Goal: Task Accomplishment & Management: Manage account settings

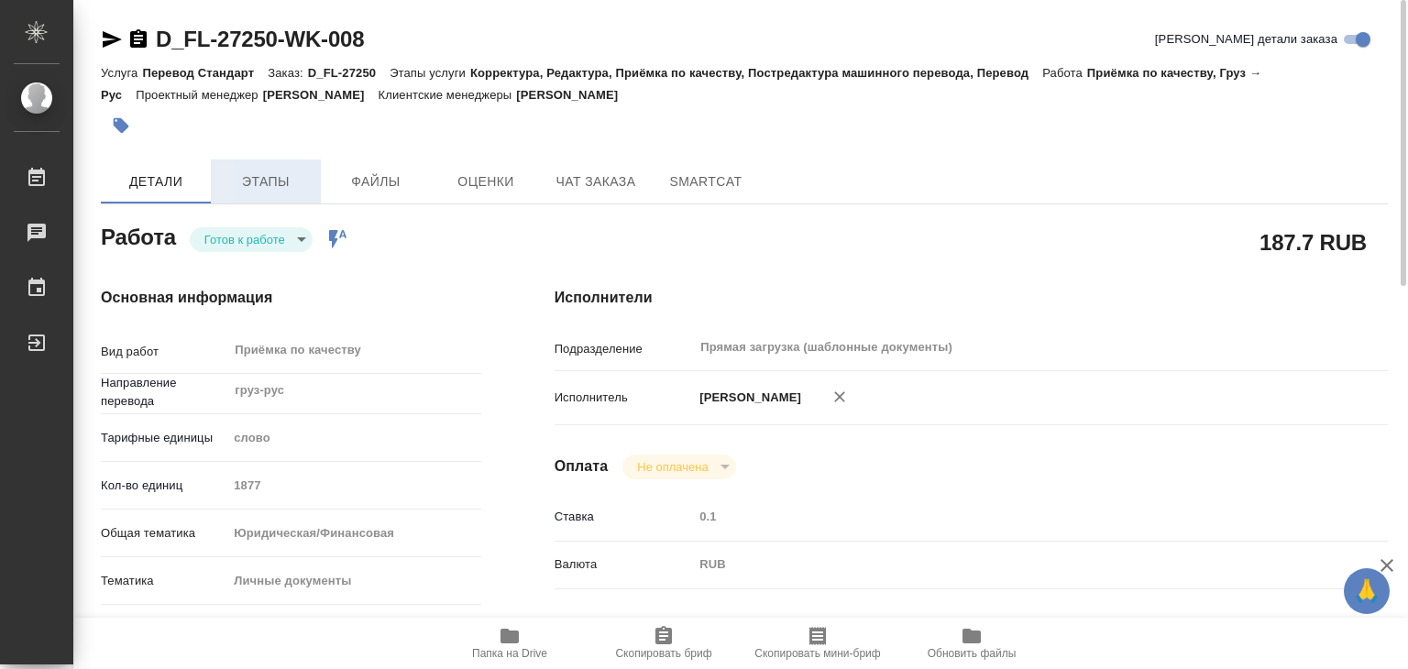
click at [286, 186] on span "Этапы" at bounding box center [266, 181] width 88 height 23
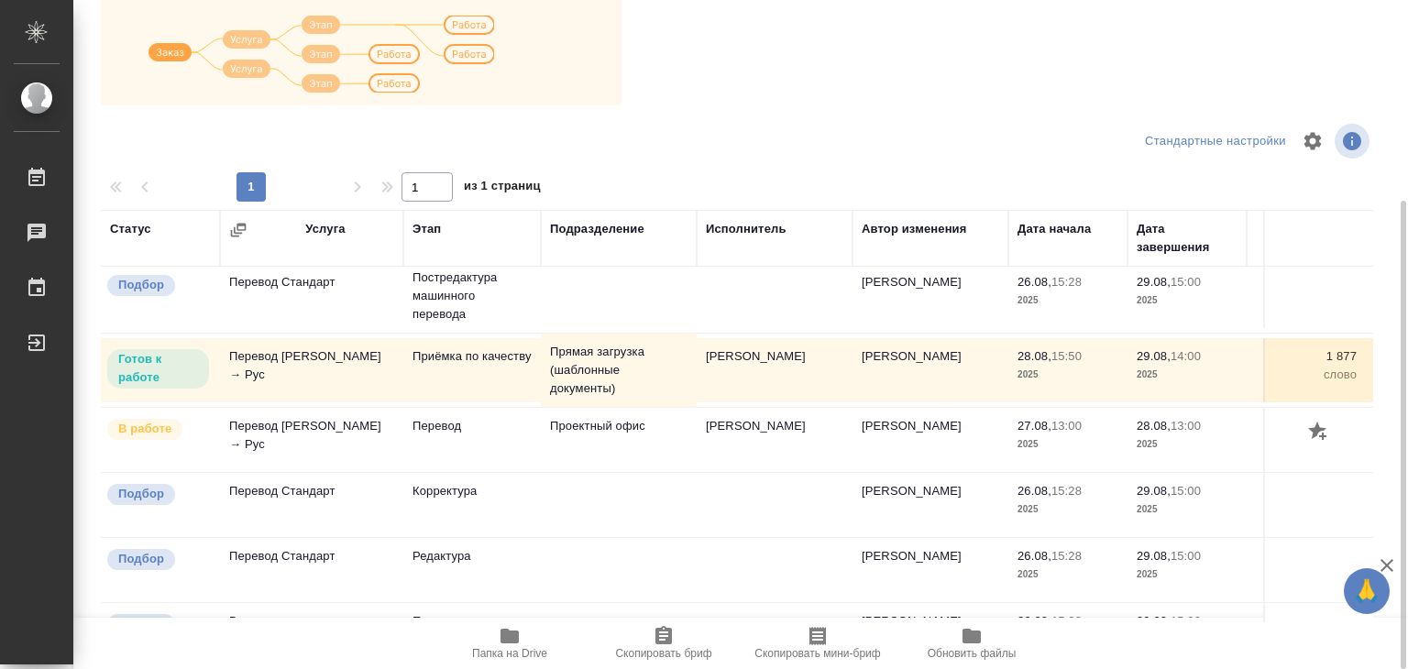
scroll to position [92, 0]
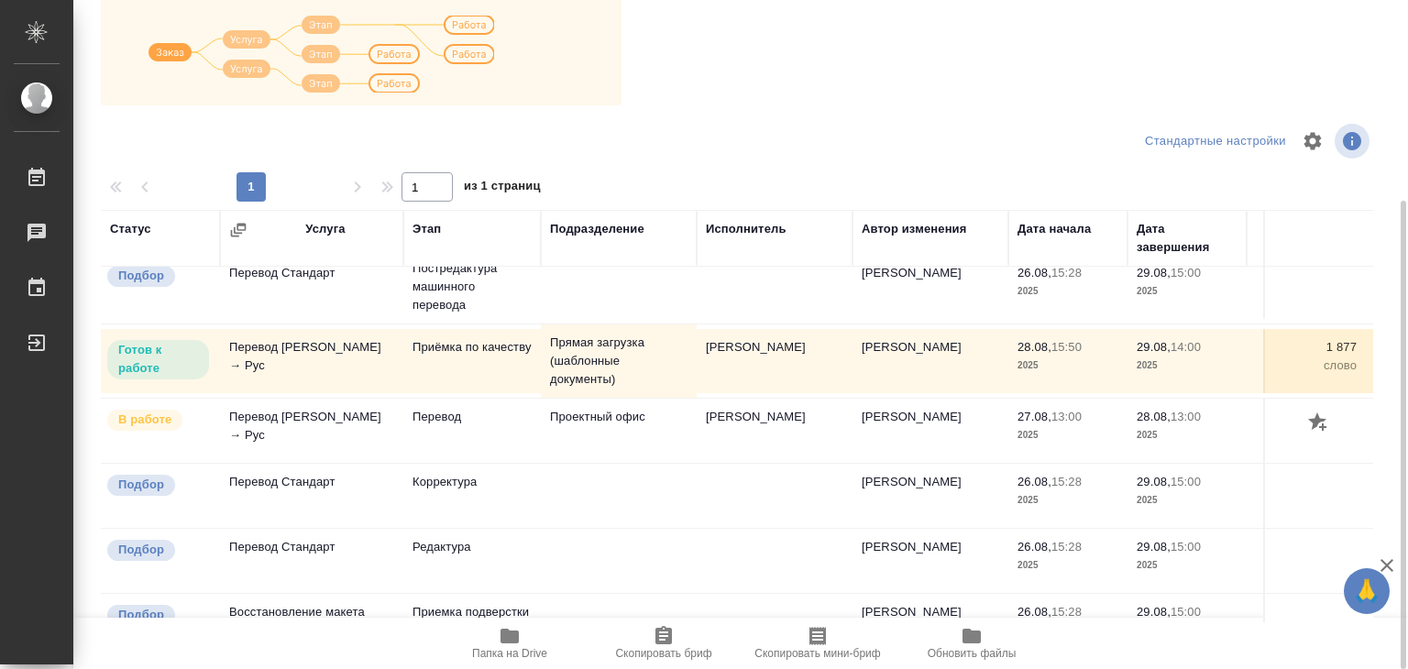
drag, startPoint x: 700, startPoint y: 414, endPoint x: 819, endPoint y: 459, distance: 126.5
click at [819, 459] on td "Мчедлишвили Ирина Джуаншеровна" at bounding box center [775, 431] width 156 height 64
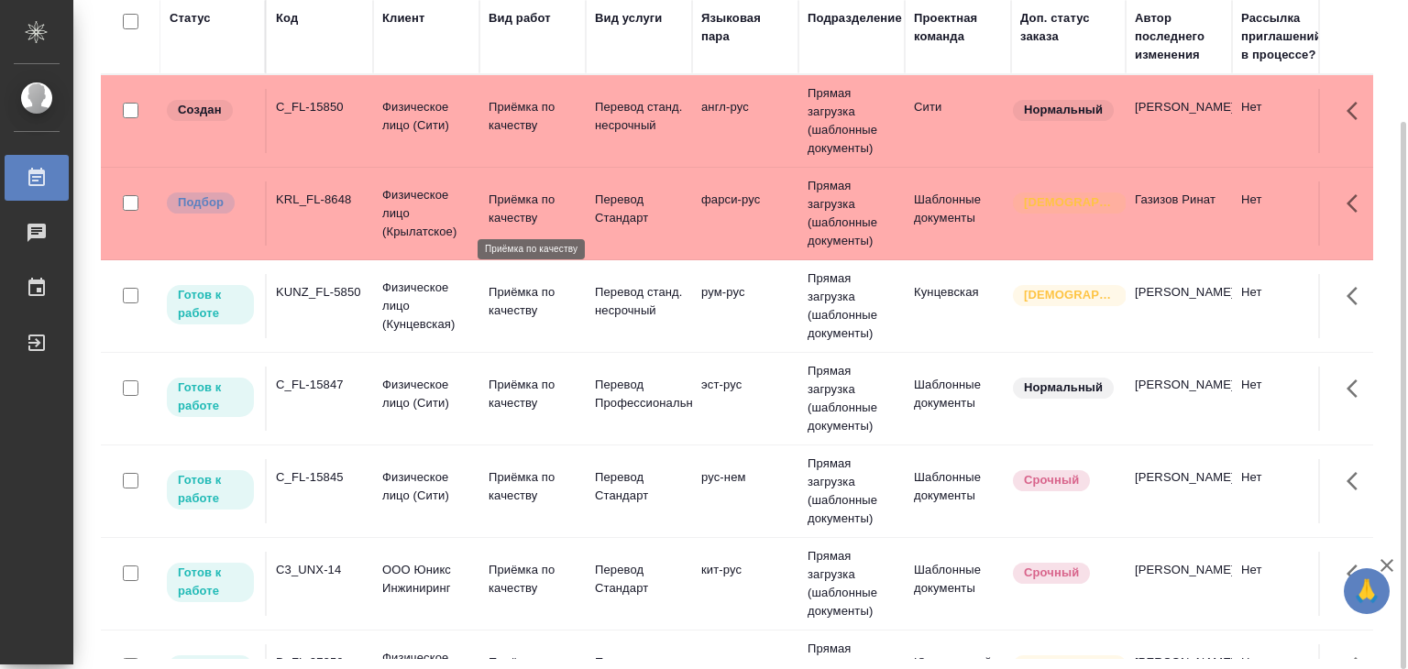
click at [543, 214] on p "Приёмка по качеству" at bounding box center [533, 209] width 88 height 37
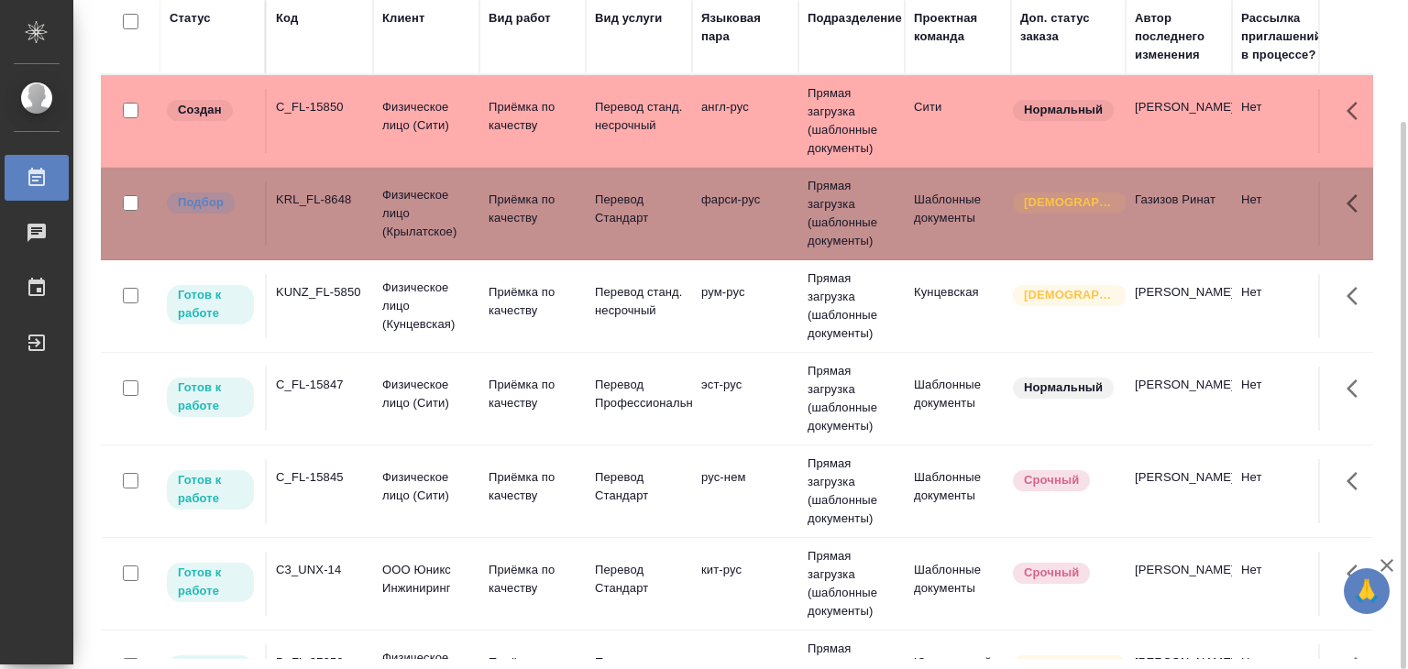
click at [346, 100] on div "C_FL-15850" at bounding box center [320, 107] width 88 height 18
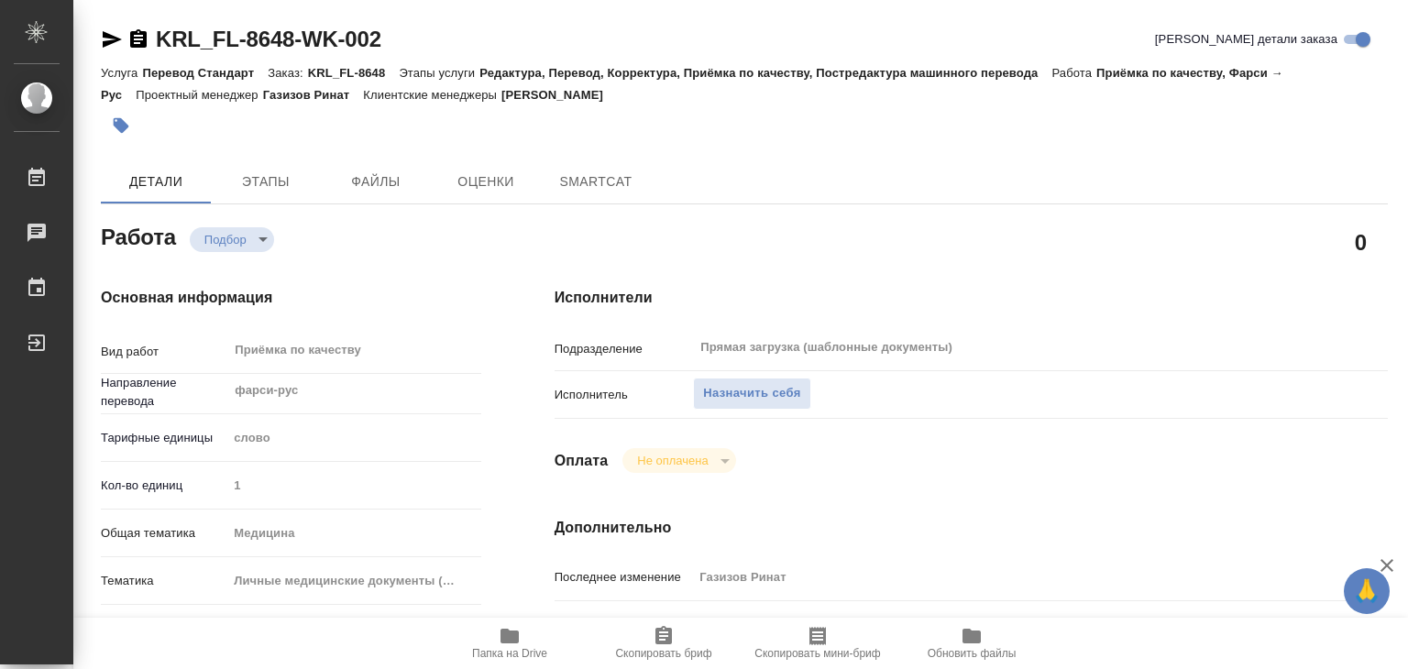
type textarea "x"
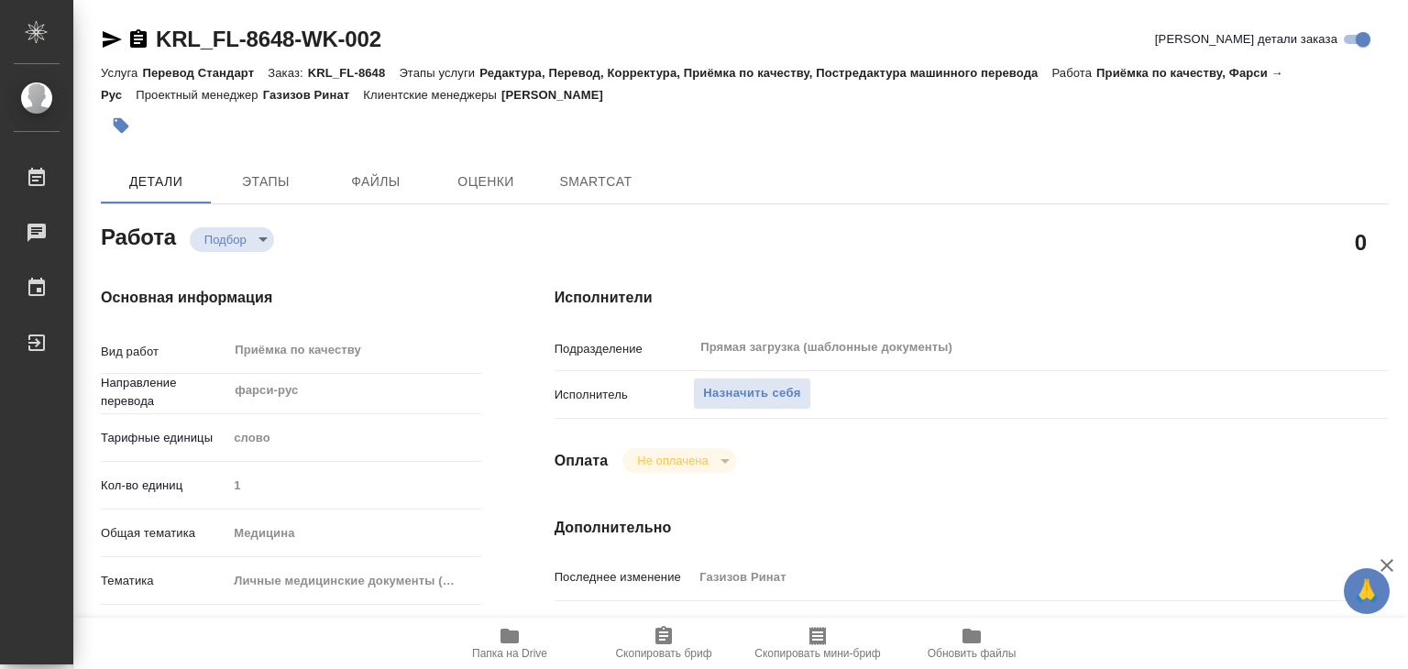
type textarea "x"
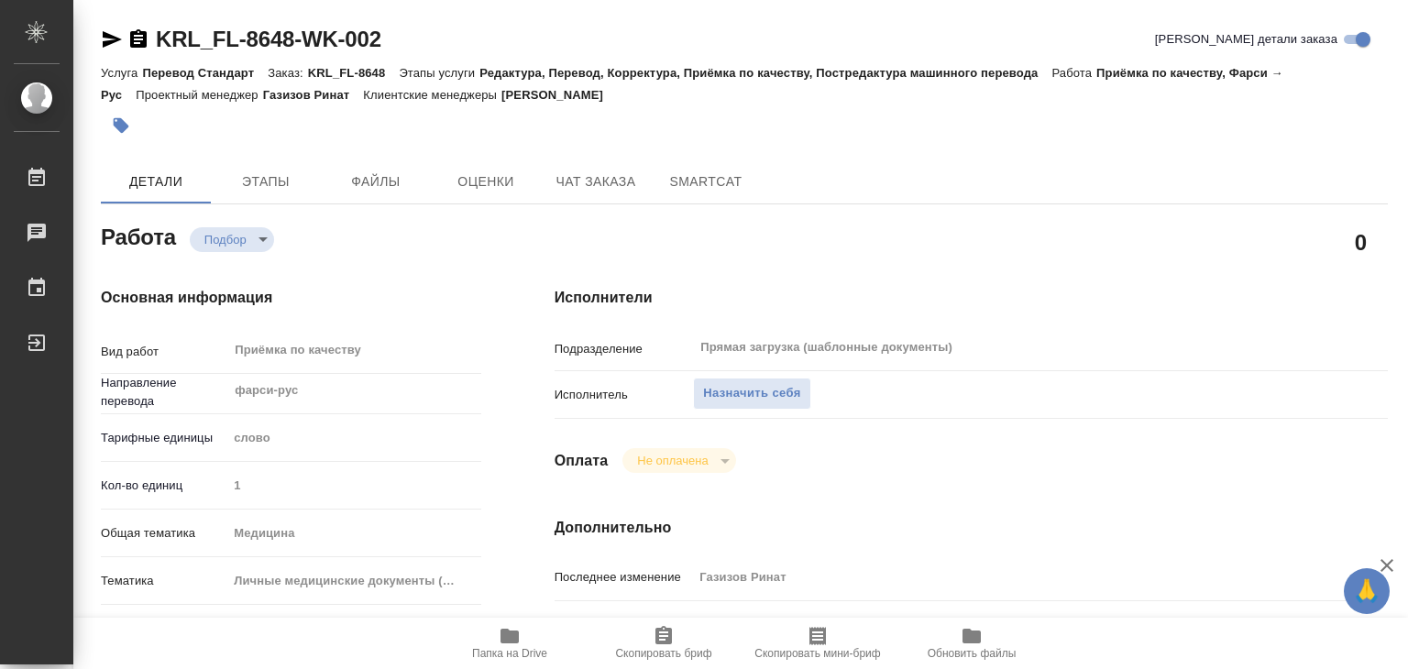
type textarea "x"
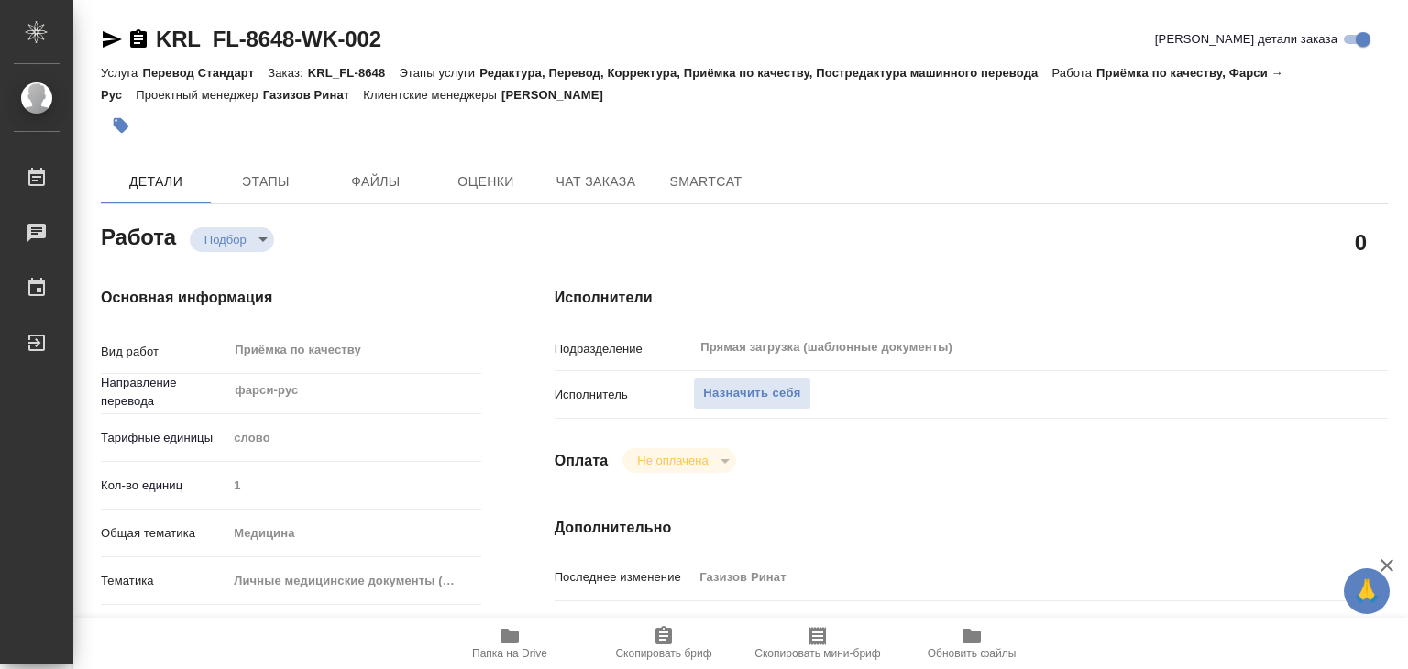
type textarea "x"
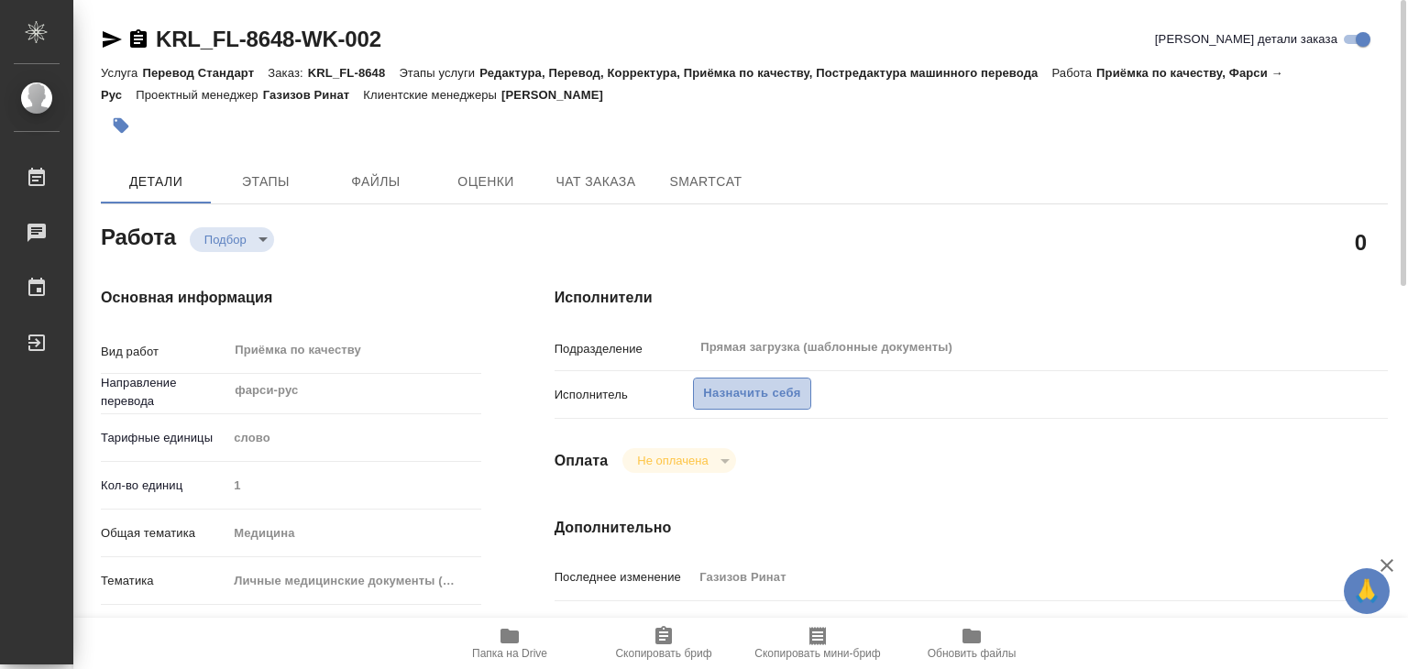
click at [734, 388] on span "Назначить себя" at bounding box center [751, 393] width 97 height 21
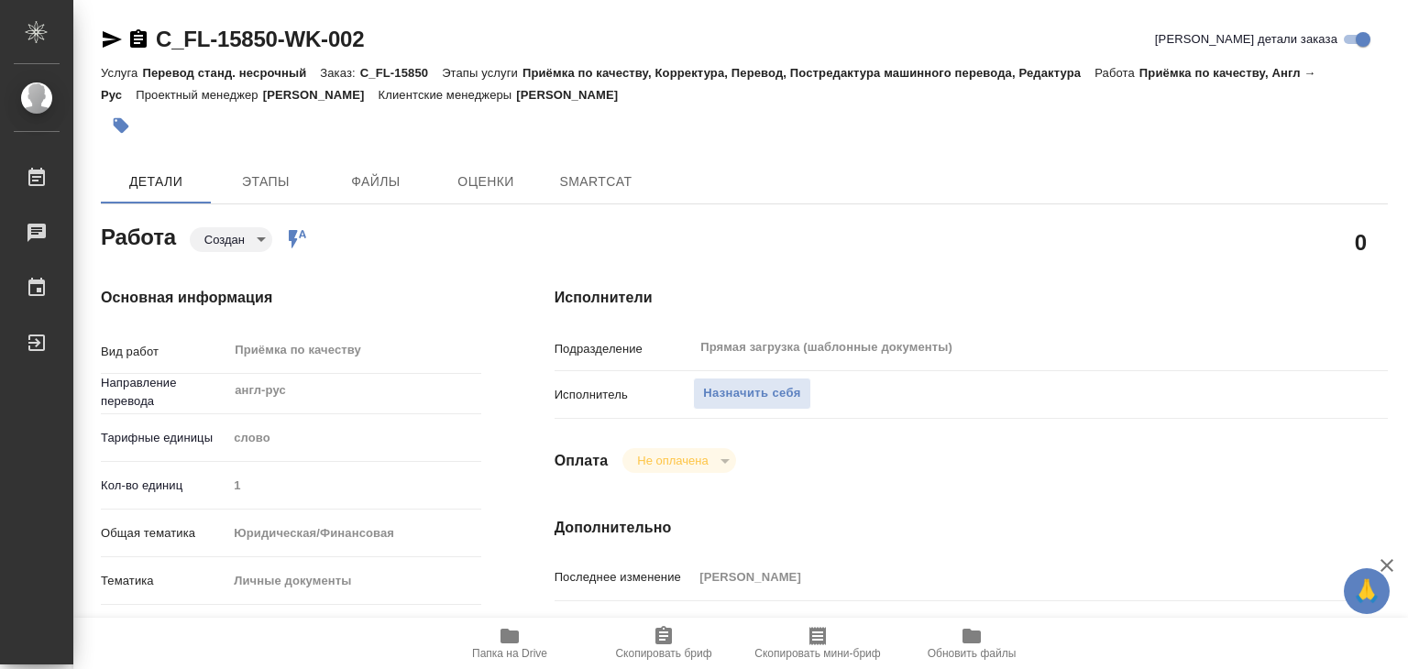
type textarea "x"
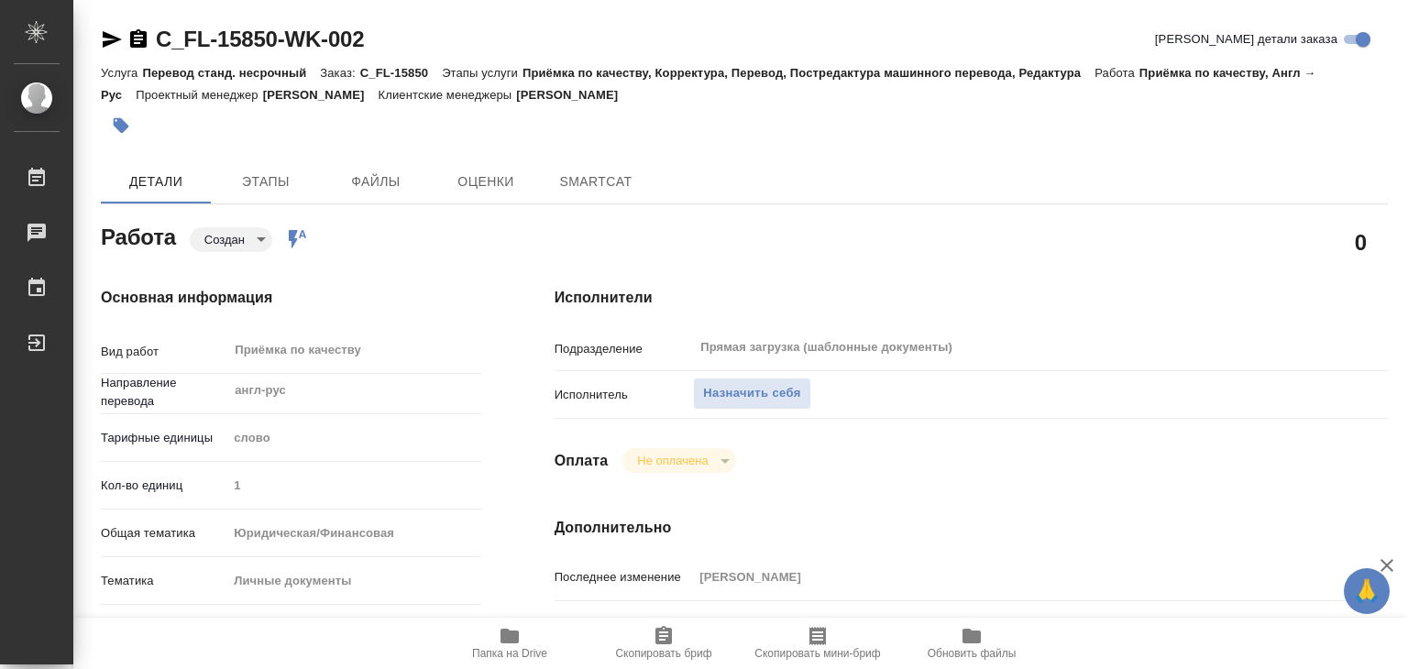
type textarea "x"
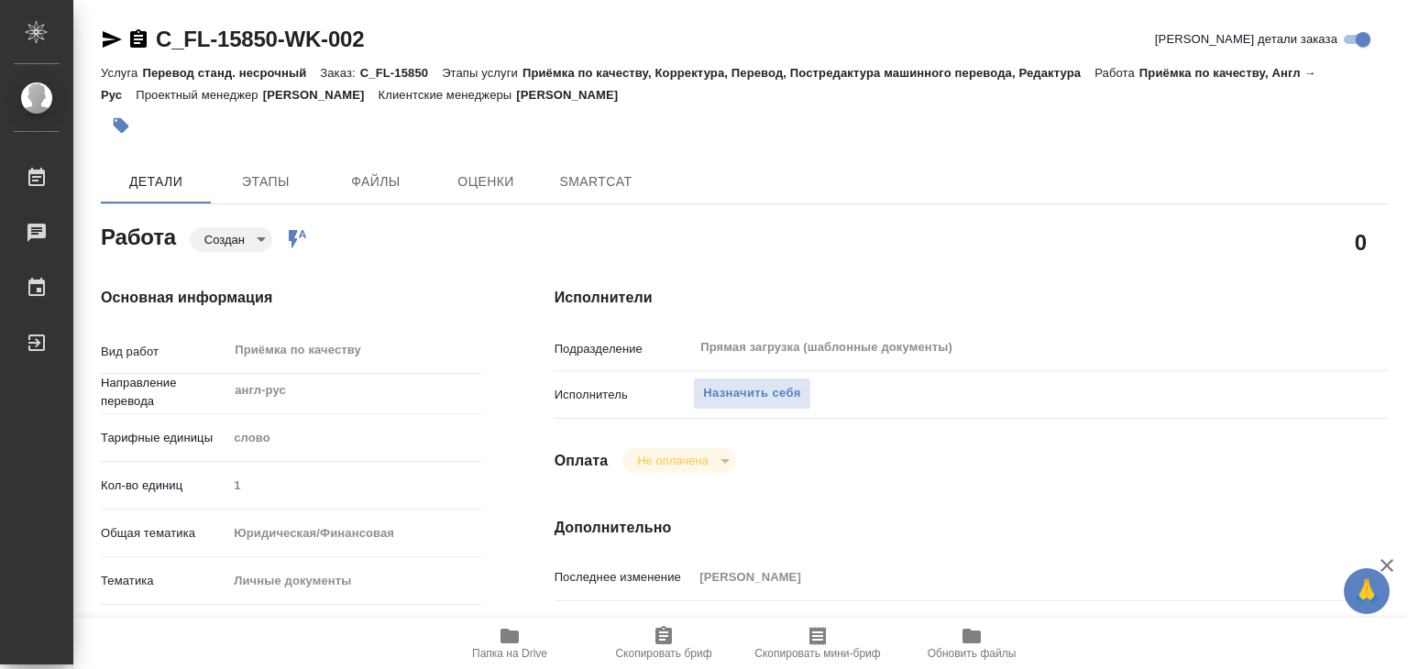
type textarea "x"
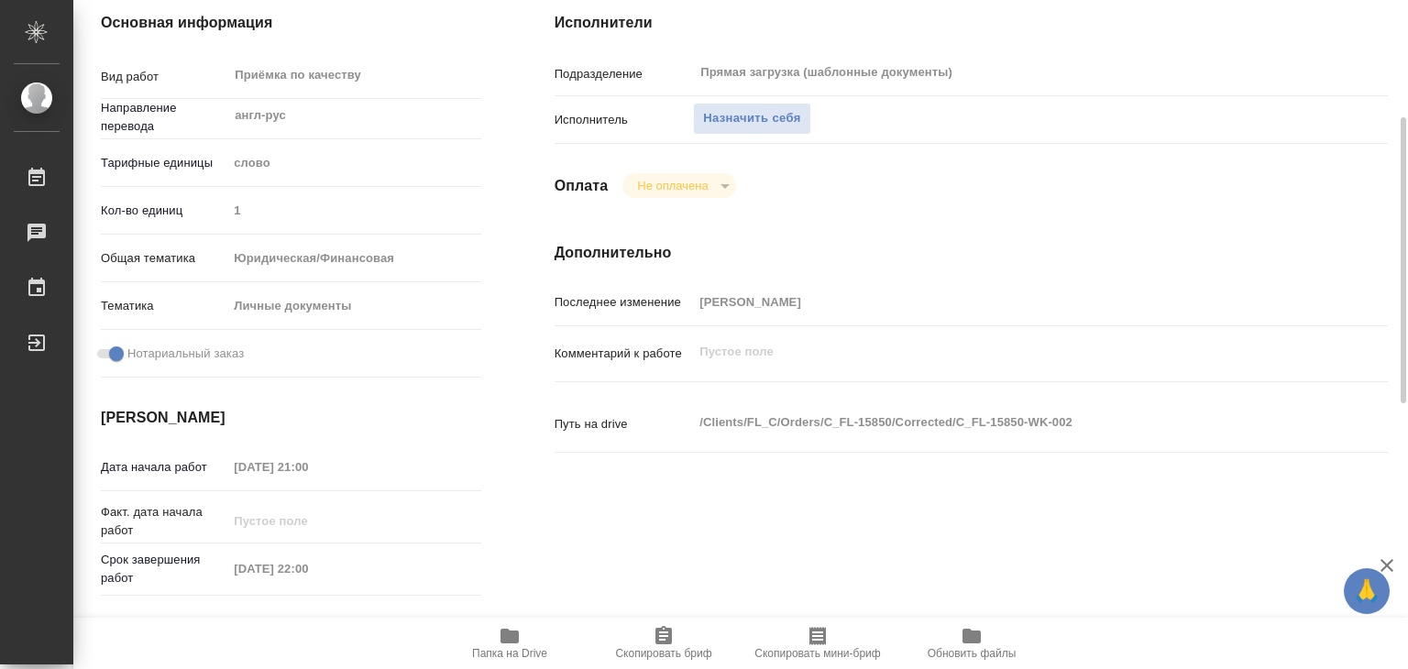
type textarea "x"
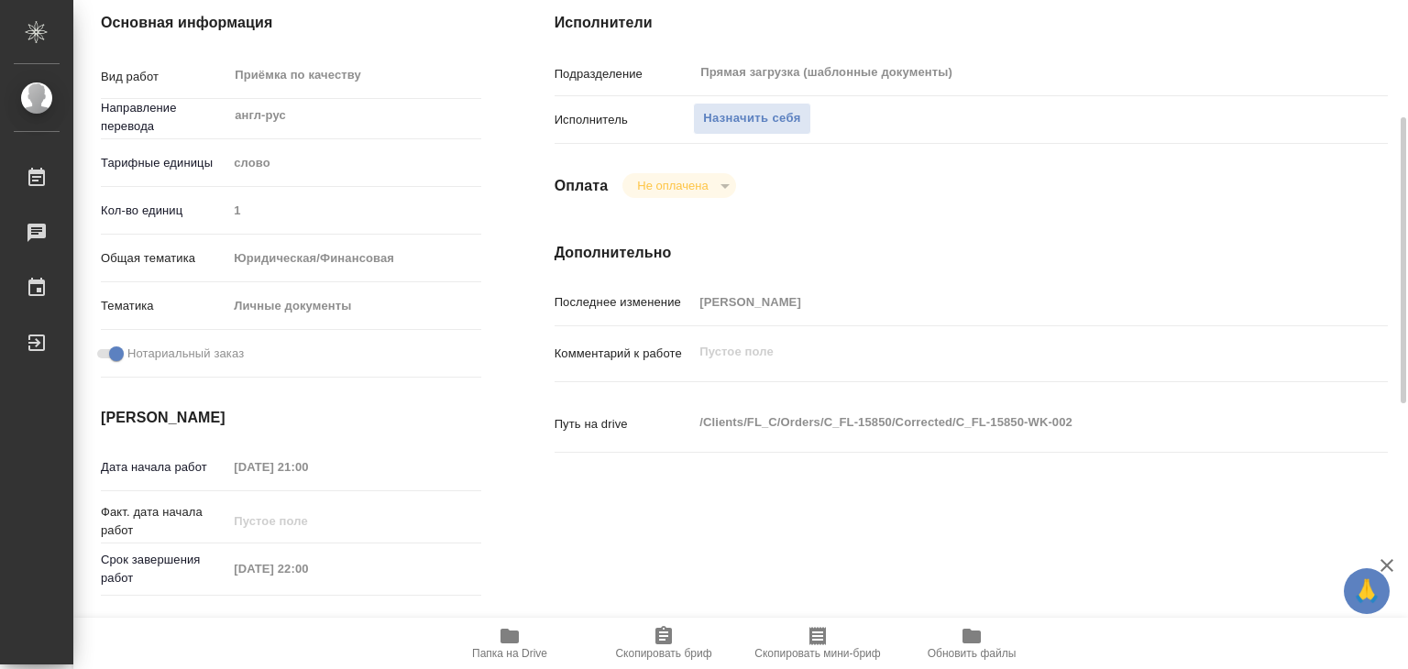
scroll to position [367, 0]
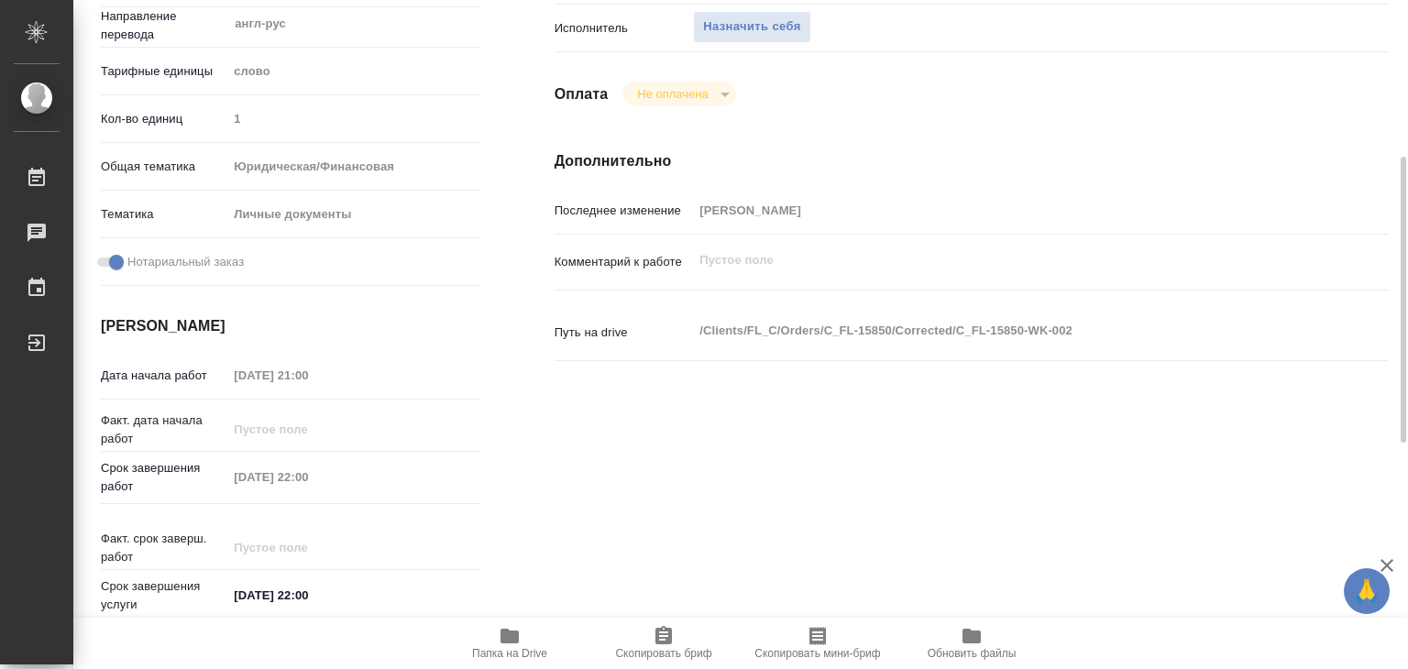
type textarea "x"
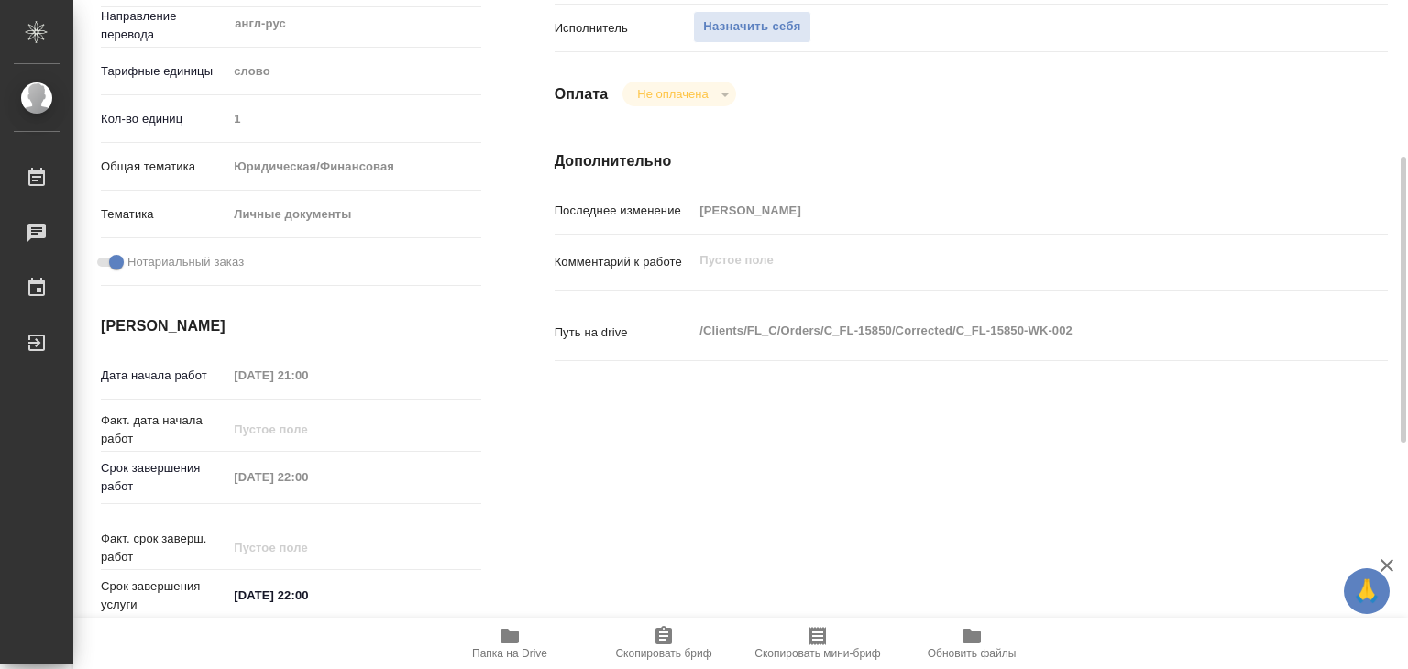
type textarea "x"
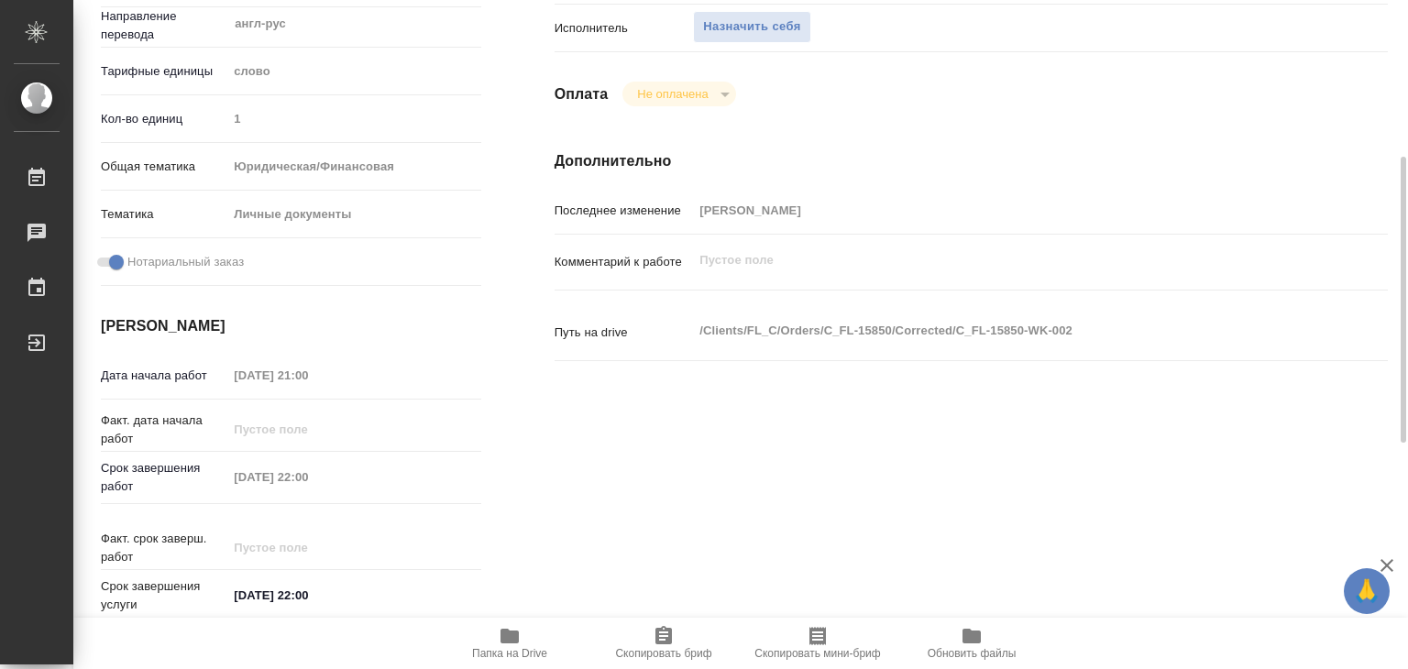
type textarea "x"
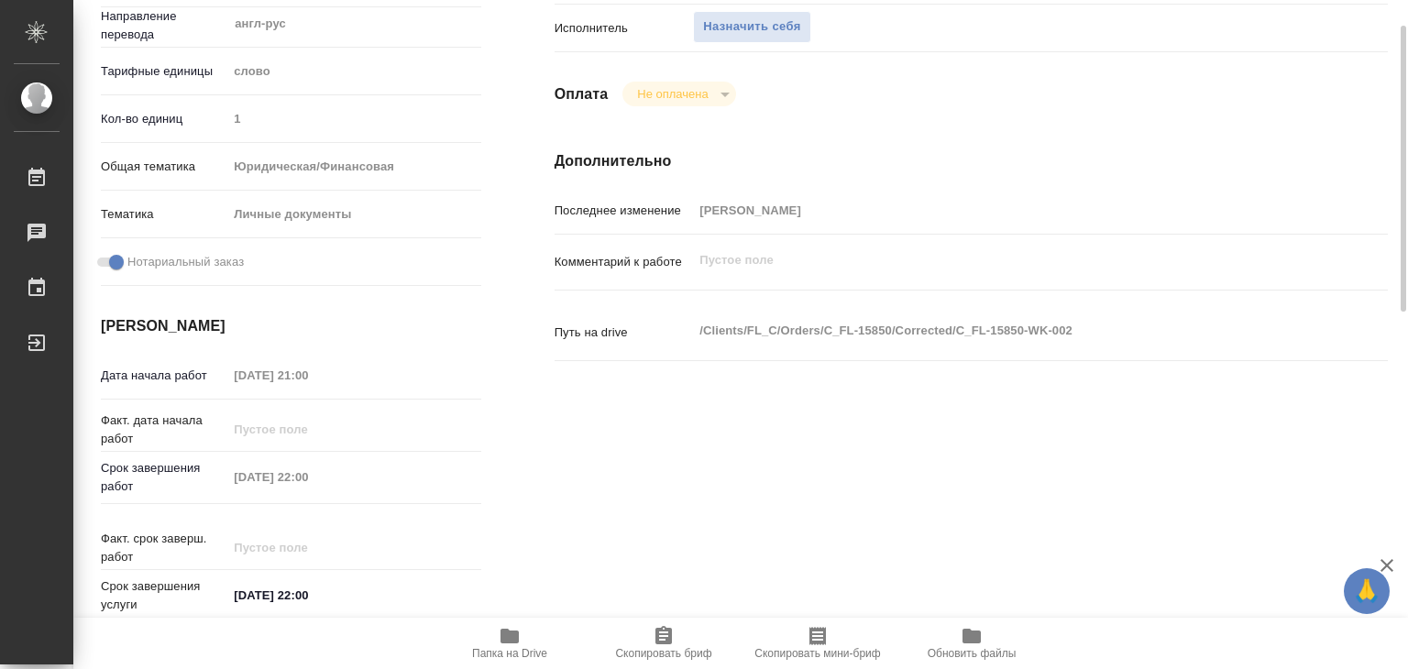
scroll to position [0, 0]
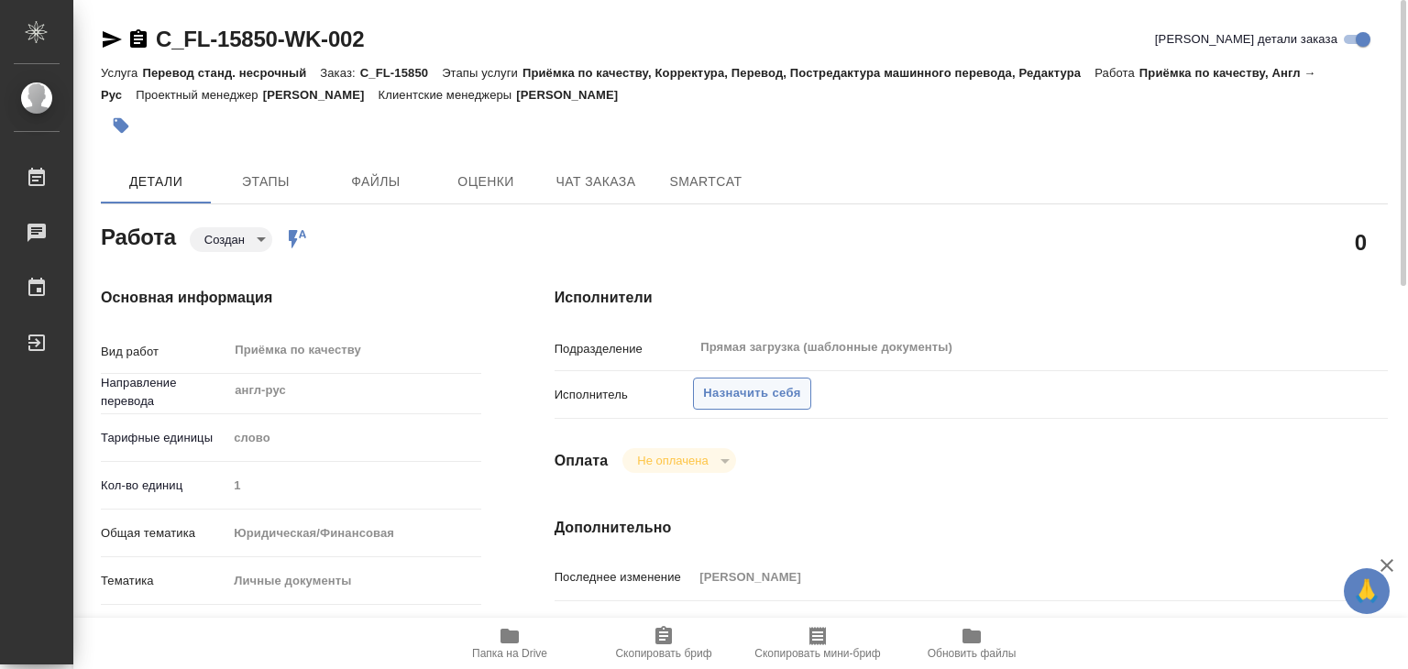
click at [762, 401] on span "Назначить себя" at bounding box center [751, 393] width 97 height 21
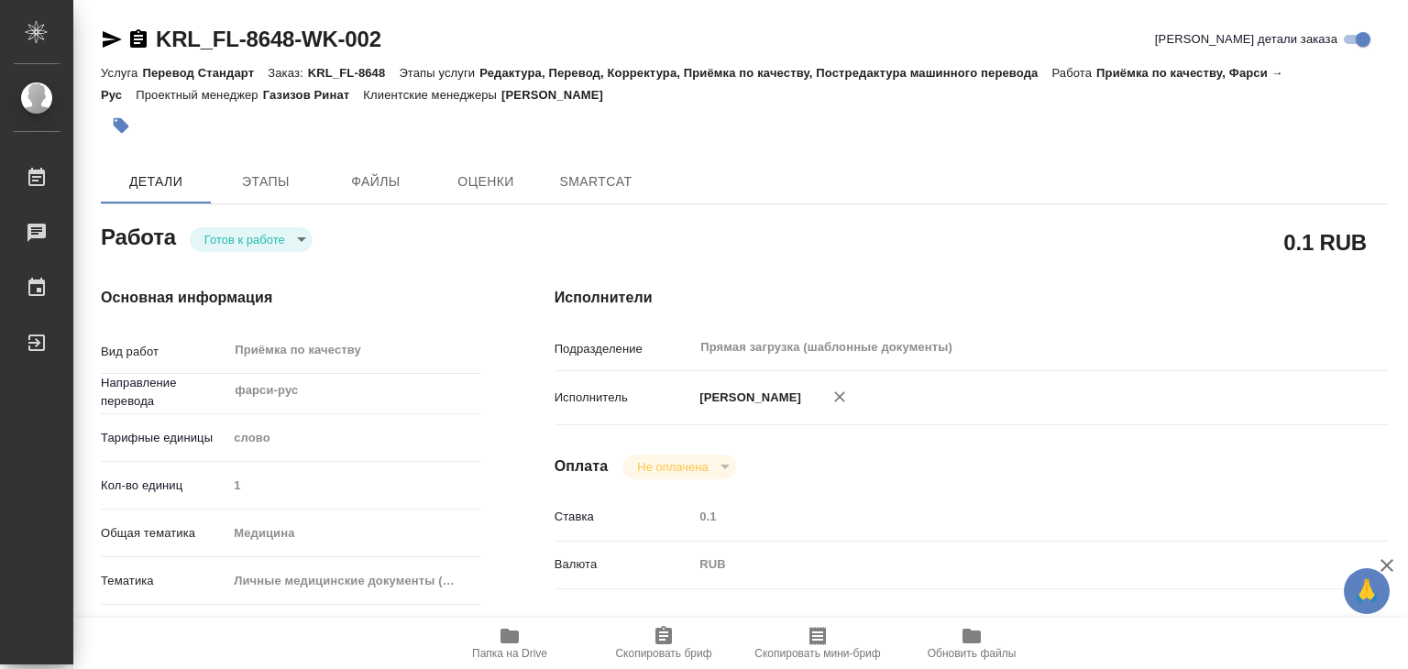
type textarea "x"
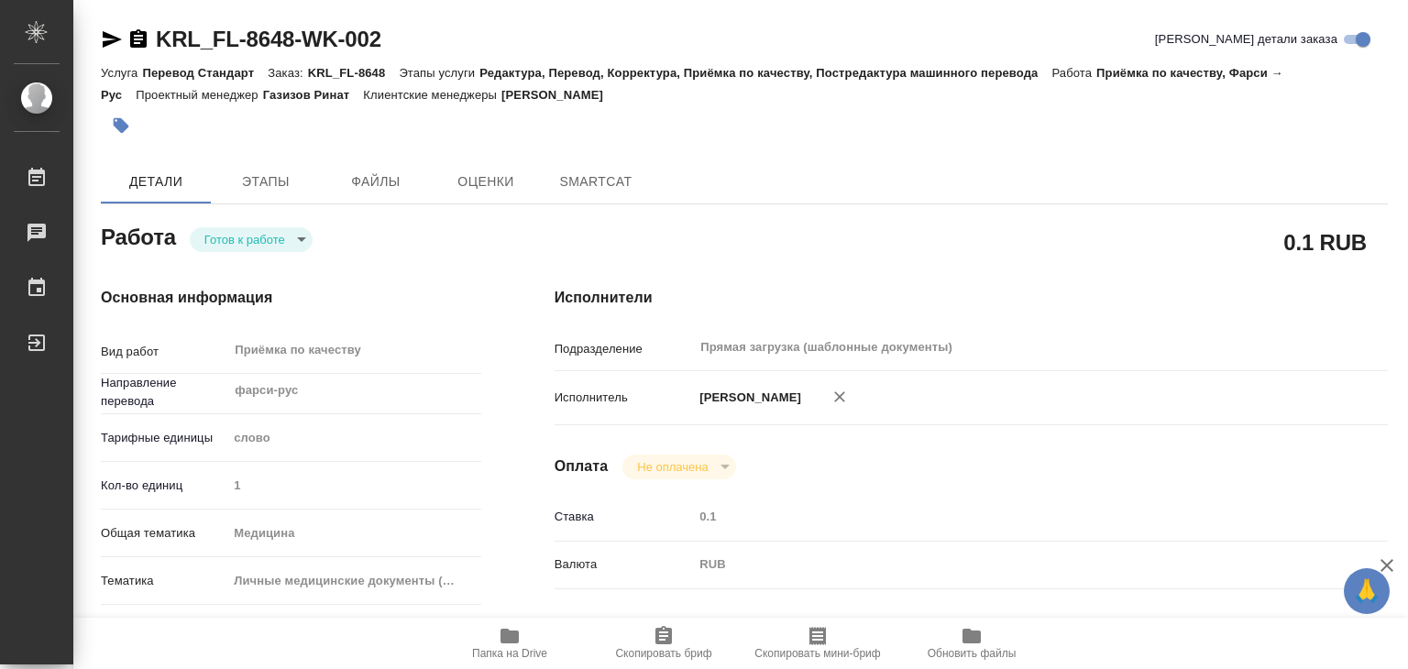
type textarea "x"
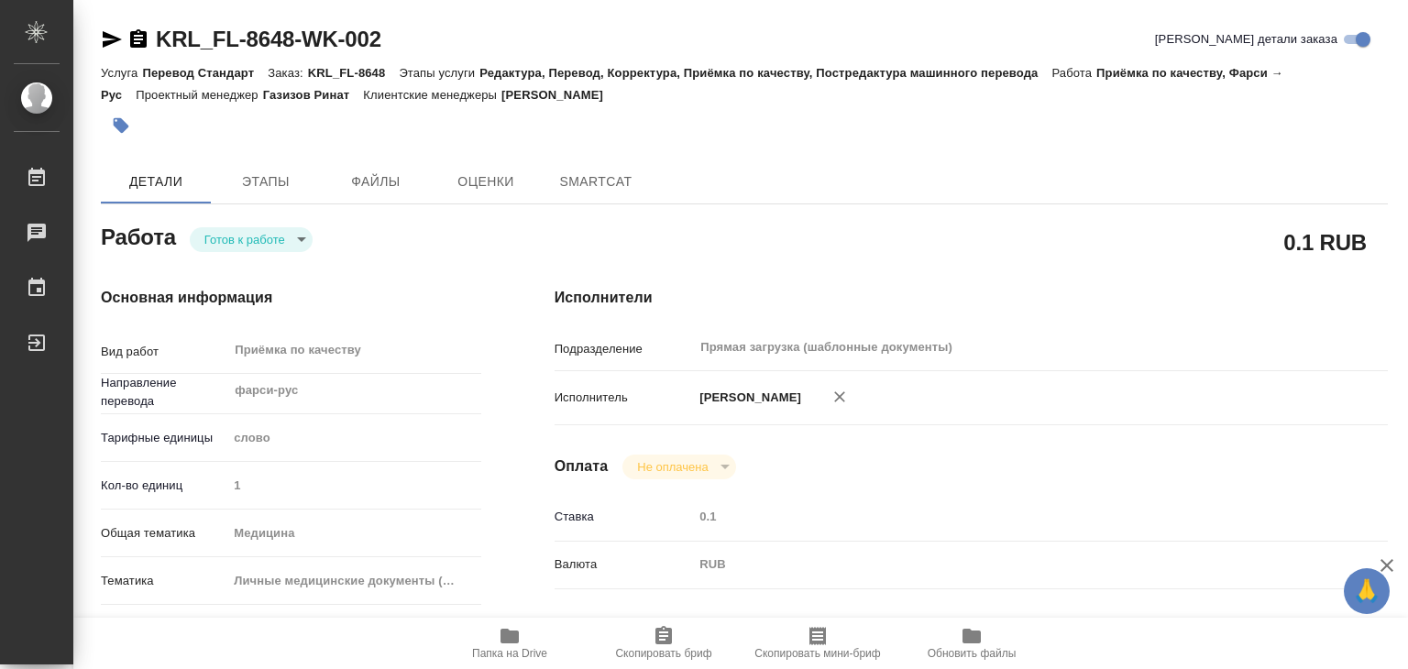
type textarea "x"
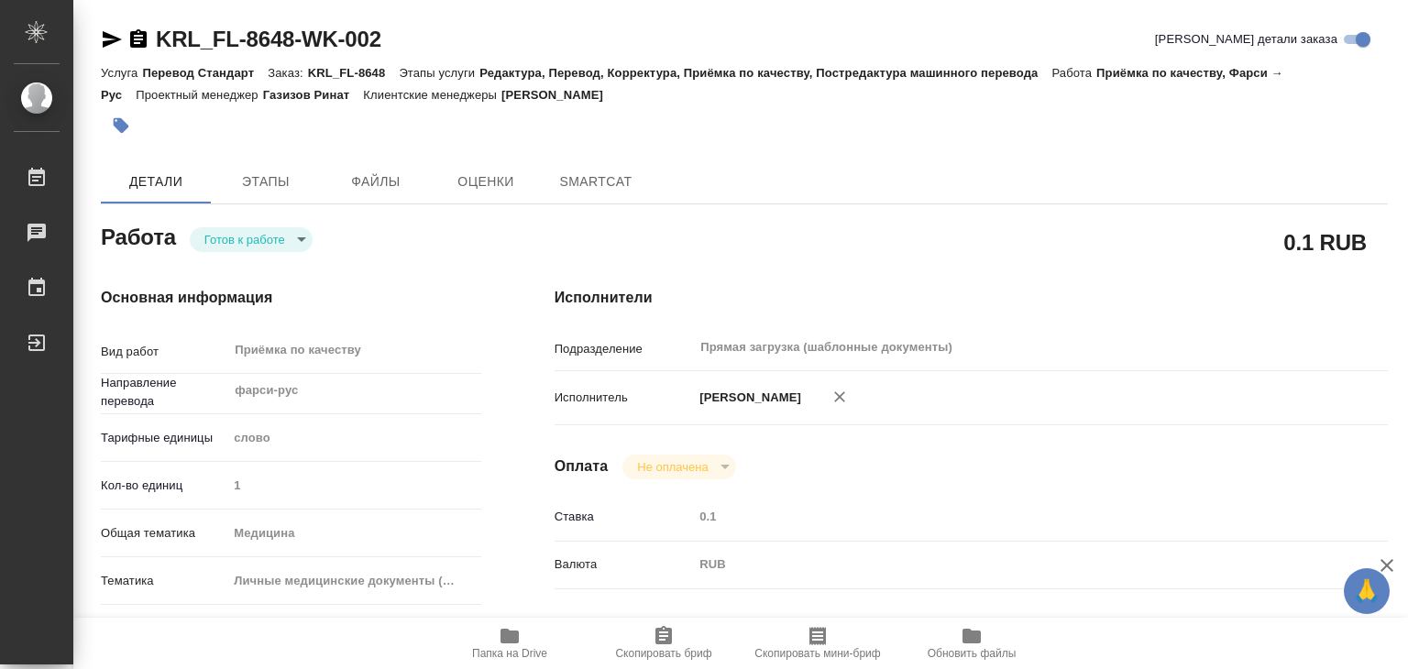
type textarea "x"
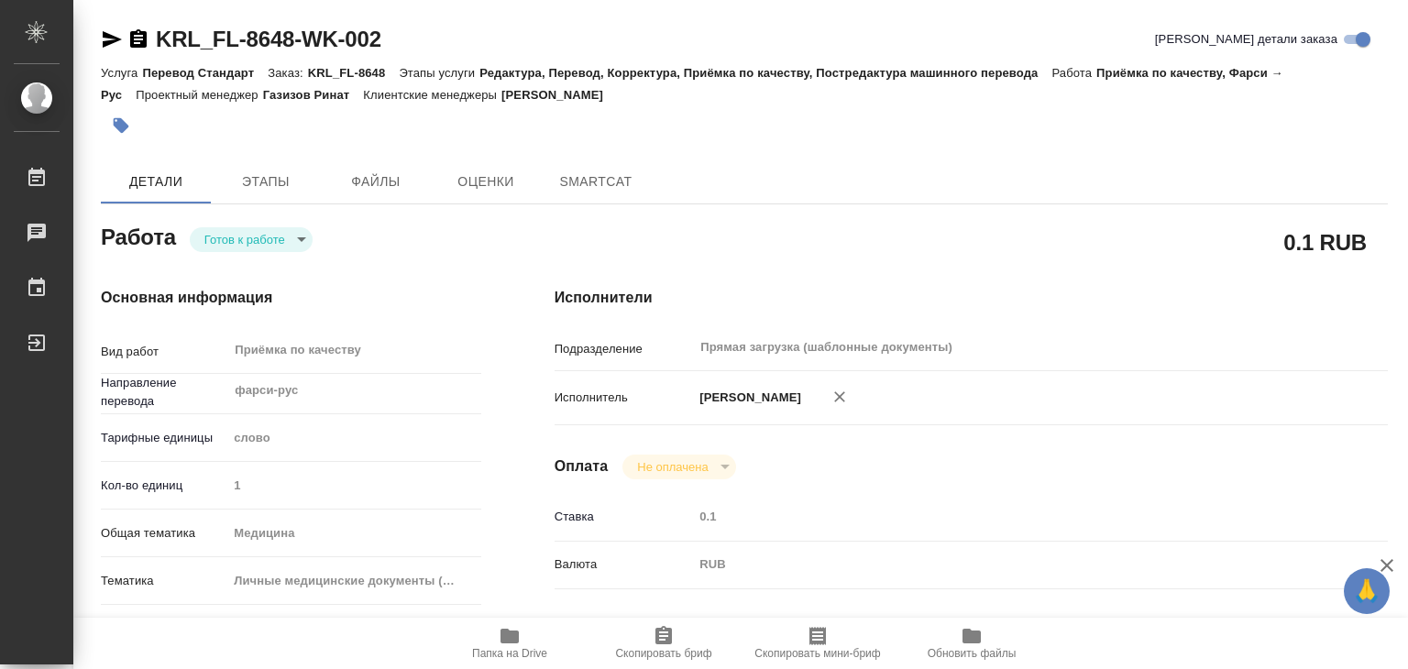
type textarea "x"
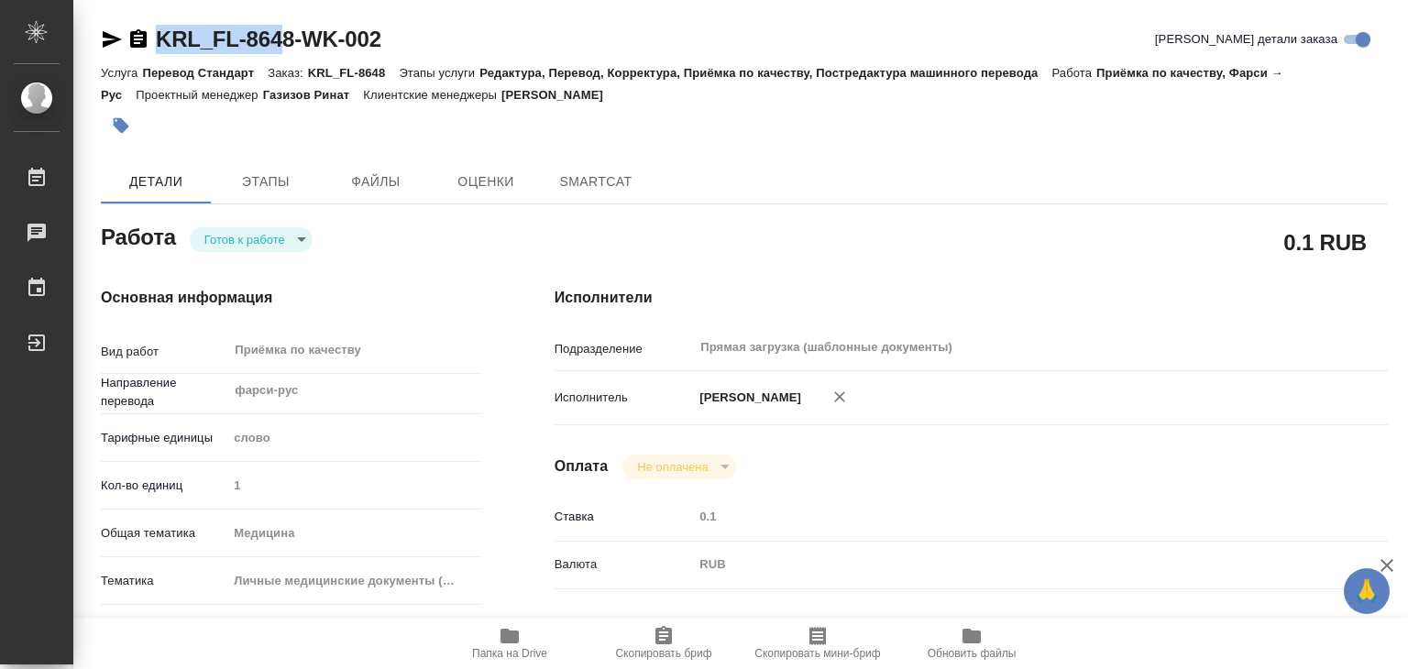
type textarea "x"
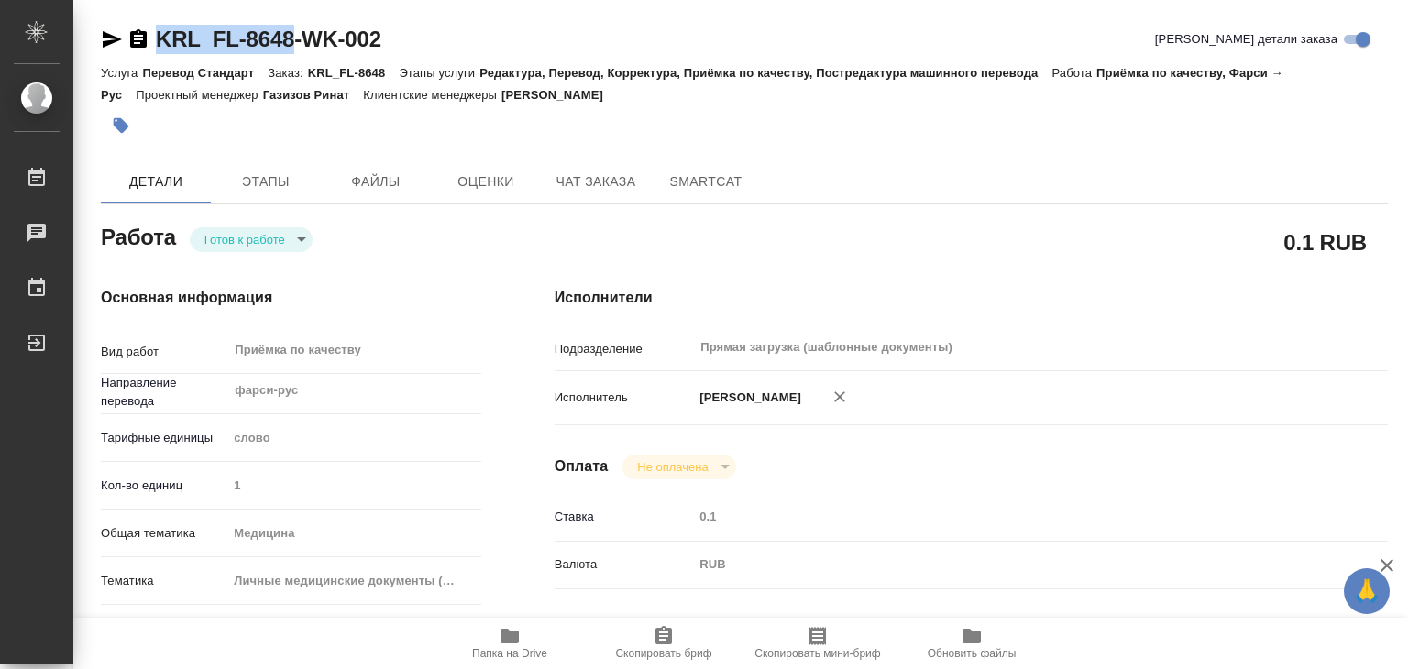
drag, startPoint x: 161, startPoint y: 26, endPoint x: 293, endPoint y: 40, distance: 132.8
type textarea "x"
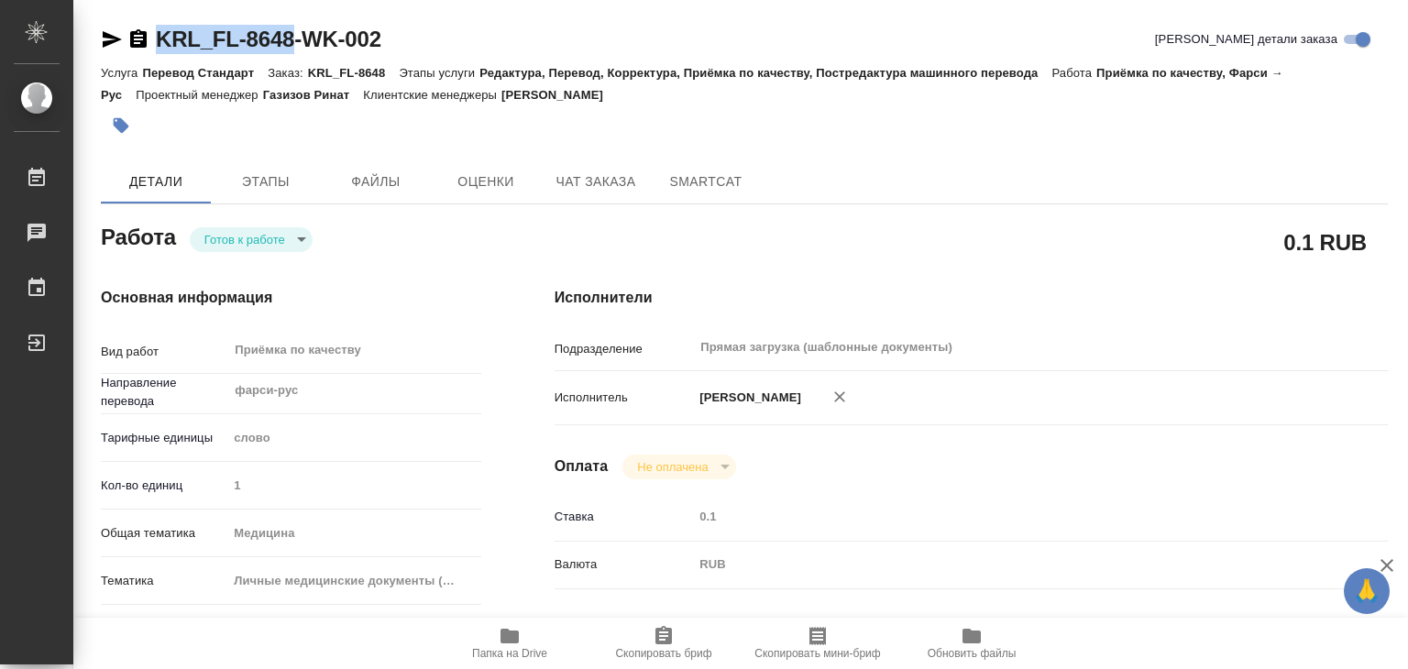
type textarea "x"
copy link "KRL_FL-8648"
type textarea "x"
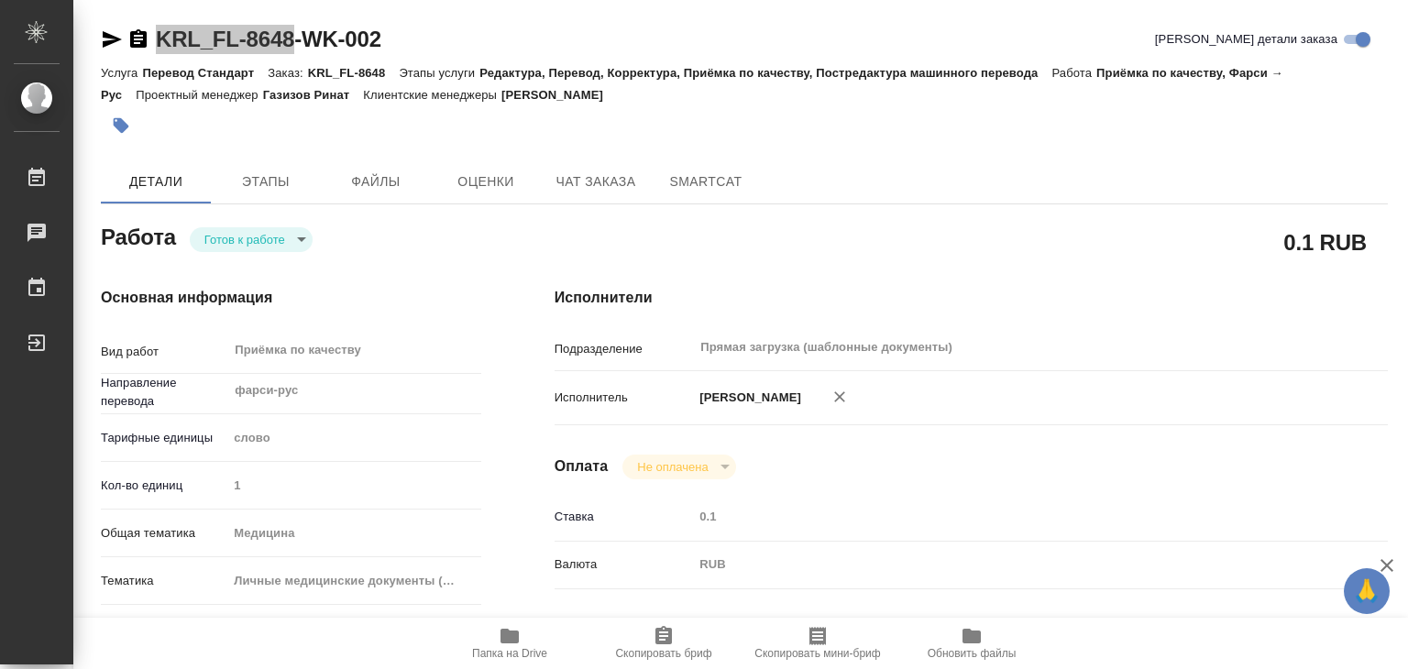
type textarea "x"
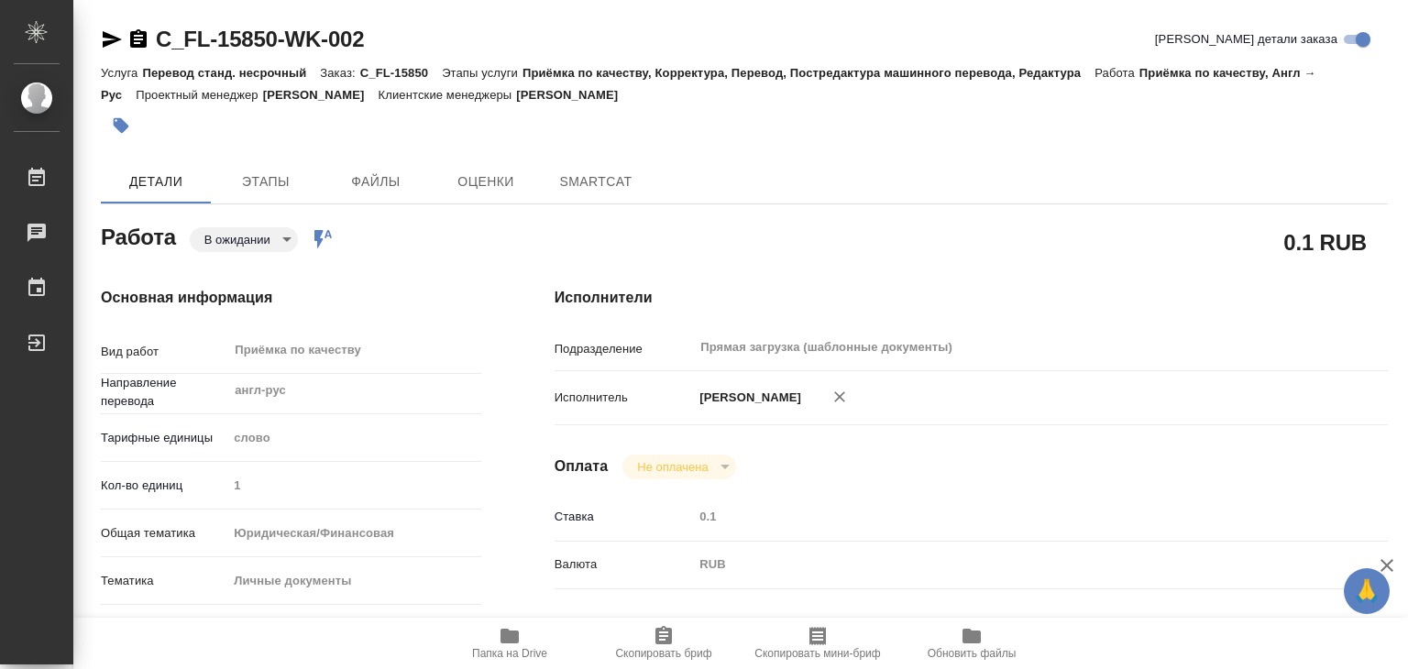
type textarea "x"
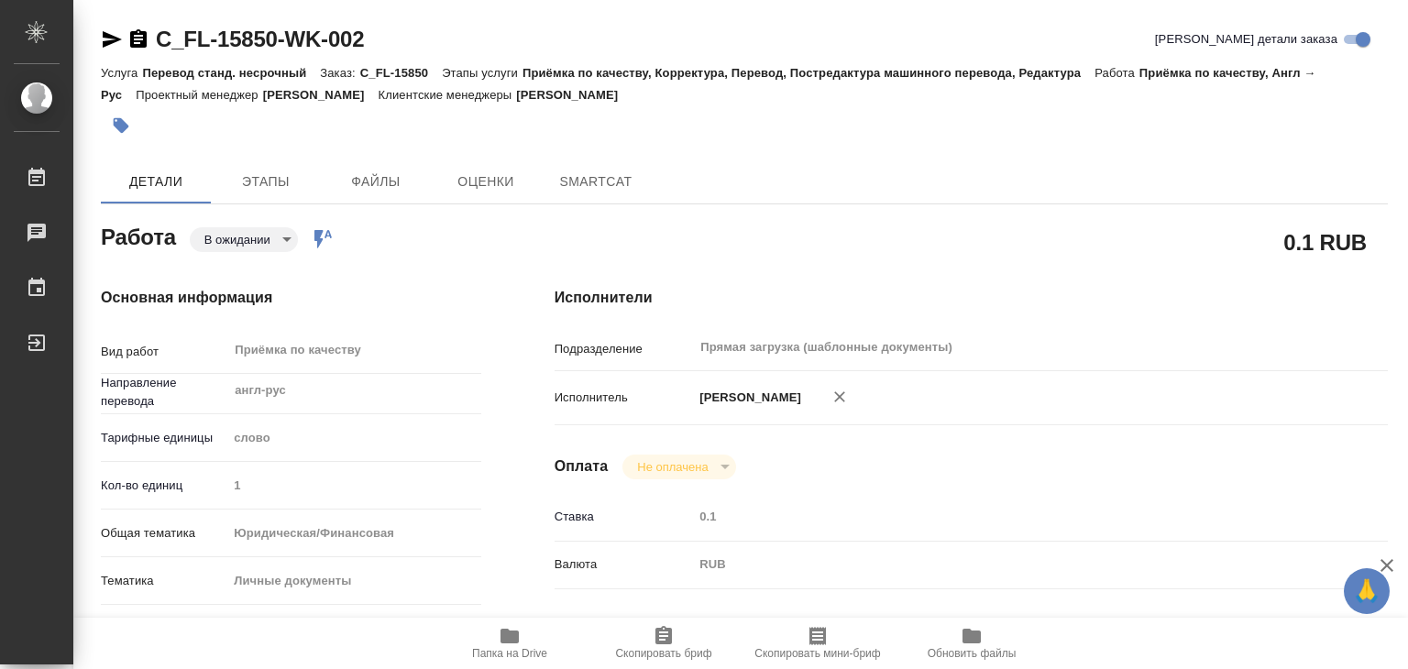
type textarea "x"
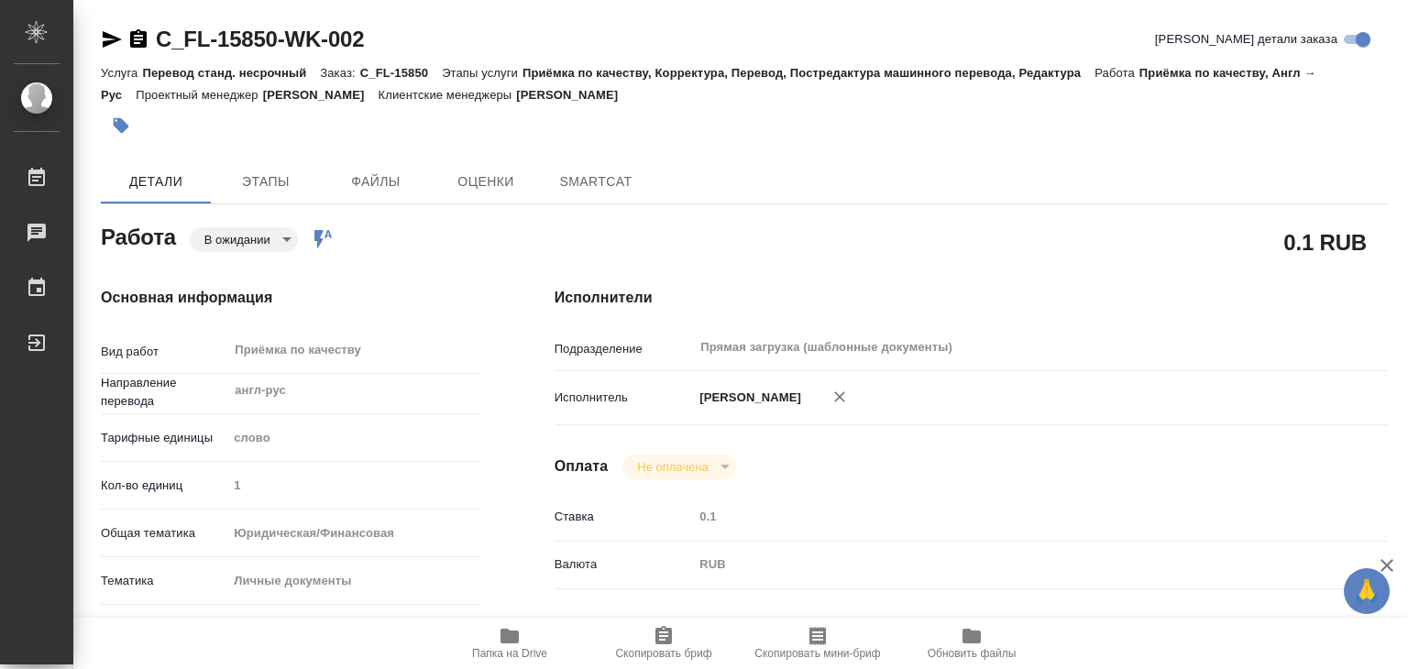
type textarea "x"
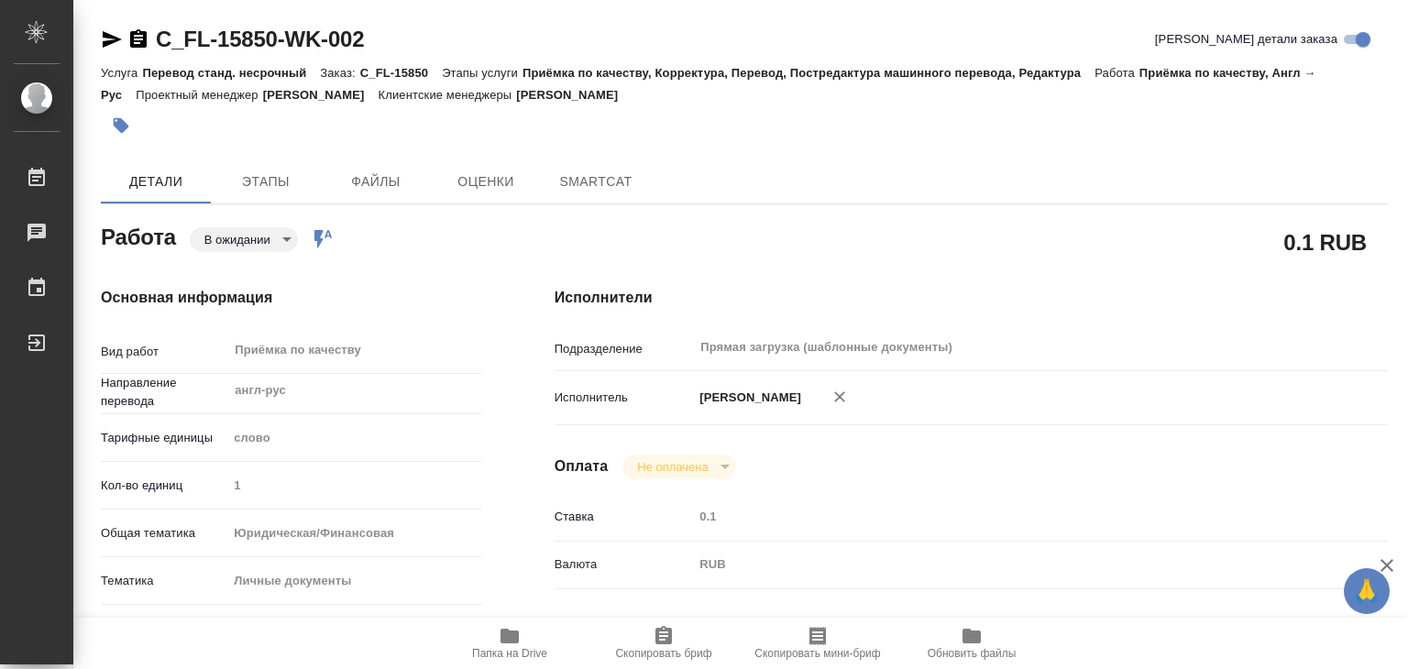
type textarea "x"
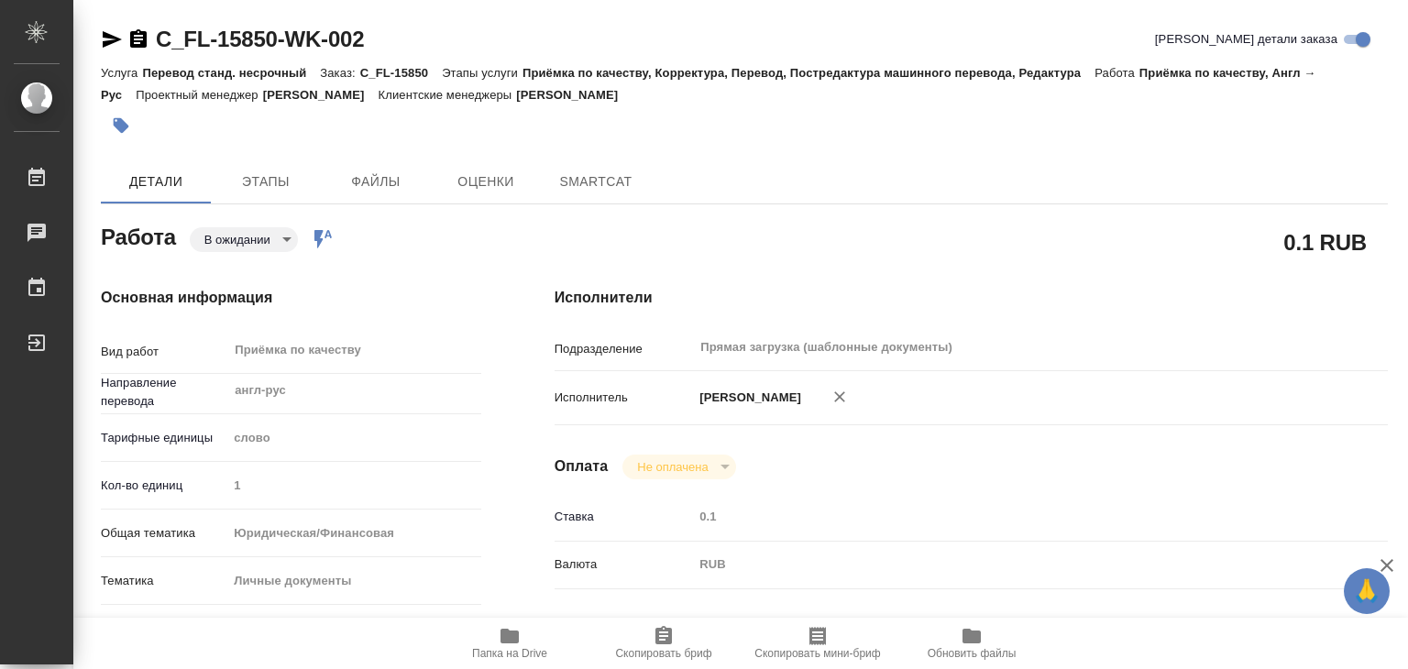
type textarea "x"
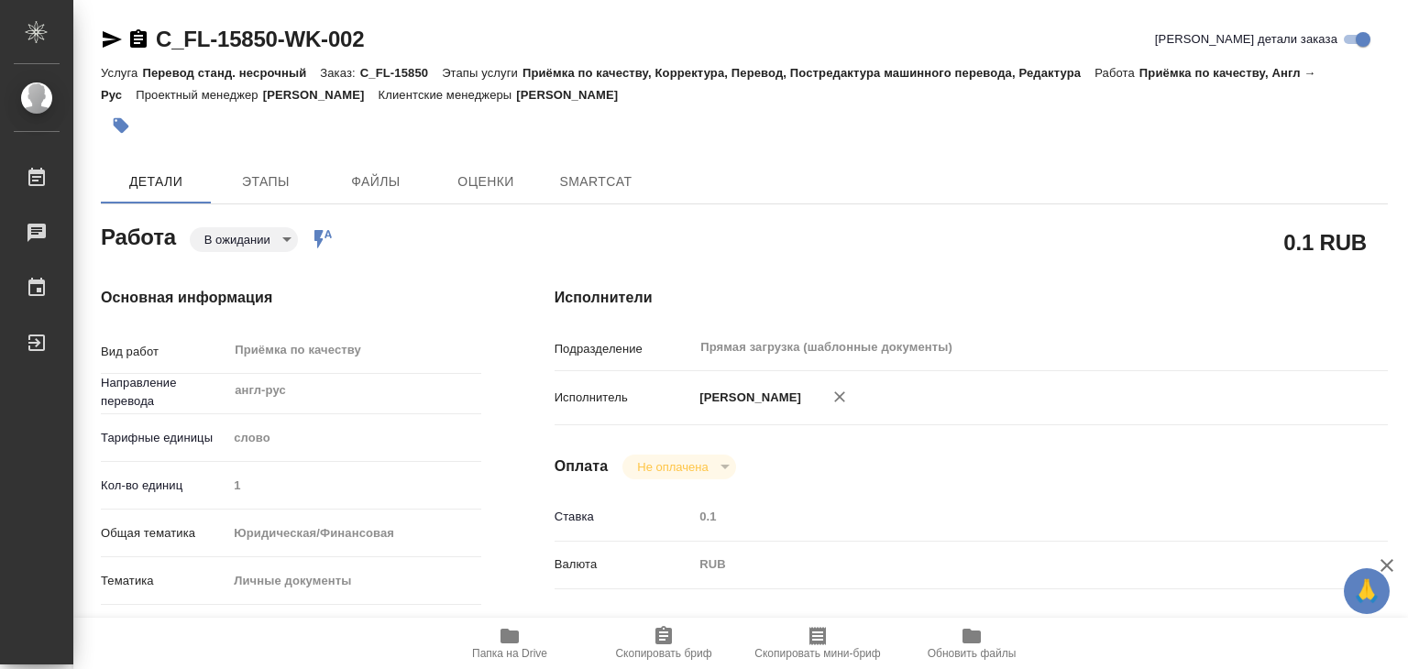
type textarea "x"
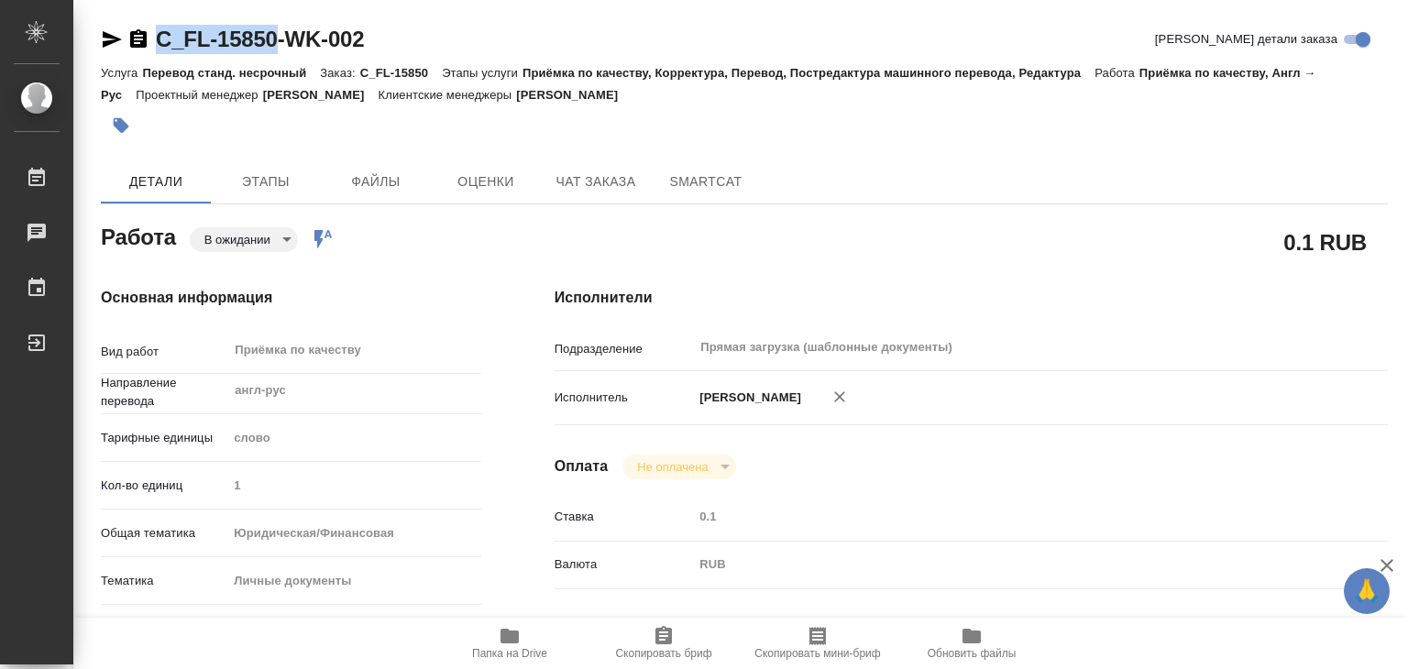
type textarea "x"
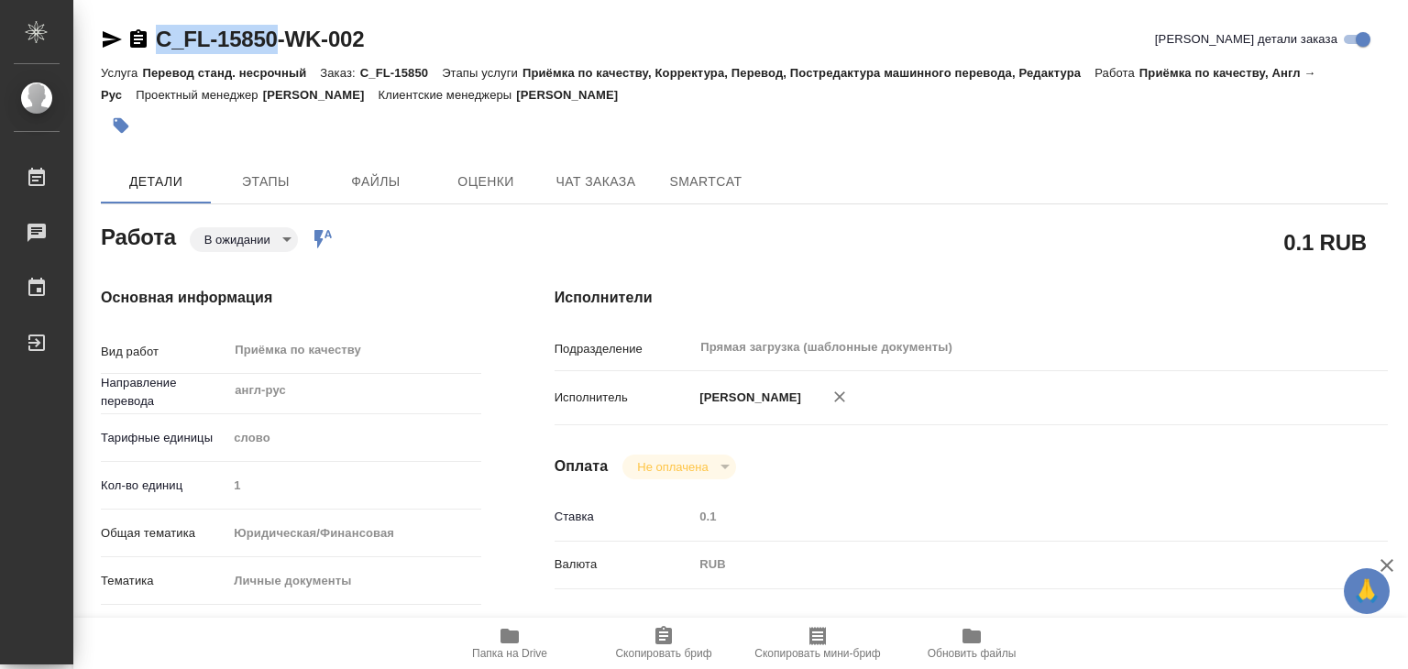
drag, startPoint x: 158, startPoint y: 19, endPoint x: 275, endPoint y: 35, distance: 118.4
copy link "C_FL-15850"
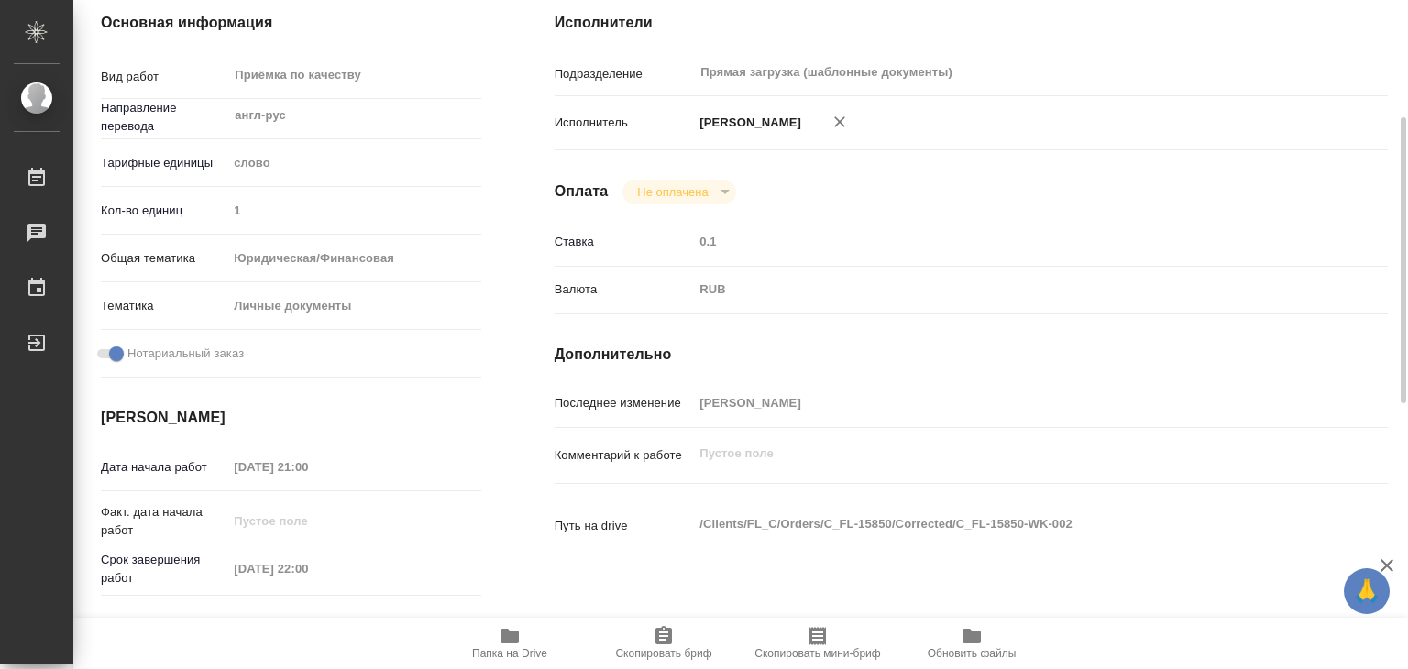
type textarea "x"
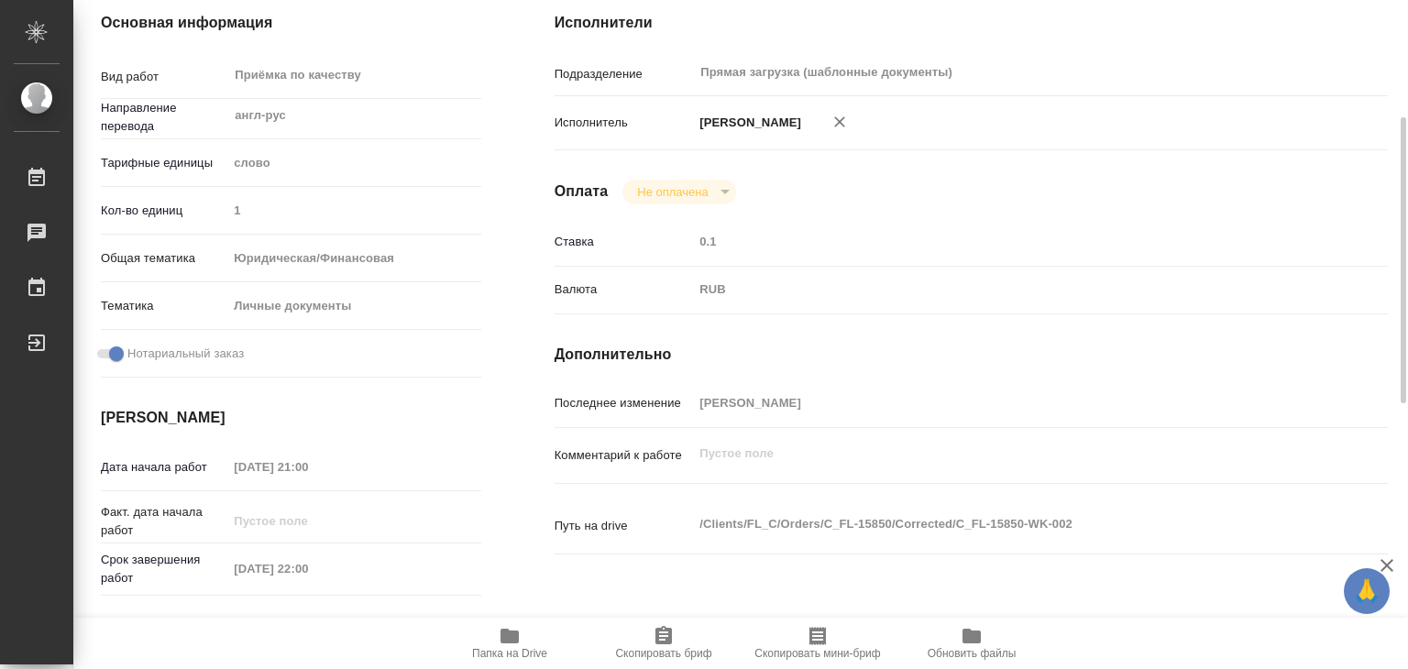
scroll to position [367, 0]
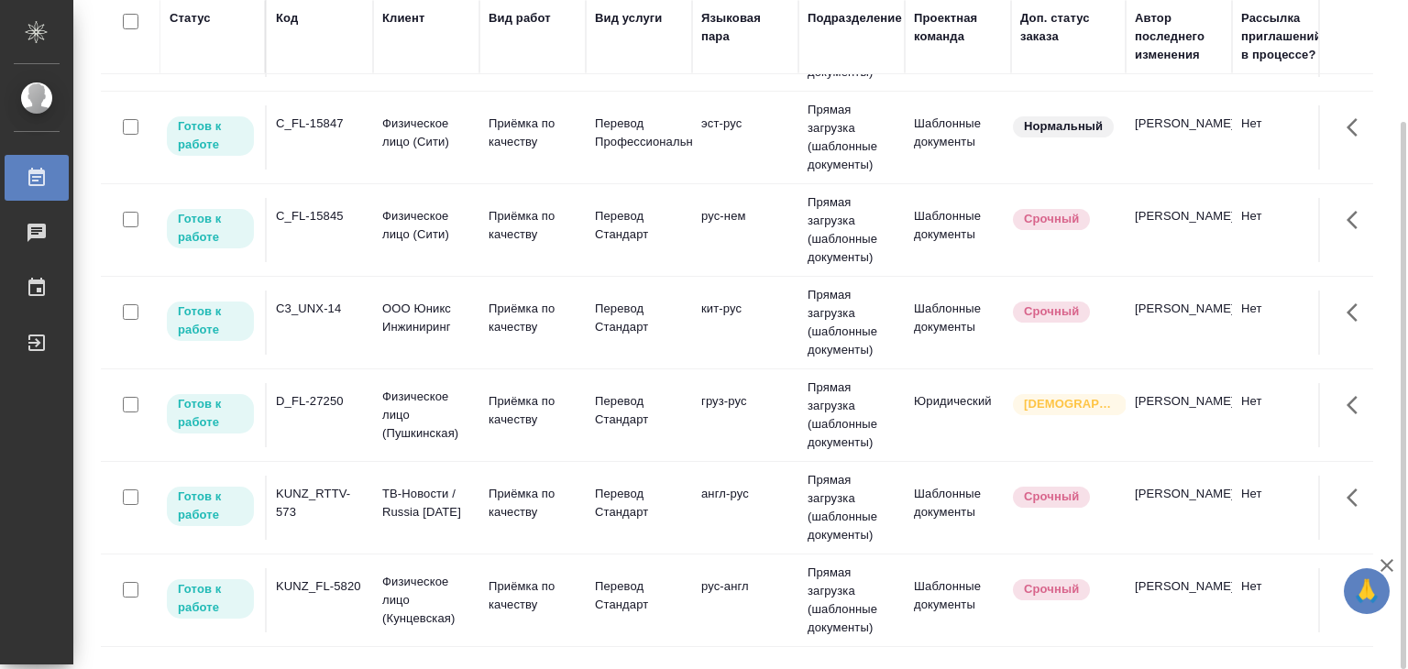
scroll to position [275, 0]
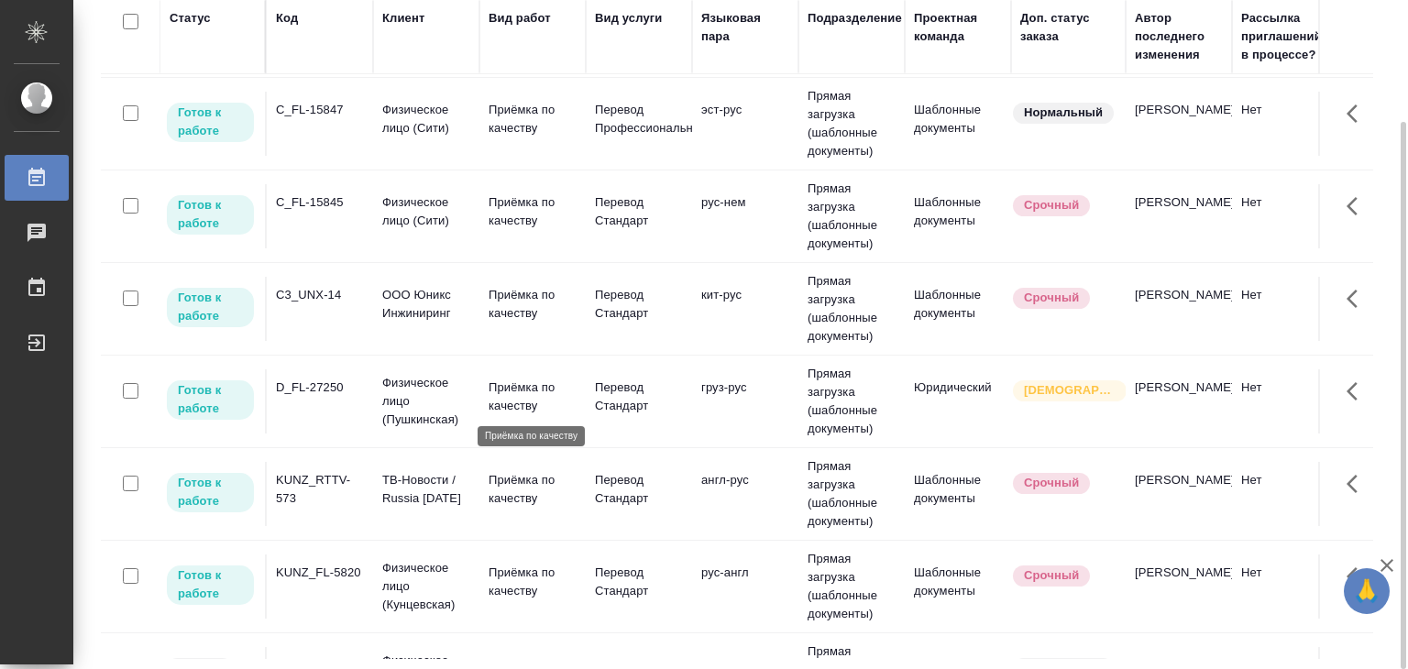
click at [511, 407] on p "Приёмка по качеству" at bounding box center [533, 397] width 88 height 37
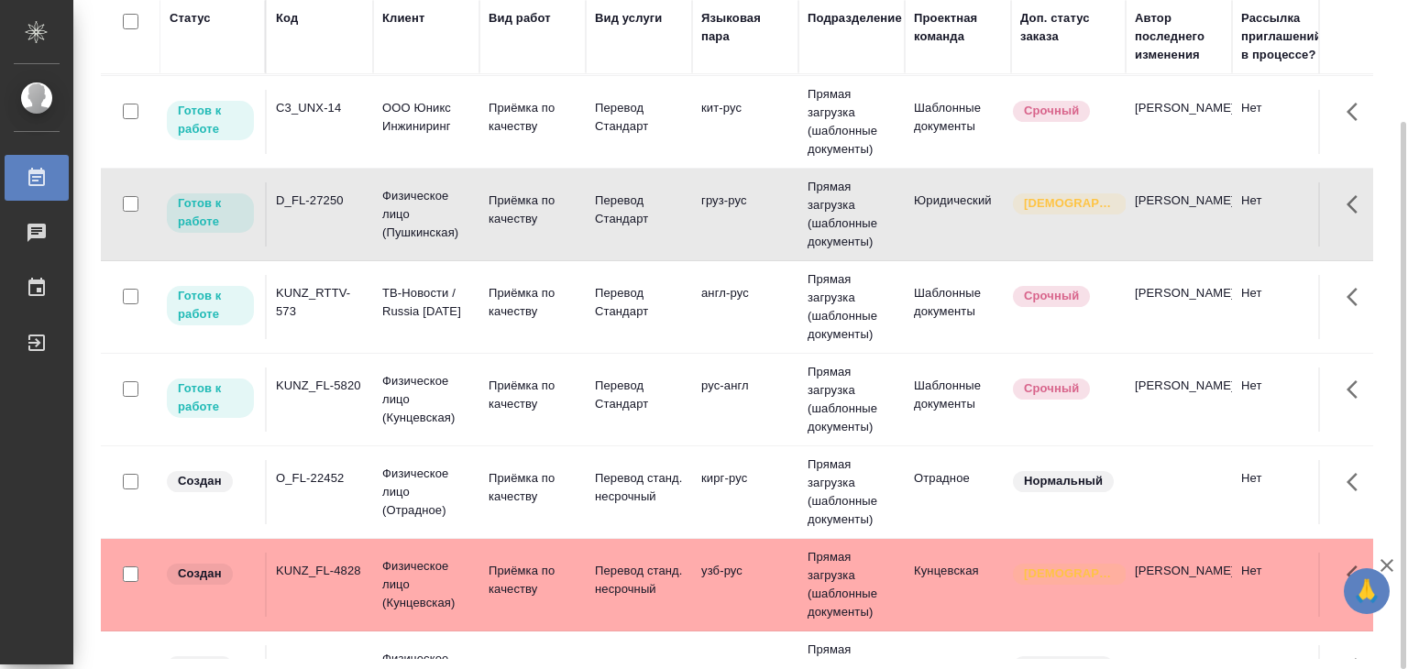
scroll to position [458, 0]
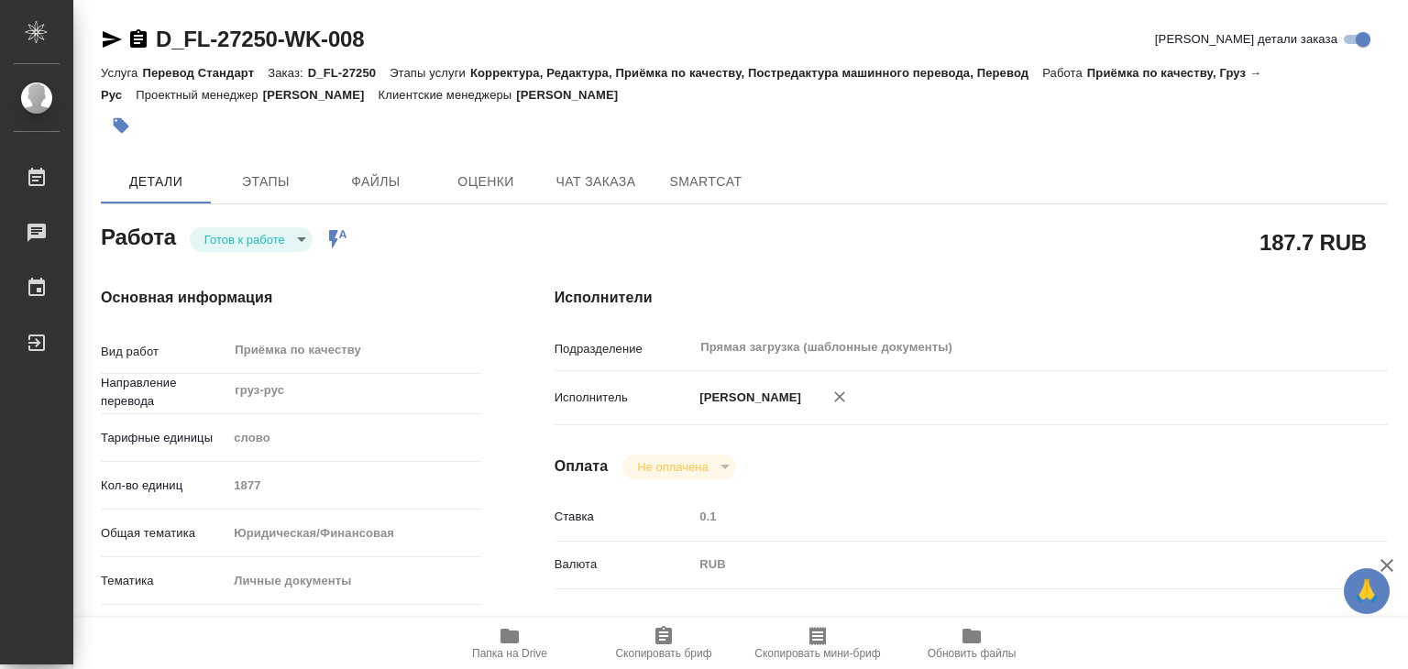
type textarea "x"
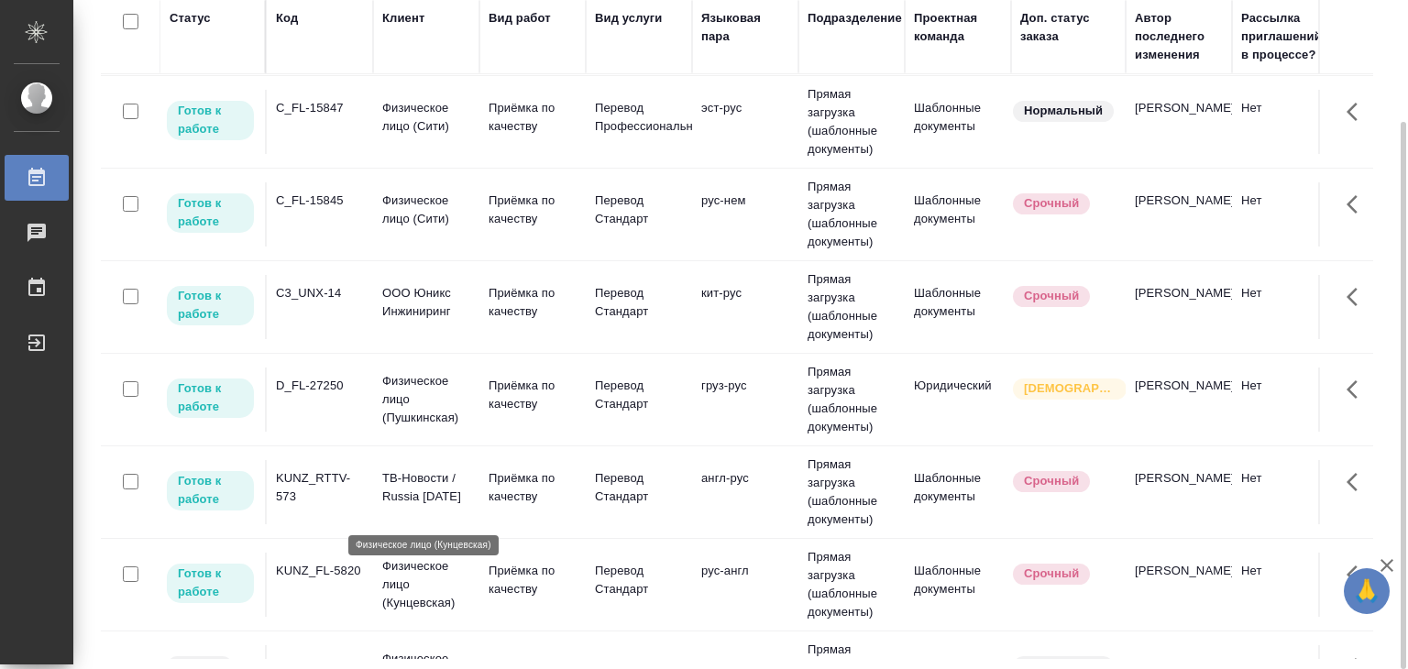
scroll to position [550, 0]
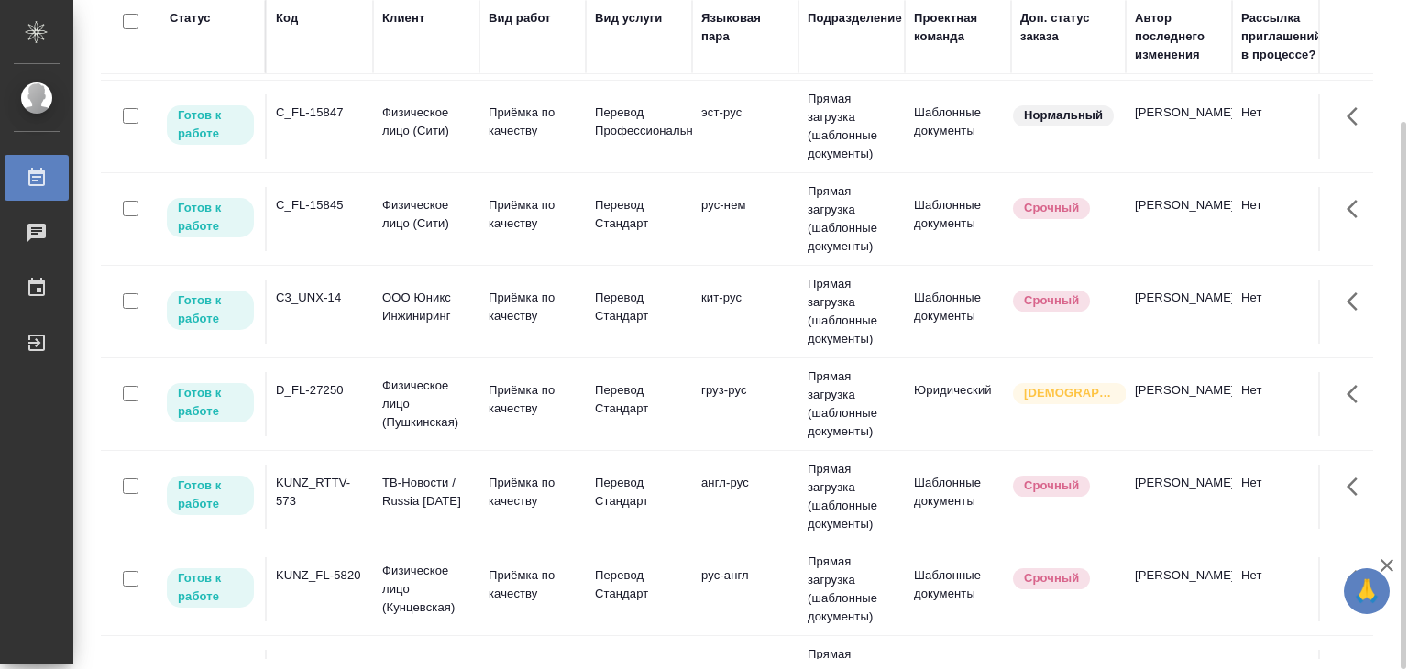
click at [350, 404] on td "D_FL-27250" at bounding box center [320, 404] width 106 height 64
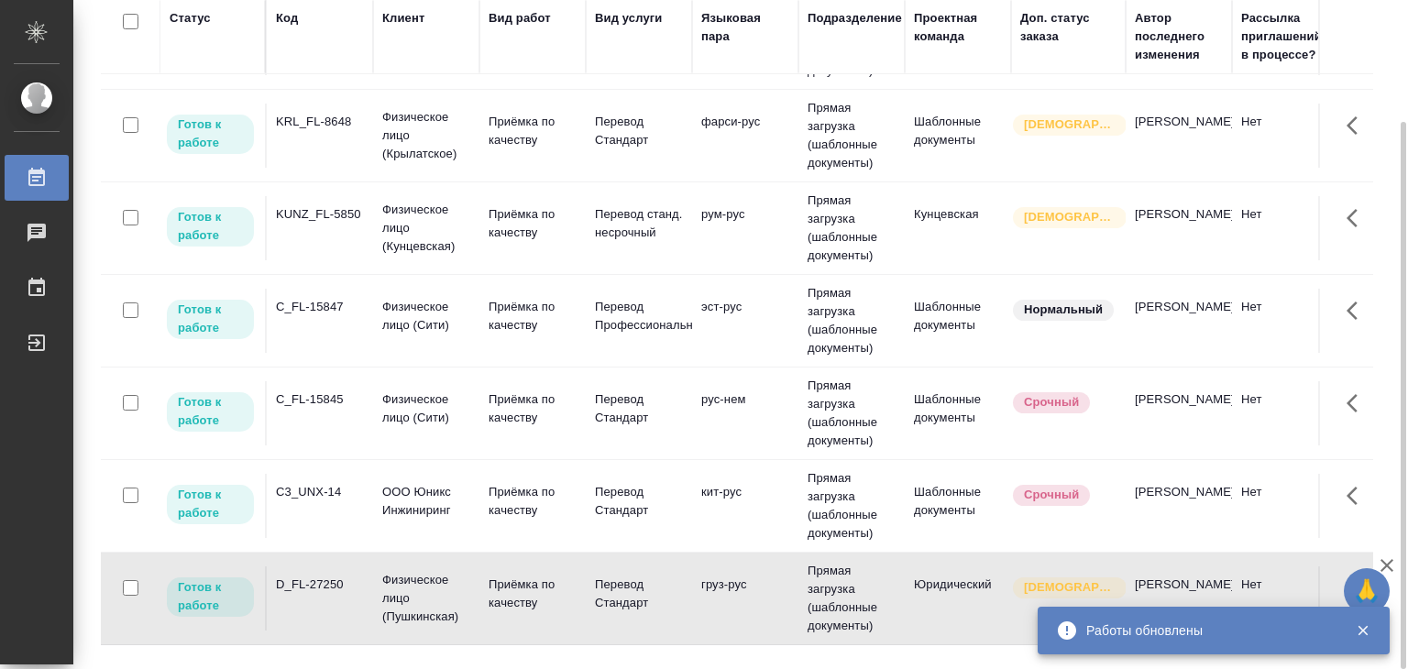
scroll to position [275, 0]
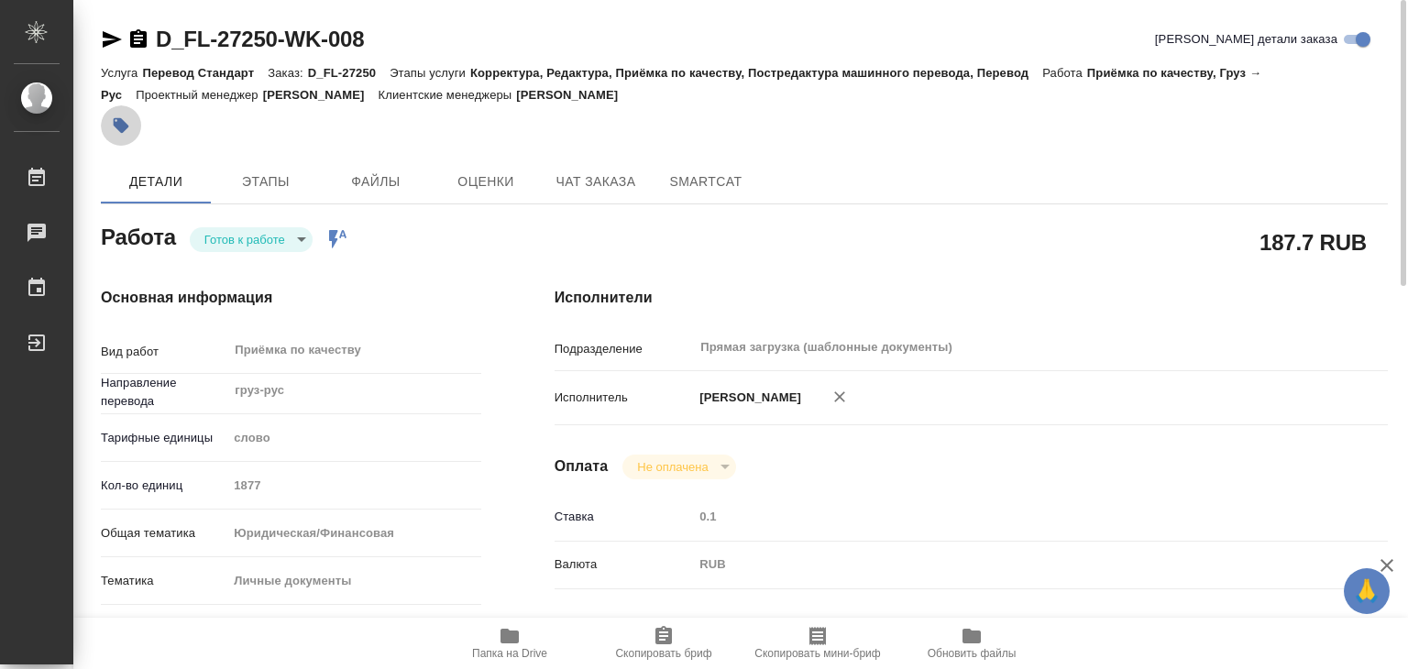
click at [126, 129] on icon "button" at bounding box center [121, 125] width 18 height 18
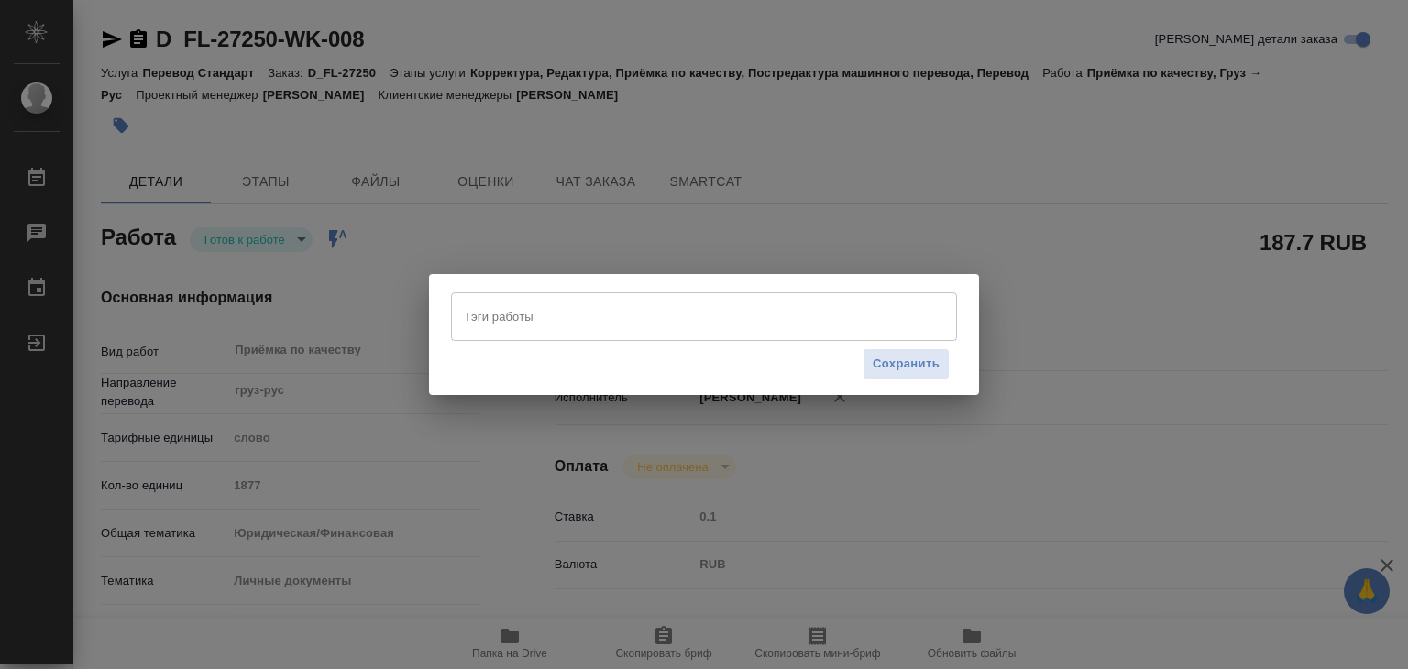
click at [539, 334] on div "Тэги работы" at bounding box center [704, 316] width 506 height 48
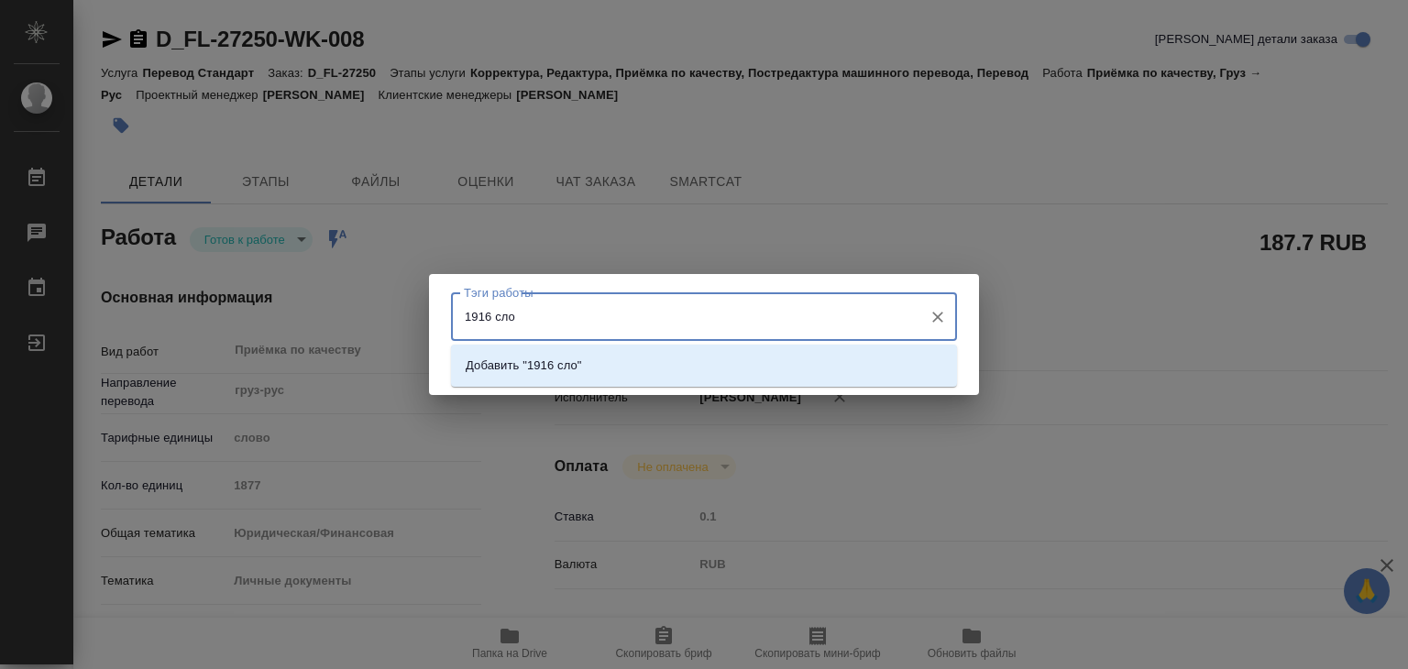
type input "1916 слов"
click at [583, 355] on li "Добавить "1916 слов"" at bounding box center [704, 365] width 506 height 33
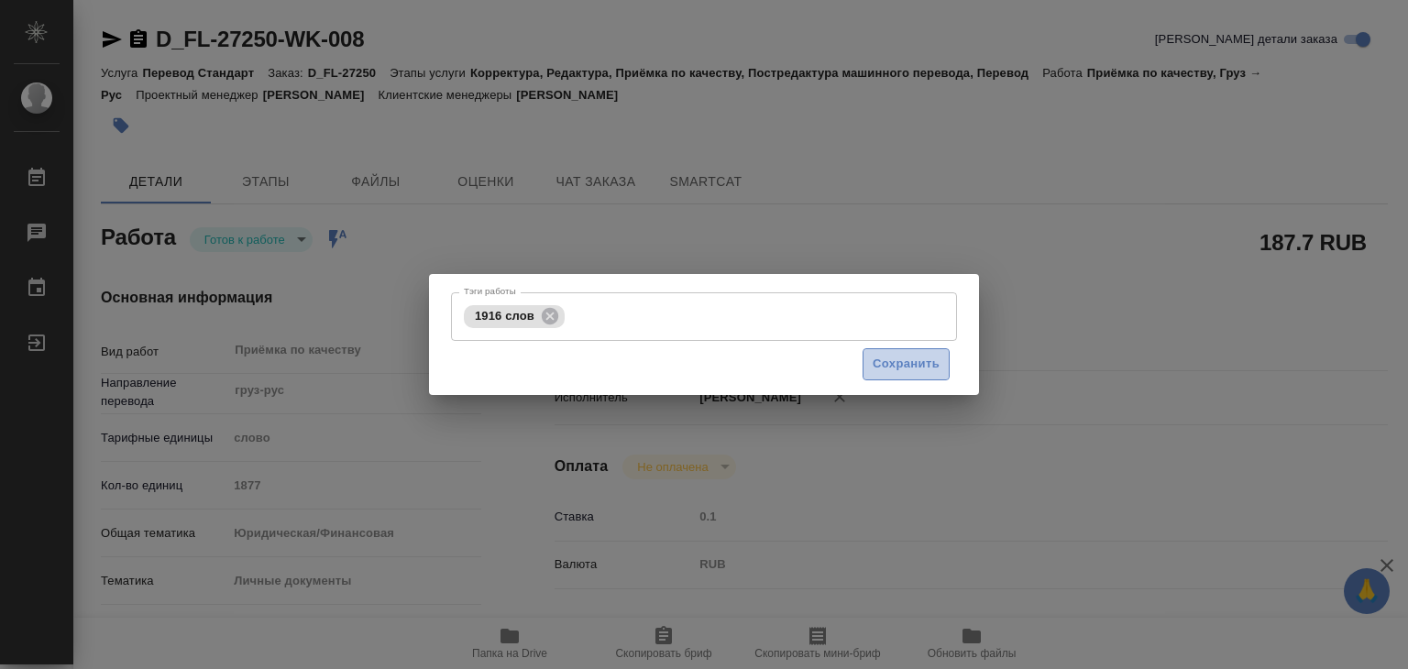
click at [879, 366] on span "Сохранить" at bounding box center [906, 364] width 67 height 21
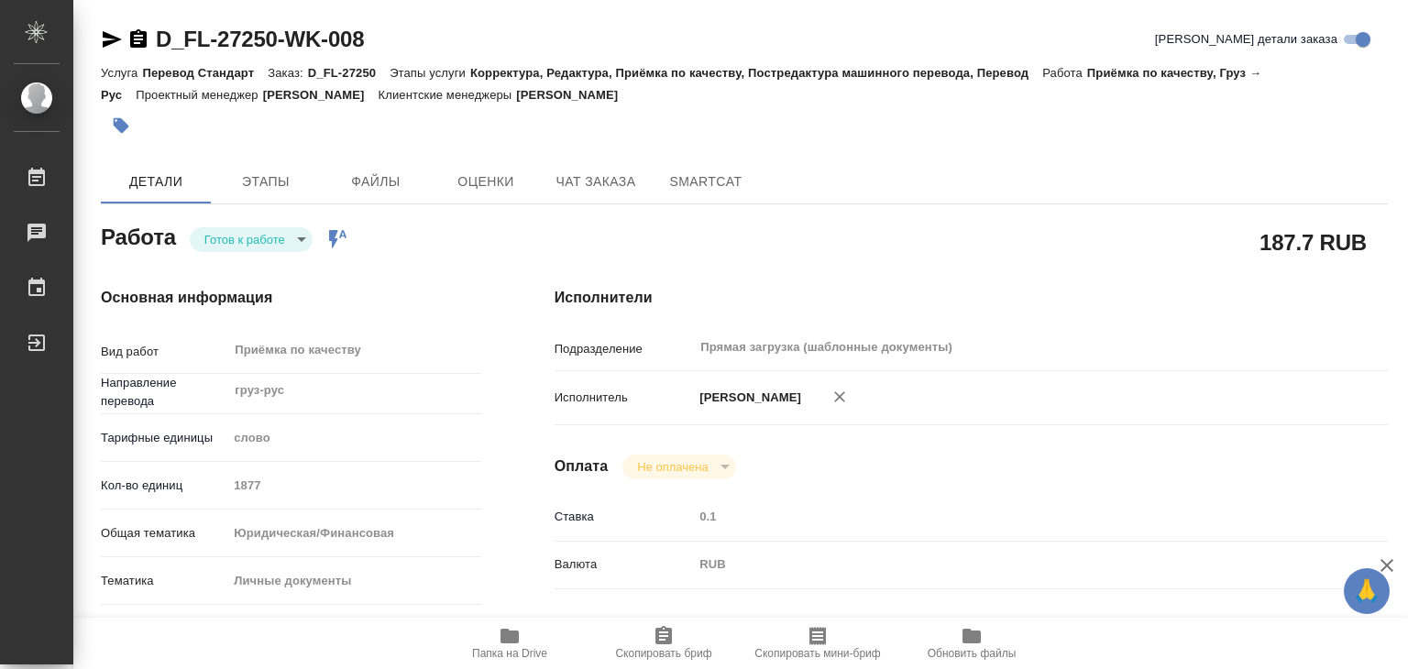
type input "readyForWork"
type input "груз-рус"
type input "5a8b1489cc6b4906c91bfd90"
type input "1877"
type input "yr-fn"
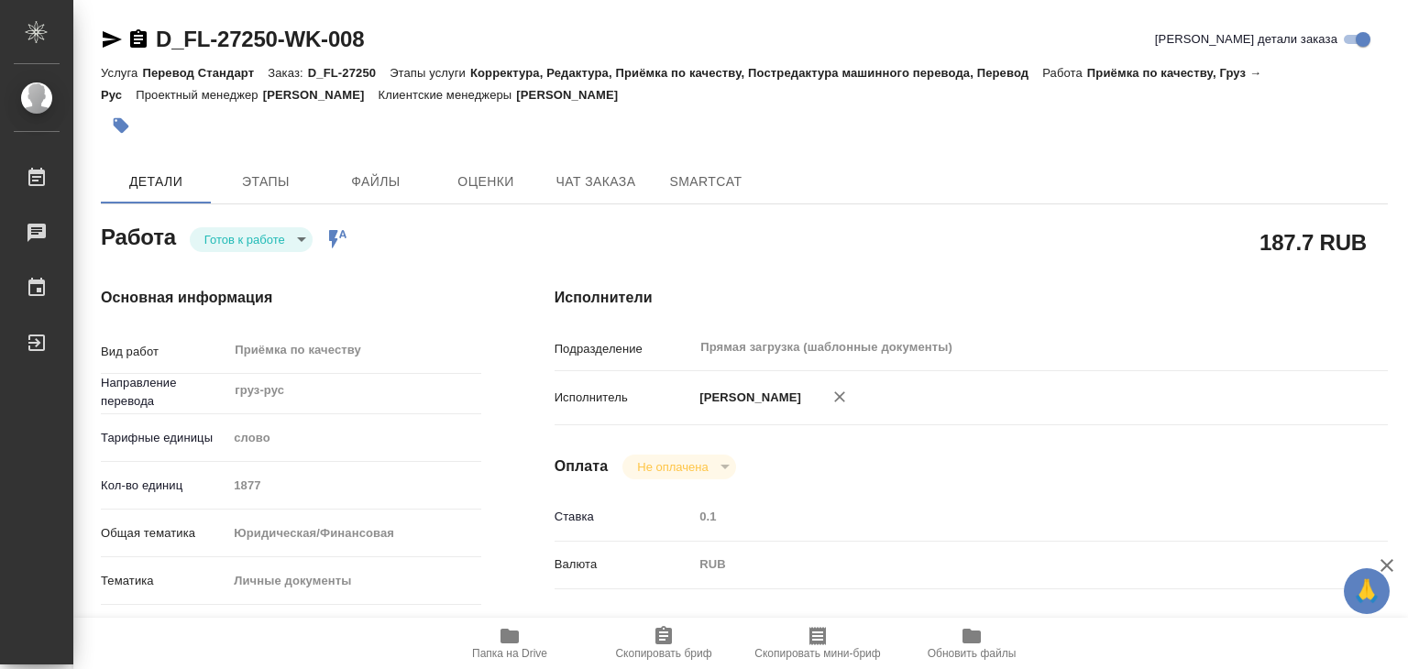
type input "5a8b8b956a9677013d343cfe"
checkbox input "true"
type input "28.08.2025 15:50"
type input "29.08.2025 14:00"
type input "29.08.2025 15:00"
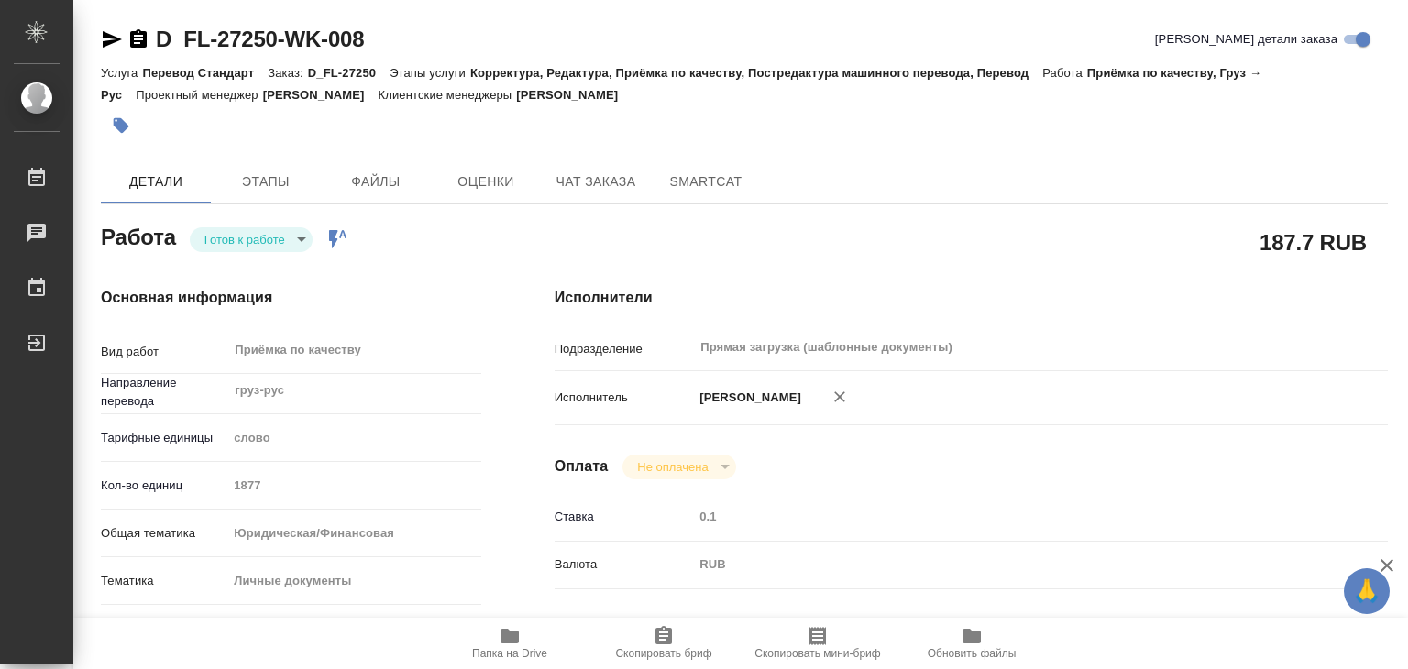
type input "Прямая загрузка (шаблонные документы)"
type input "notPayed"
type input "0.1"
type input "RUB"
type input "Баданян Артак"
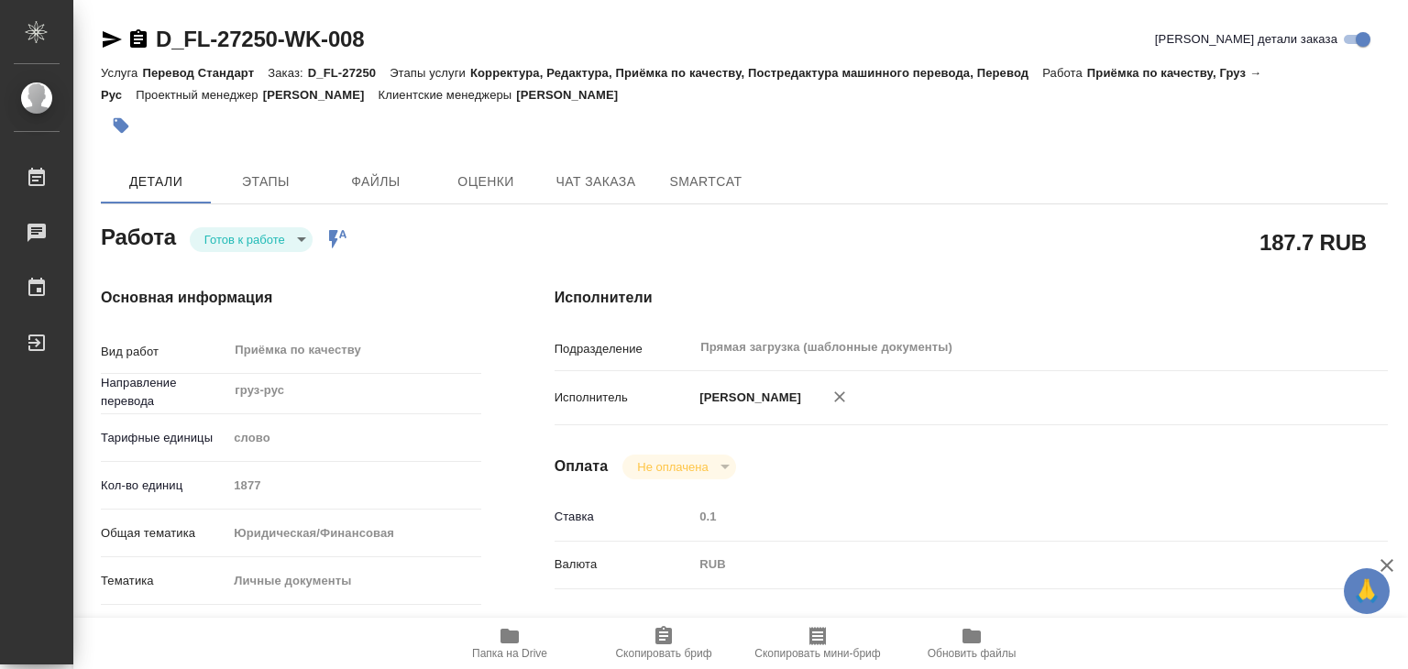
type input "D_FL-27250"
type input "Перевод Стандарт"
type input "Корректура, Редактура, Приёмка по качеству, Постредактура машинного перевода, П…"
type input "Давыдова Елена"
type input "Заборова Александра"
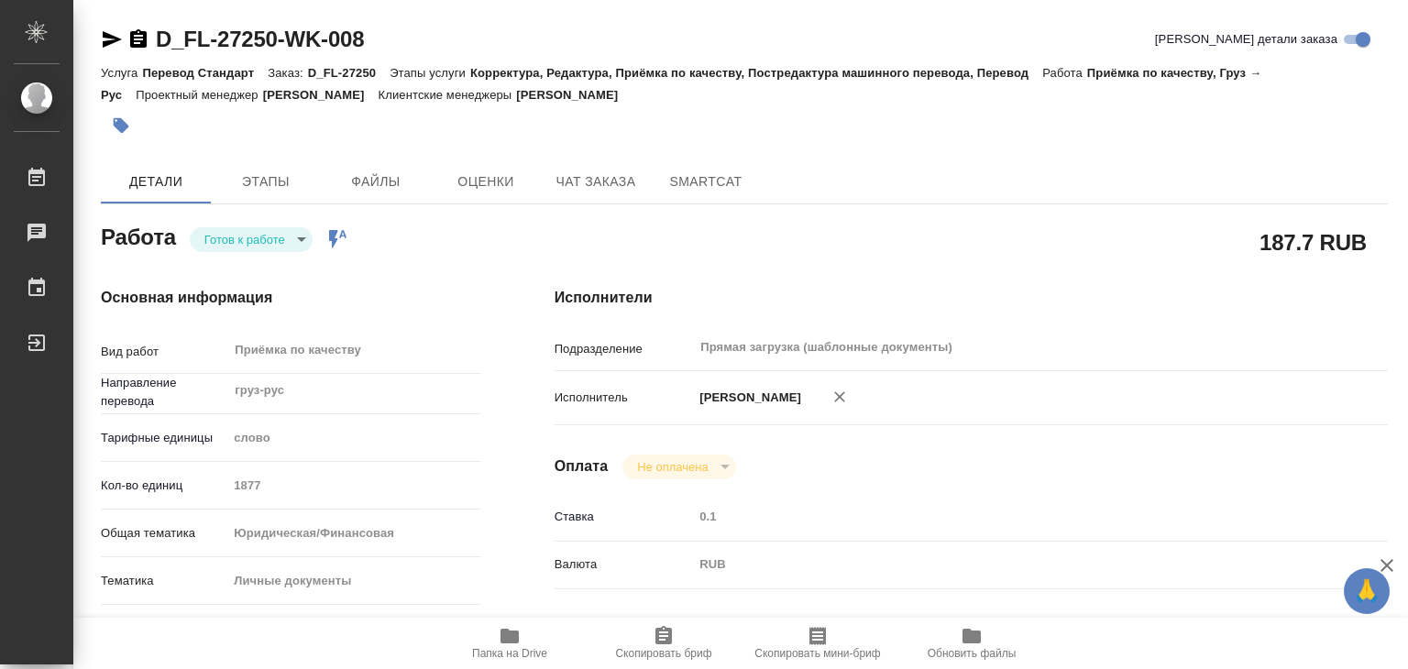
type input "/Clients/FL_D/Orders/D_FL-27250"
type input "https://drive.awatera.com/s/S9CXXLpXifML4YD"
drag, startPoint x: 150, startPoint y: 23, endPoint x: 281, endPoint y: 37, distance: 131.8
copy link "D_FL-27250"
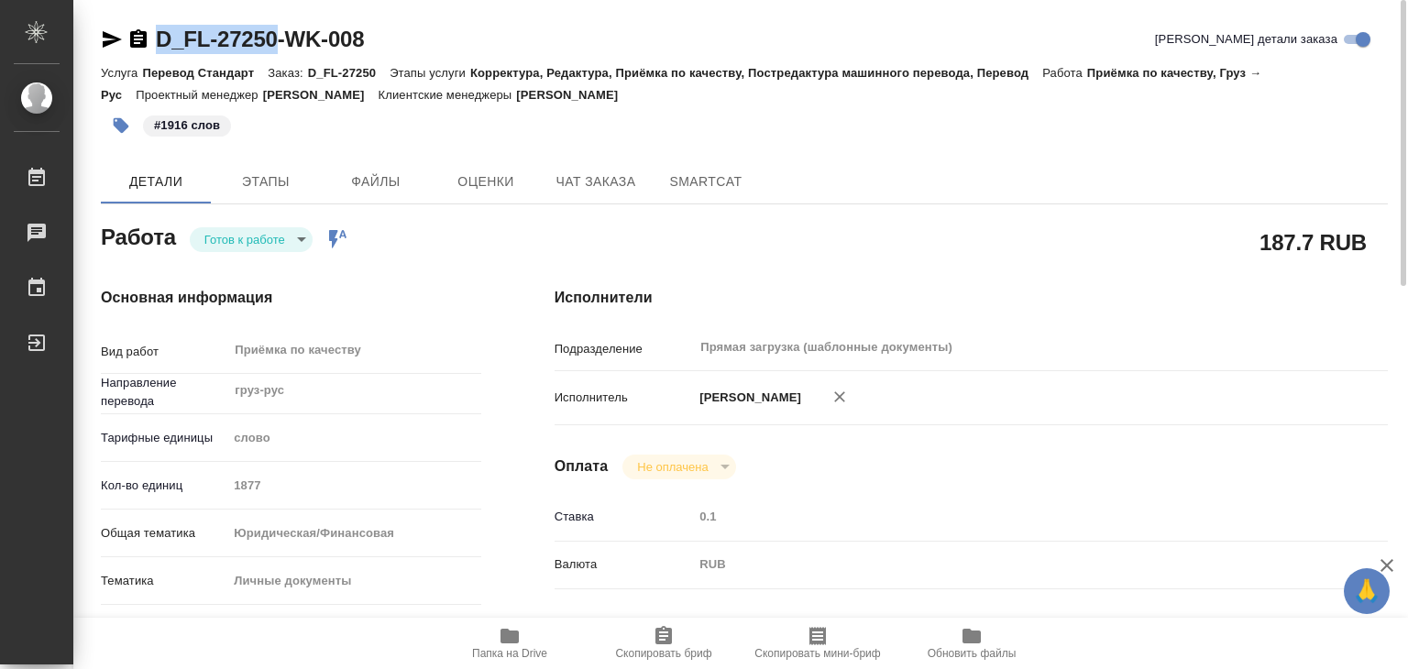
click at [268, 243] on body "🙏 .cls-1 fill:#fff; AWATERA Alilekova Valeriya Работы 0 Чаты График Выйти D_FL-…" at bounding box center [704, 334] width 1408 height 669
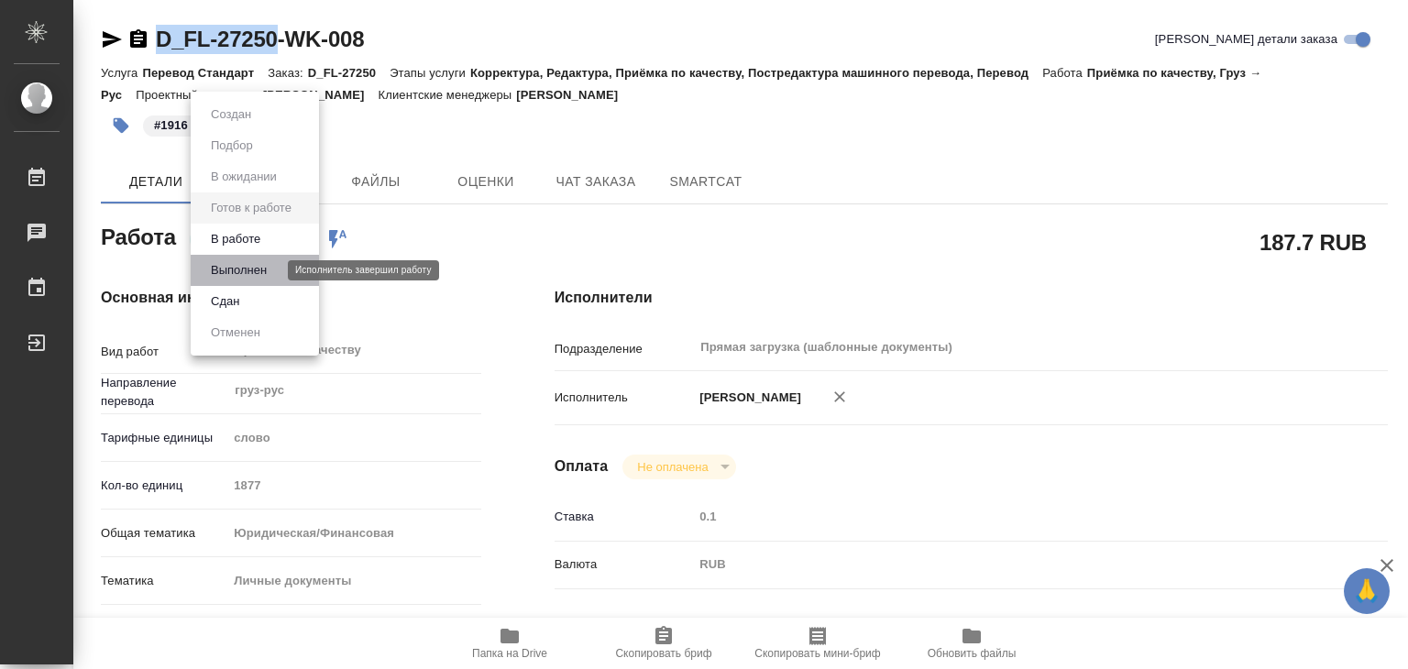
click at [272, 269] on button "Выполнен" at bounding box center [238, 270] width 67 height 20
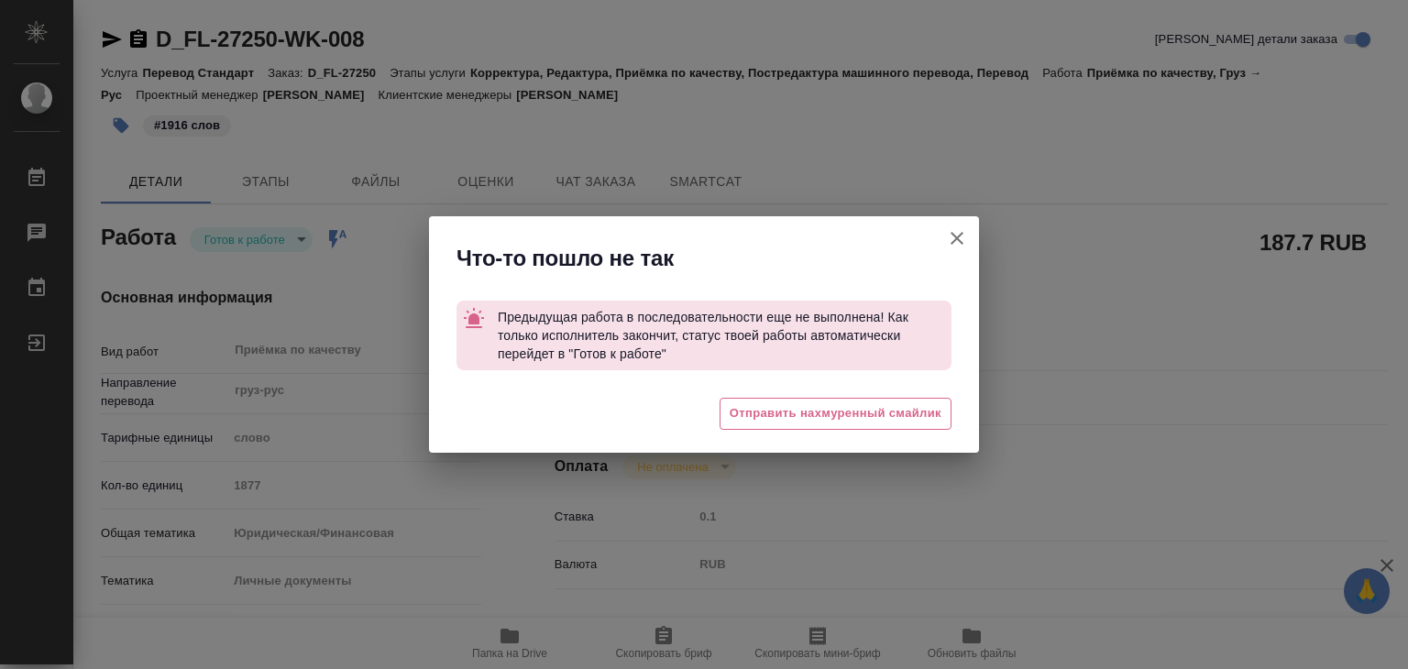
type textarea "x"
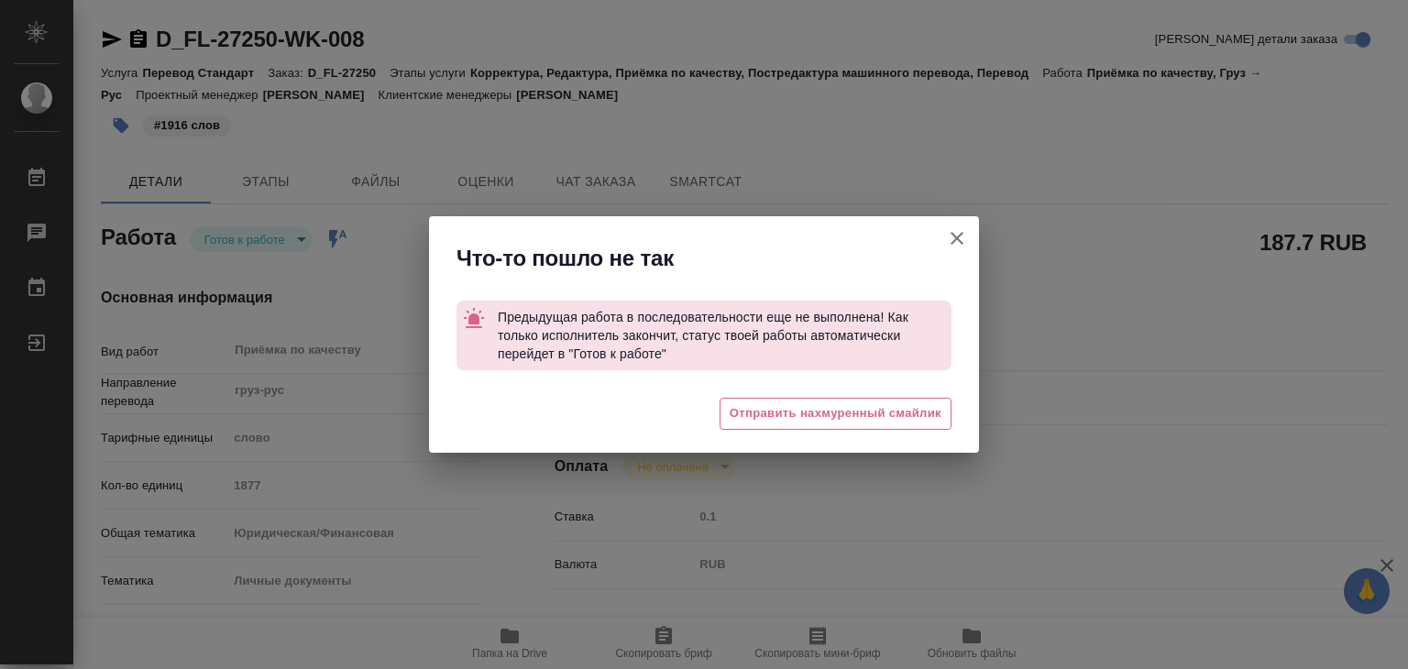
type textarea "x"
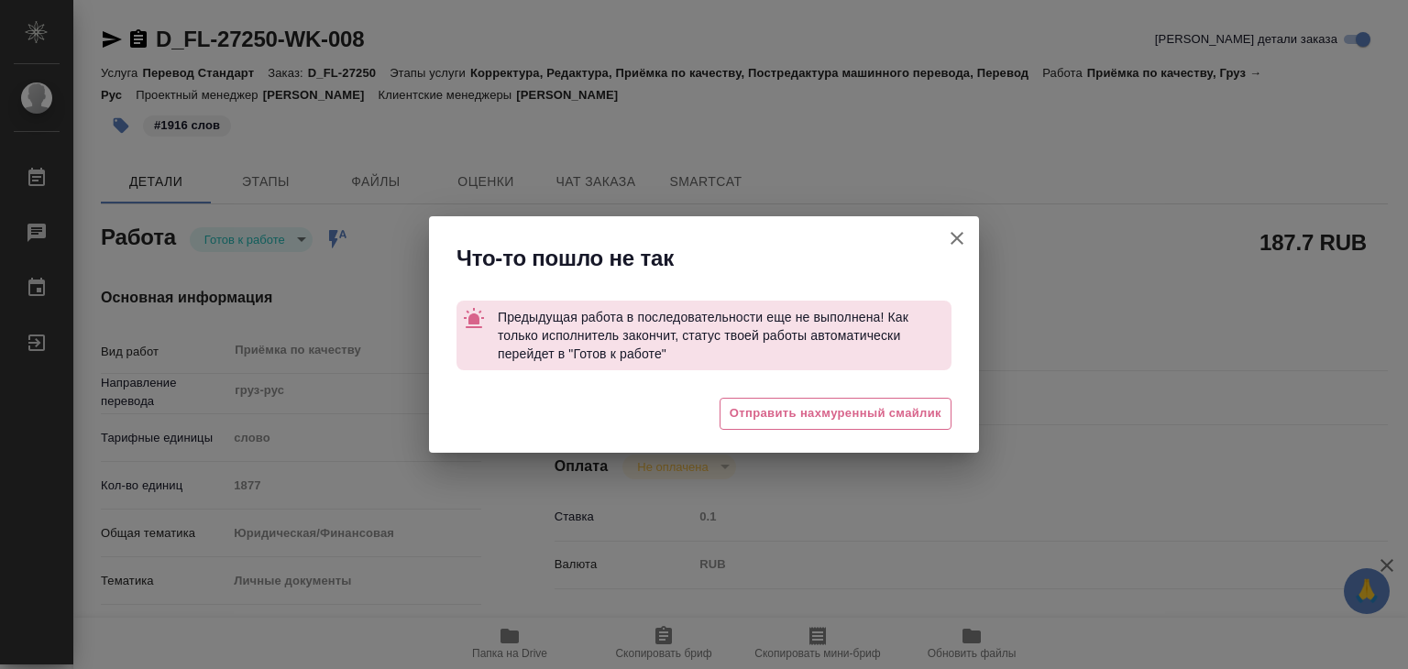
type textarea "x"
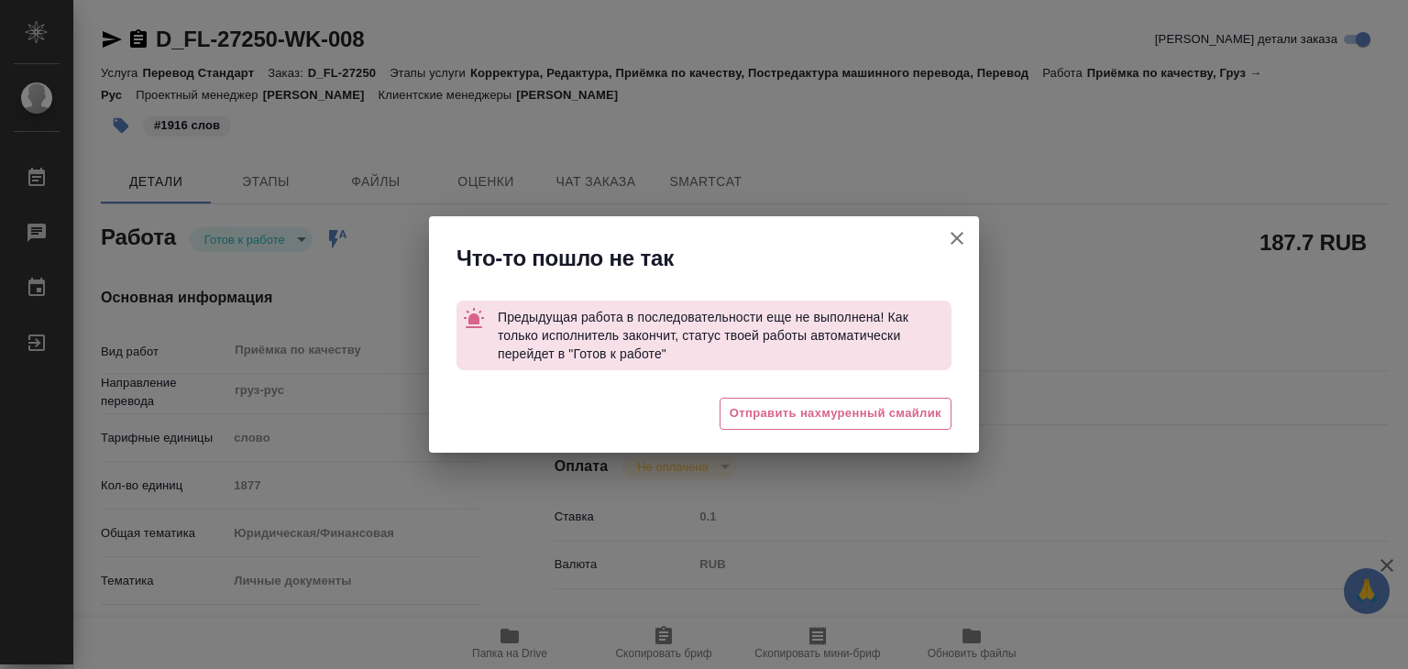
type textarea "x"
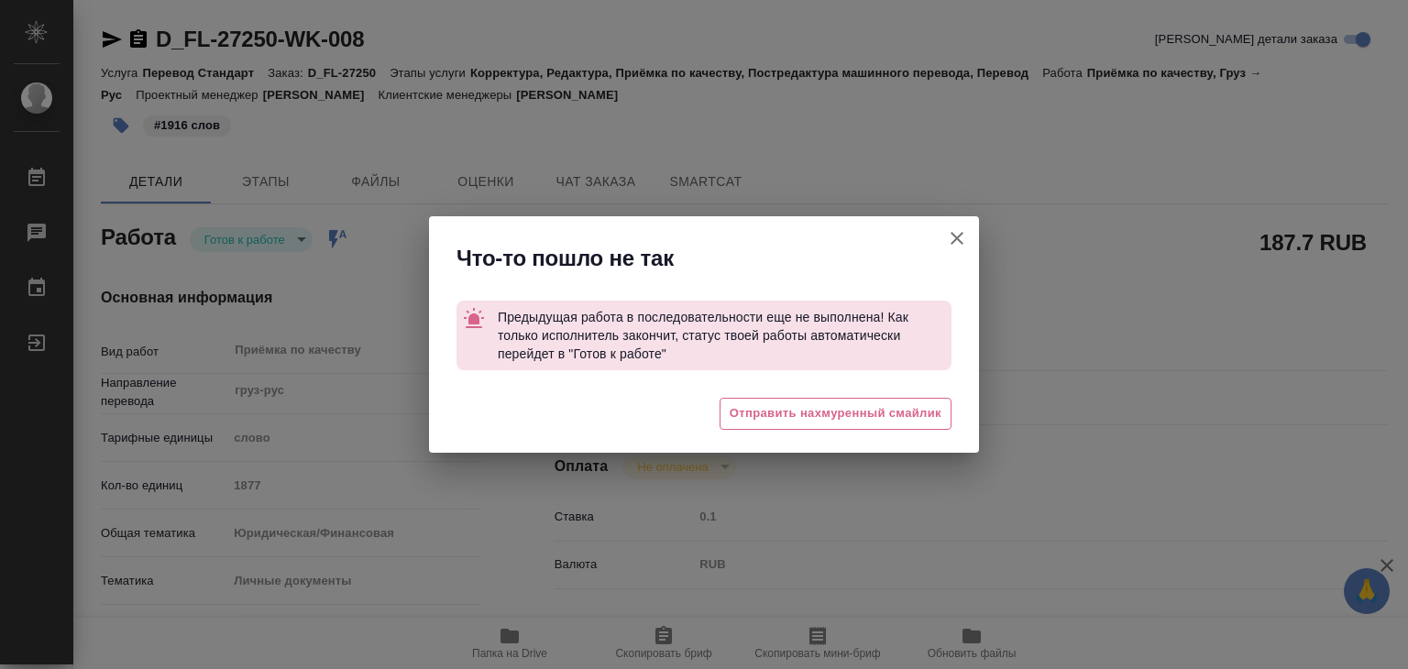
click at [951, 241] on icon "button" at bounding box center [957, 238] width 22 height 22
type textarea "x"
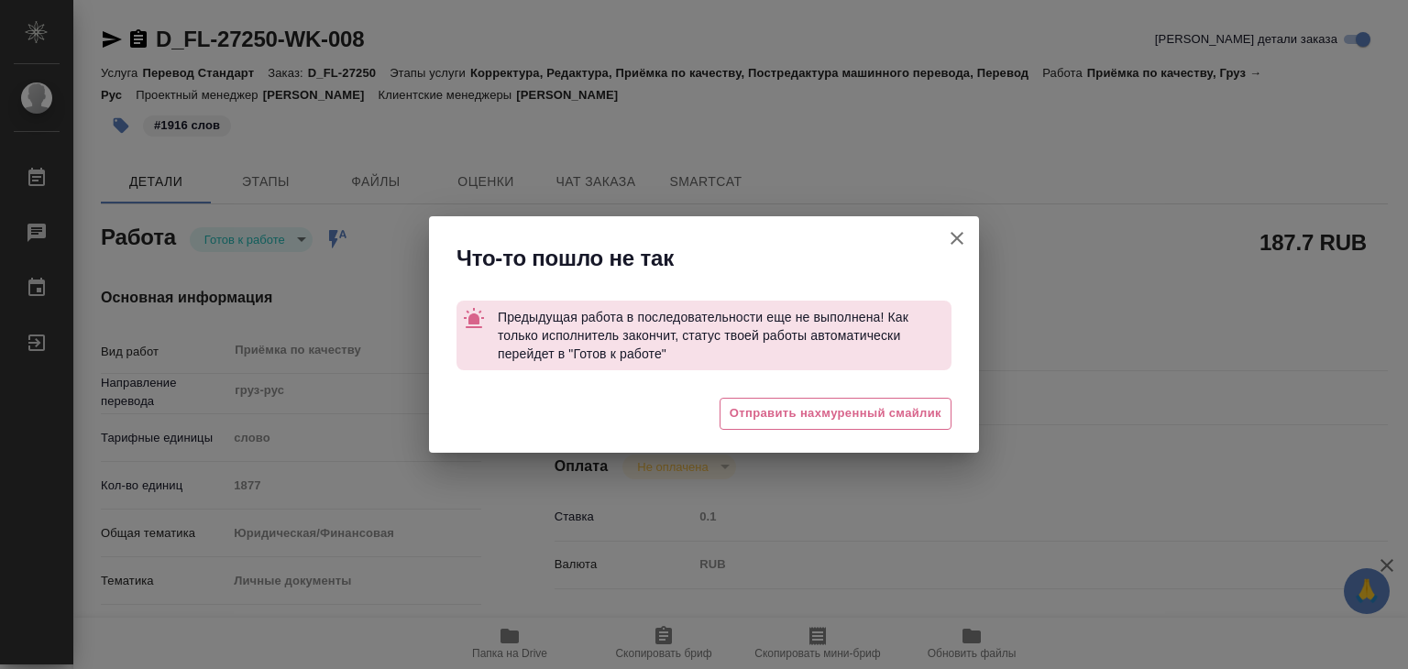
type textarea "x"
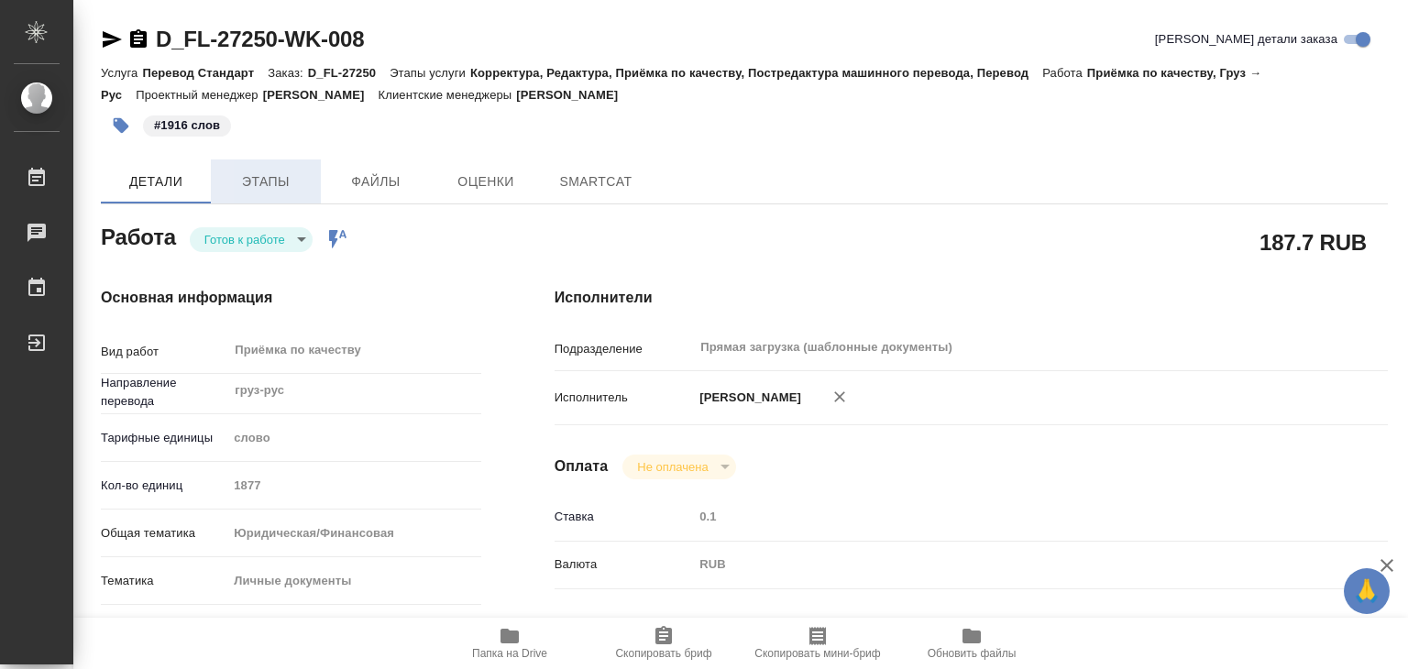
type textarea "x"
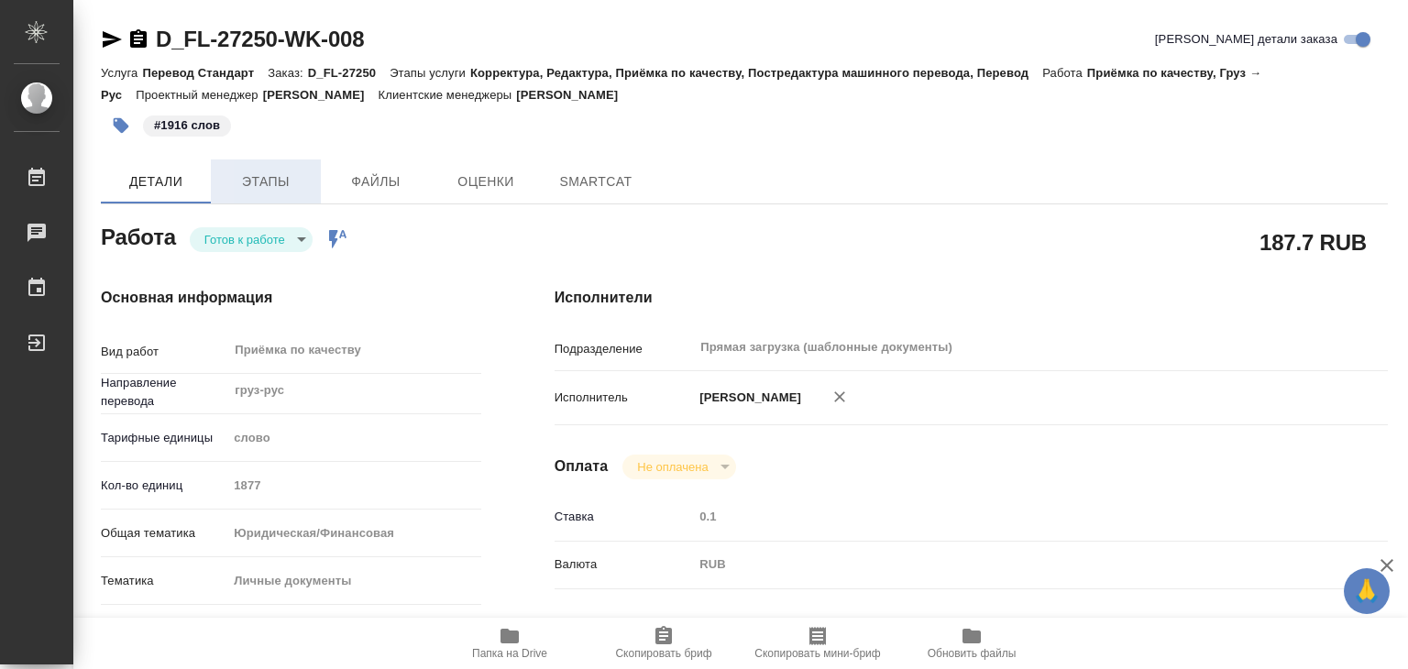
type textarea "x"
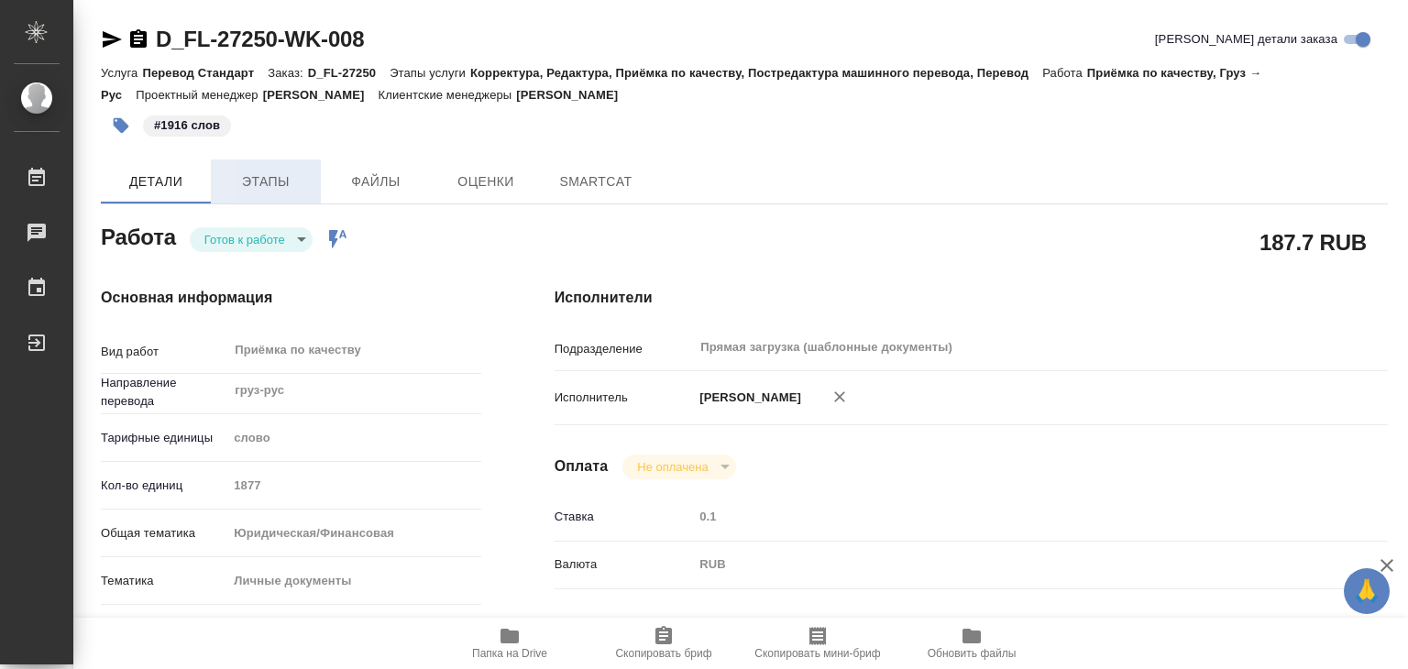
type textarea "x"
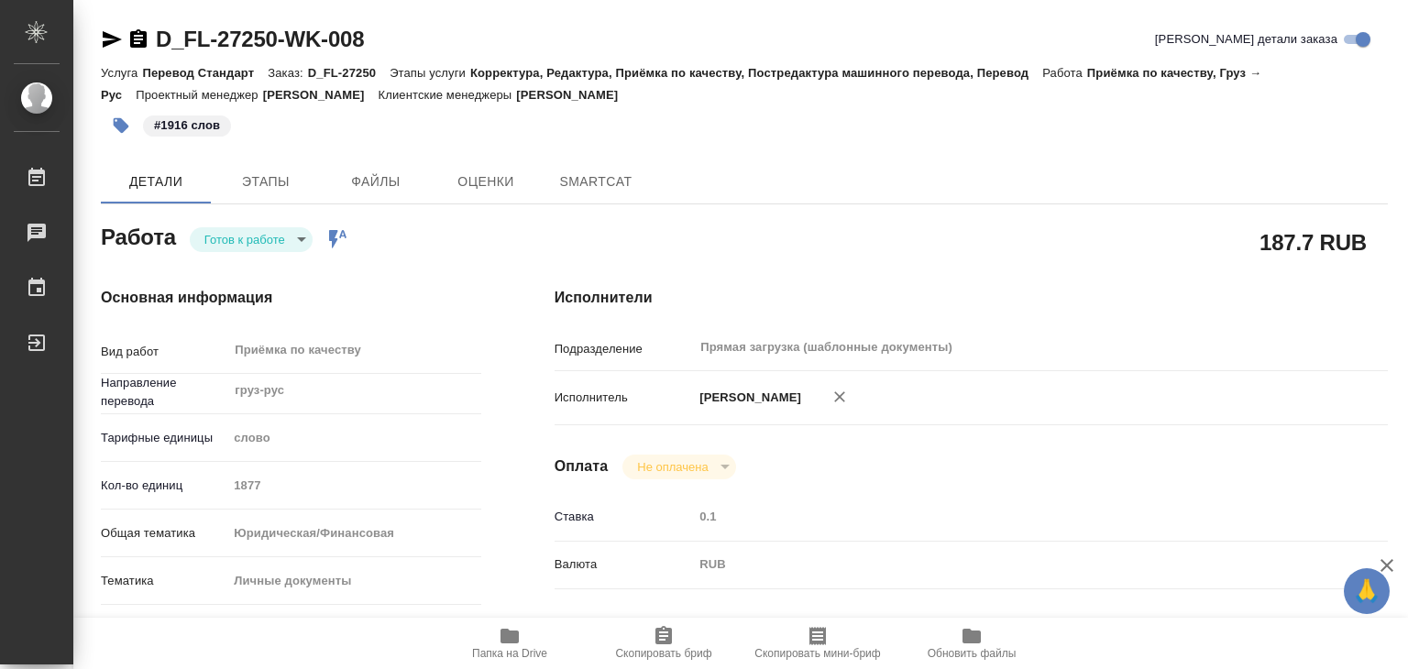
type textarea "x"
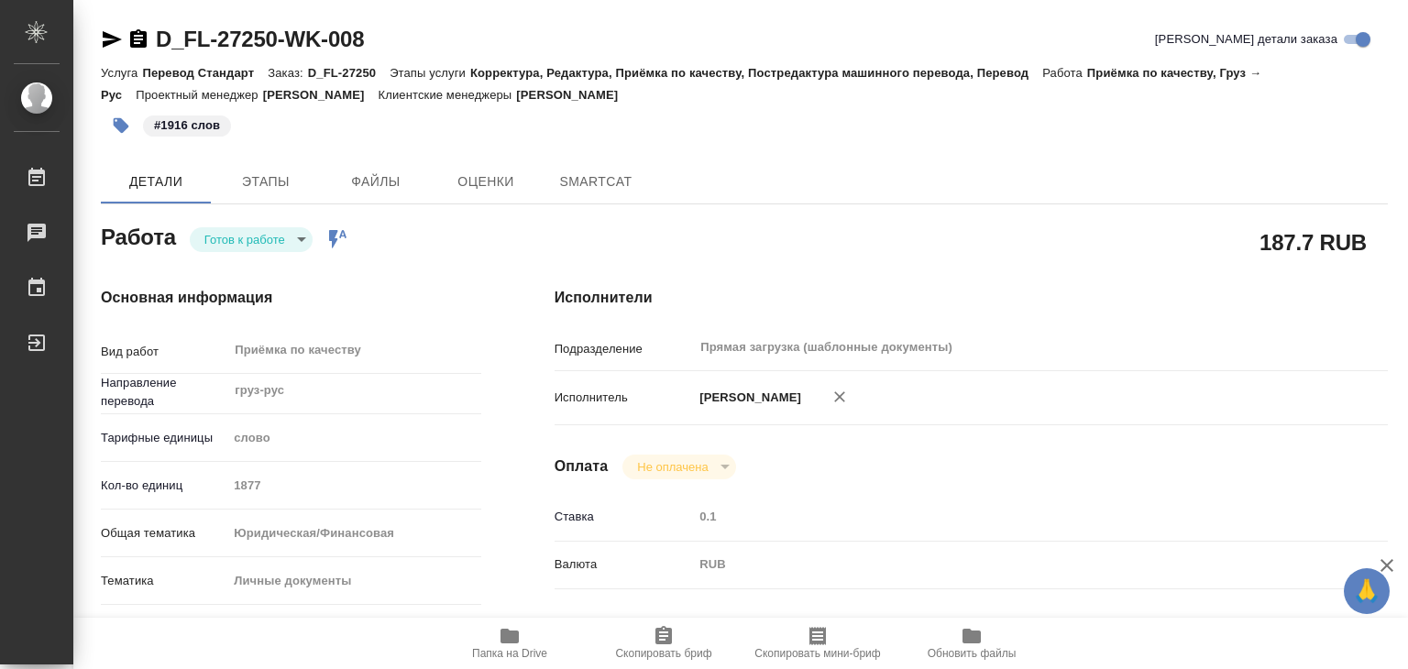
type textarea "x"
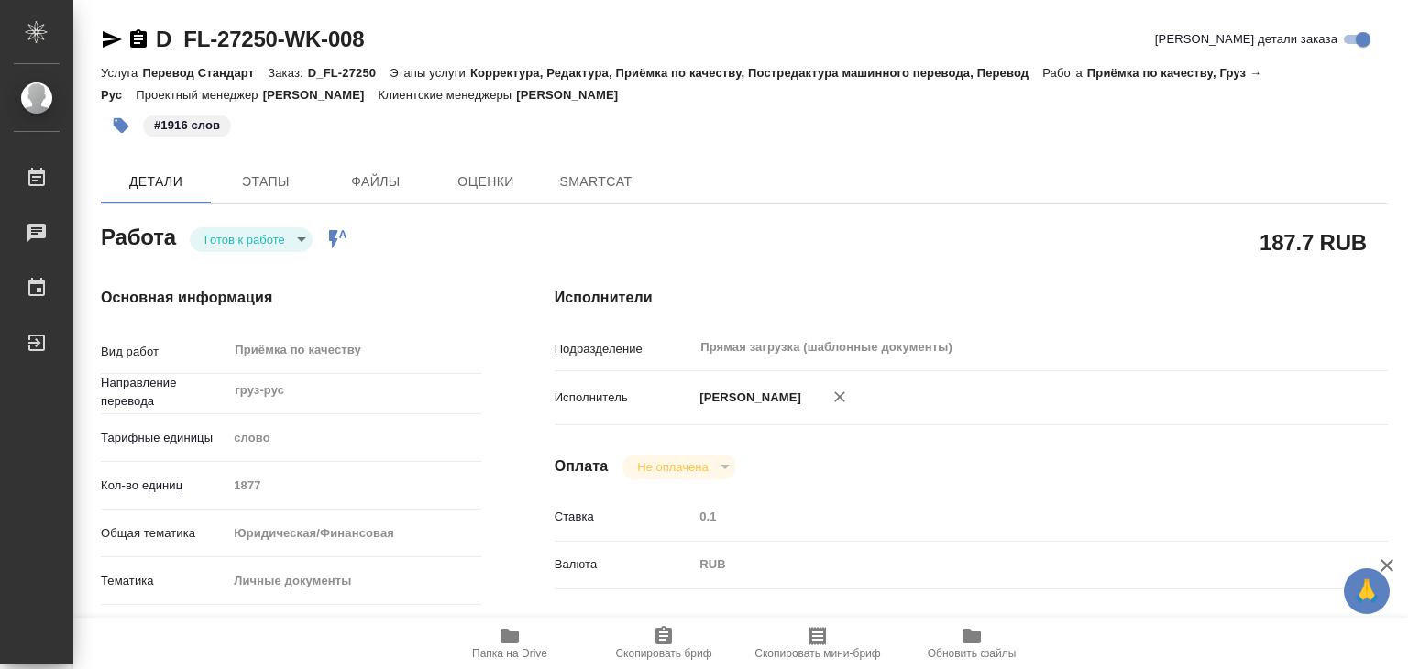
click at [247, 236] on body "🙏 .cls-1 fill:#fff; AWATERA Alilekova Valeriya Работы Чаты График Выйти D_FL-27…" at bounding box center [704, 334] width 1408 height 669
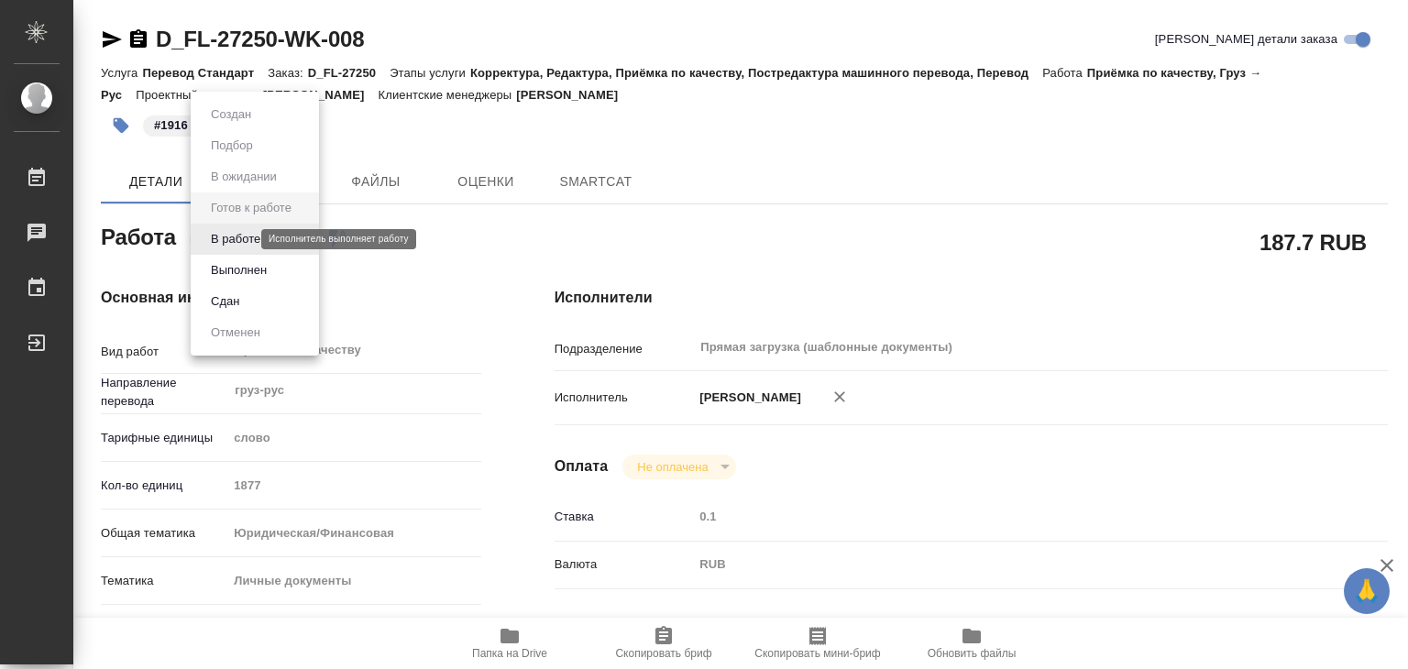
type textarea "x"
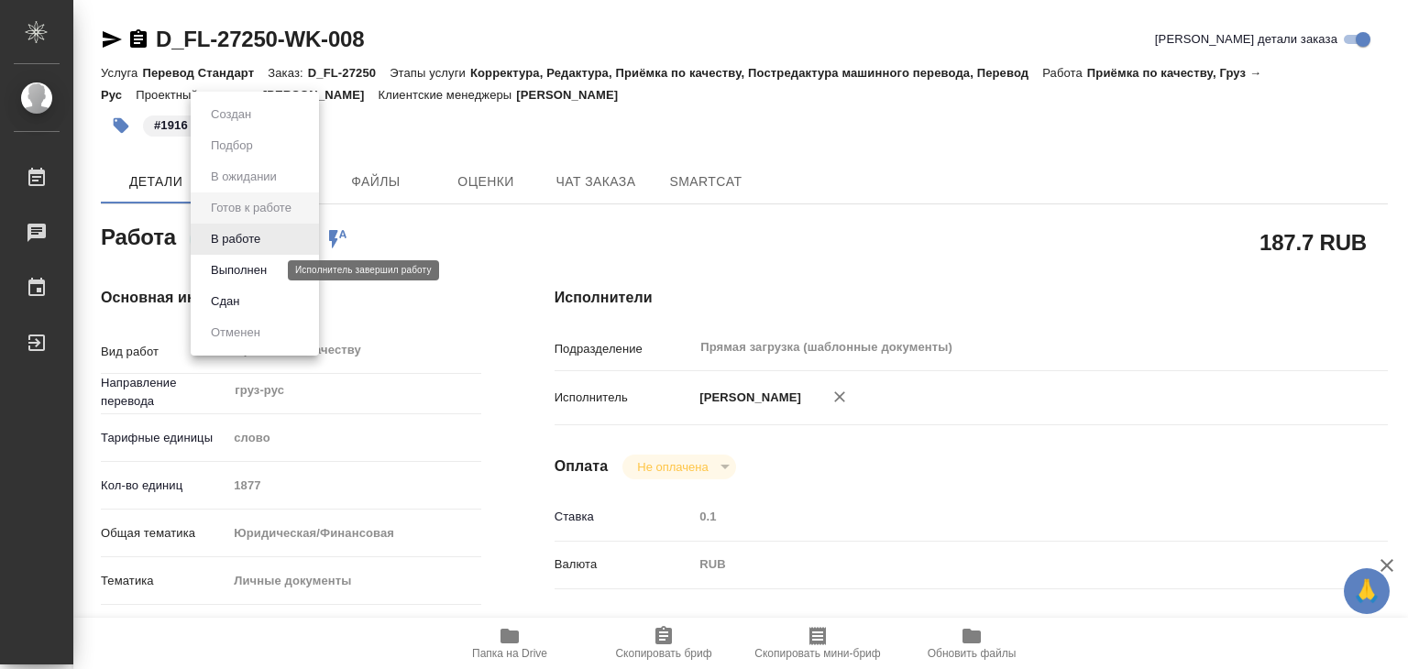
click at [260, 271] on button "Выполнен" at bounding box center [238, 270] width 67 height 20
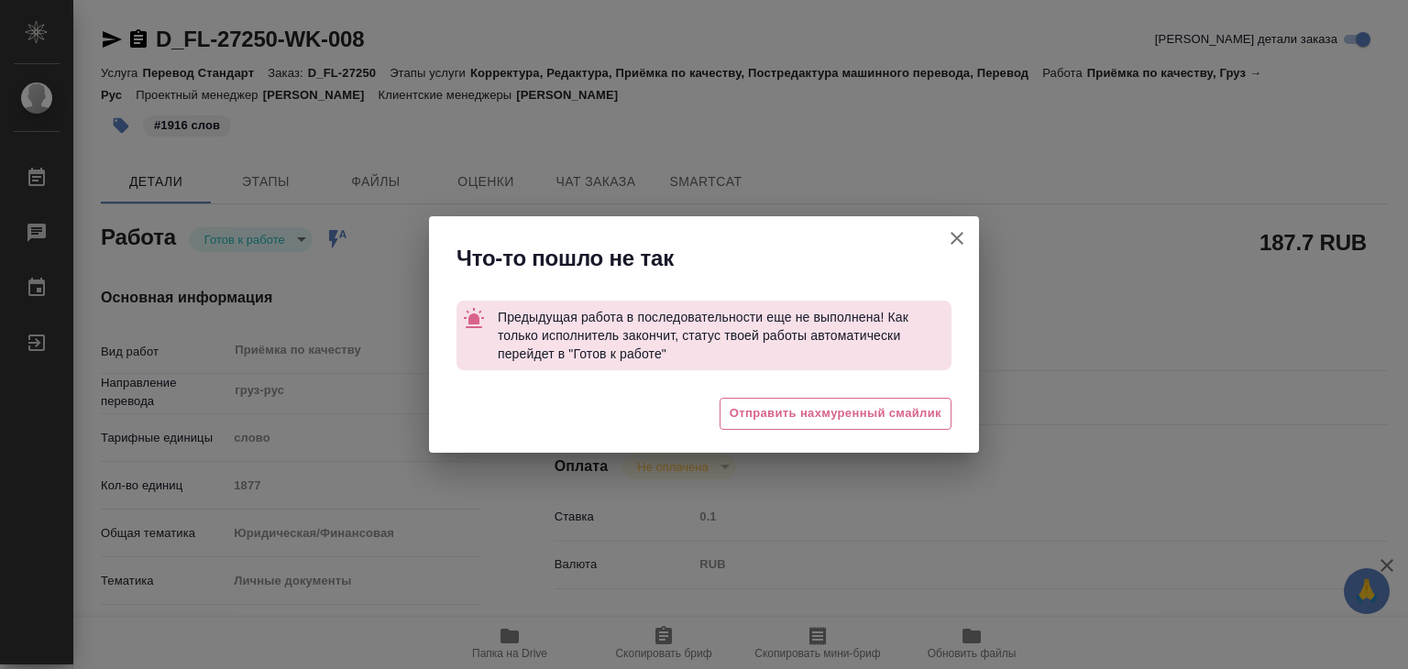
type textarea "x"
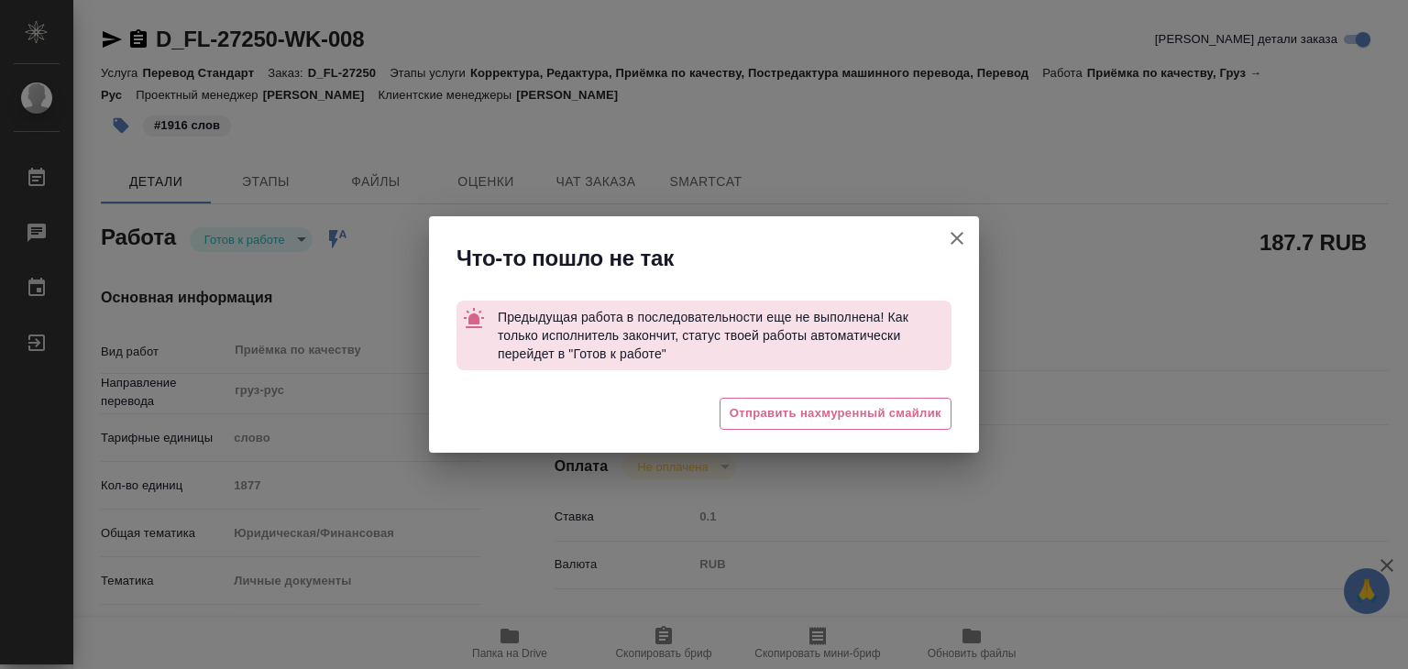
type textarea "x"
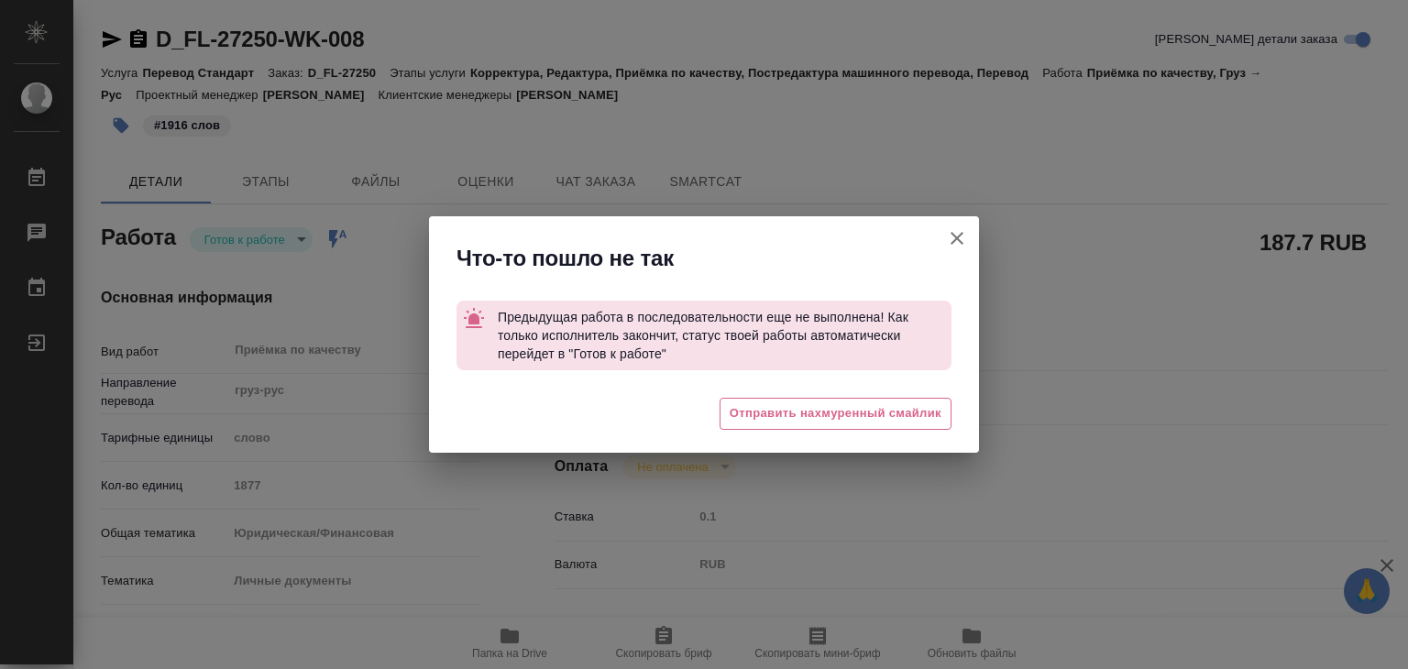
type textarea "x"
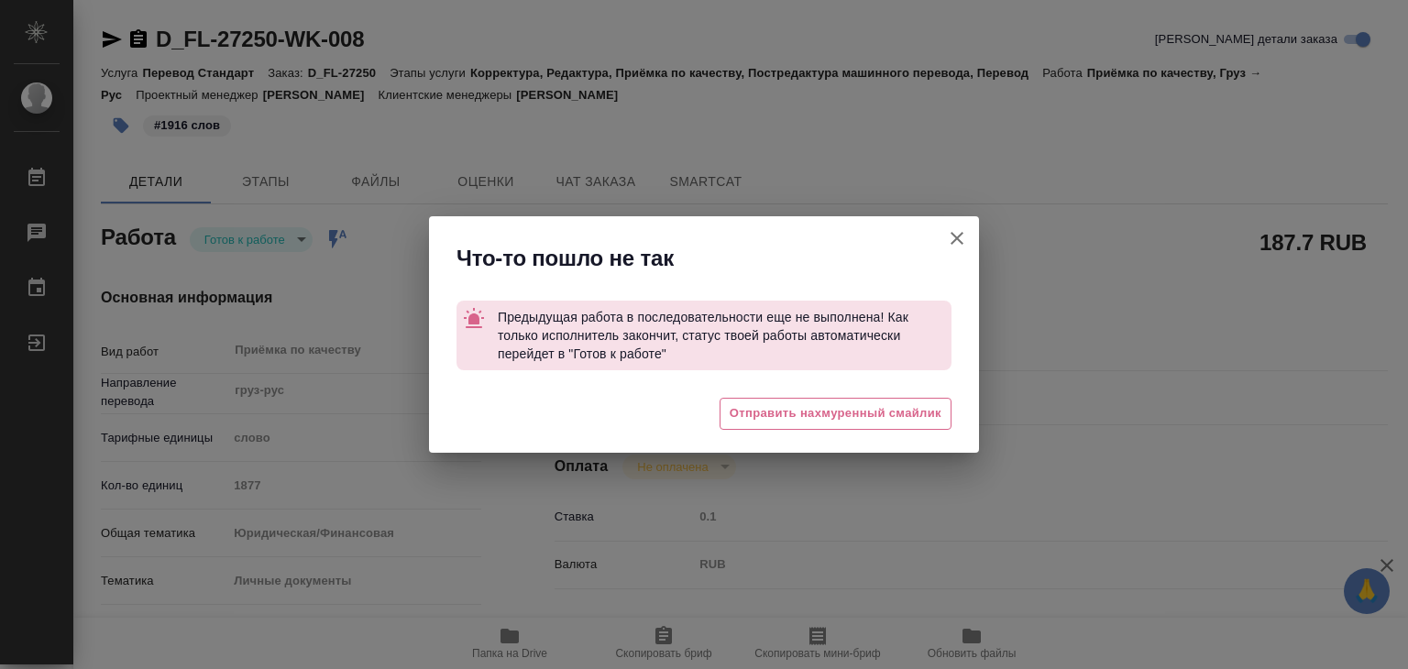
click at [955, 238] on icon "button" at bounding box center [957, 238] width 22 height 22
type textarea "x"
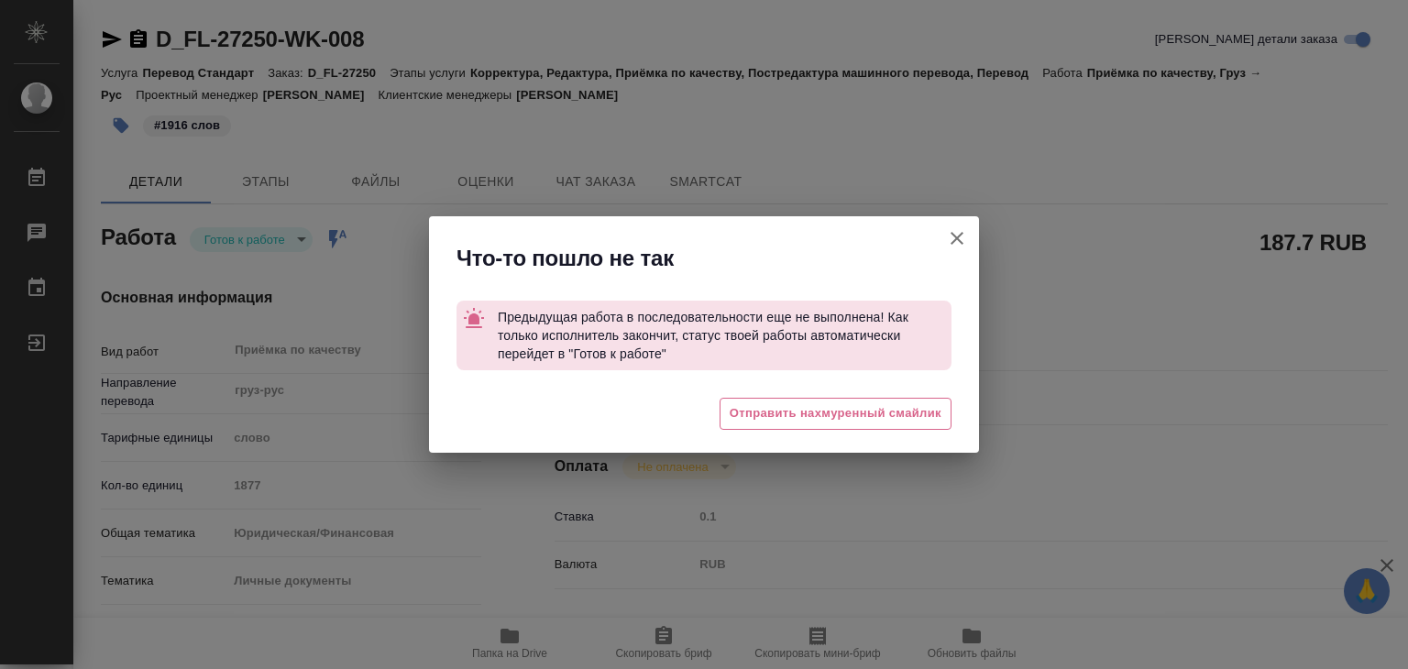
type textarea "x"
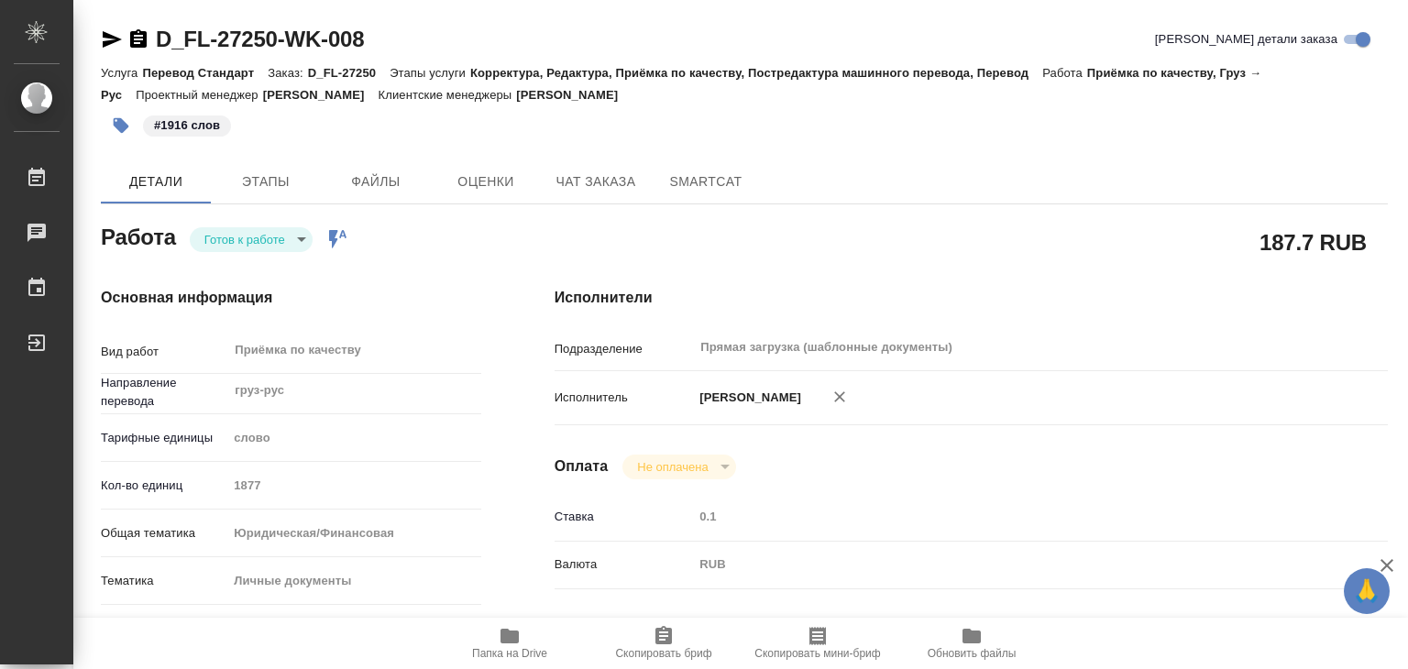
drag, startPoint x: 644, startPoint y: 91, endPoint x: 554, endPoint y: 93, distance: 90.8
click at [554, 93] on div "Услуга Перевод Стандарт Заказ: D_FL-27250 Этапы услуги Корректура, Редактура, П…" at bounding box center [744, 83] width 1287 height 44
drag, startPoint x: 152, startPoint y: 20, endPoint x: 282, endPoint y: 41, distance: 131.9
copy link "D_FL-27250"
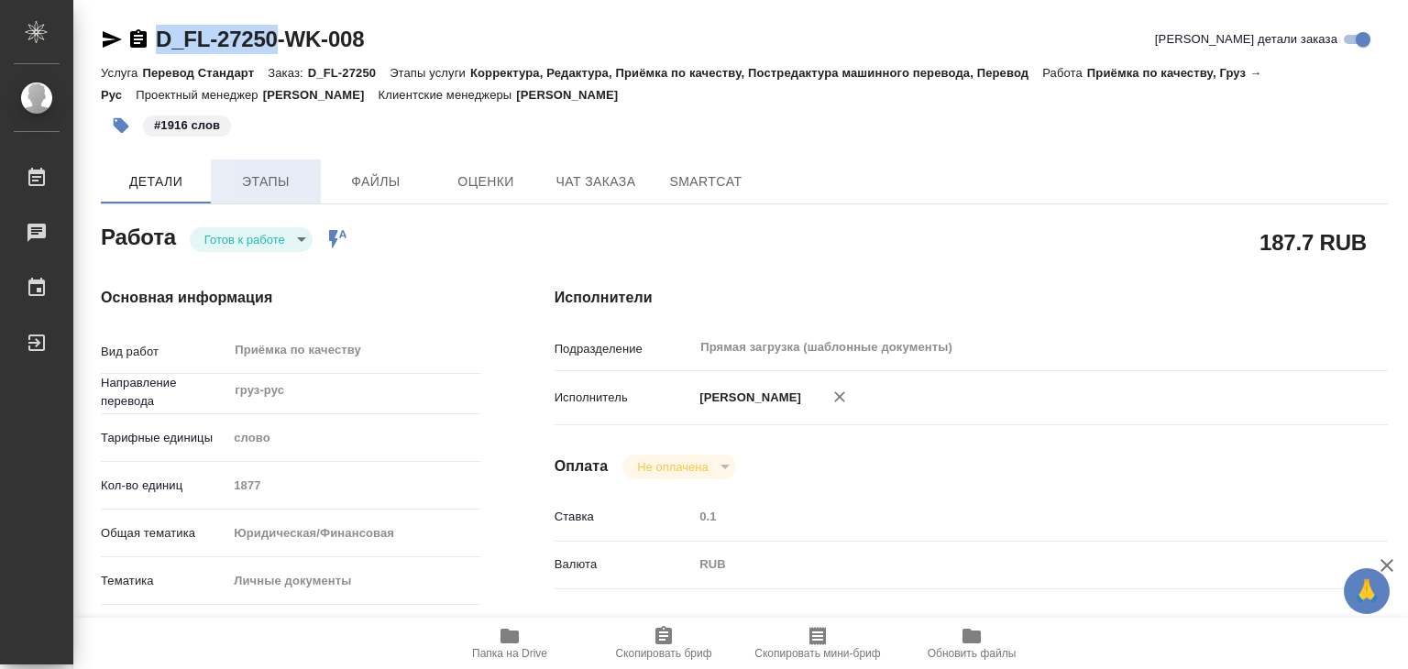
click at [269, 171] on span "Этапы" at bounding box center [266, 181] width 88 height 23
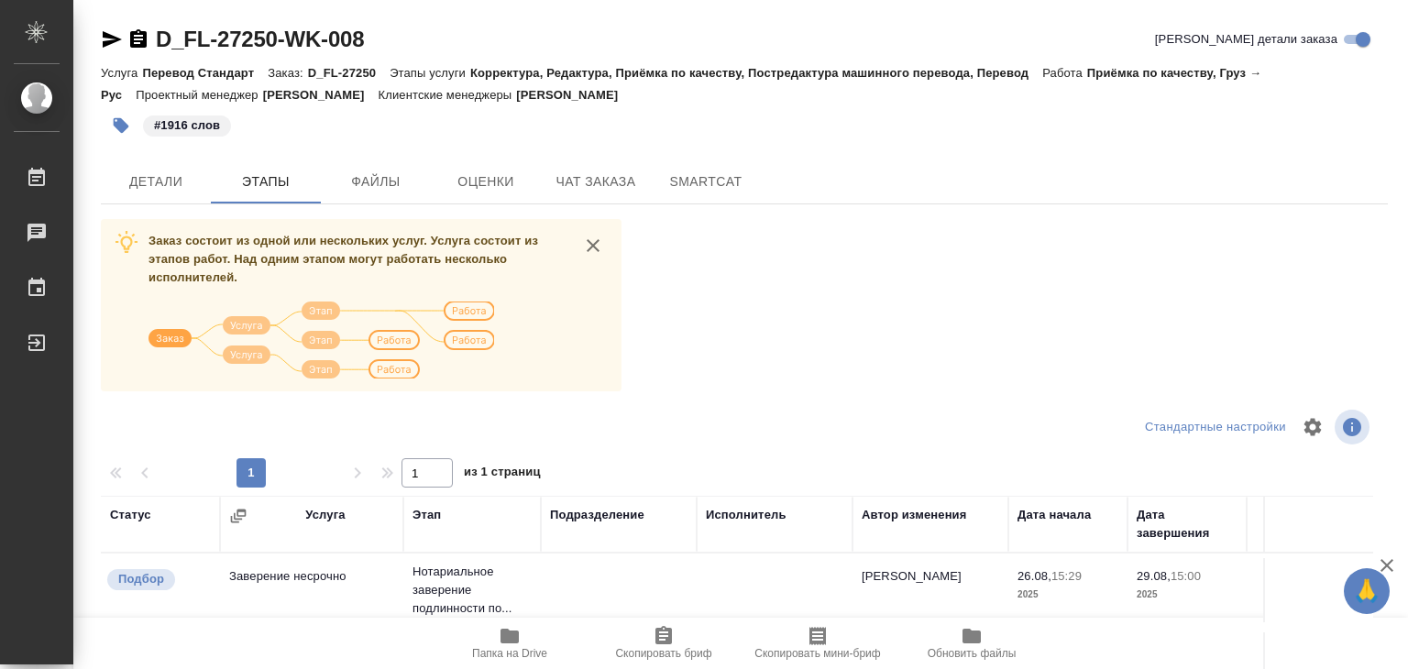
click at [872, 333] on div "Заказ состоит из одной или нескольких услуг. Услуга состоит из этапов работ. На…" at bounding box center [744, 563] width 1287 height 689
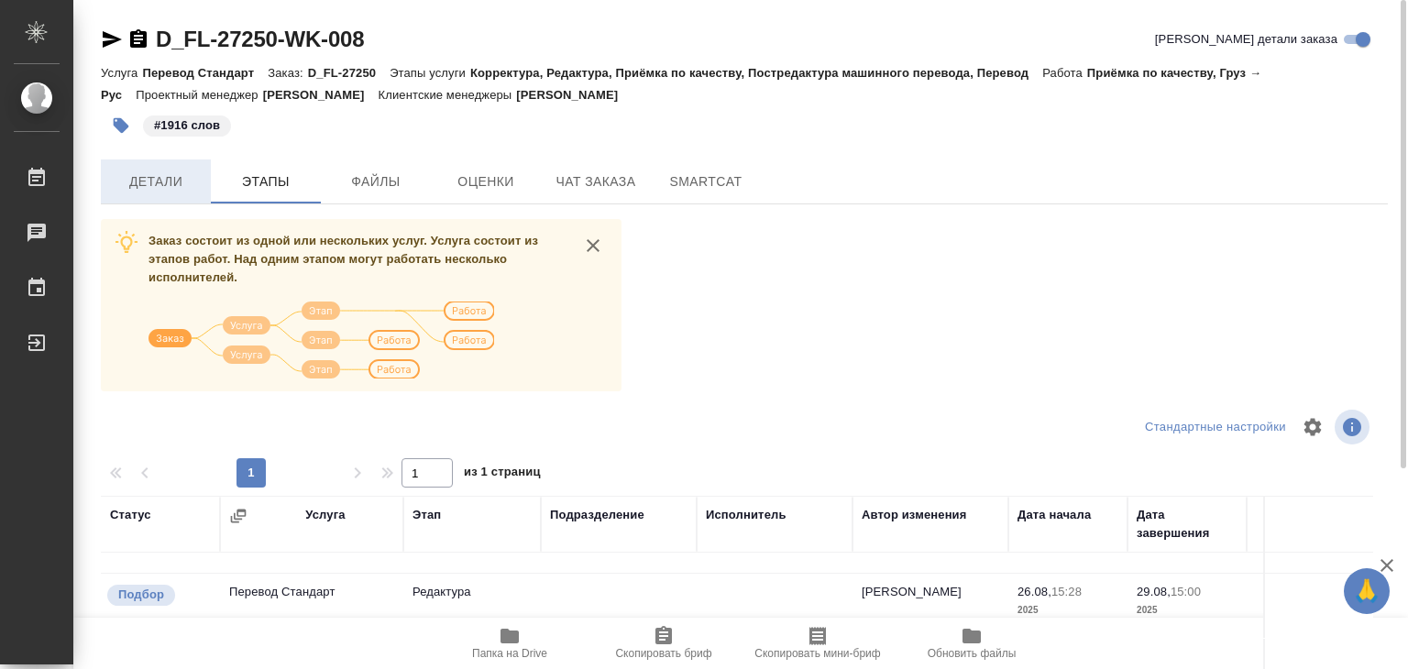
click at [150, 184] on span "Детали" at bounding box center [156, 181] width 88 height 23
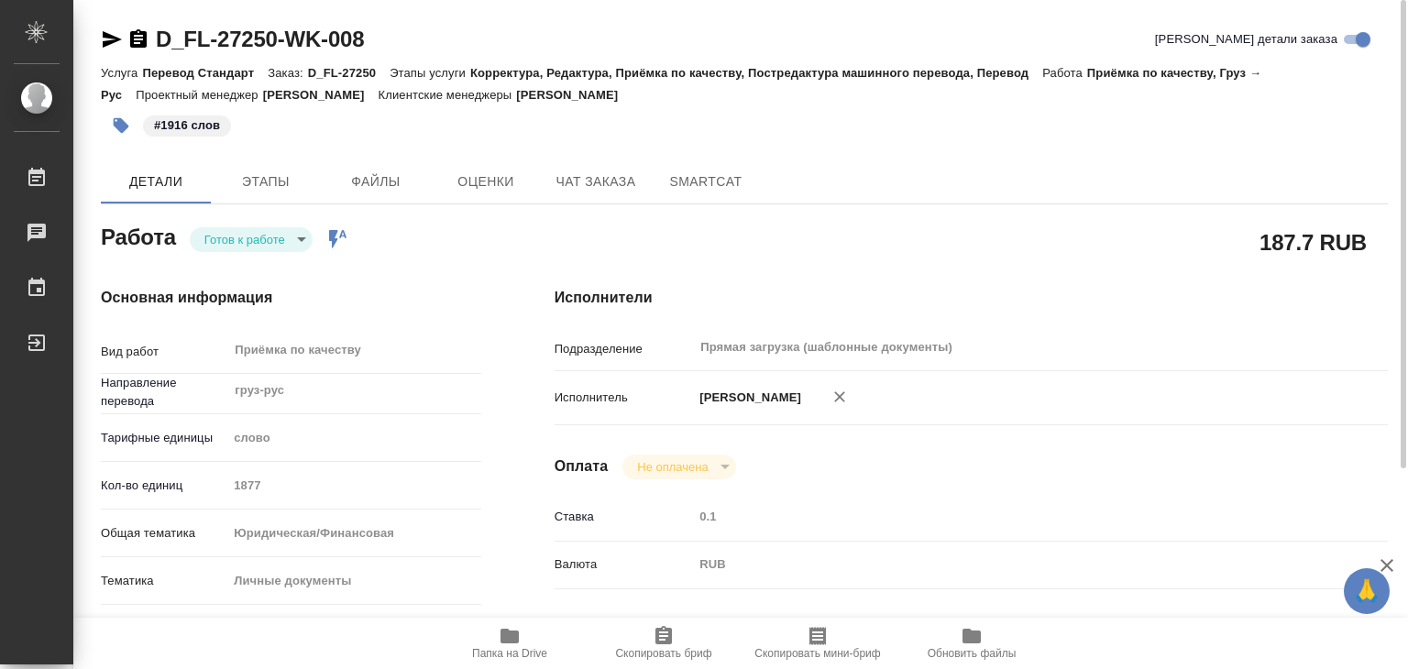
type textarea "x"
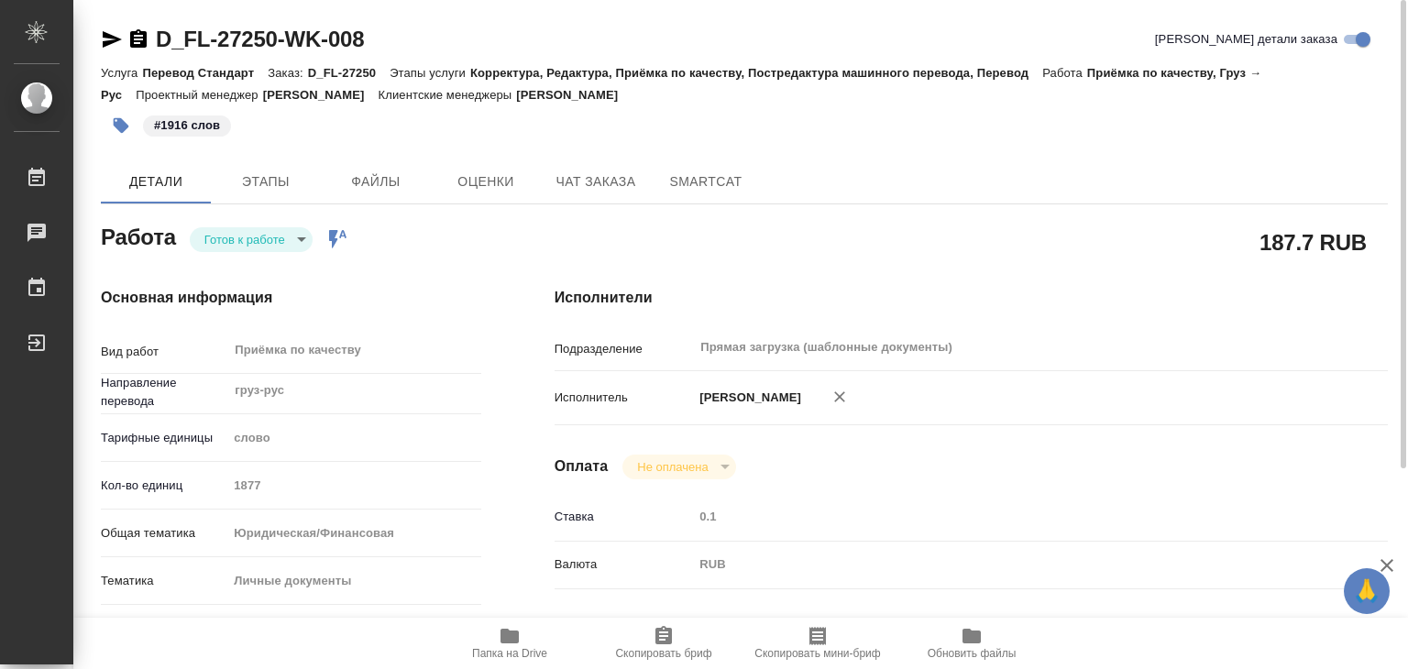
type textarea "x"
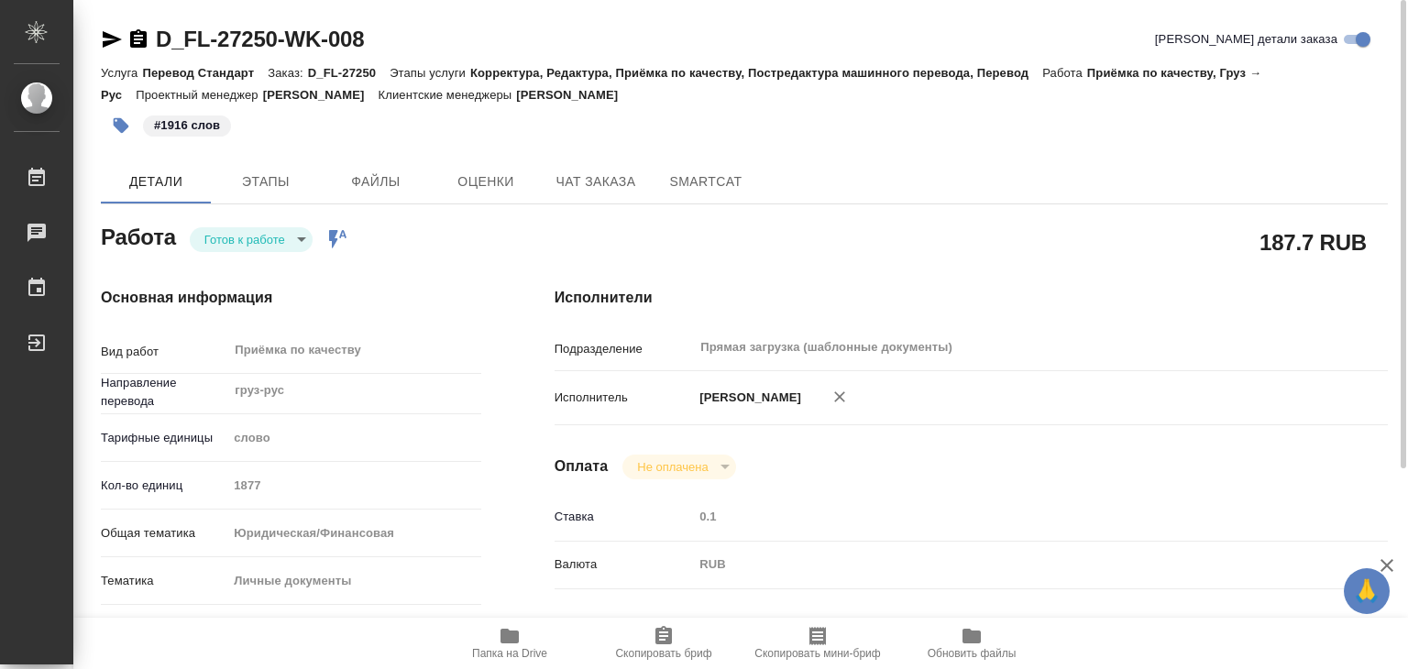
type textarea "x"
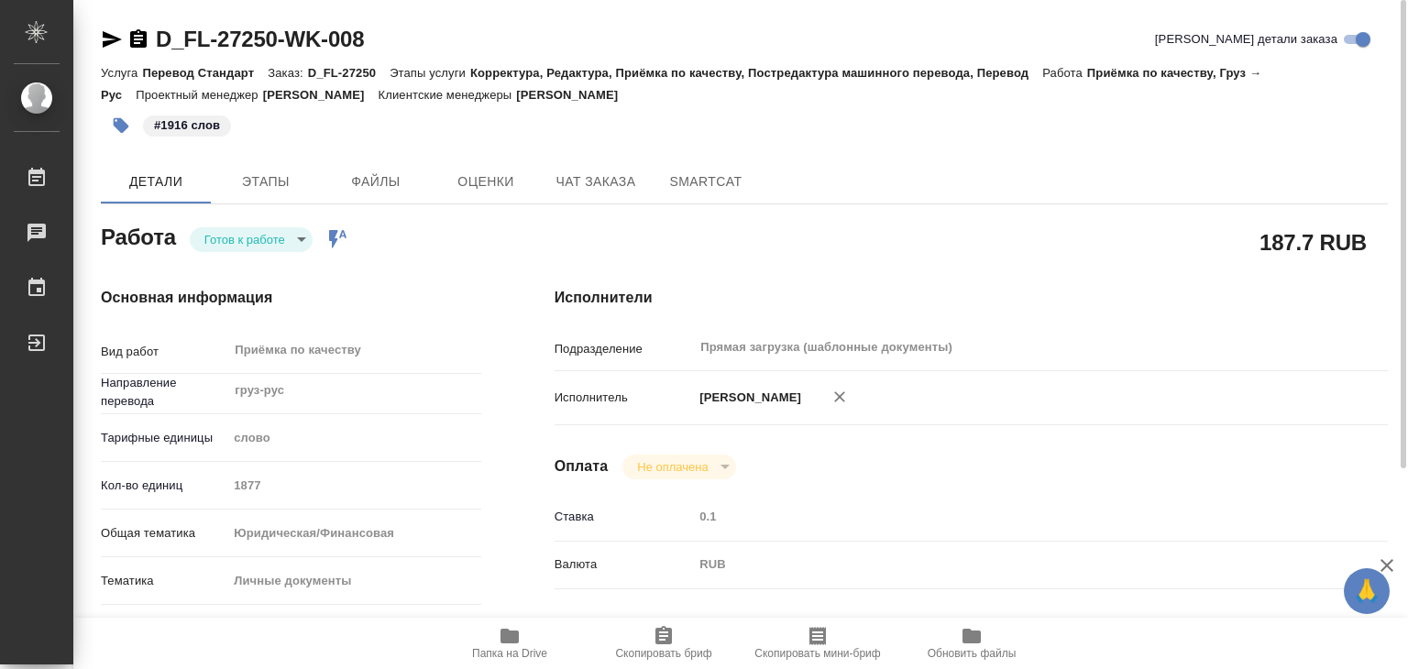
type textarea "x"
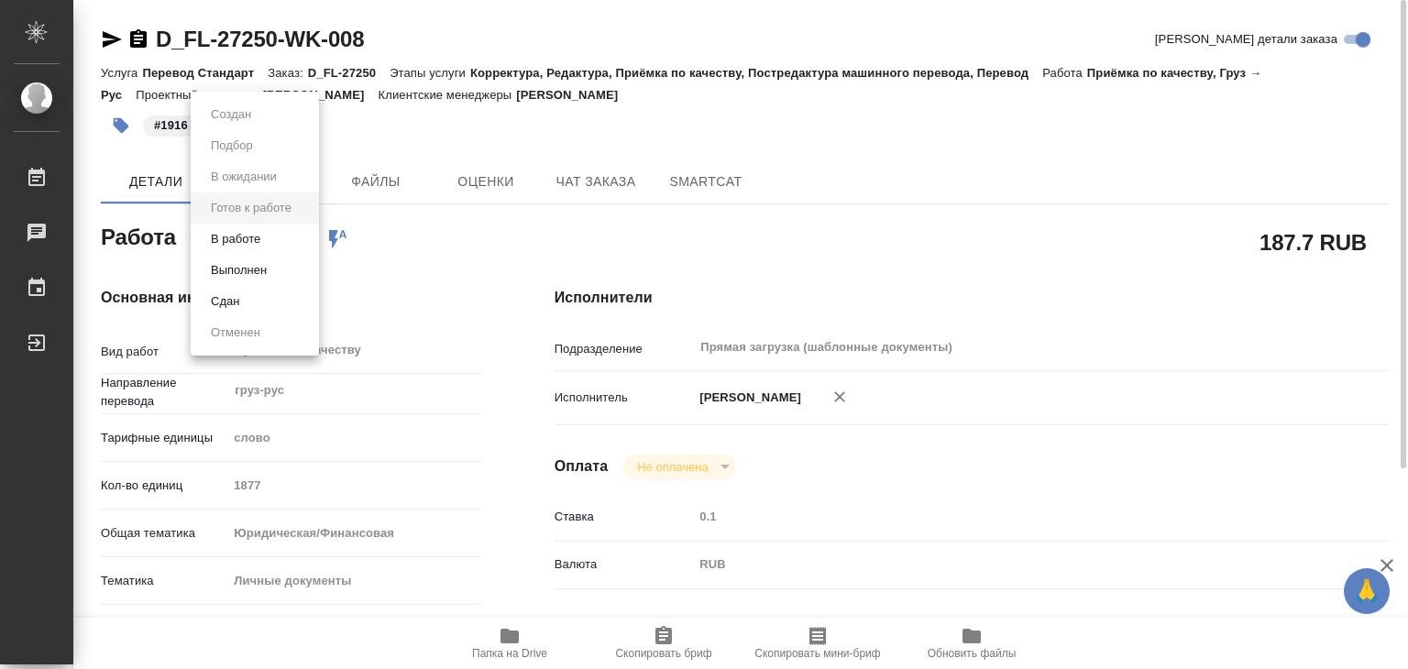
click at [277, 241] on body "🙏 .cls-1 fill:#fff; AWATERA Alilekova Valeriya Работы 0 Чаты График Выйти D_FL-…" at bounding box center [704, 334] width 1408 height 669
click at [272, 272] on button "Выполнен" at bounding box center [238, 270] width 67 height 20
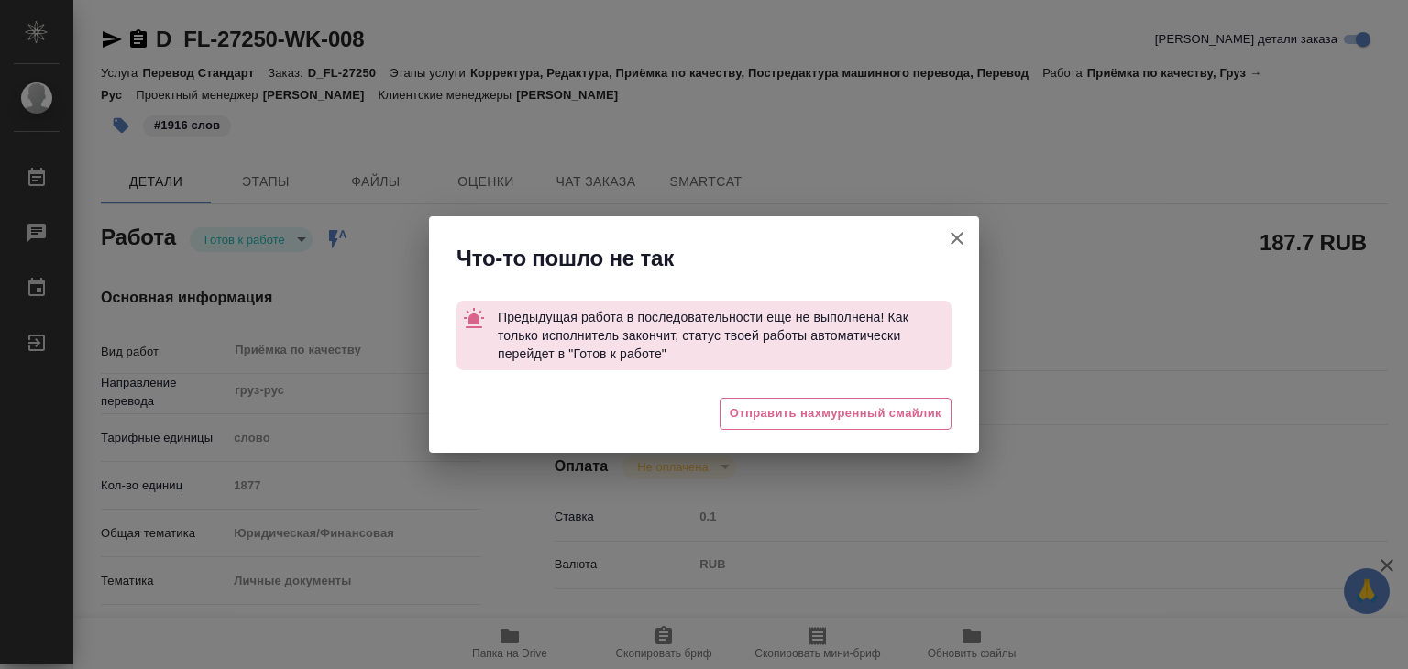
type textarea "x"
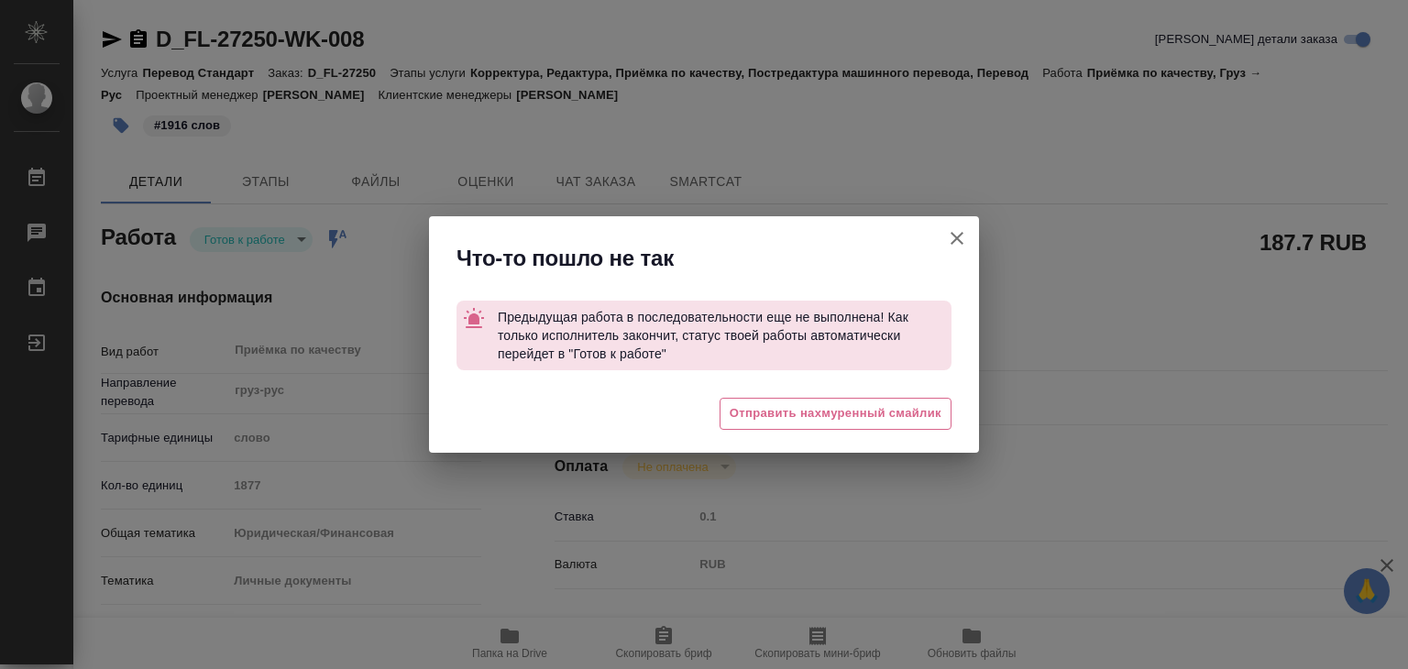
type textarea "x"
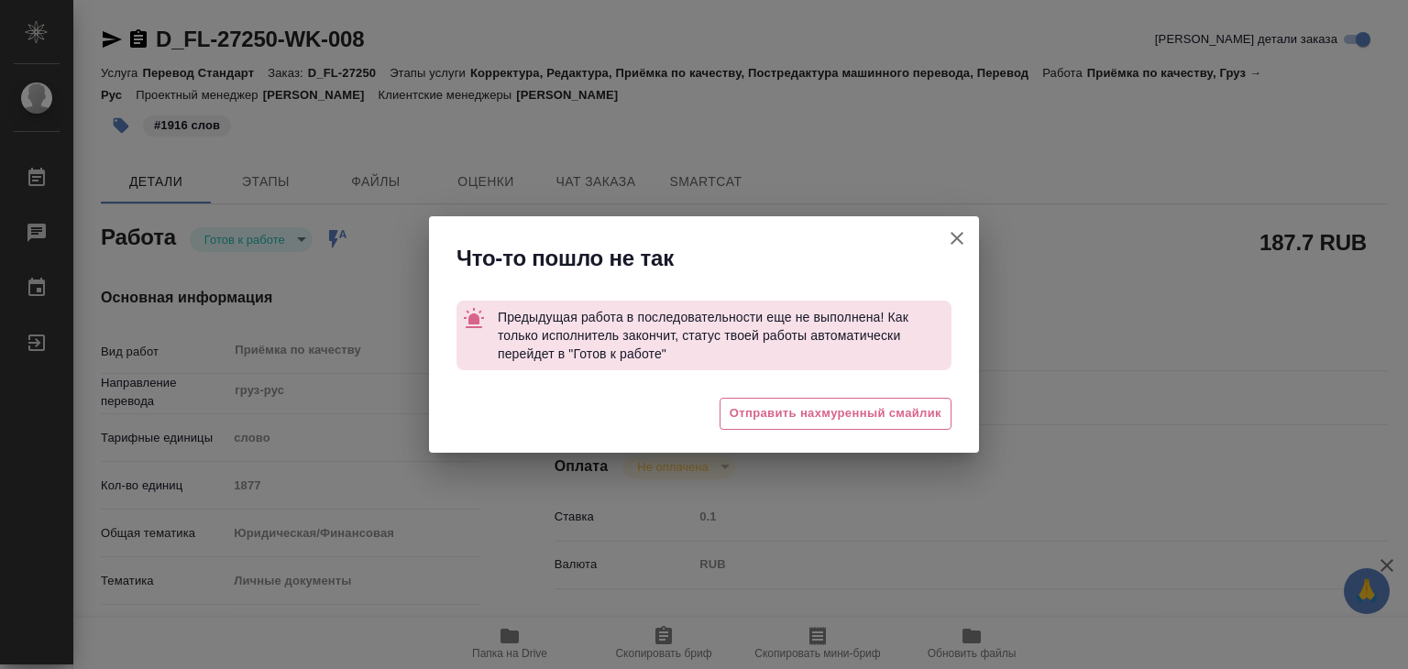
click at [954, 236] on icon "button" at bounding box center [957, 238] width 13 height 13
type textarea "x"
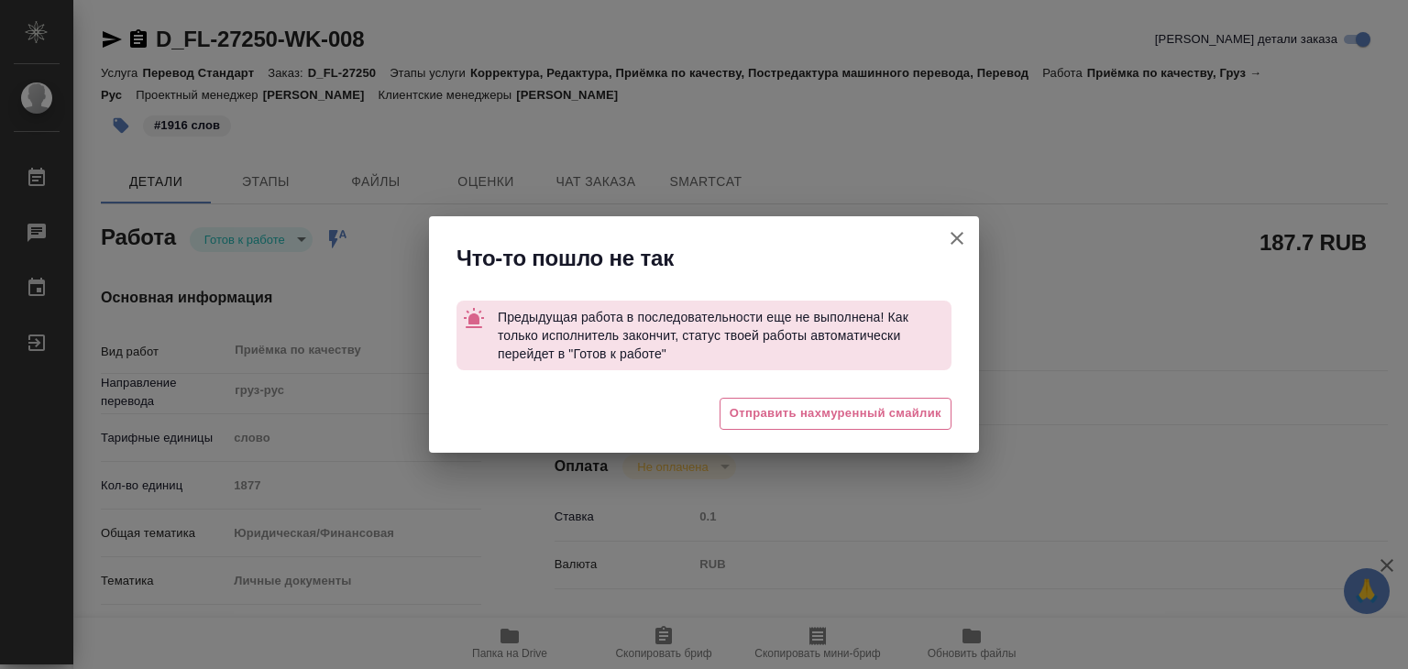
type textarea "x"
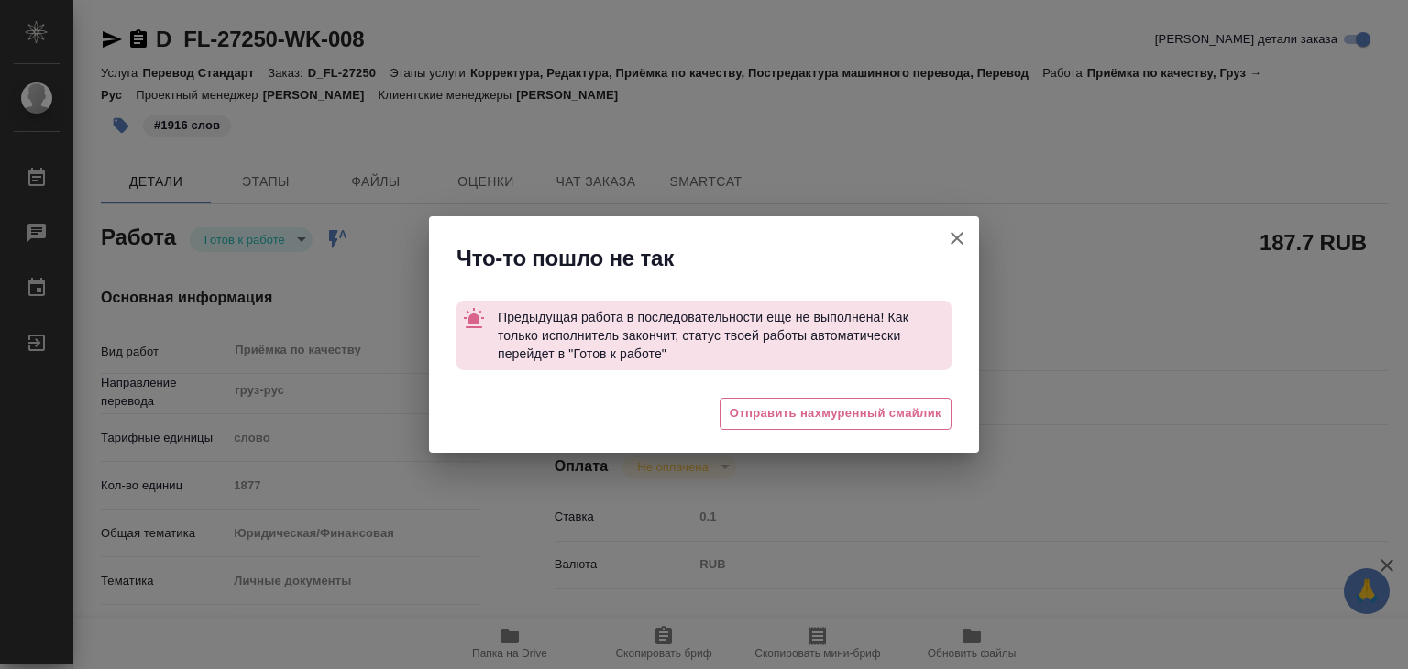
type textarea "x"
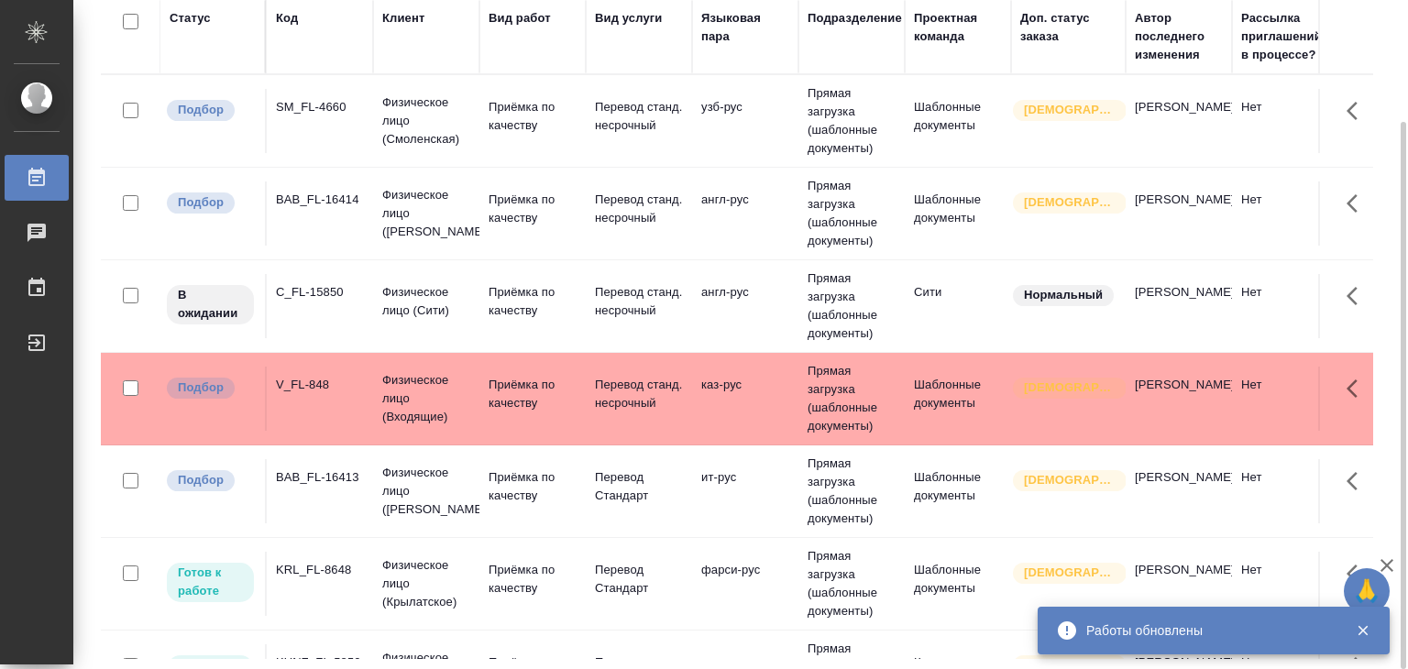
scroll to position [92, 0]
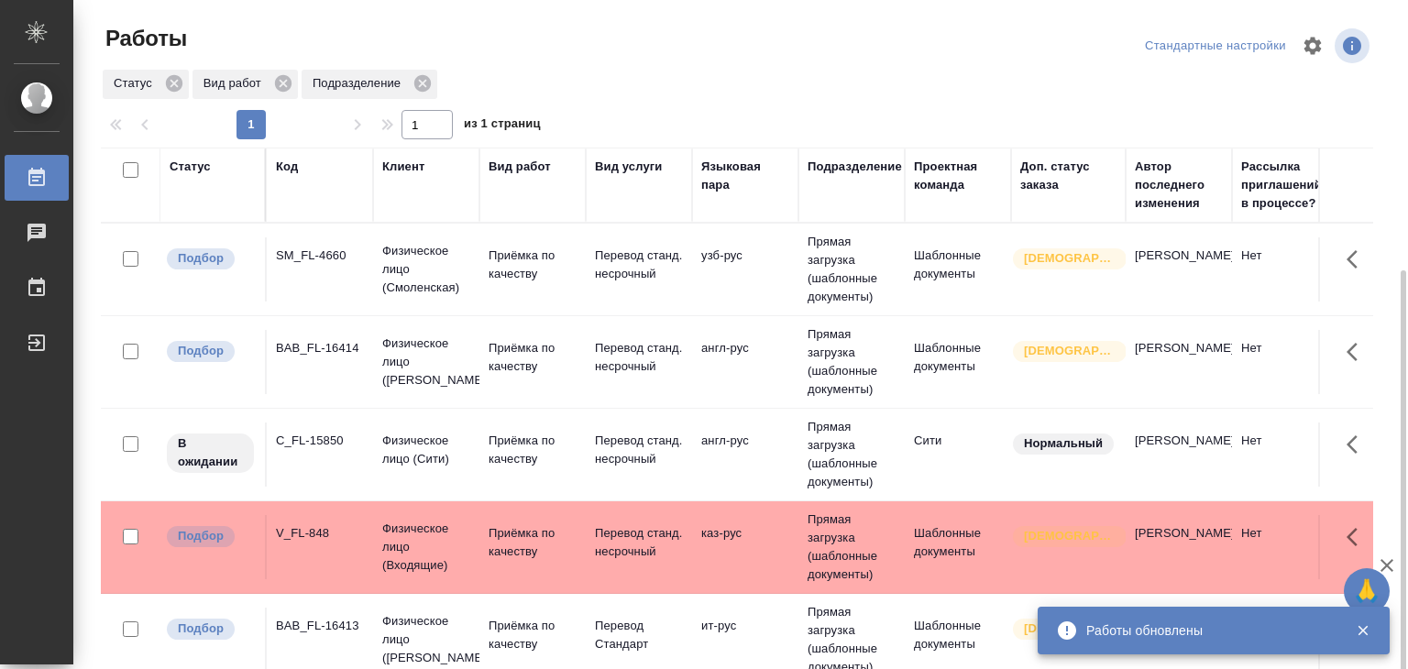
scroll to position [183, 0]
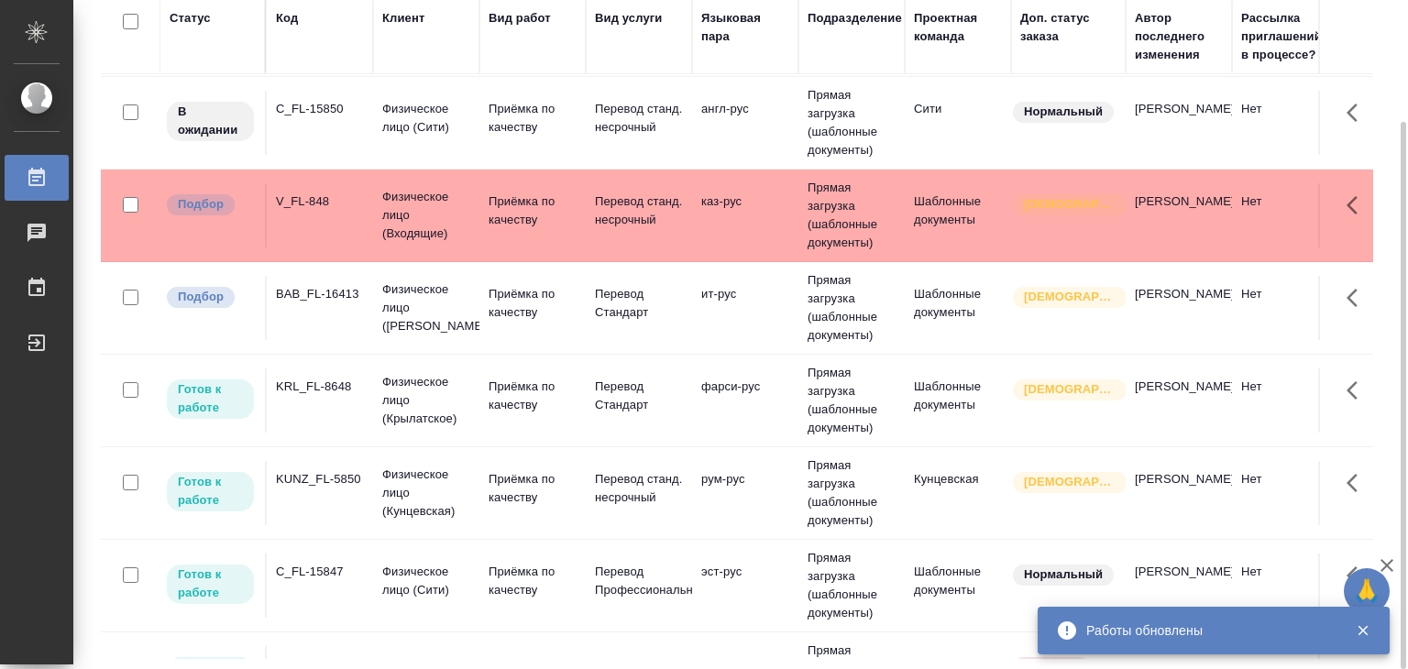
click at [338, 305] on td "BAB_FL-16413" at bounding box center [320, 308] width 106 height 64
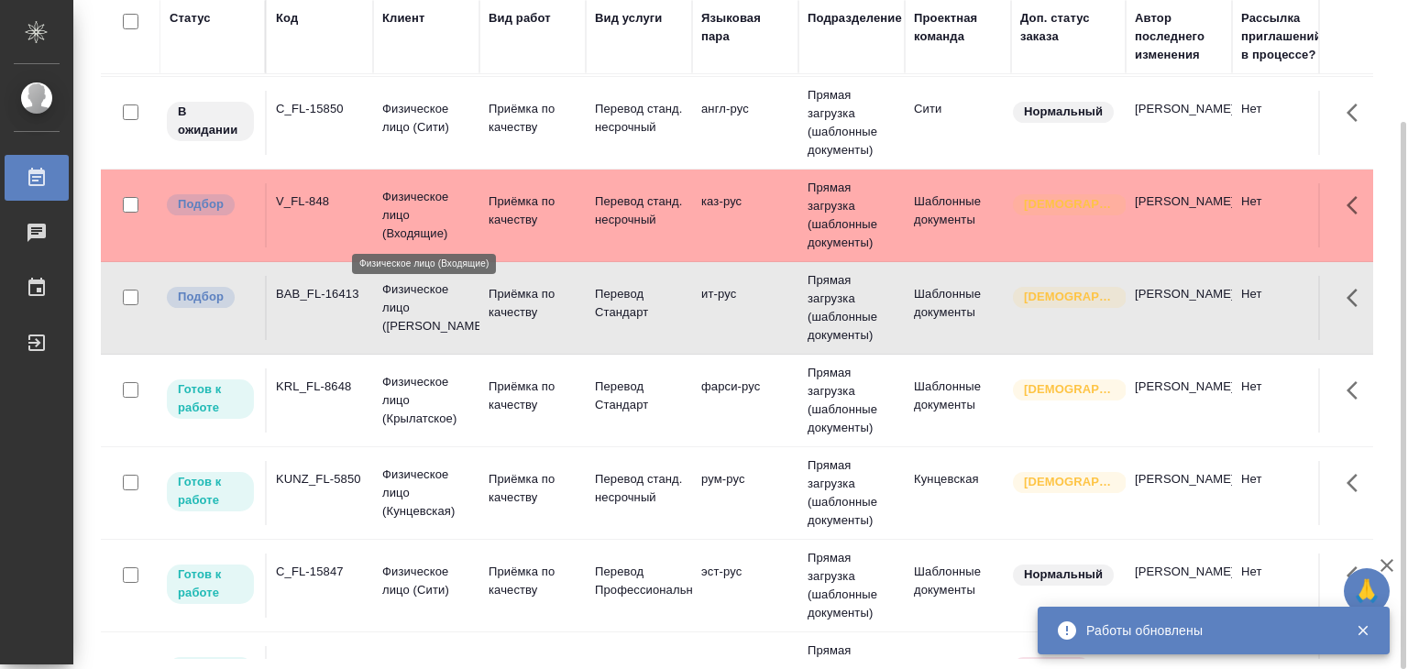
click at [442, 218] on p "Физическое лицо (Входящие)" at bounding box center [426, 215] width 88 height 55
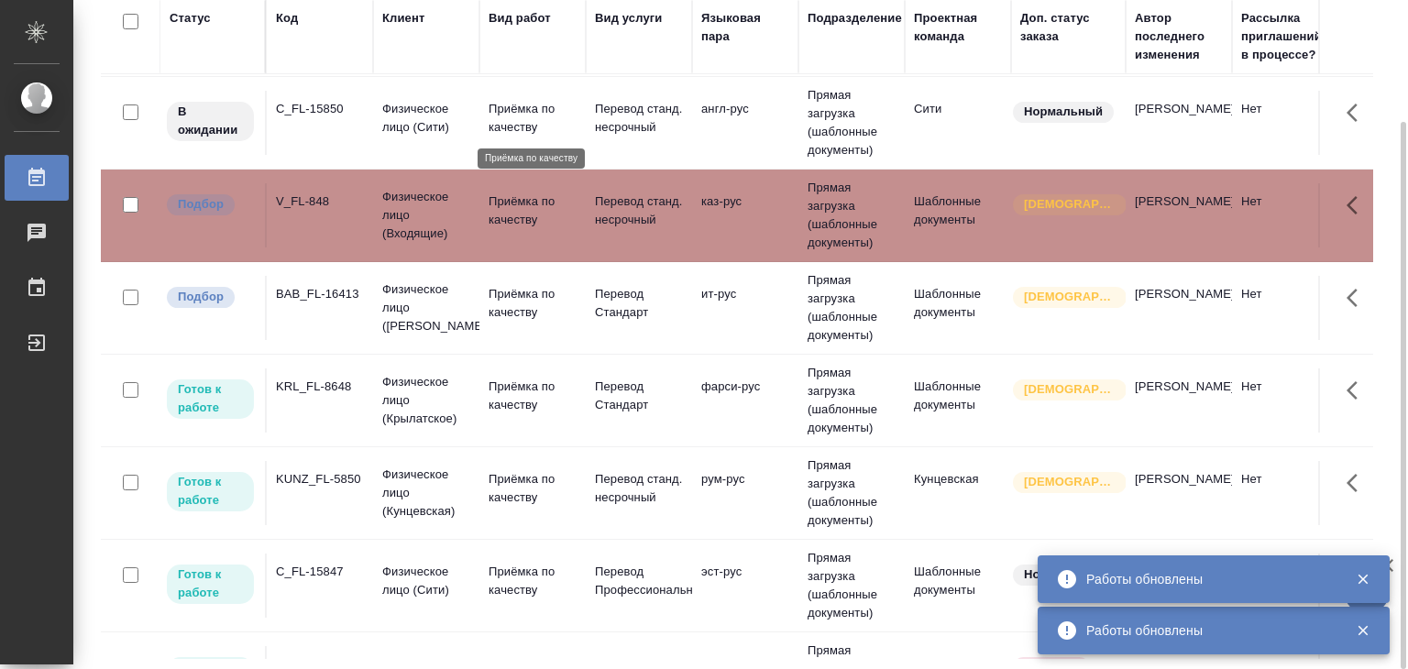
click at [522, 118] on p "Приёмка по качеству" at bounding box center [533, 118] width 88 height 37
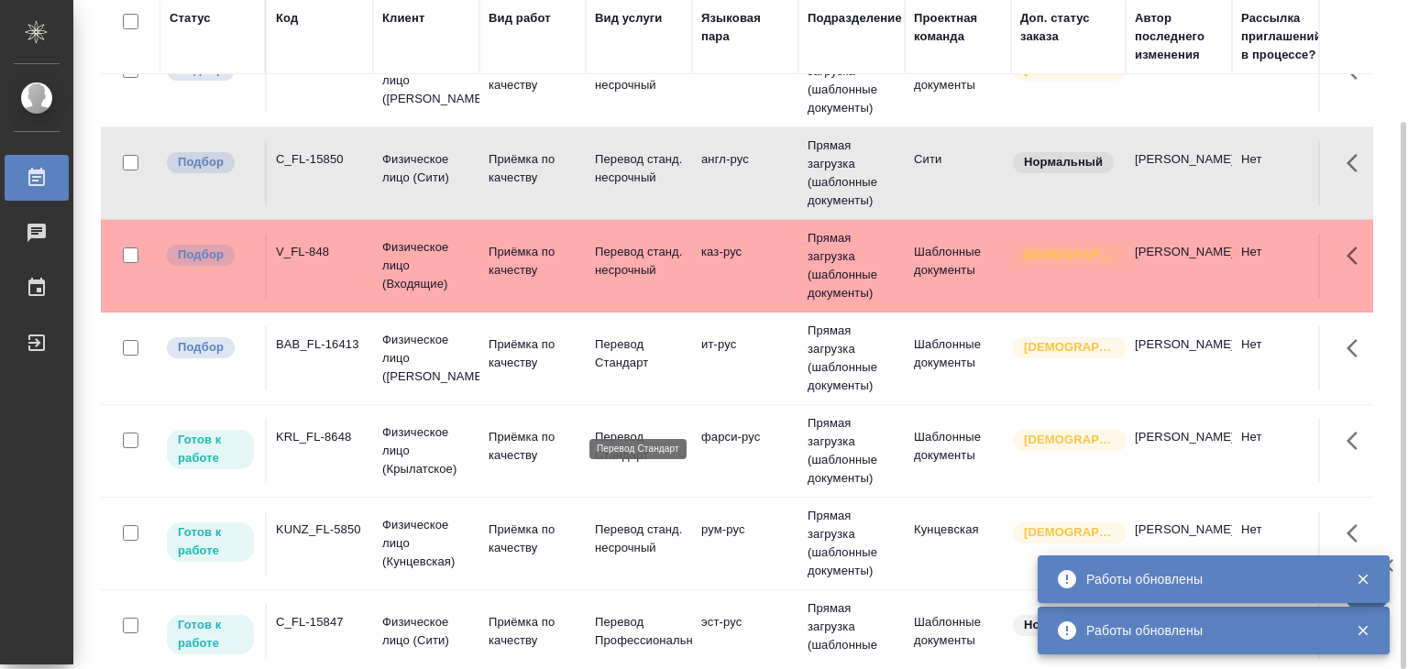
scroll to position [0, 0]
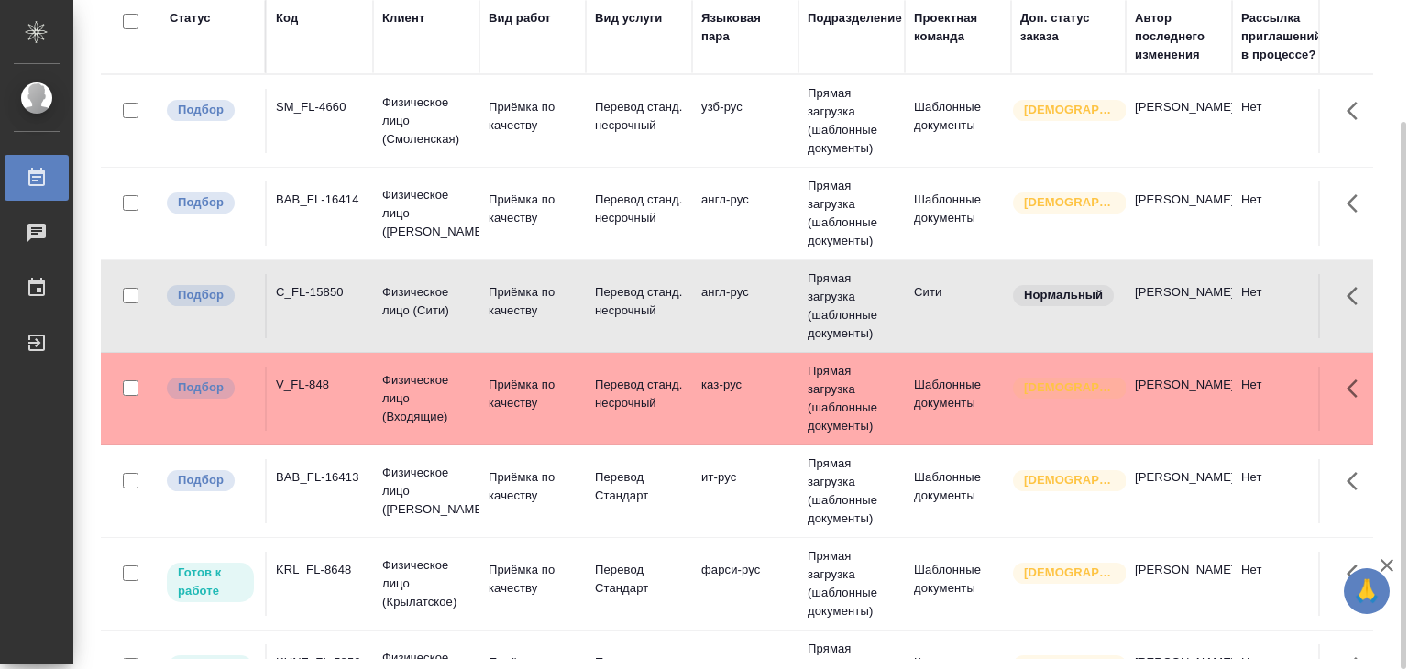
click at [374, 481] on td "Физическое лицо (Бабушкинская)" at bounding box center [426, 491] width 106 height 73
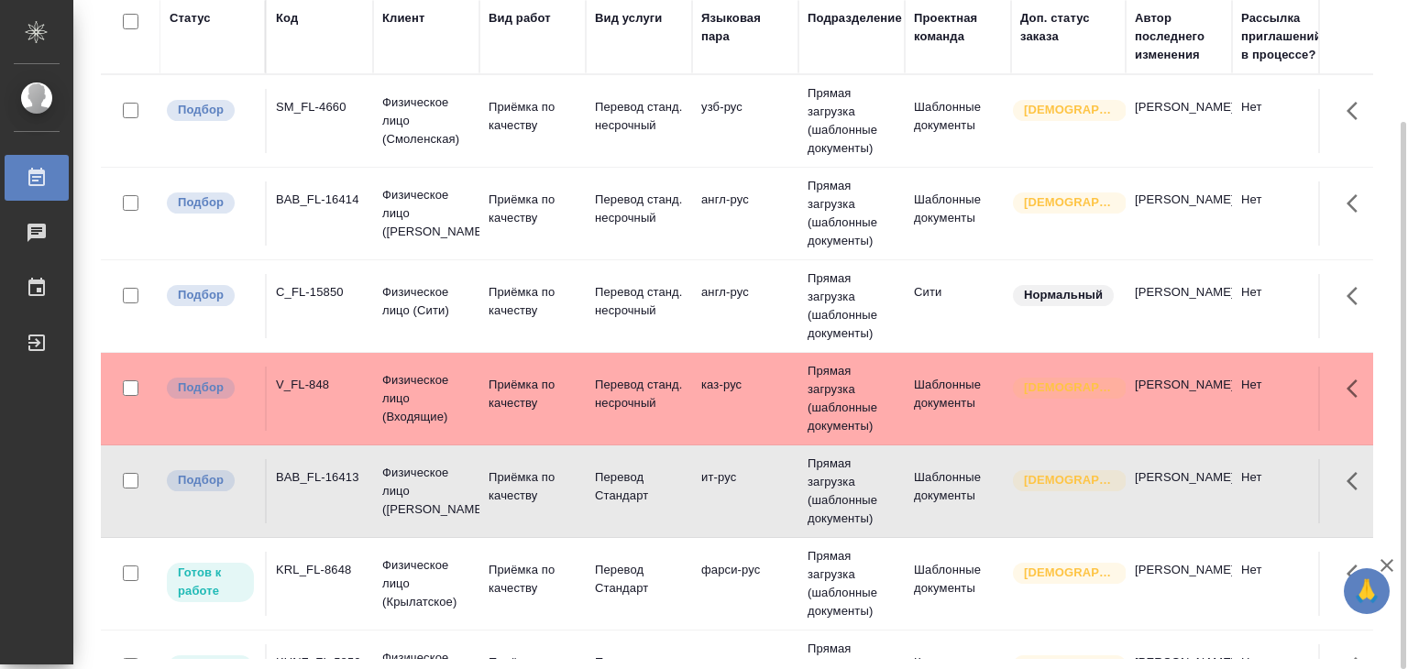
click at [316, 379] on div "V_FL-848" at bounding box center [320, 385] width 88 height 18
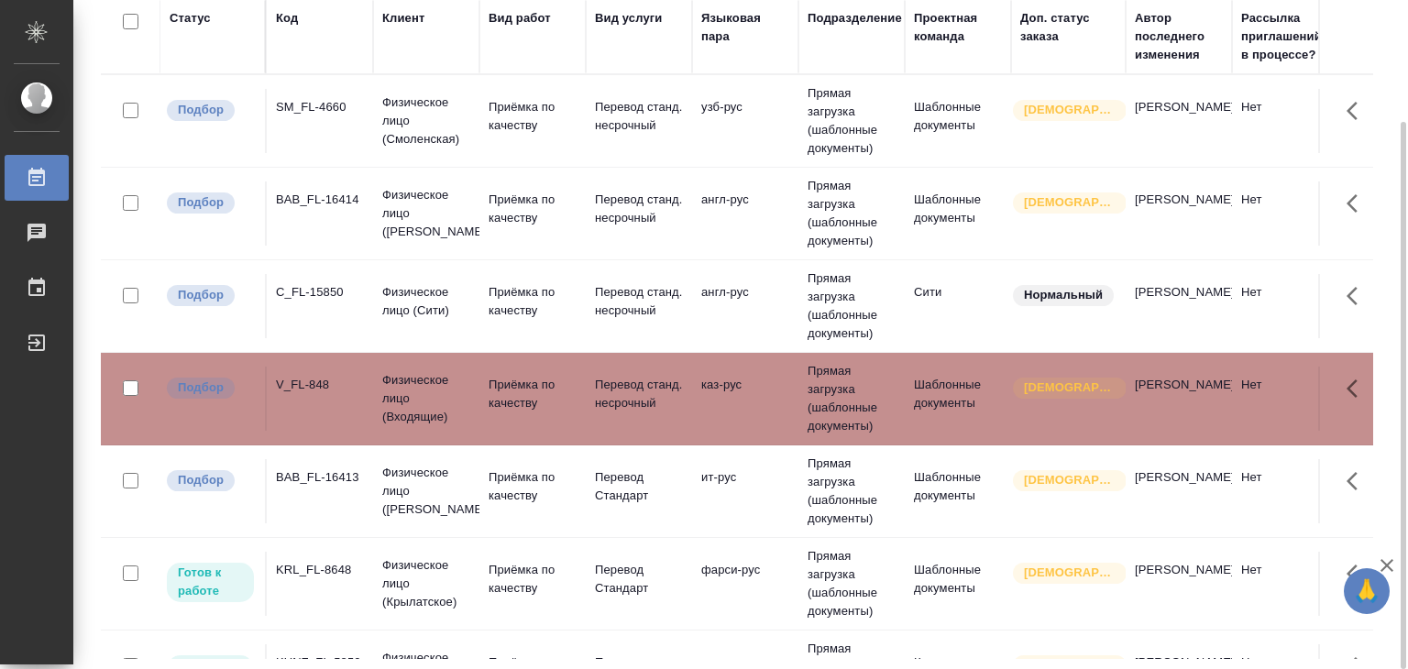
click at [363, 302] on td "C_FL-15850" at bounding box center [320, 306] width 106 height 64
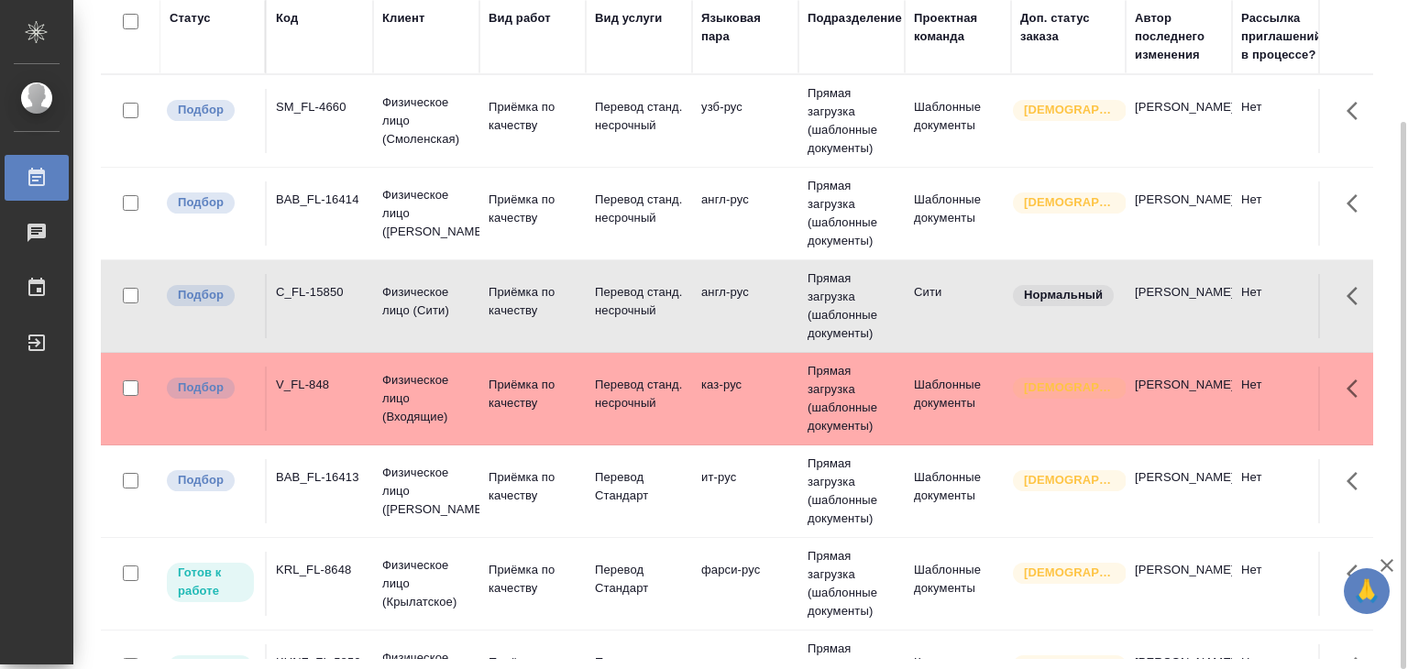
click at [348, 203] on div "BAB_FL-16414" at bounding box center [320, 200] width 88 height 18
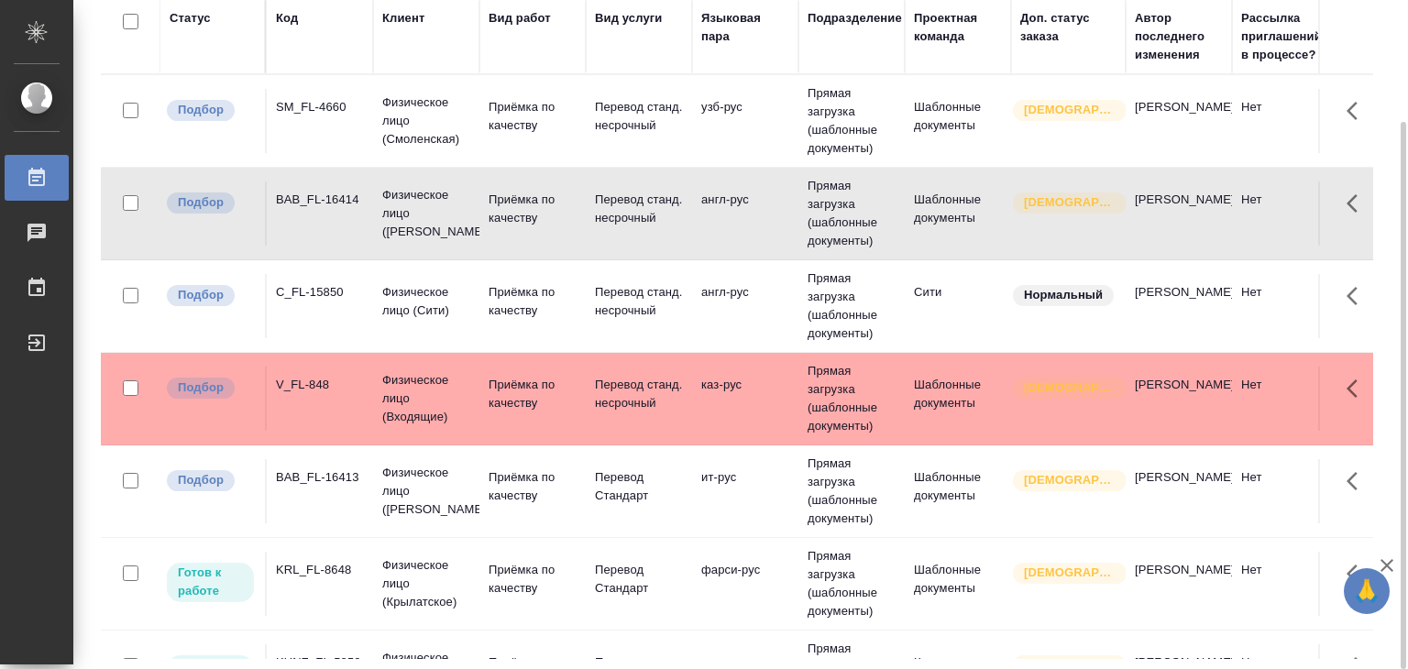
click at [322, 122] on td "SM_FL-4660" at bounding box center [320, 121] width 106 height 64
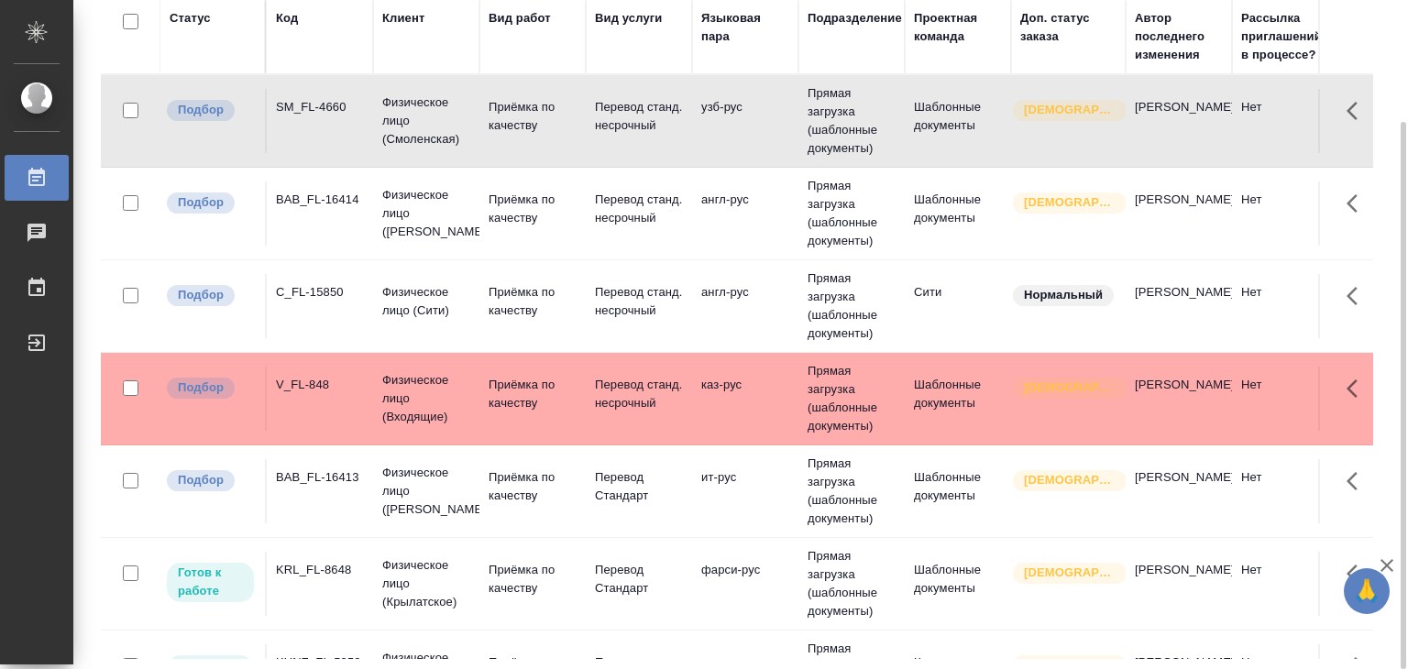
click at [322, 122] on td "SM_FL-4660" at bounding box center [320, 121] width 106 height 64
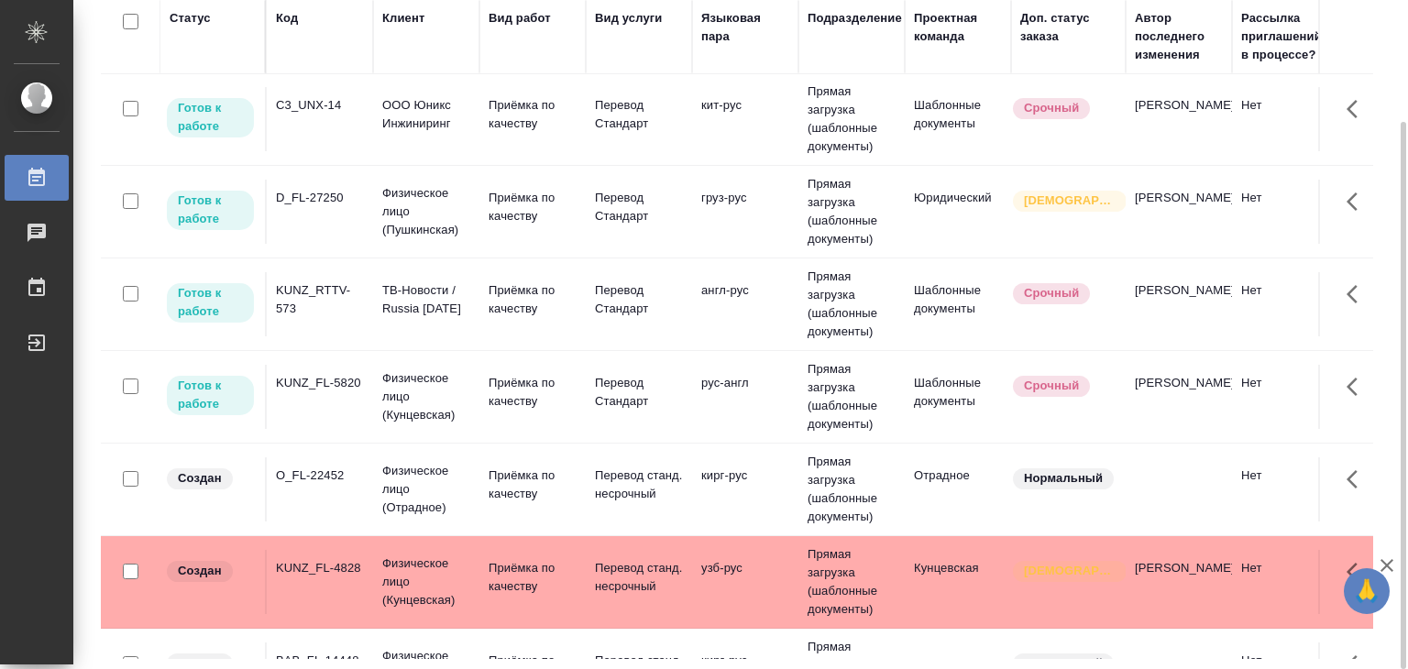
scroll to position [917, 0]
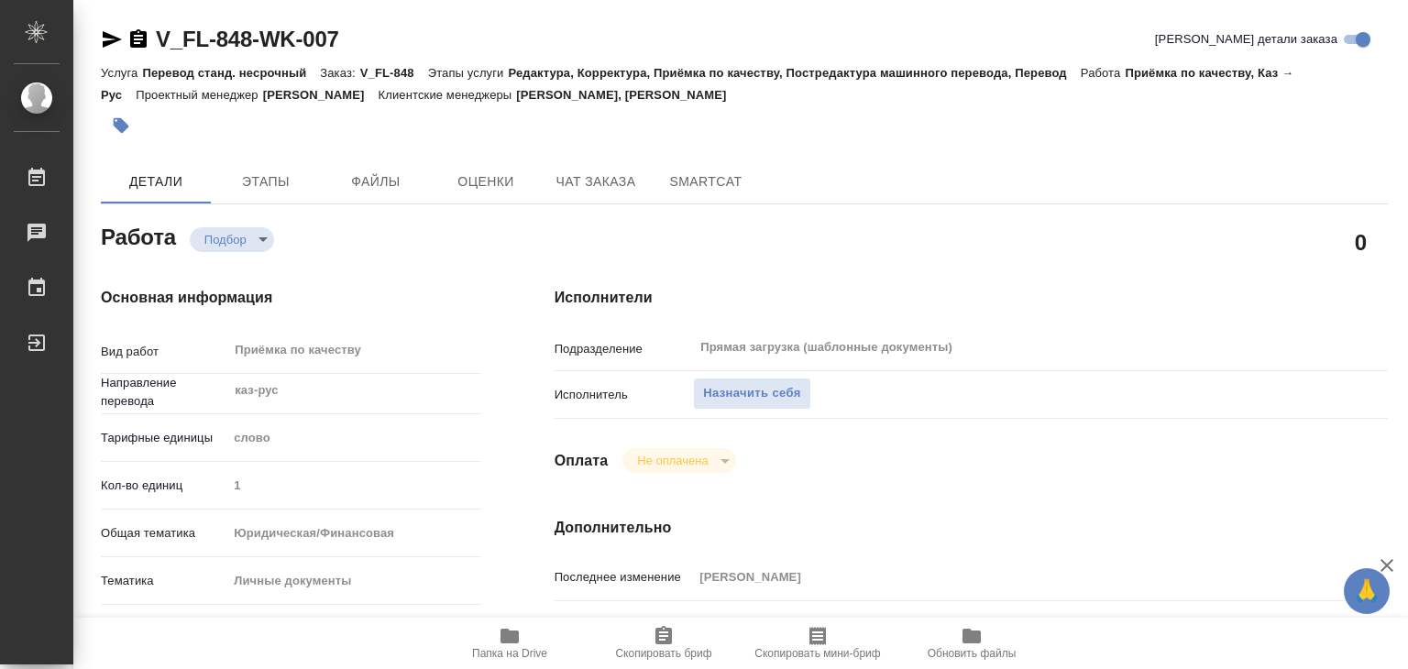
type textarea "x"
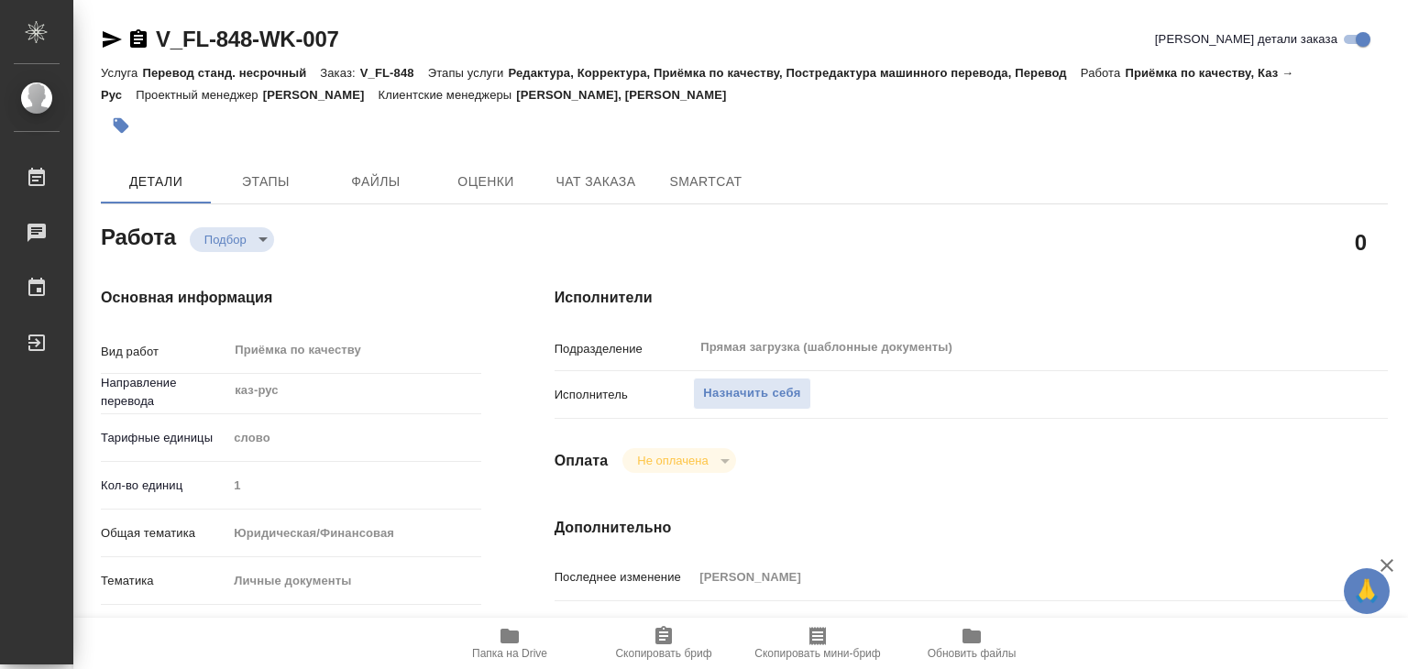
type textarea "x"
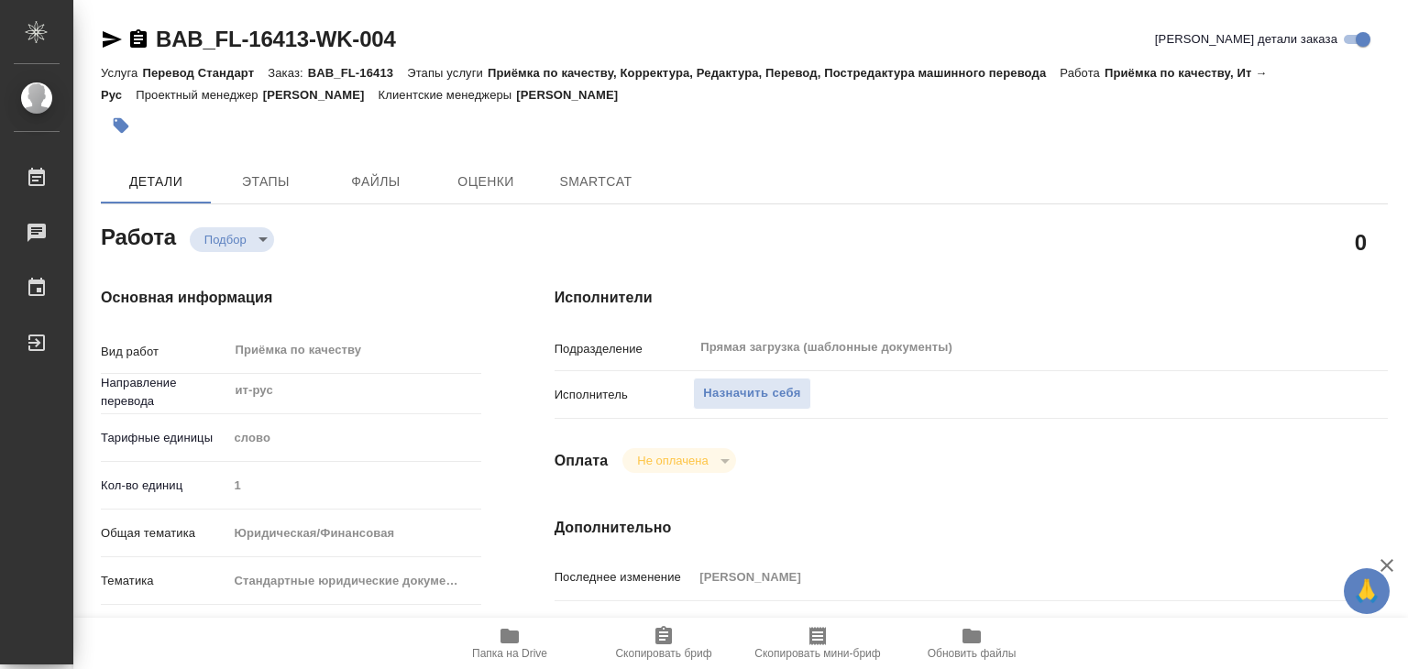
type textarea "x"
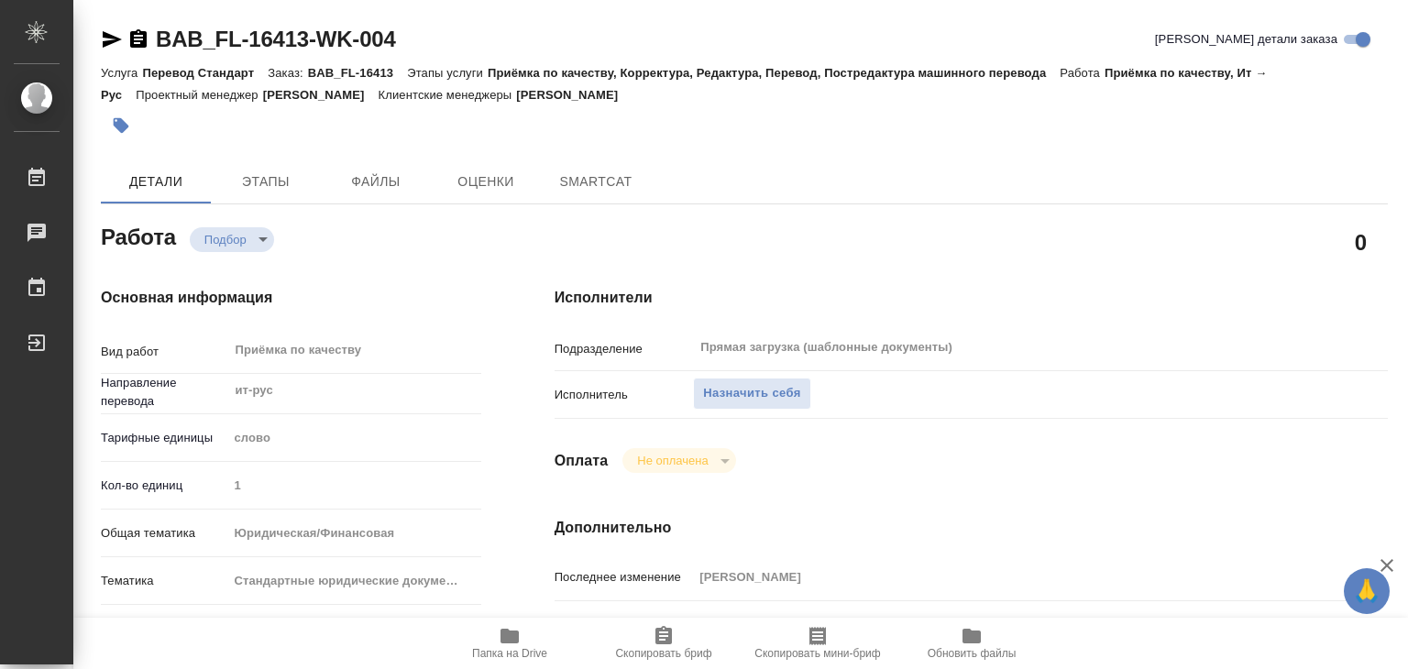
type textarea "x"
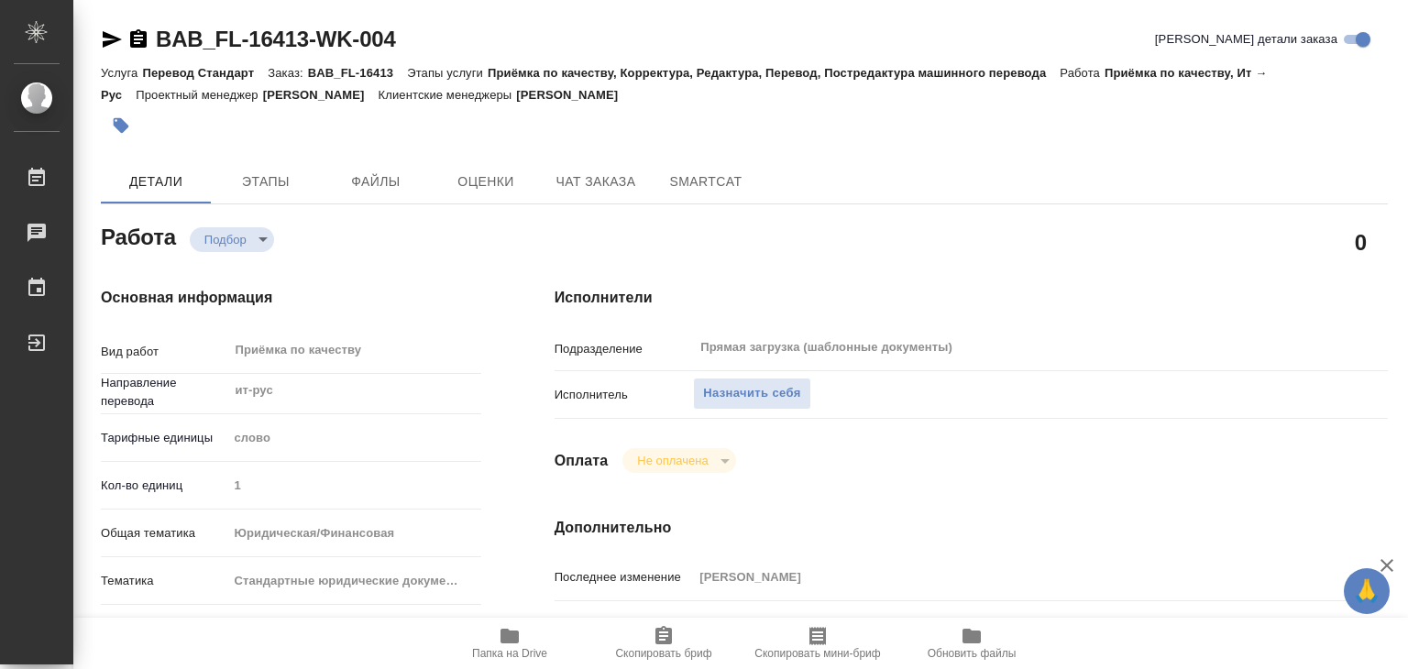
type textarea "x"
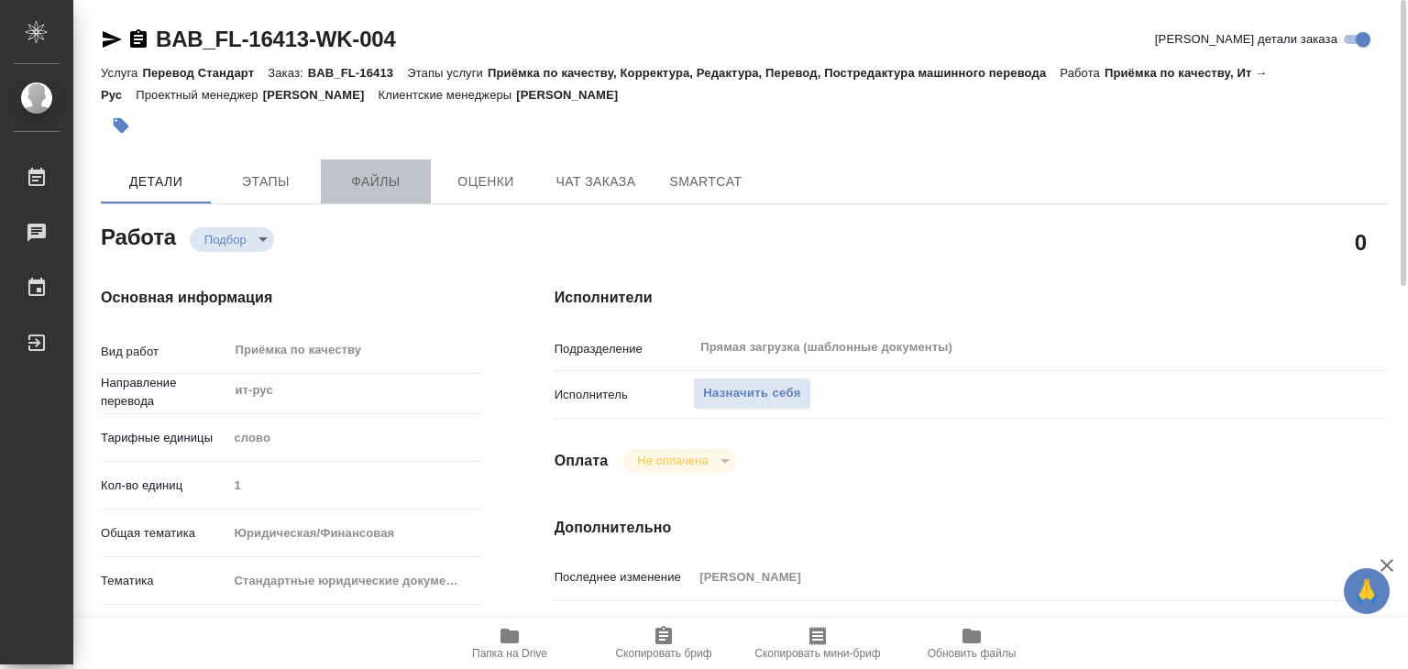
click at [363, 176] on span "Файлы" at bounding box center [376, 181] width 88 height 23
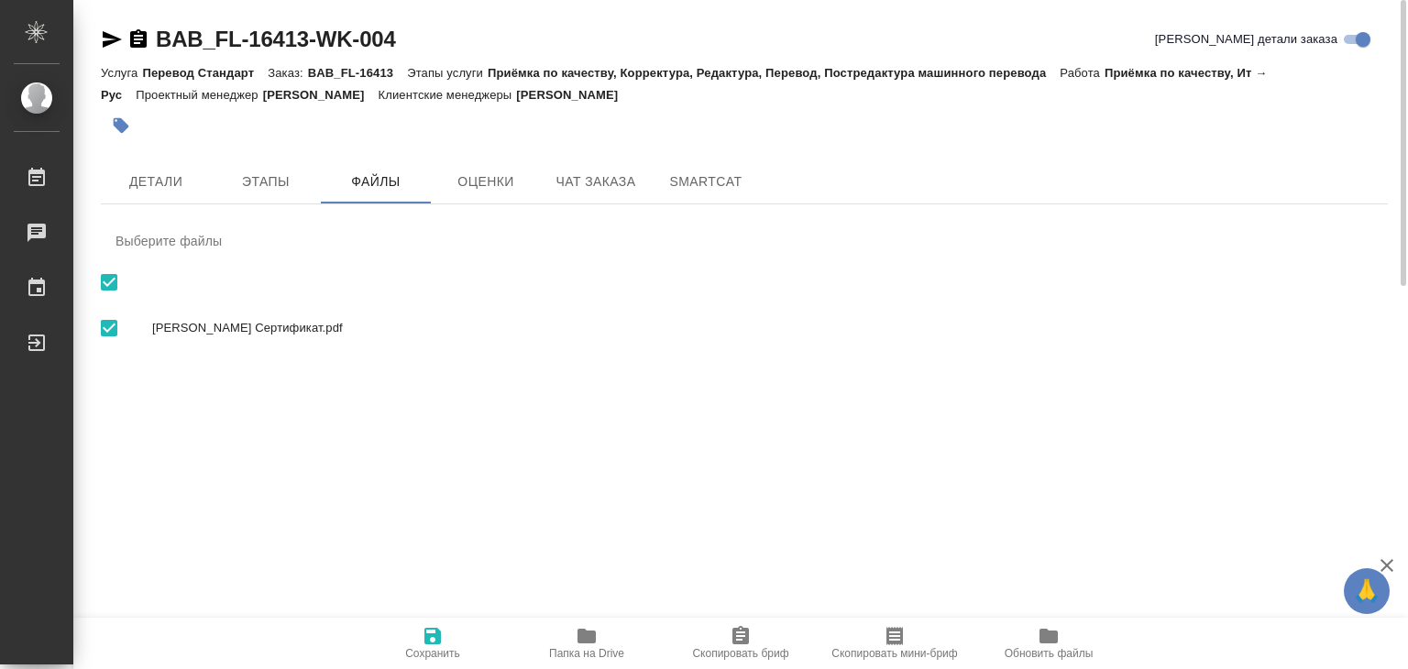
click at [565, 631] on span "Папка на Drive" at bounding box center [587, 642] width 132 height 35
click at [194, 173] on span "Детали" at bounding box center [156, 181] width 88 height 23
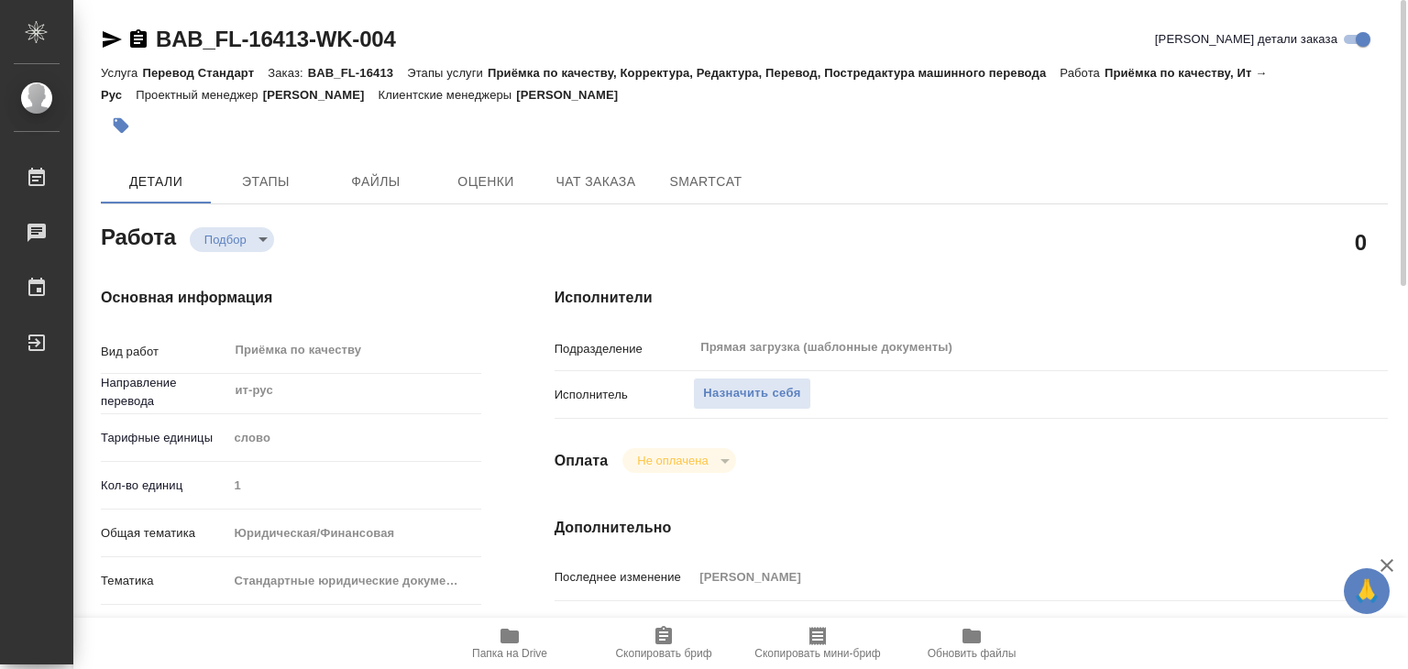
type textarea "x"
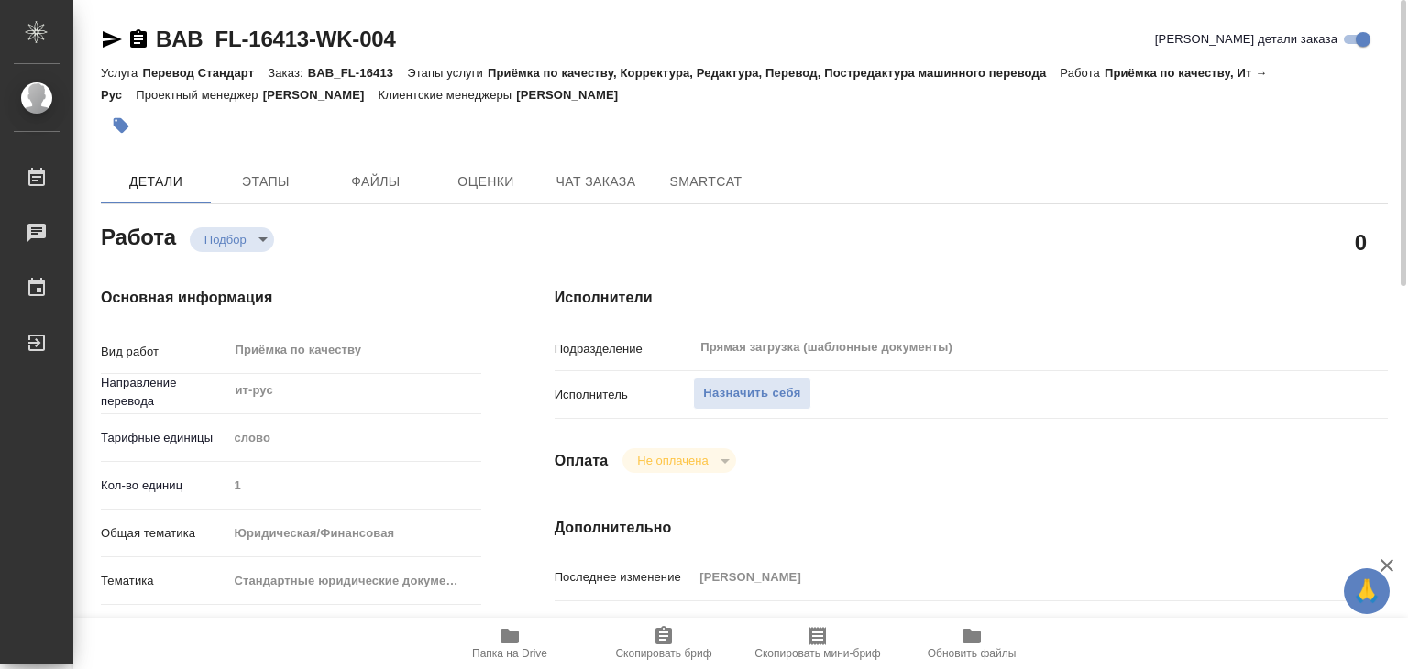
type textarea "x"
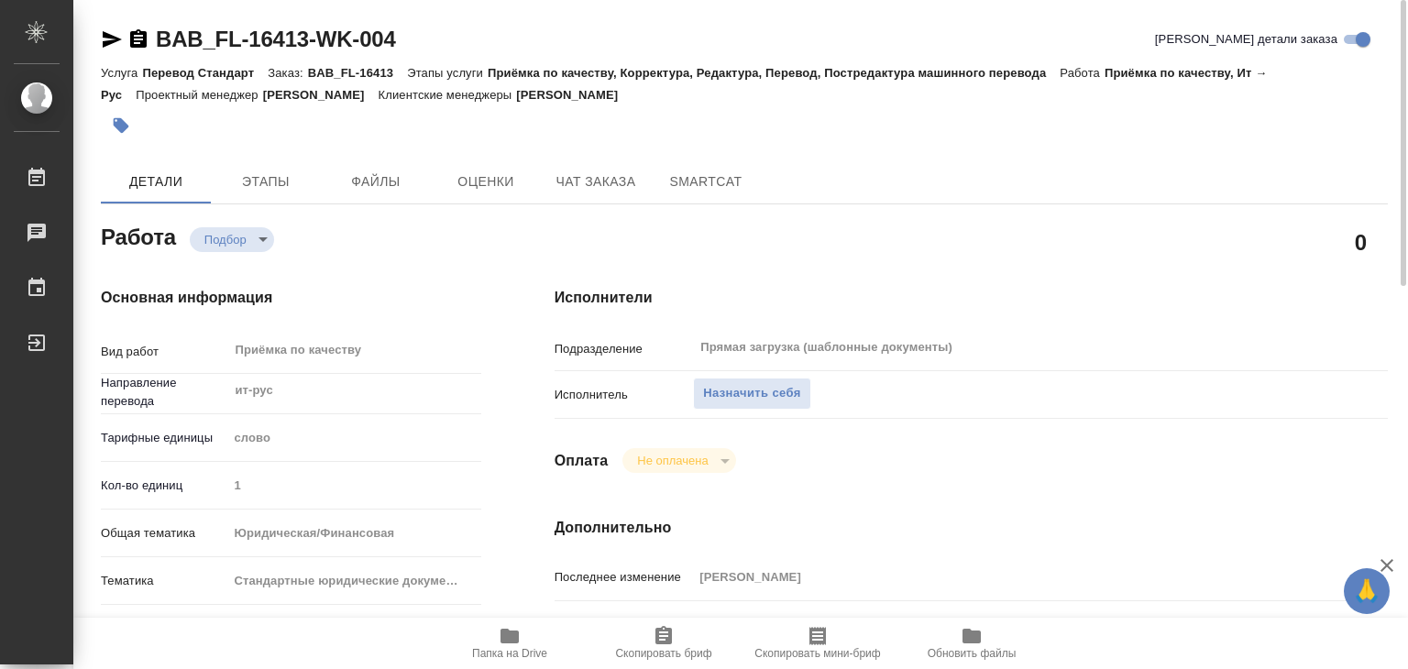
type textarea "x"
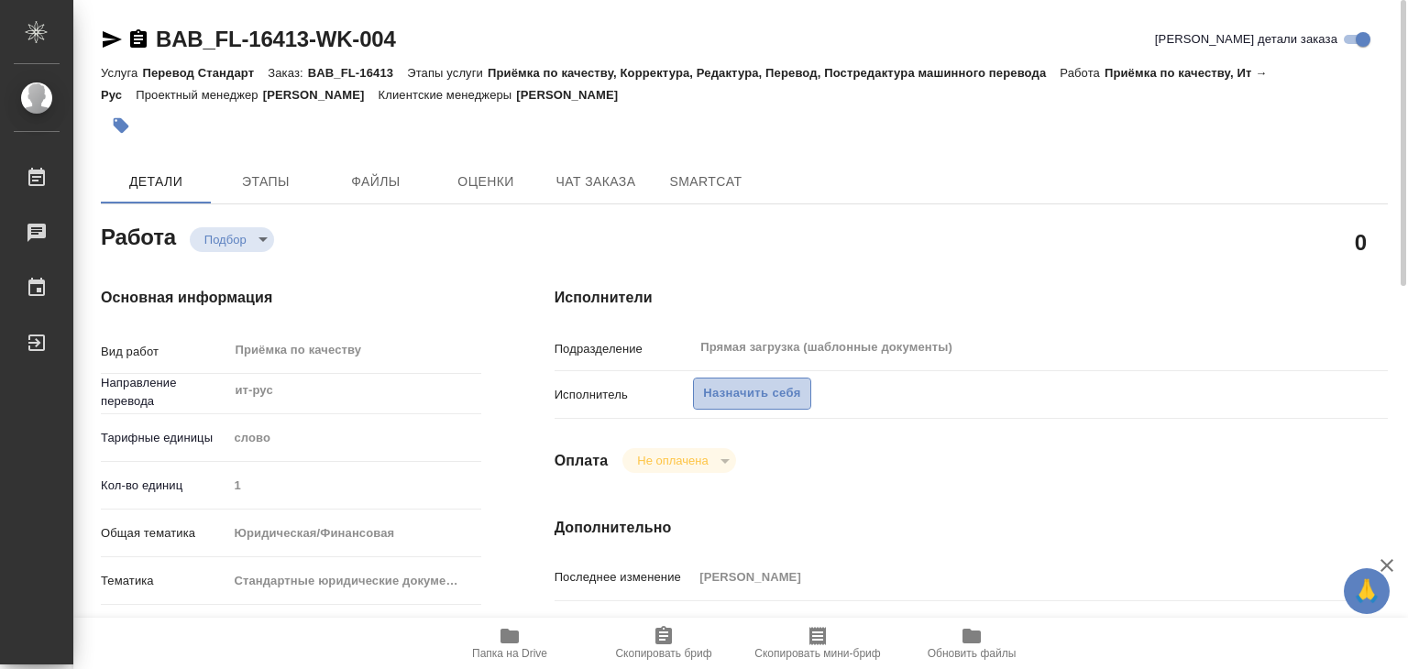
click at [745, 392] on span "Назначить себя" at bounding box center [751, 393] width 97 height 21
type textarea "x"
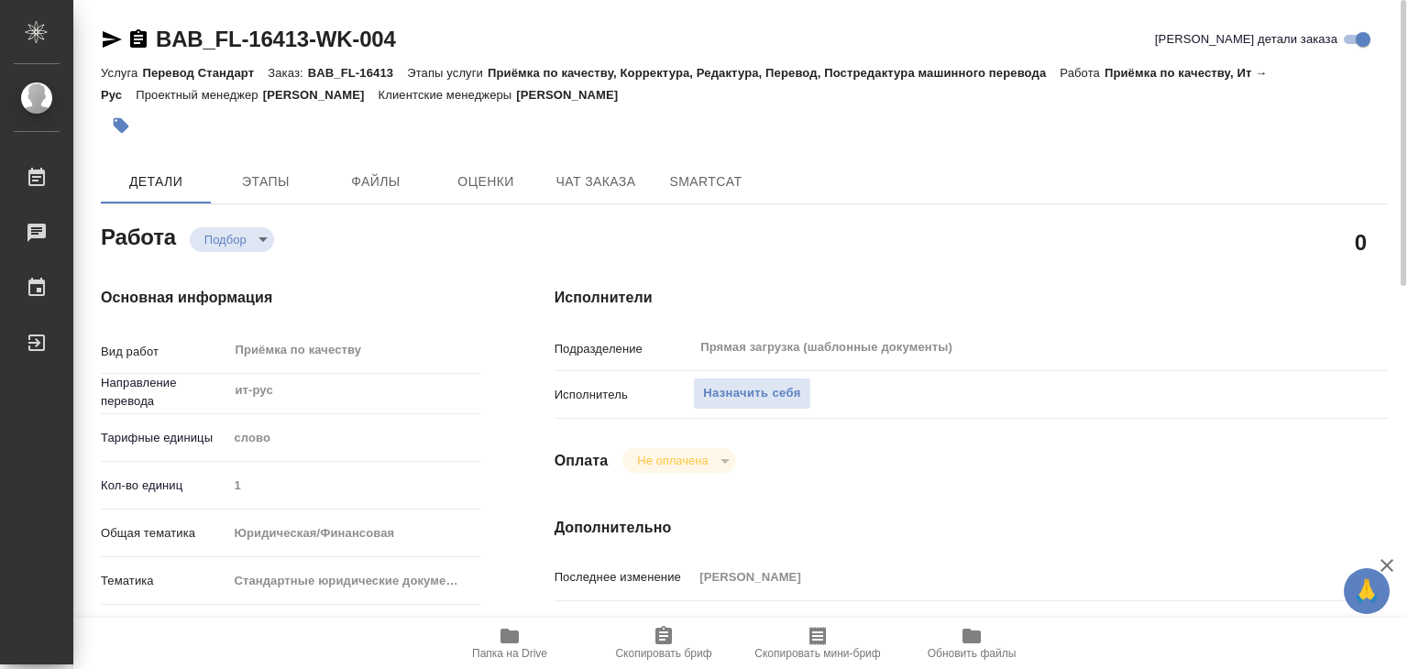
type textarea "x"
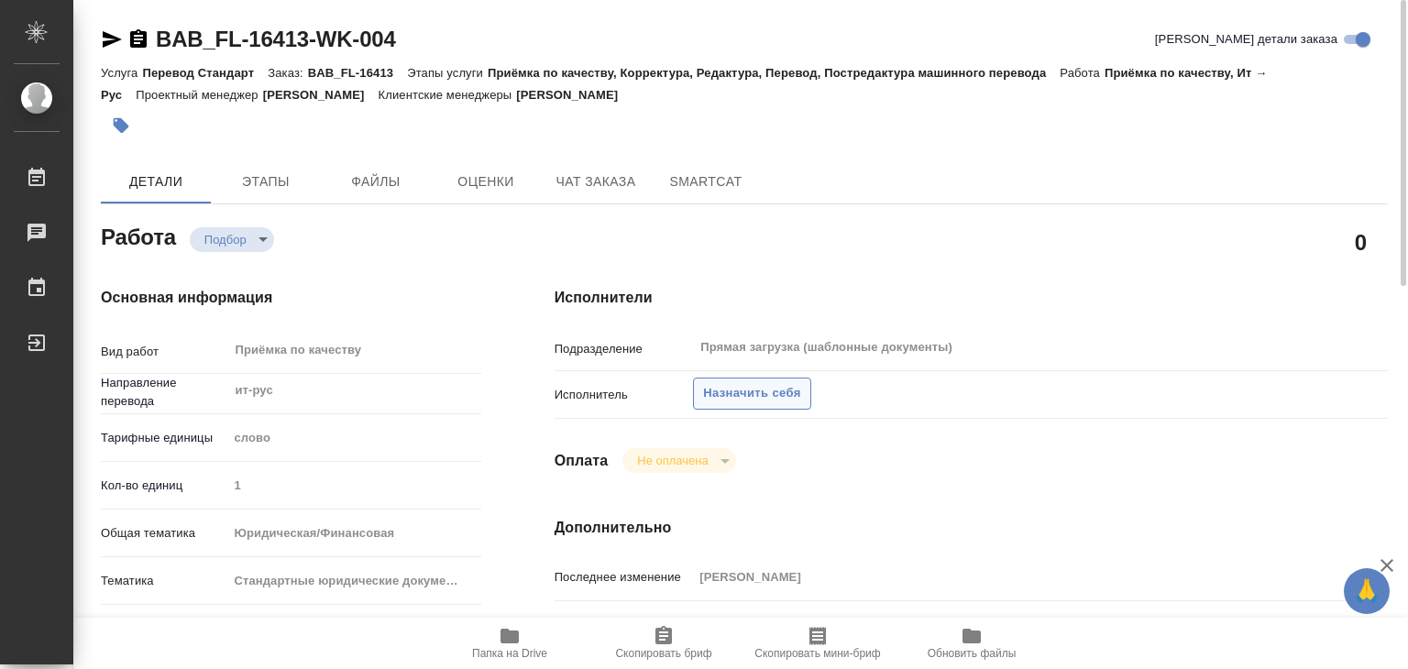
type textarea "x"
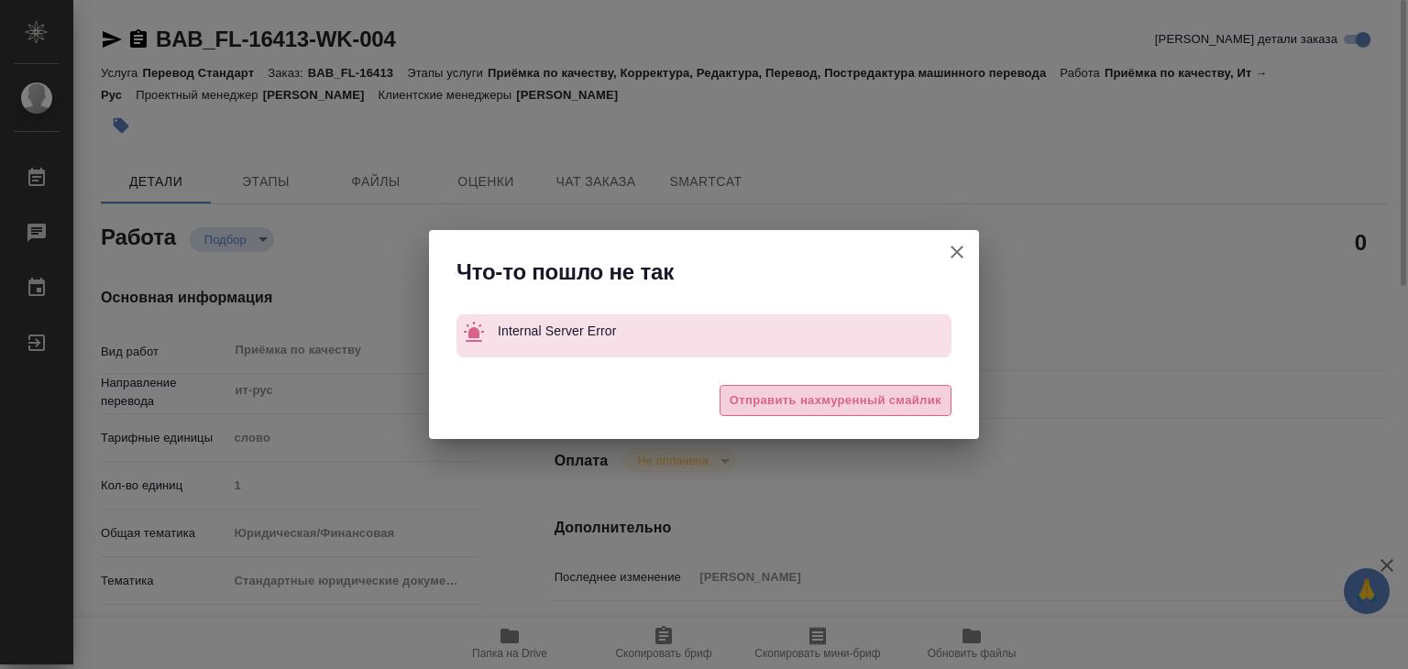
click at [748, 391] on span "Отправить нахмуренный смайлик" at bounding box center [836, 400] width 212 height 21
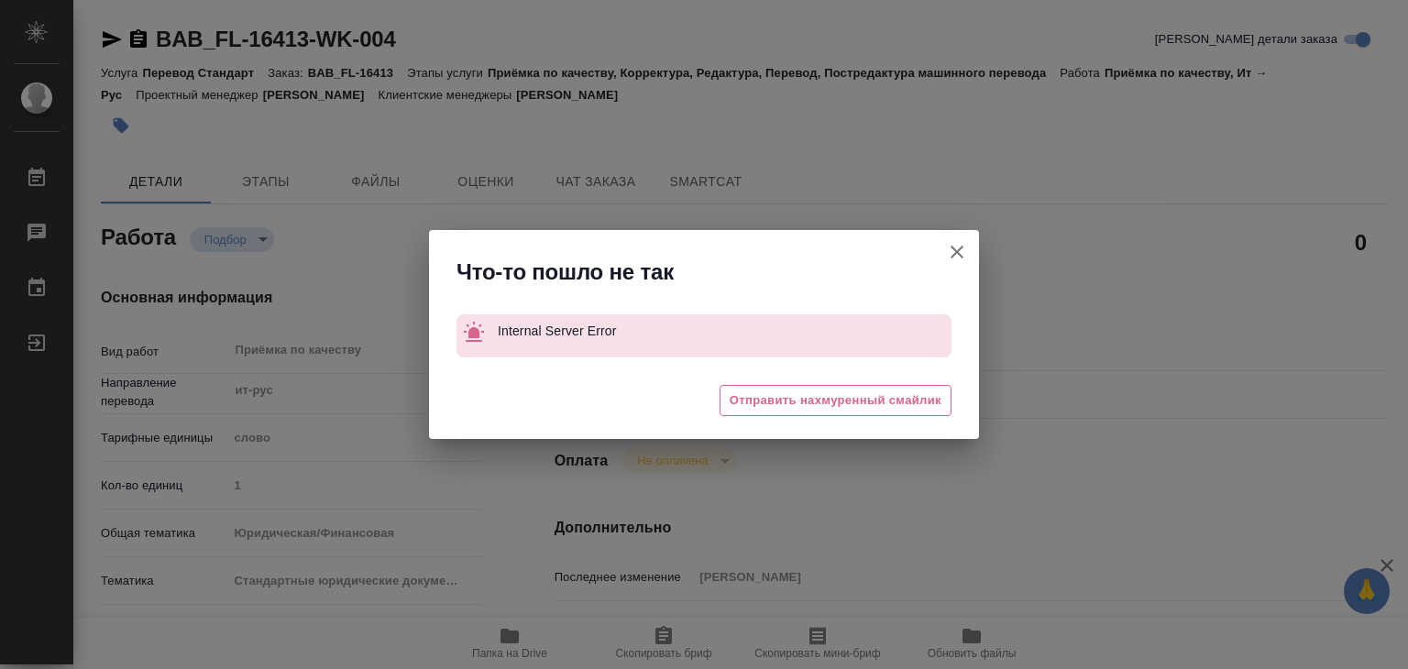
type textarea "x"
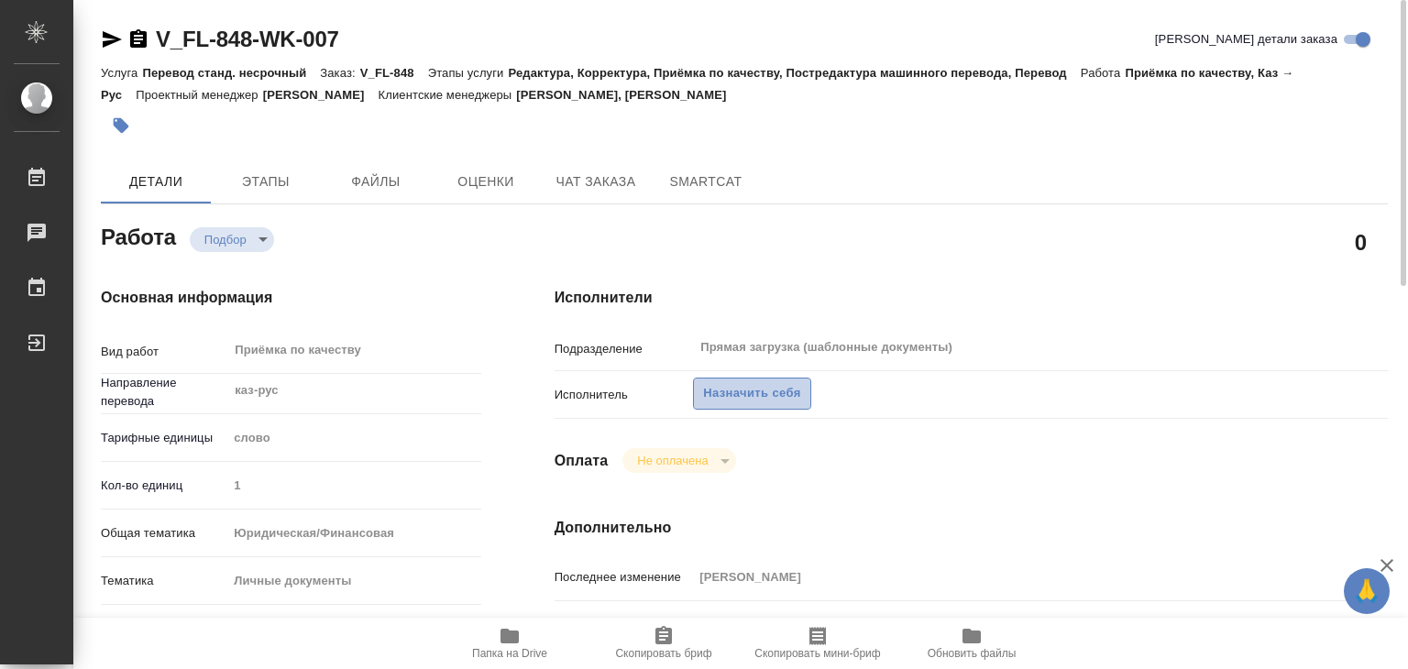
click at [771, 402] on span "Назначить себя" at bounding box center [751, 393] width 97 height 21
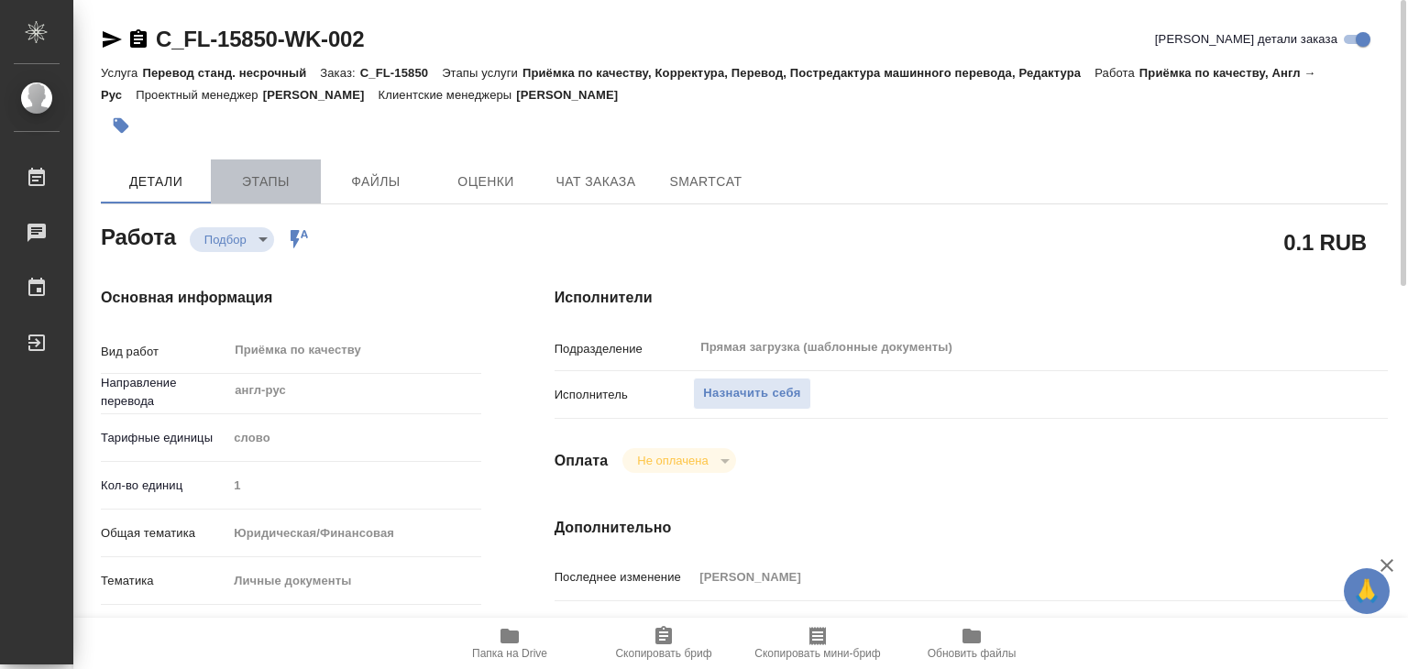
click at [291, 170] on span "Этапы" at bounding box center [266, 181] width 88 height 23
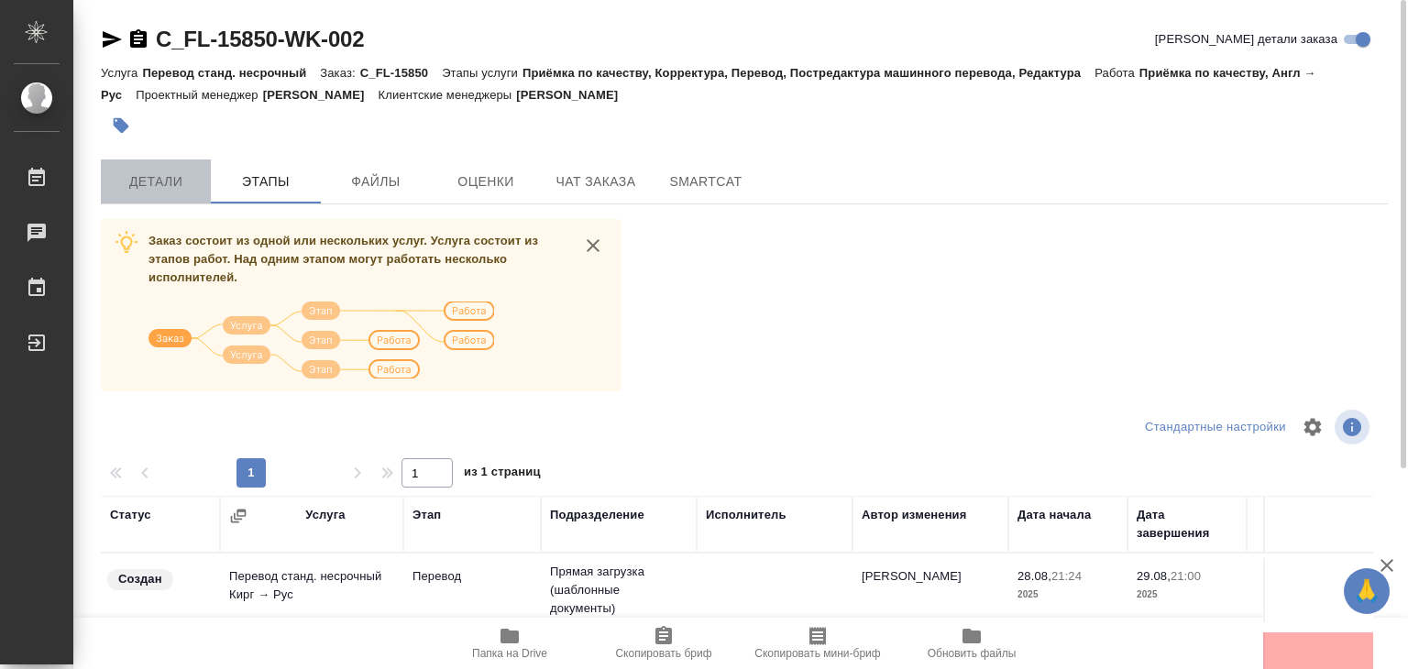
click at [179, 175] on span "Детали" at bounding box center [156, 181] width 88 height 23
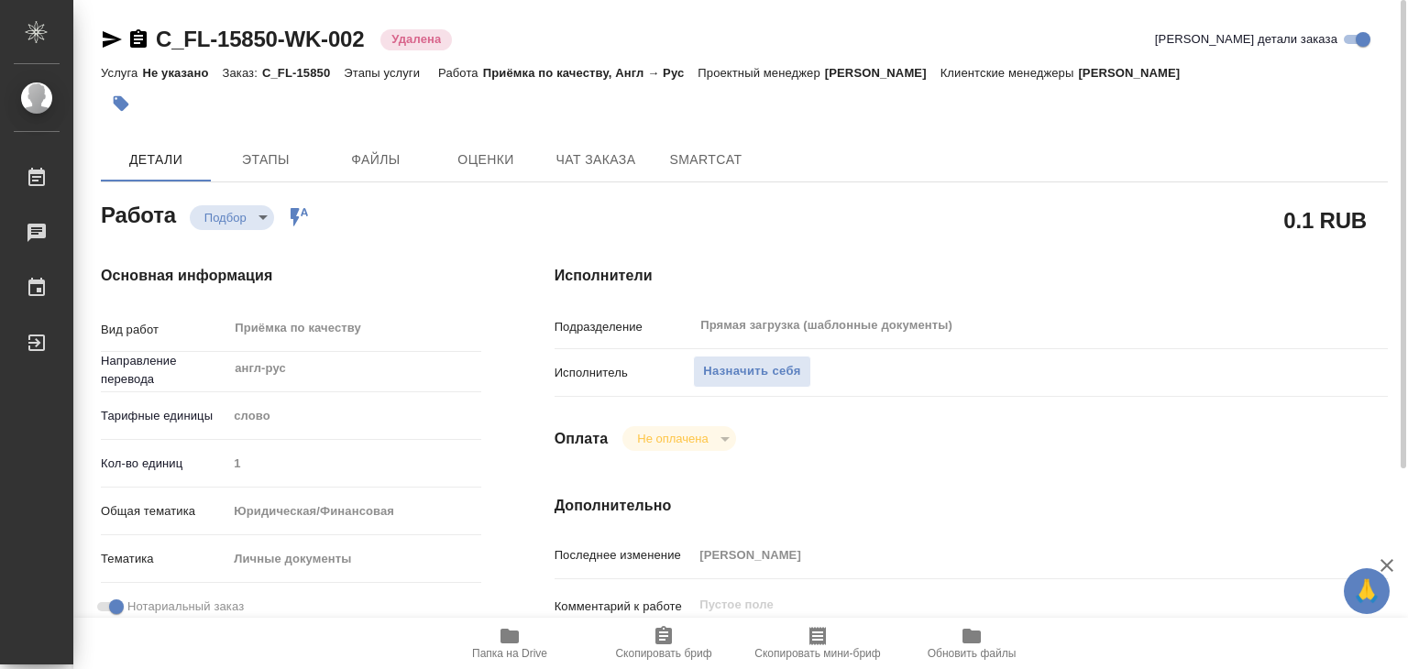
type textarea "x"
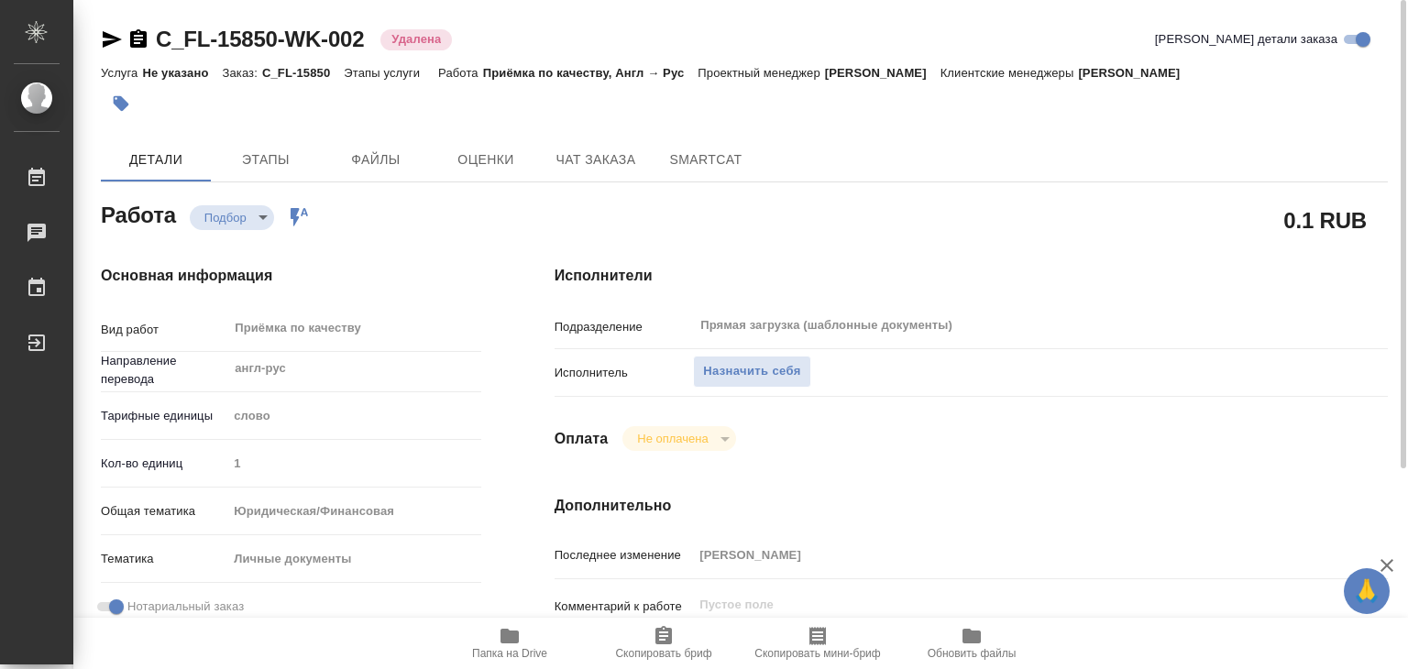
type textarea "x"
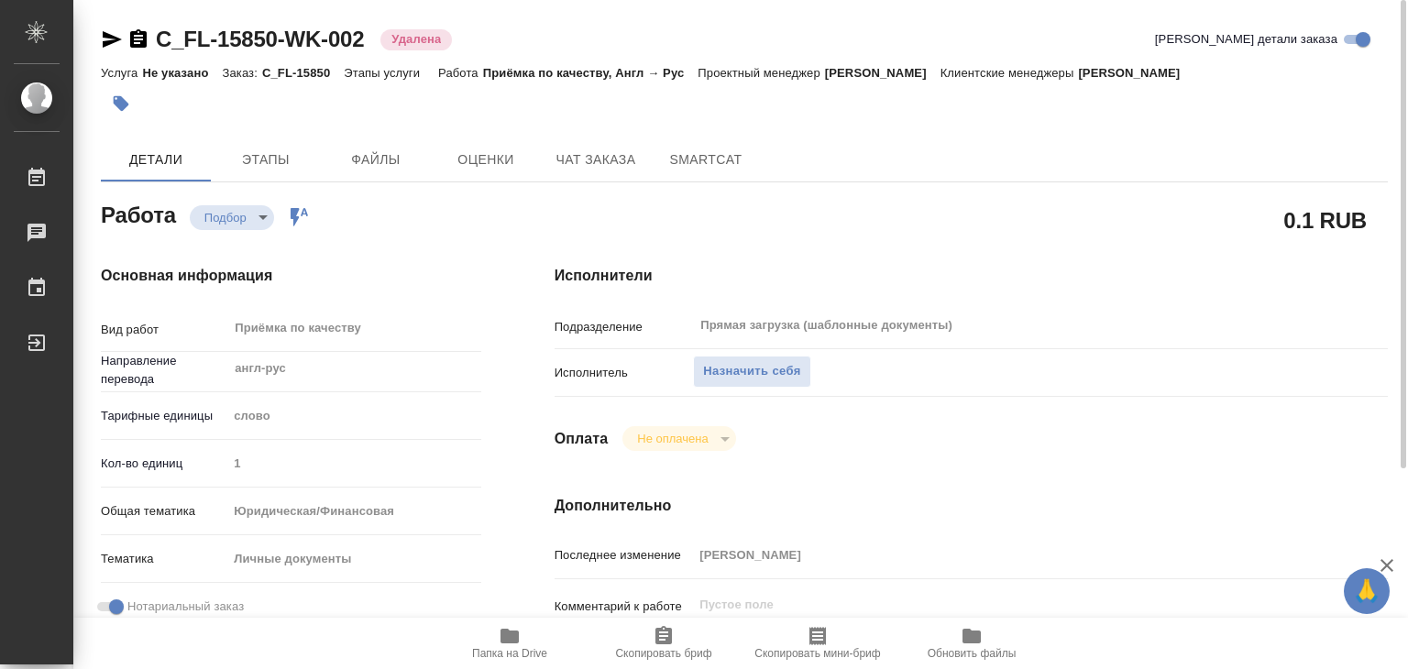
click at [539, 647] on span "Папка на Drive" at bounding box center [509, 653] width 75 height 13
type textarea "x"
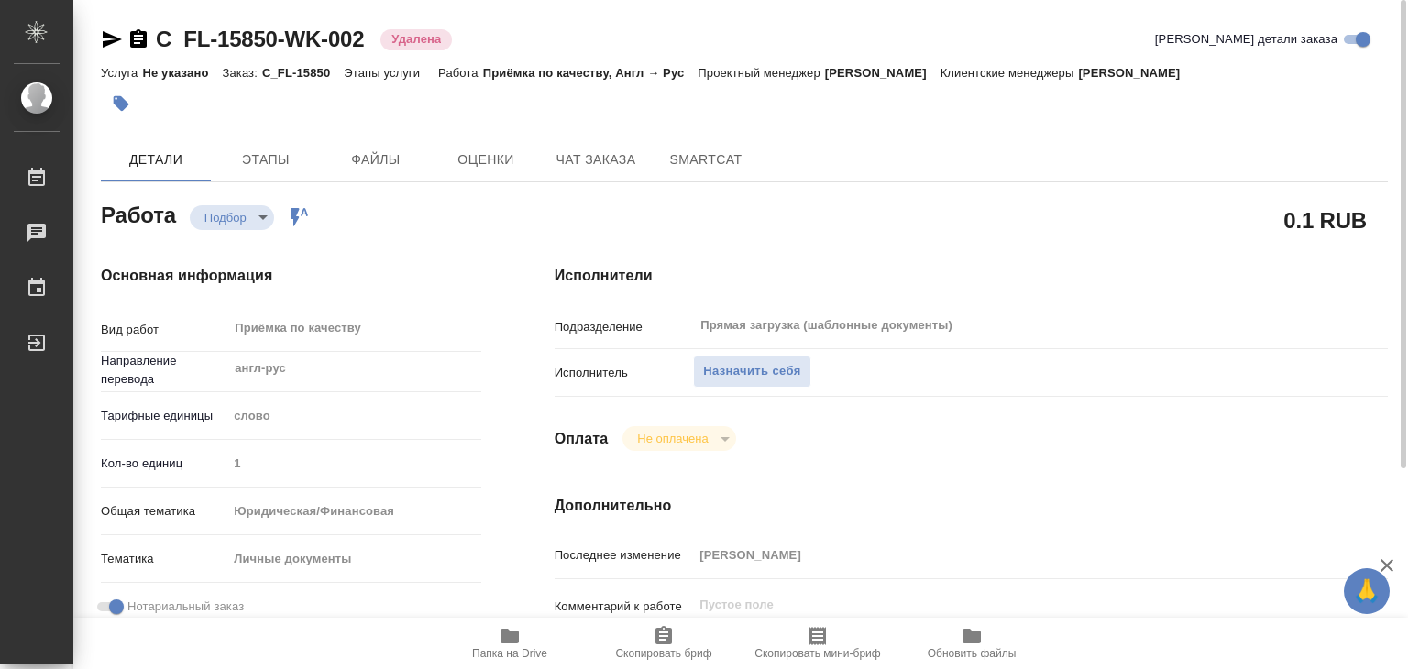
type textarea "x"
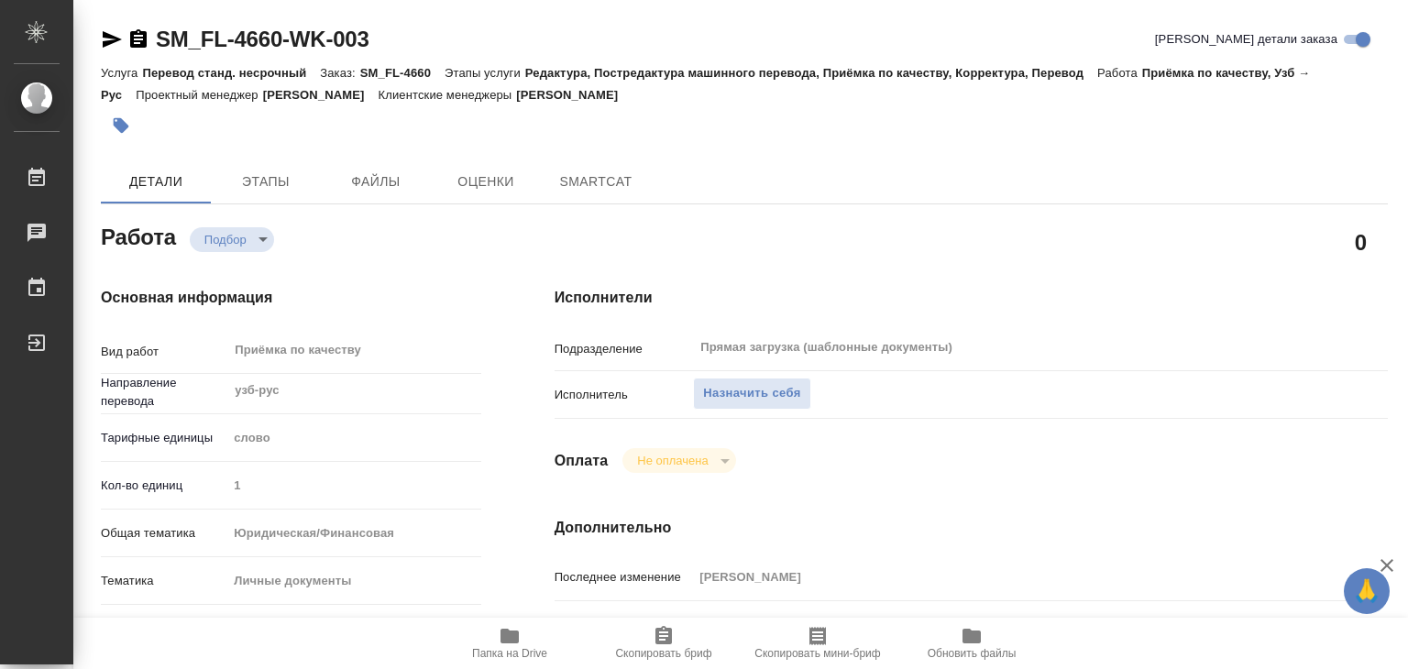
type textarea "x"
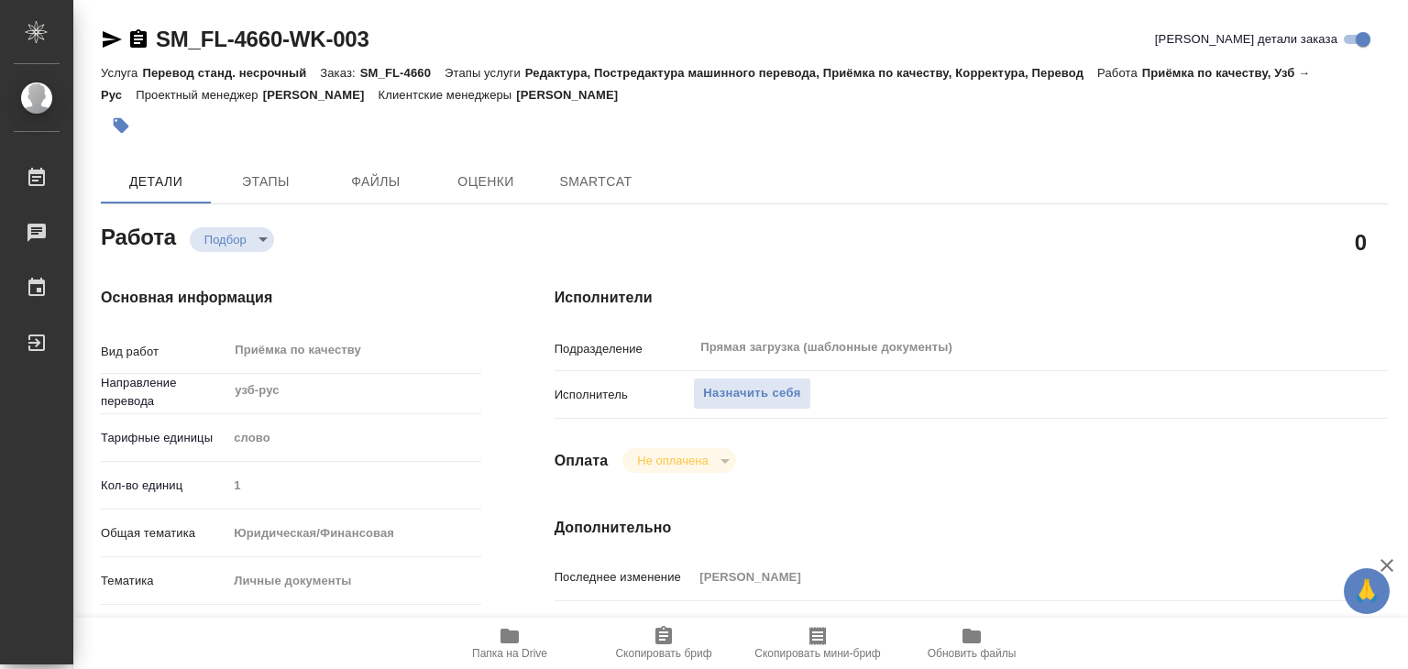
type textarea "x"
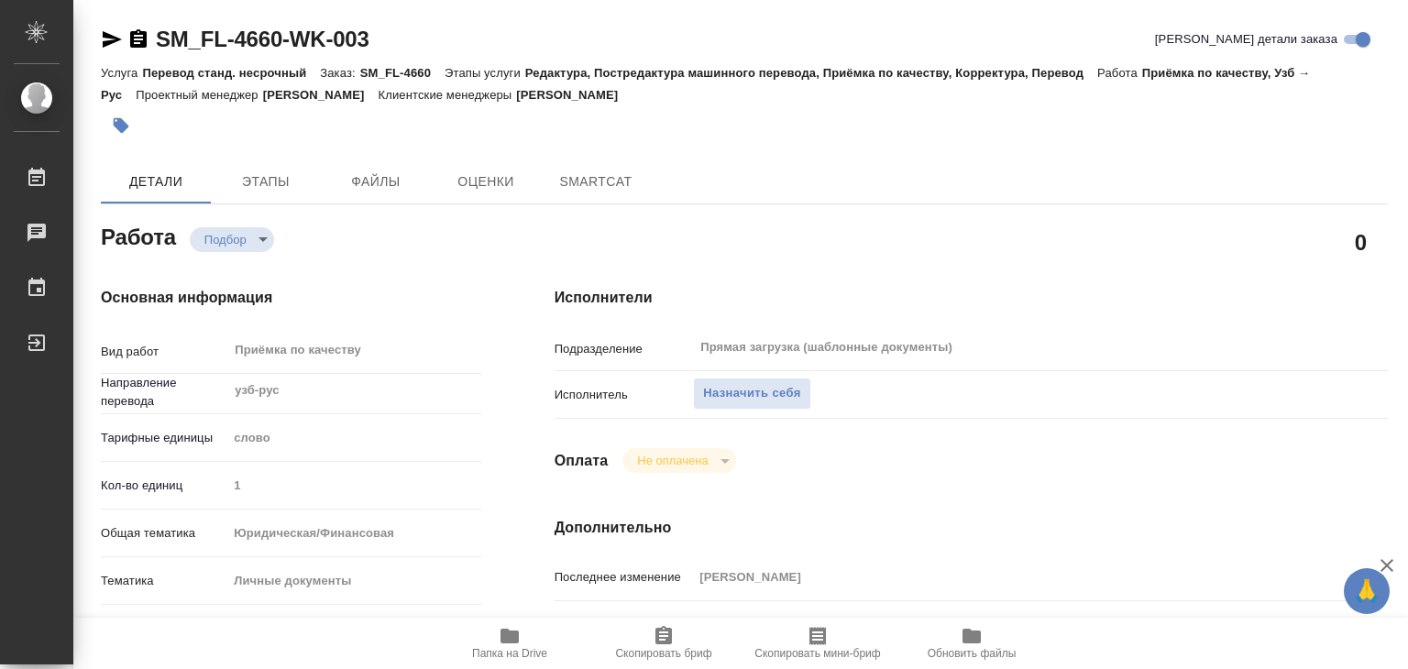
type textarea "x"
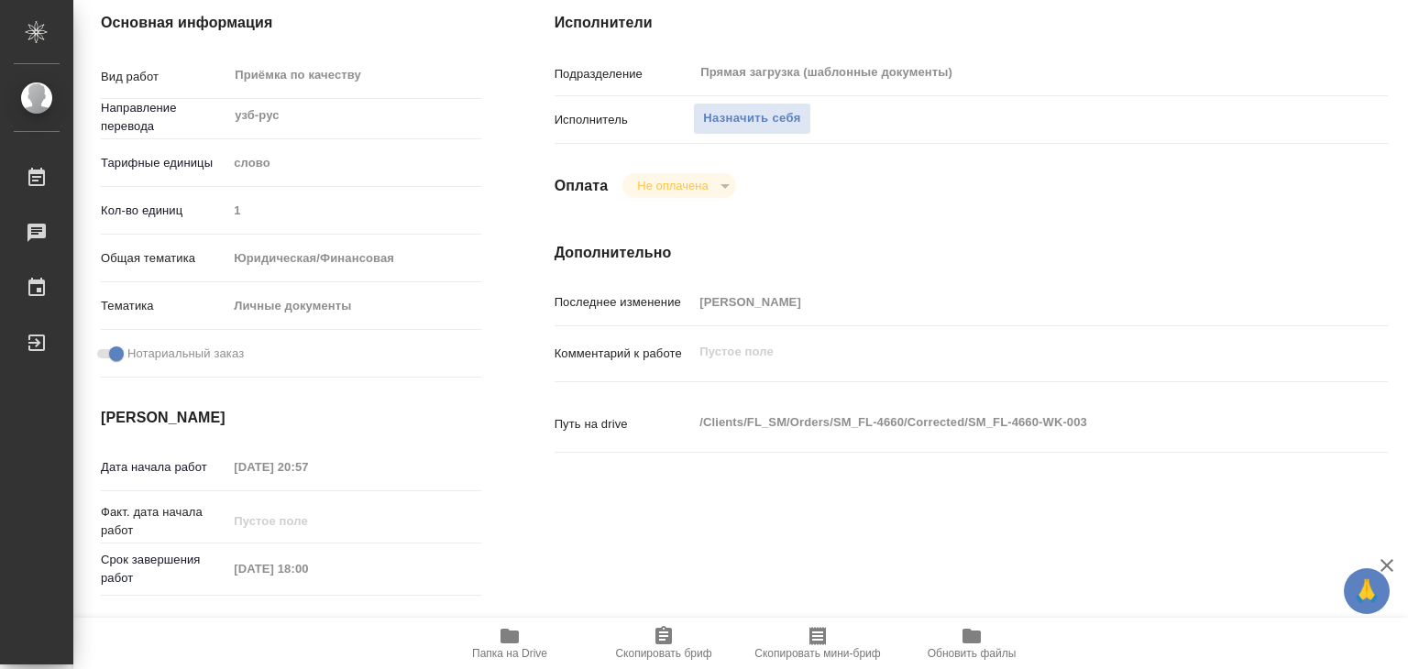
type textarea "x"
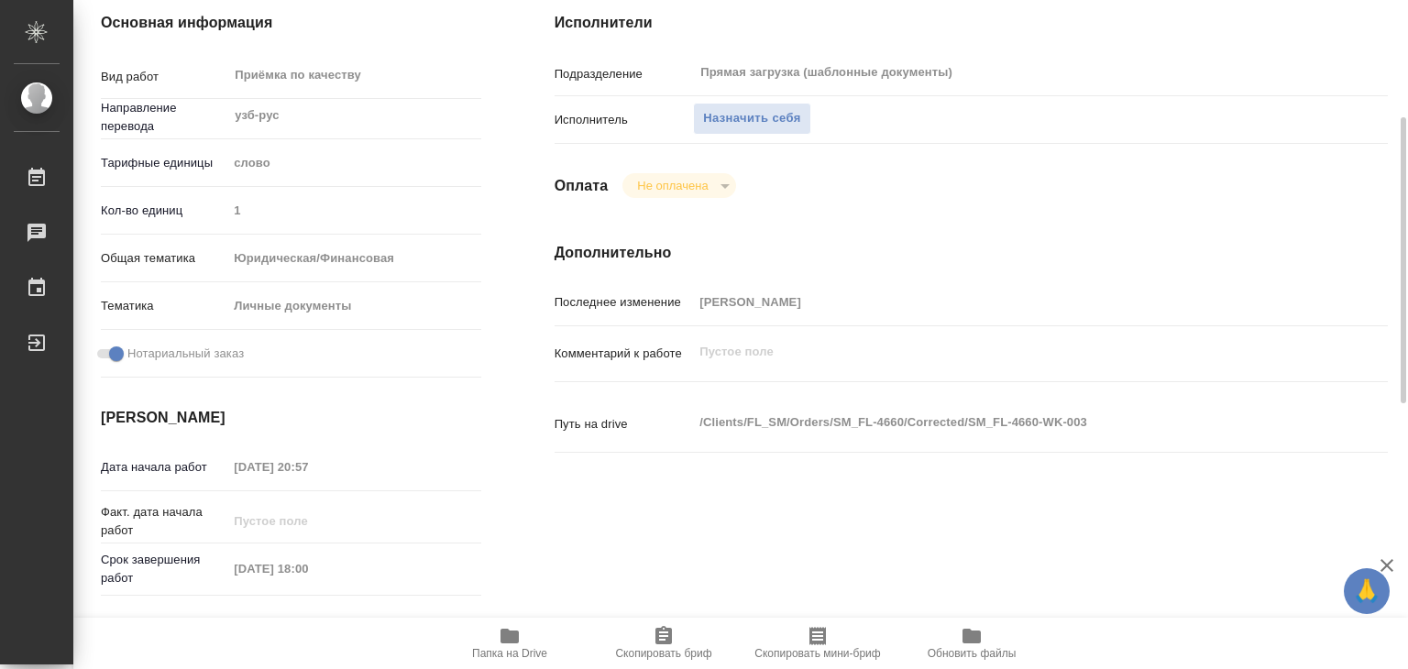
type textarea "x"
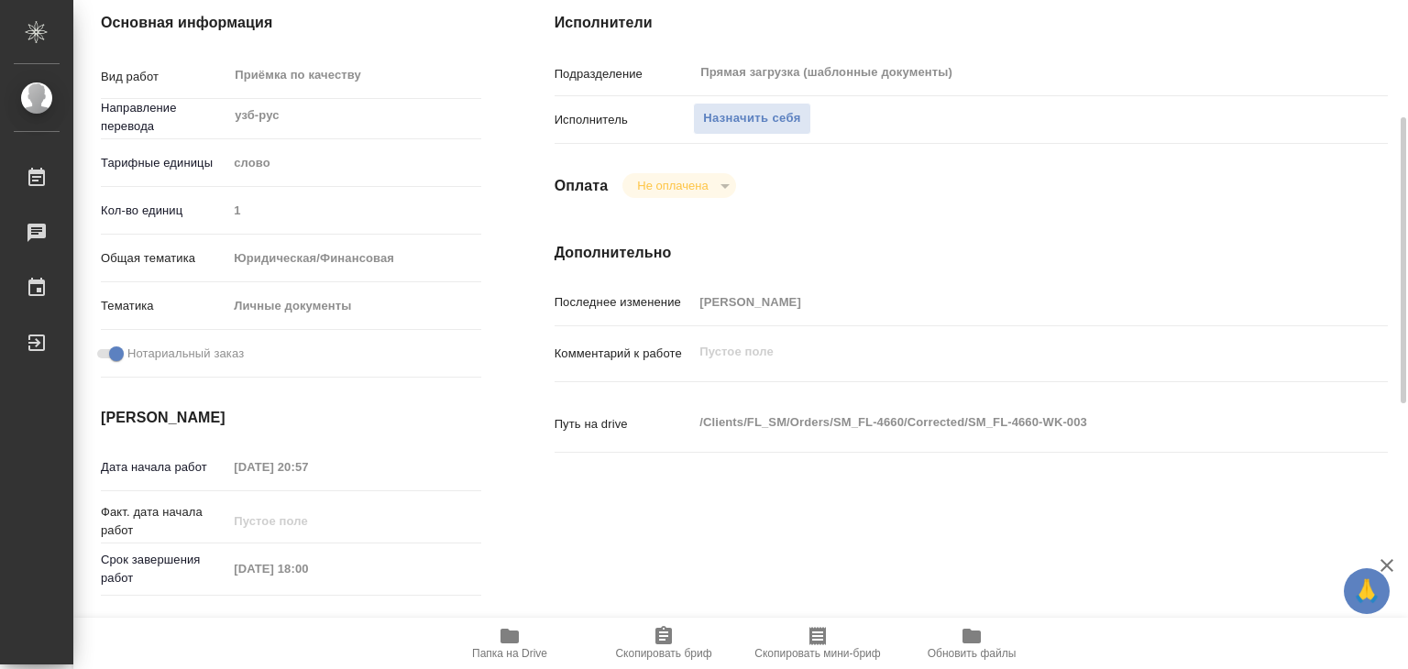
type textarea "x"
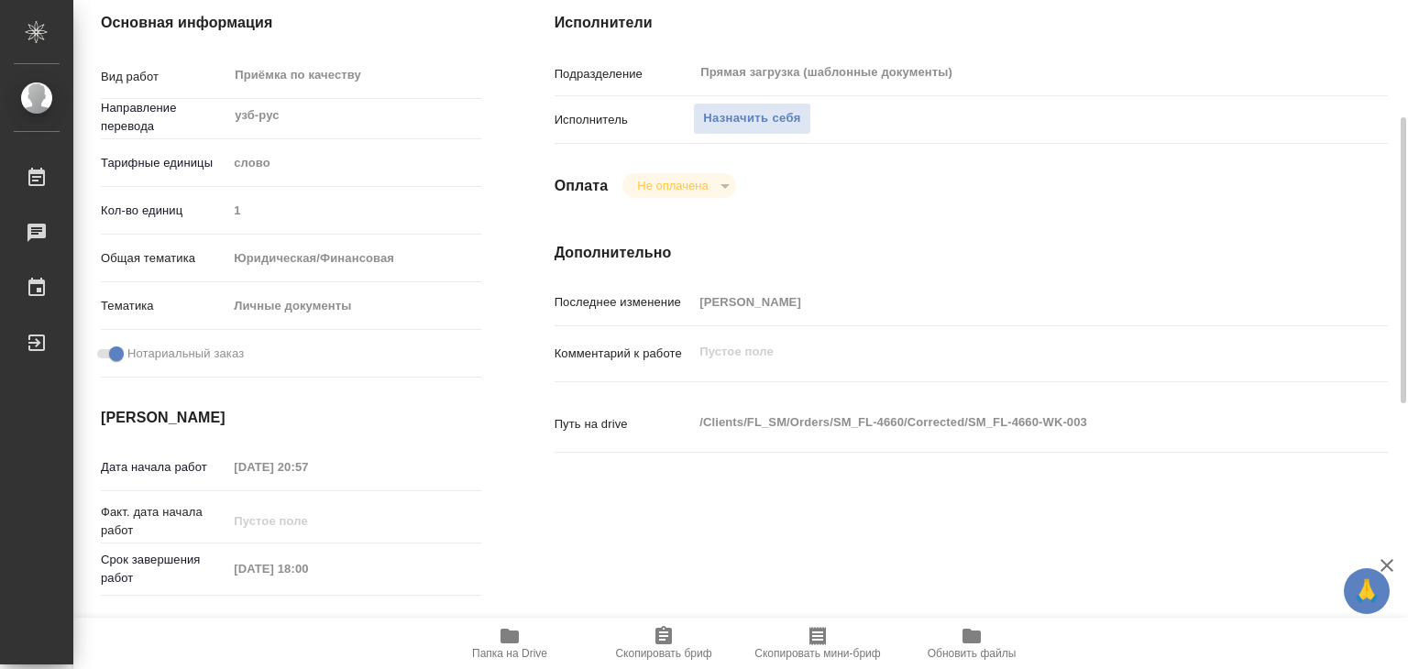
type textarea "x"
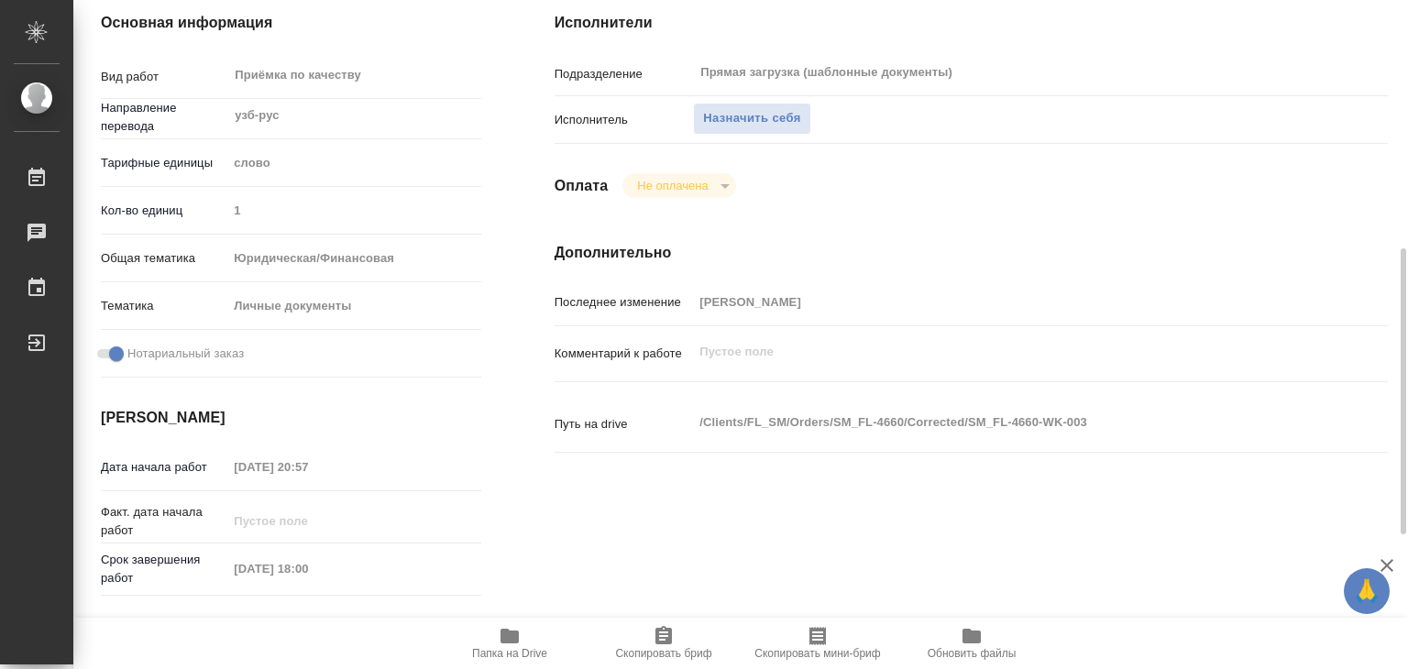
scroll to position [550, 0]
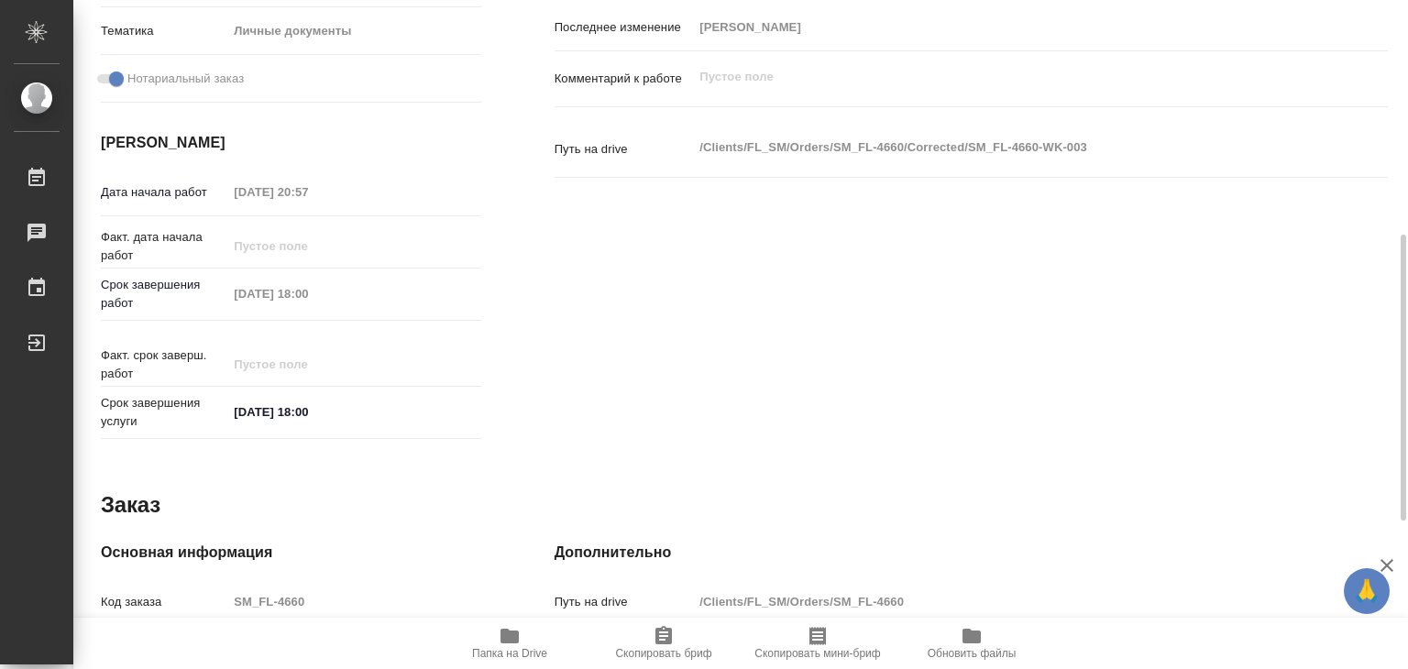
type textarea "x"
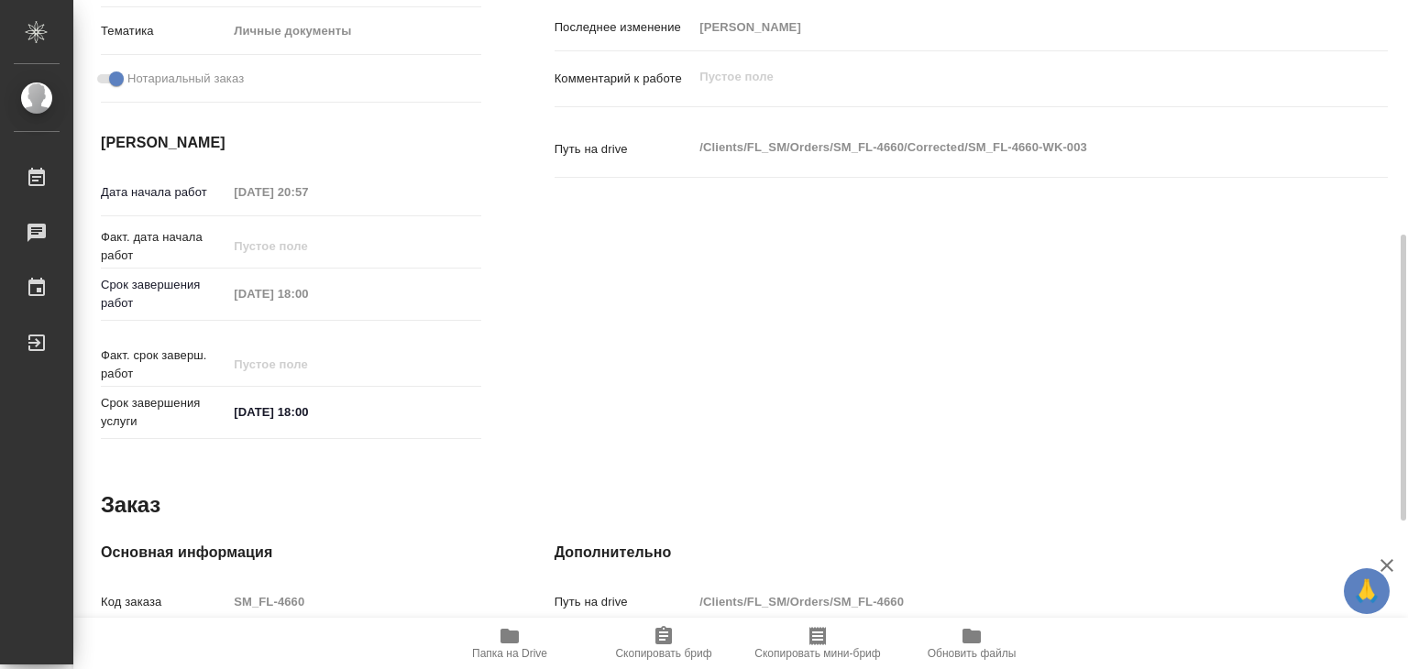
type textarea "x"
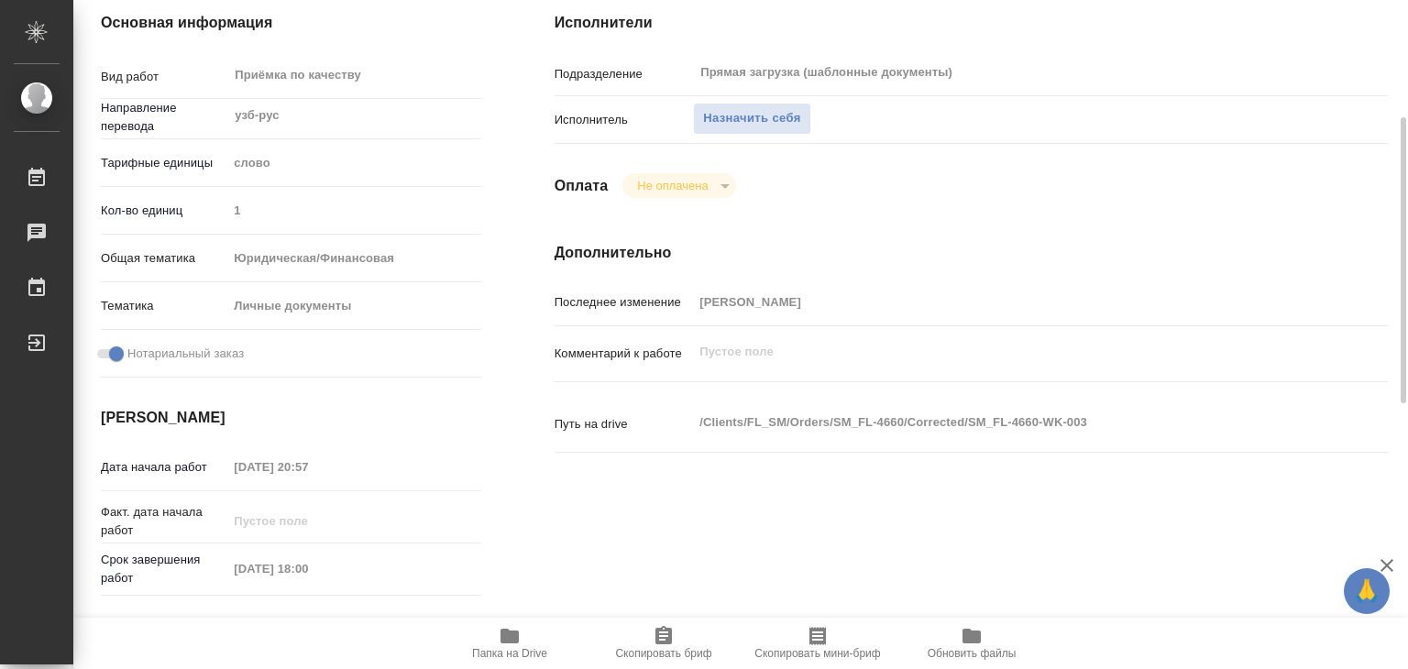
scroll to position [0, 0]
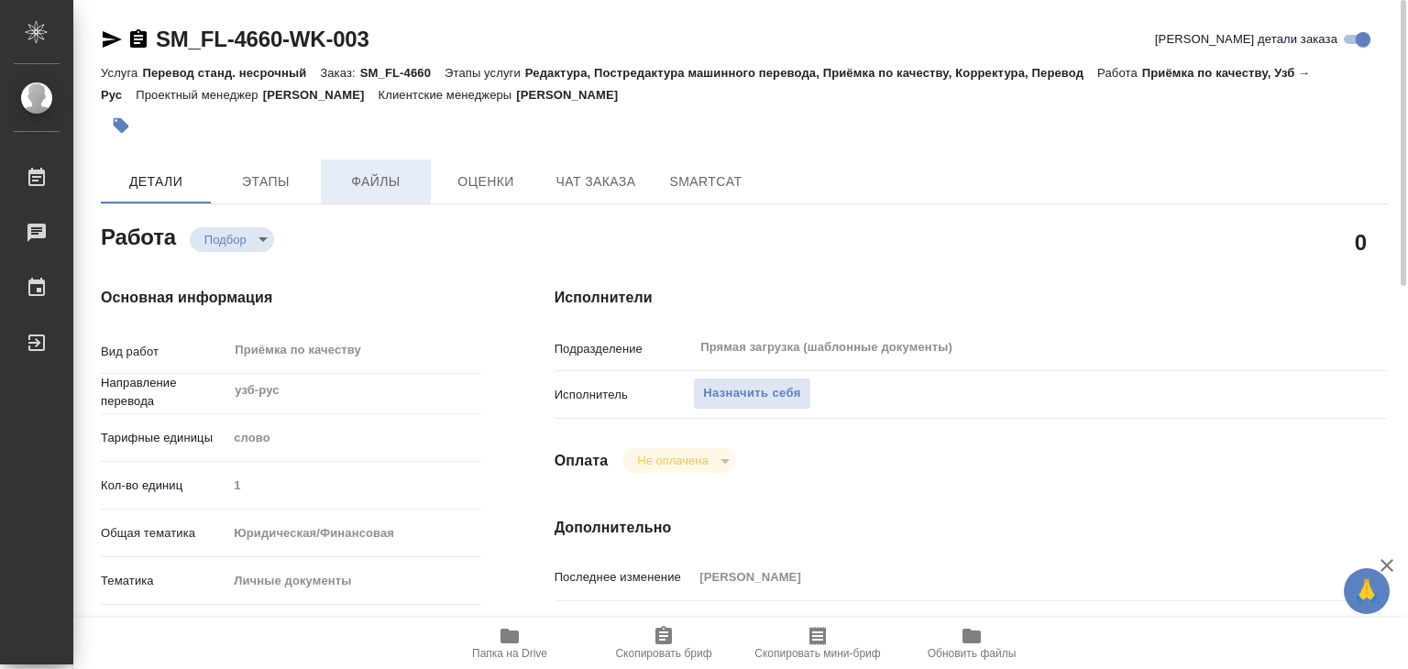
click at [358, 172] on span "Файлы" at bounding box center [376, 181] width 88 height 23
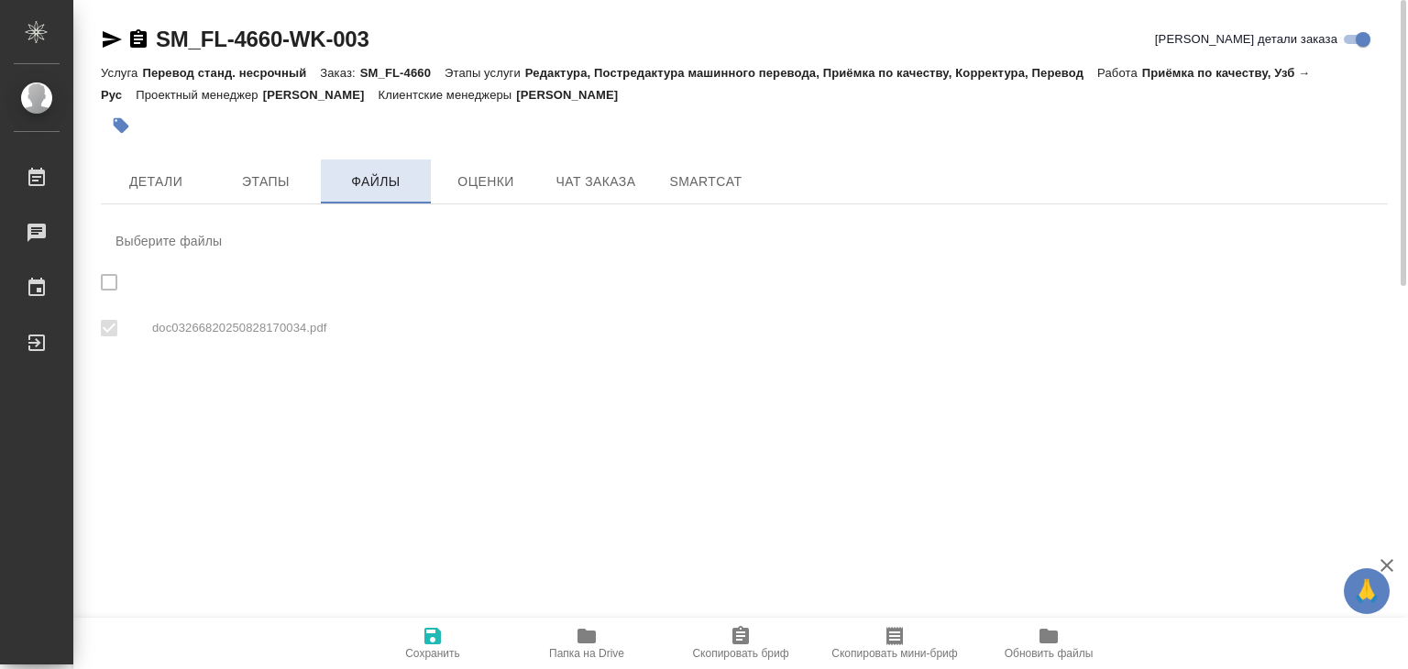
checkbox input "true"
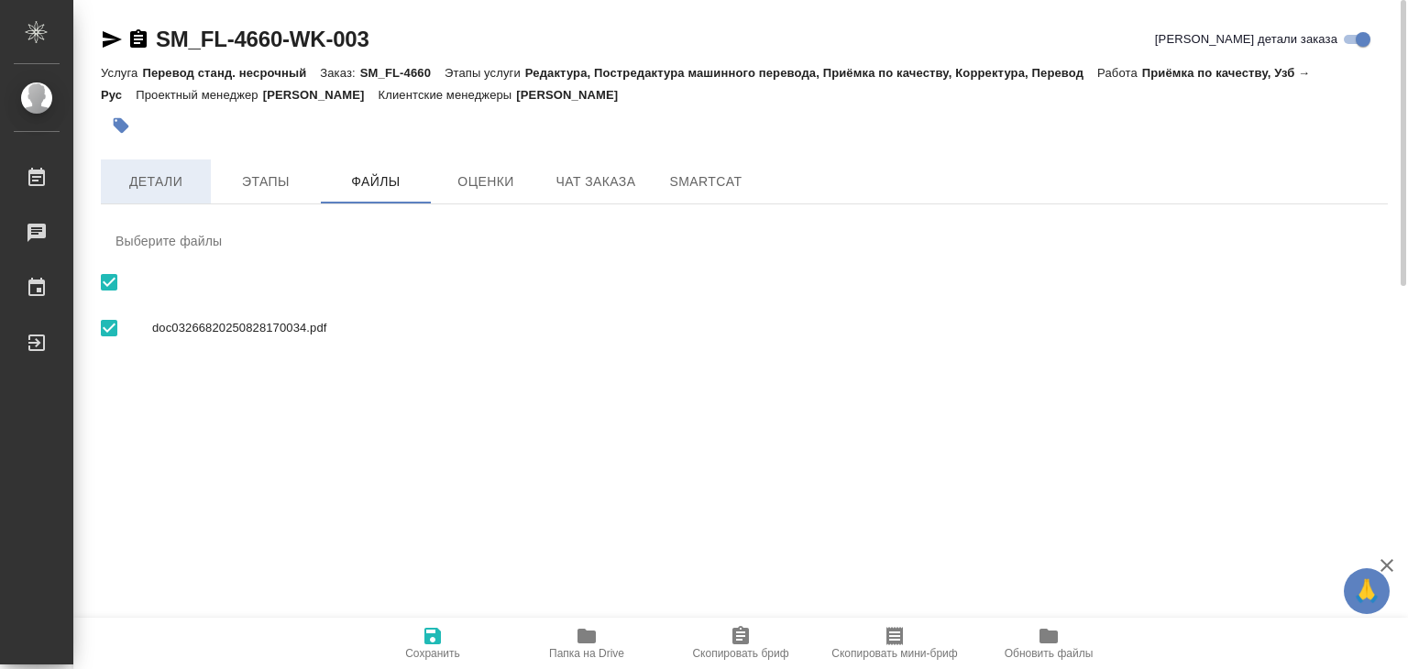
click at [148, 171] on span "Детали" at bounding box center [156, 181] width 88 height 23
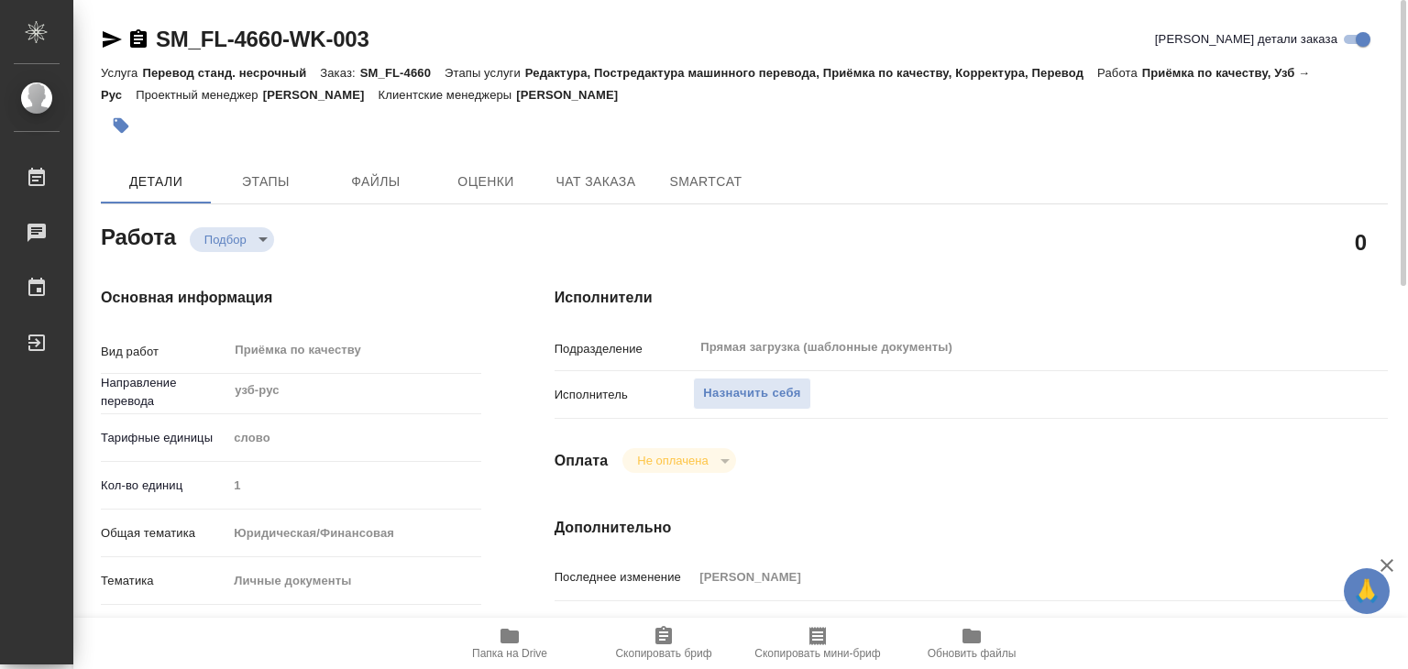
type textarea "x"
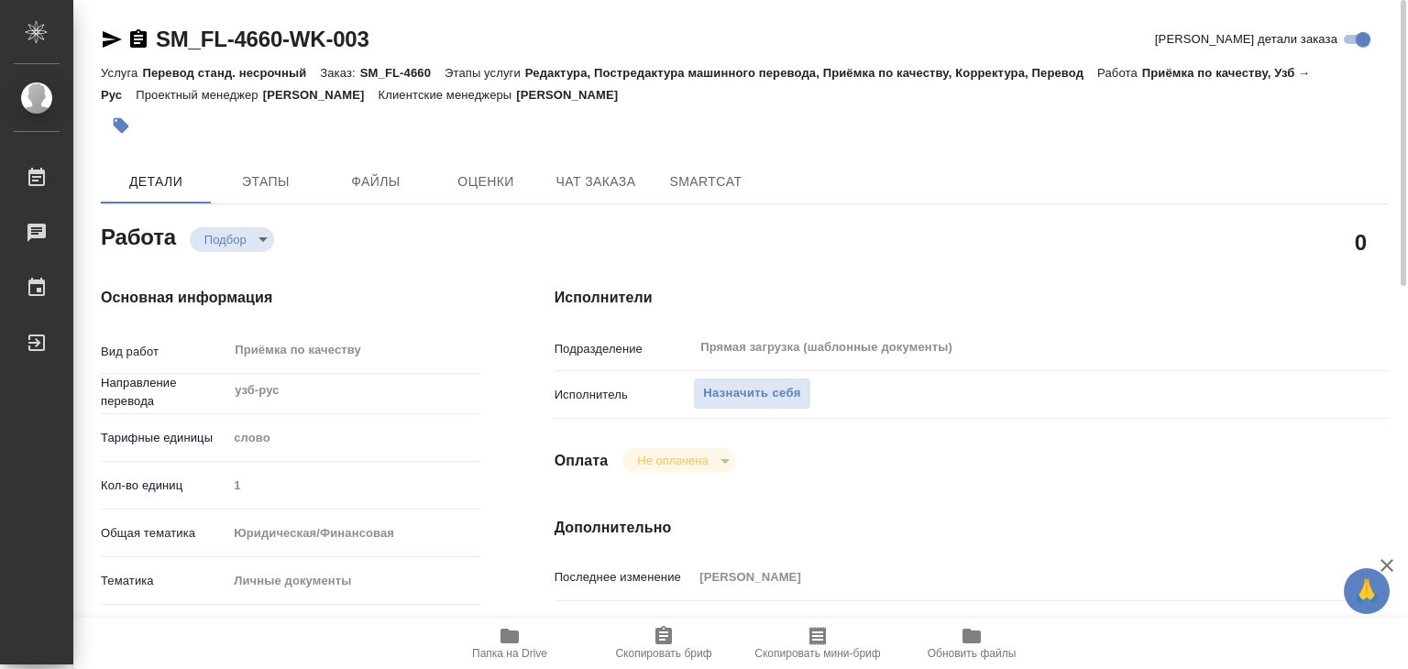
type textarea "x"
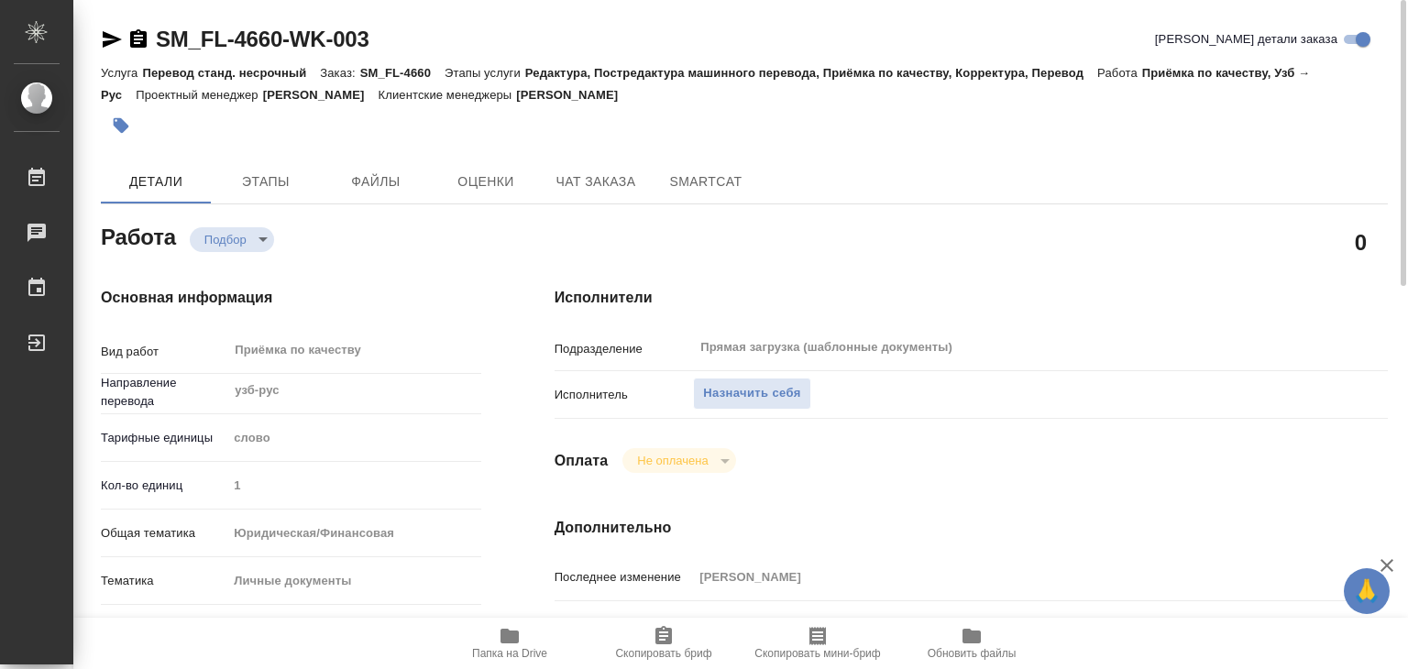
type textarea "x"
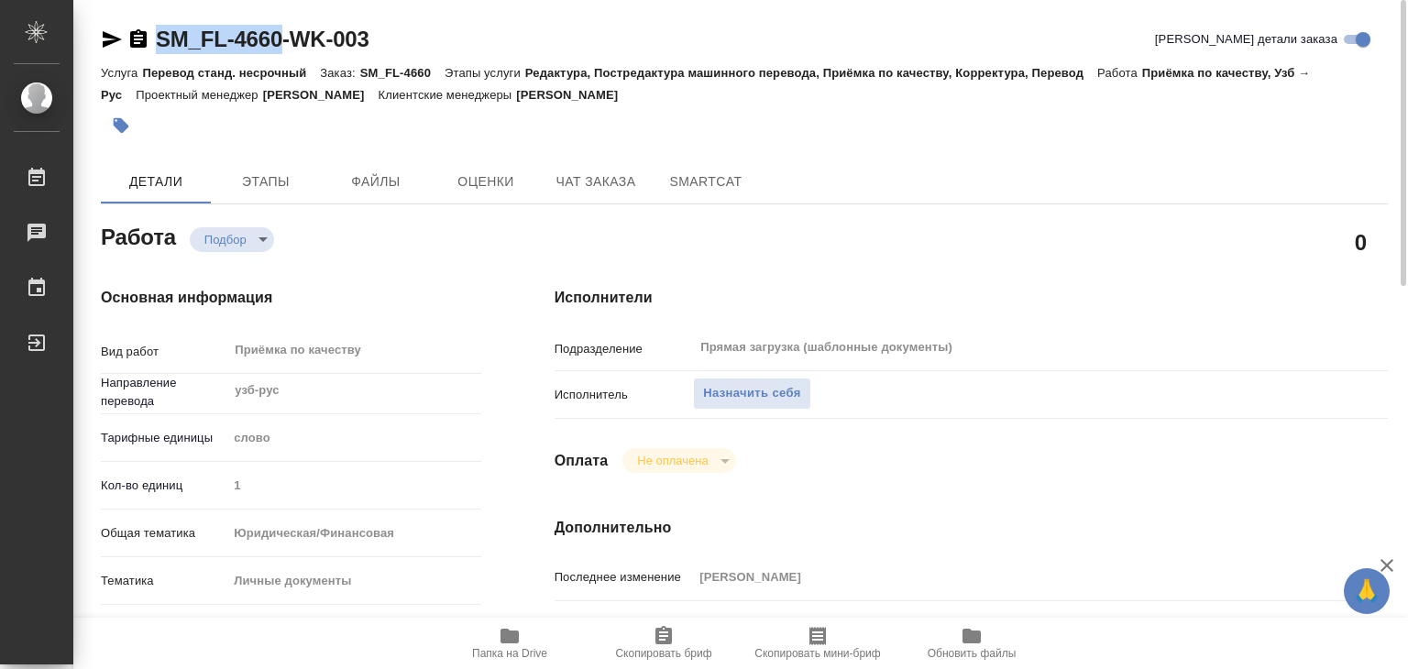
drag, startPoint x: 153, startPoint y: 21, endPoint x: 293, endPoint y: 43, distance: 142.0
type textarea "x"
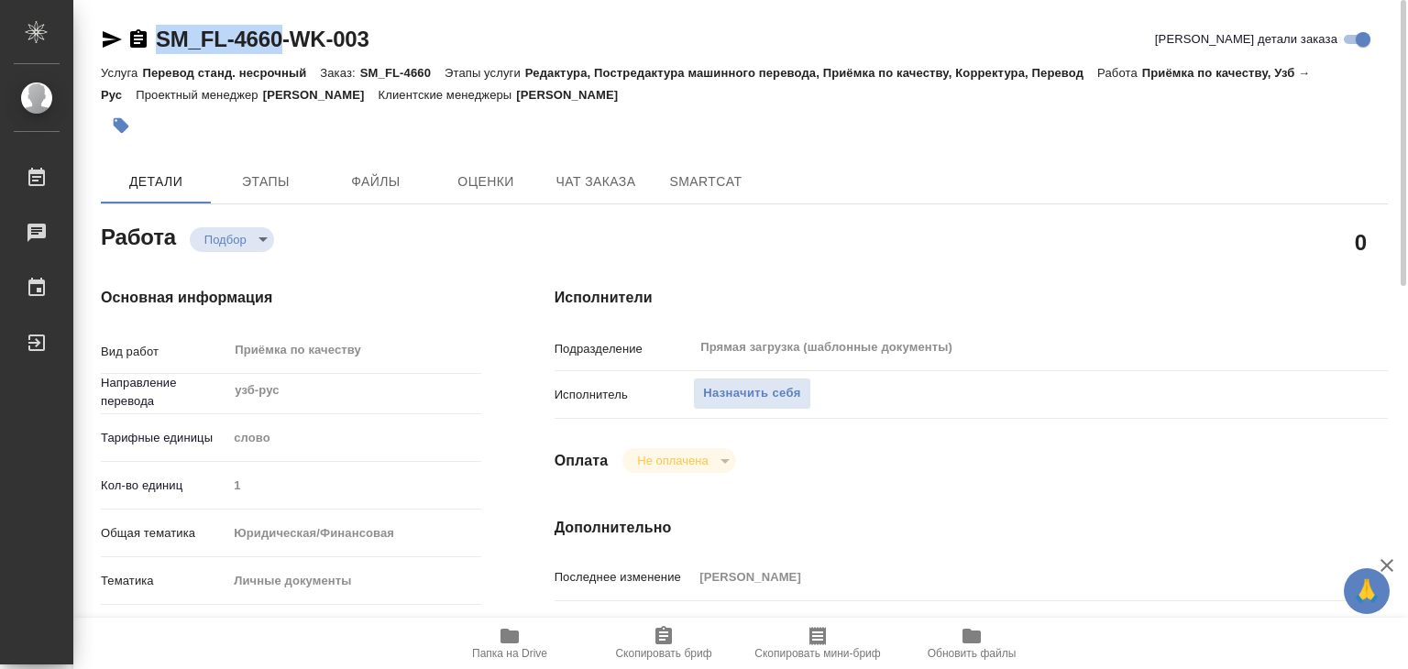
type textarea "x"
copy link "SM_FL-4660"
click at [753, 405] on button "Назначить себя" at bounding box center [751, 394] width 117 height 32
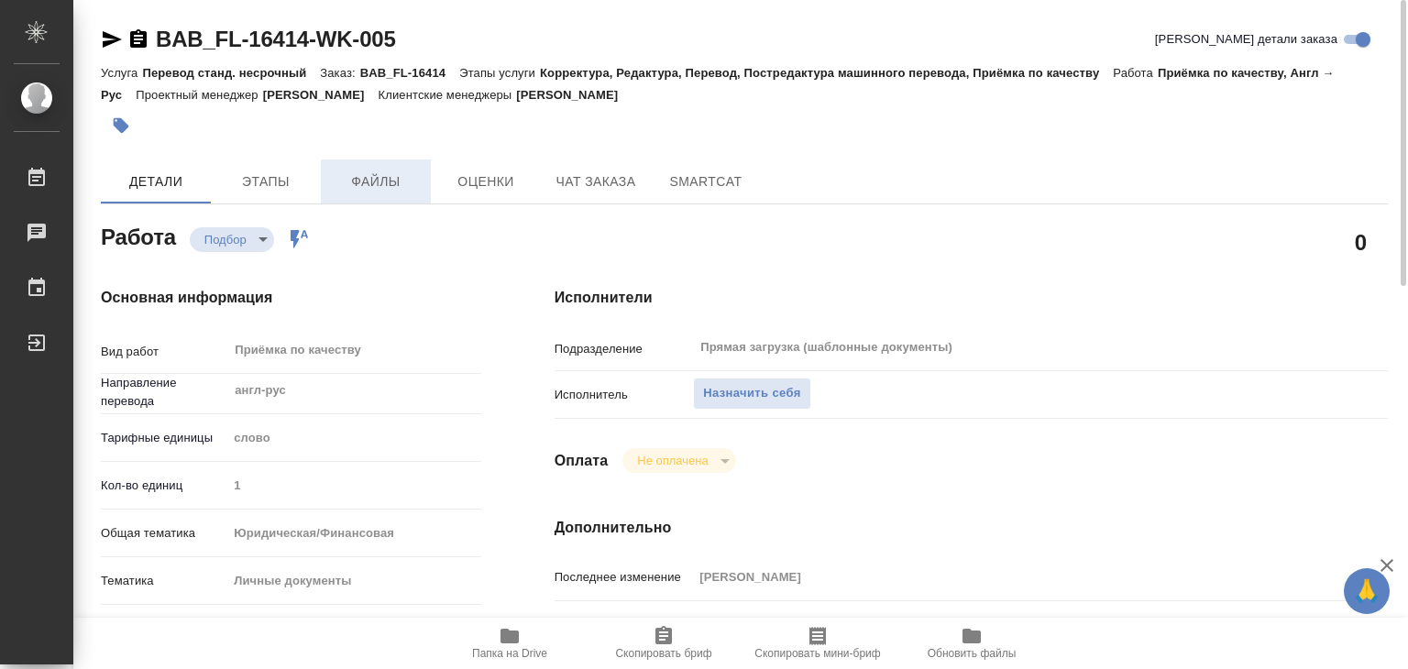
click at [390, 181] on span "Файлы" at bounding box center [376, 181] width 88 height 23
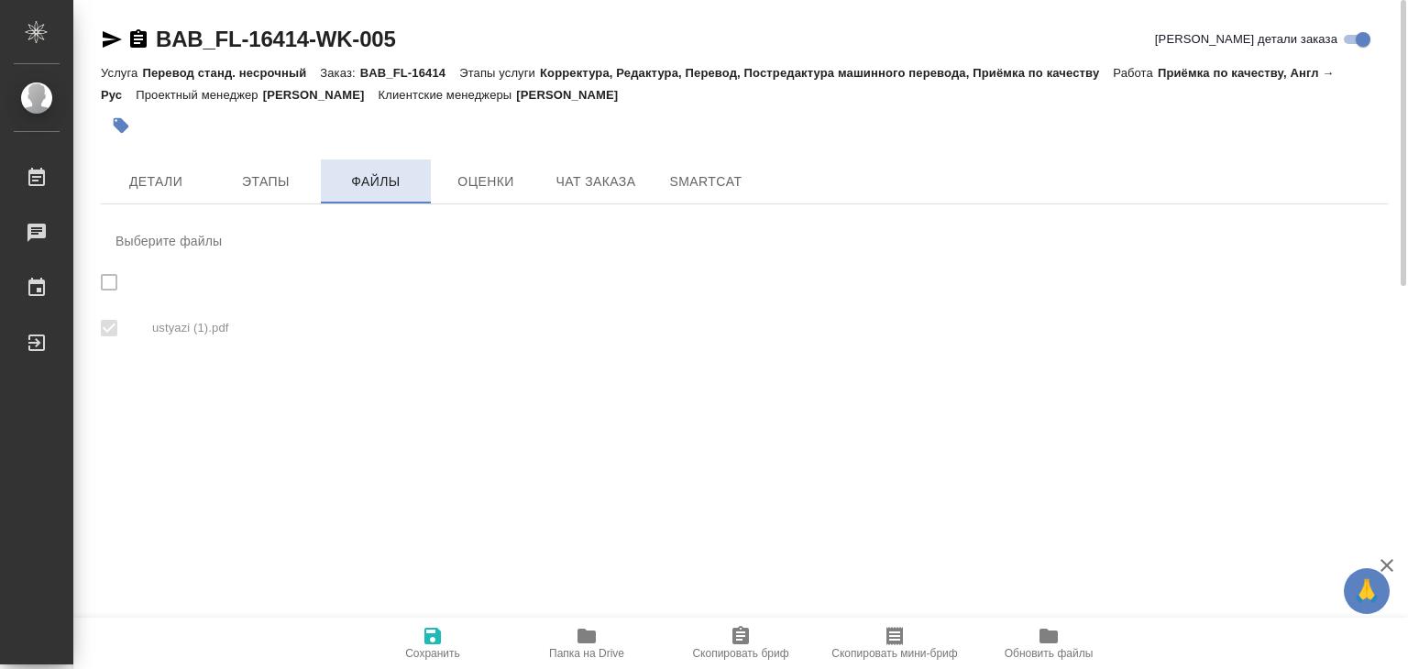
checkbox input "true"
click at [583, 632] on icon "button" at bounding box center [586, 636] width 18 height 15
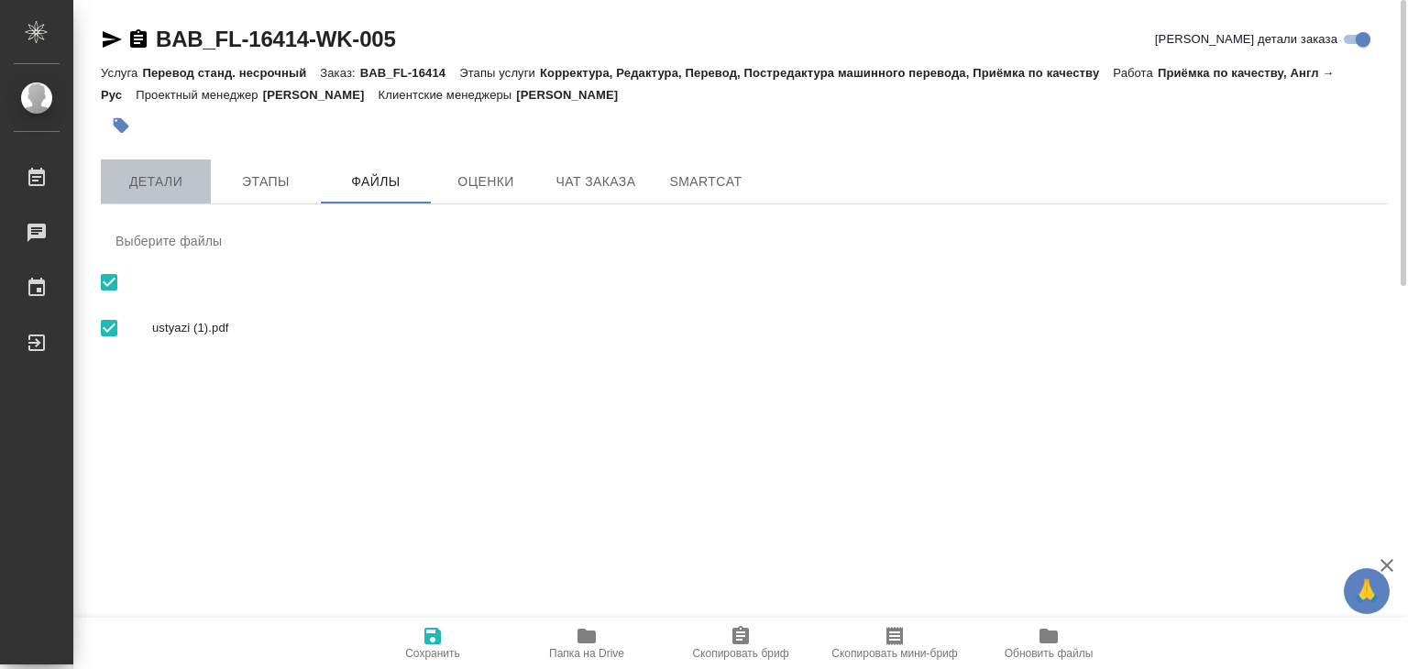
click at [190, 184] on span "Детали" at bounding box center [156, 181] width 88 height 23
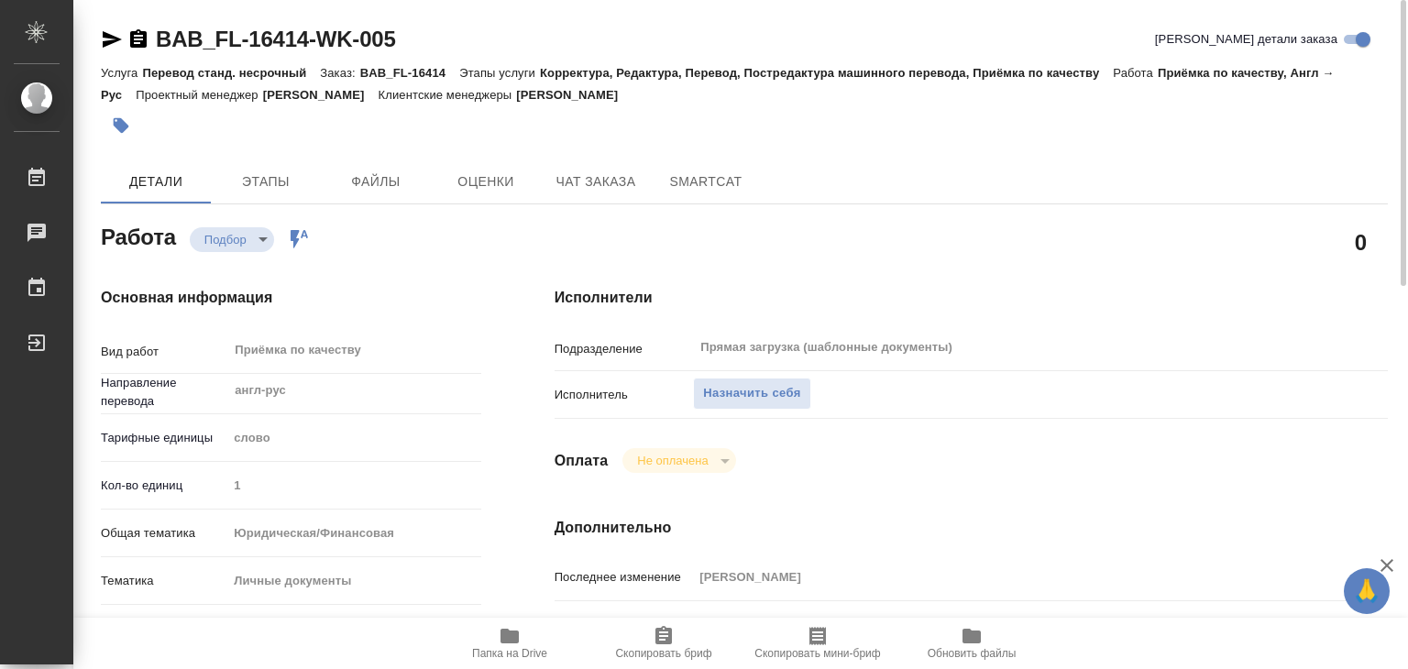
type textarea "x"
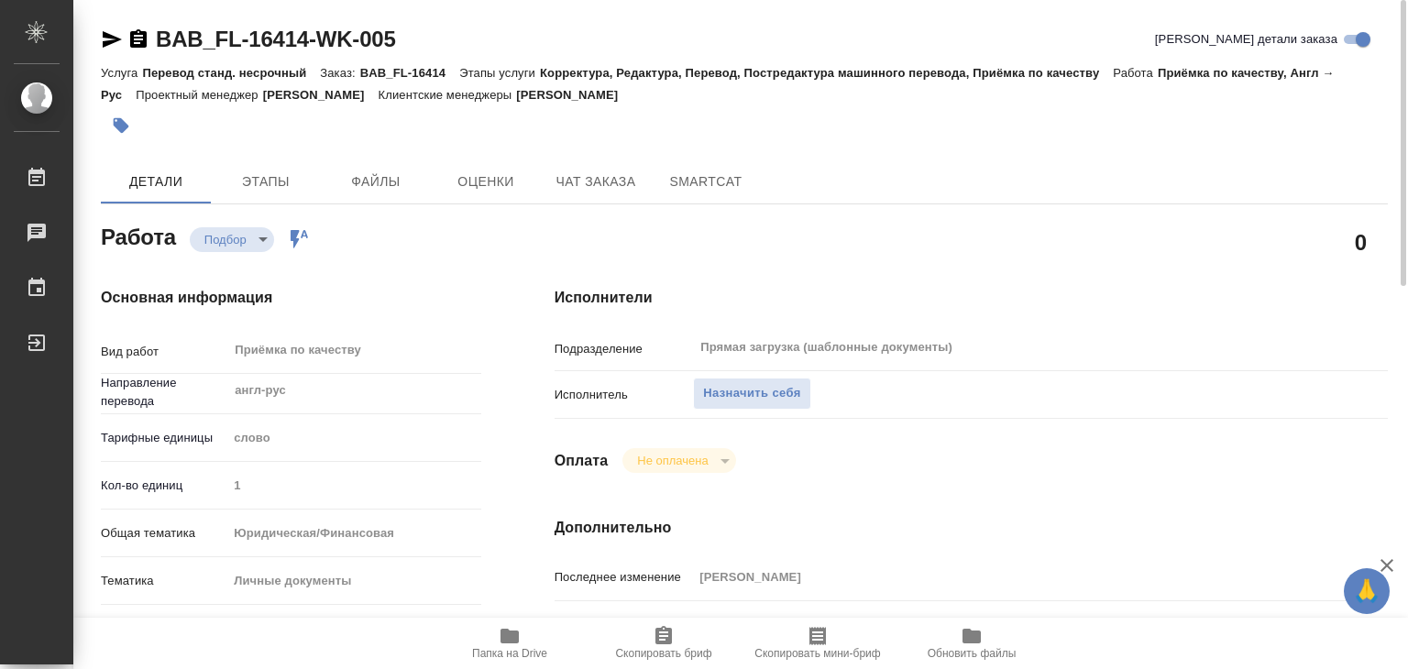
type textarea "x"
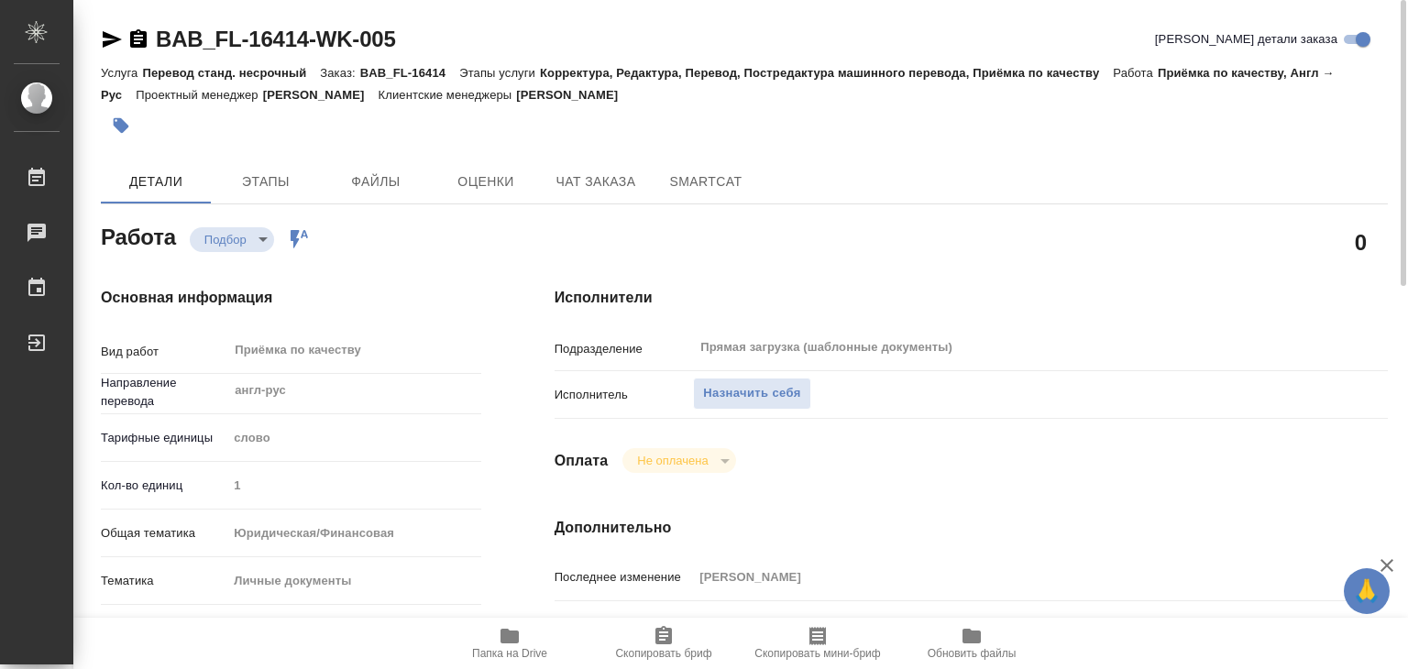
type textarea "x"
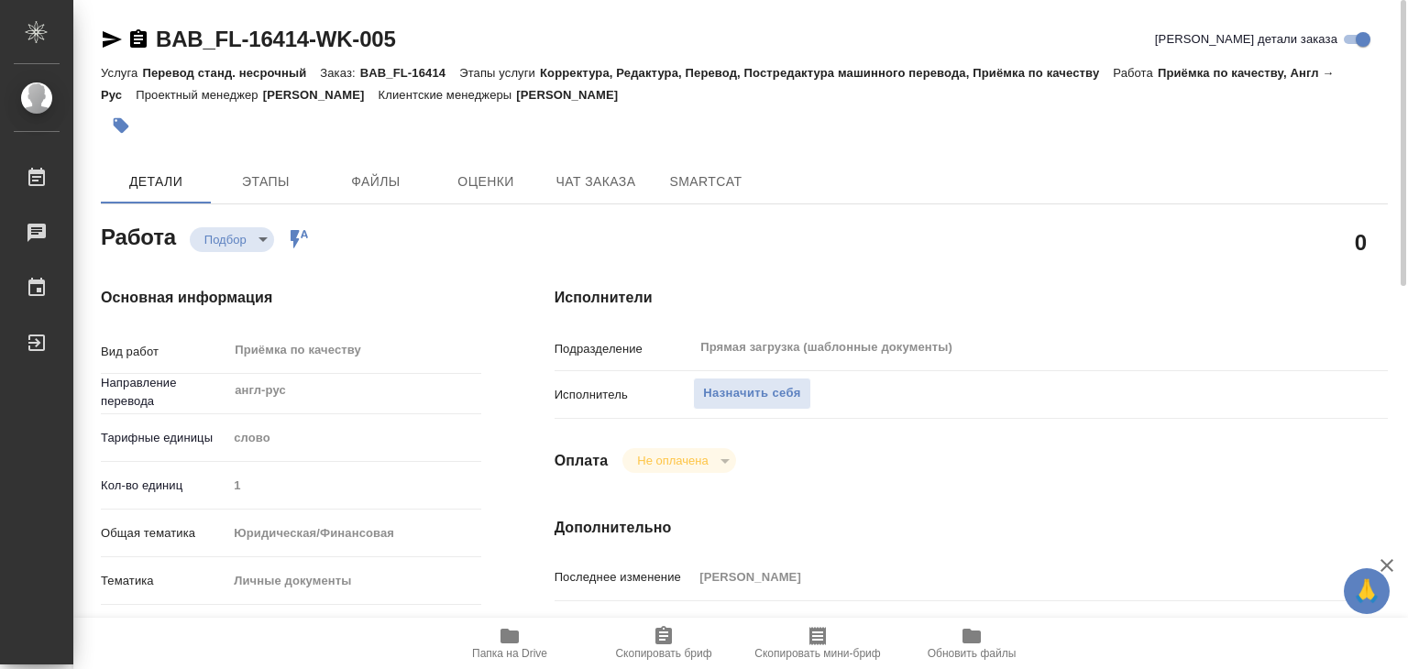
type textarea "x"
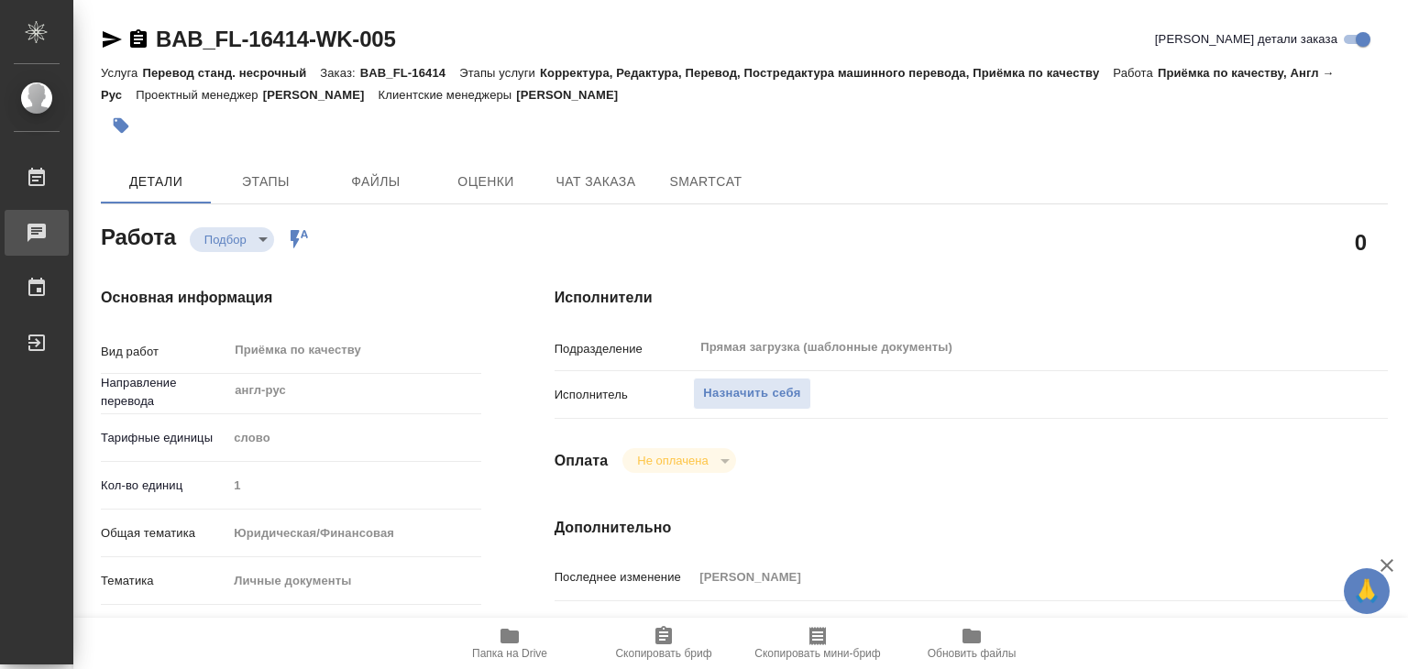
type textarea "x"
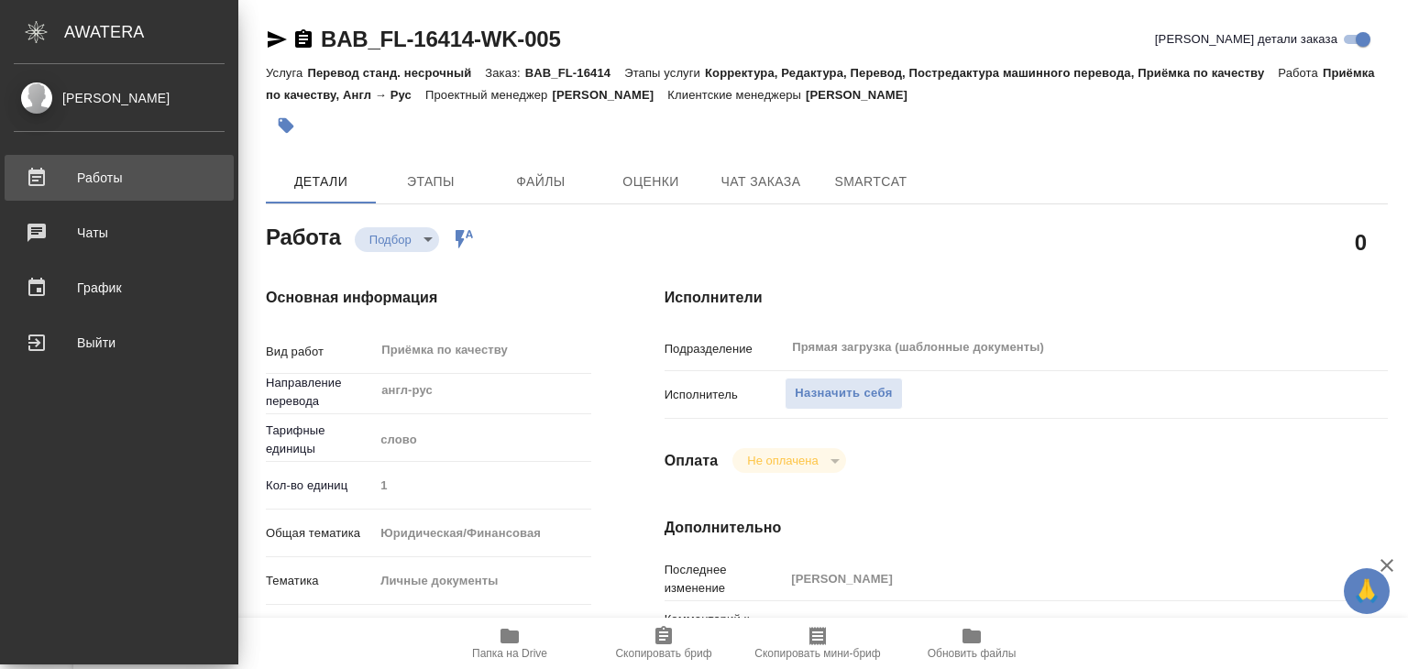
type textarea "x"
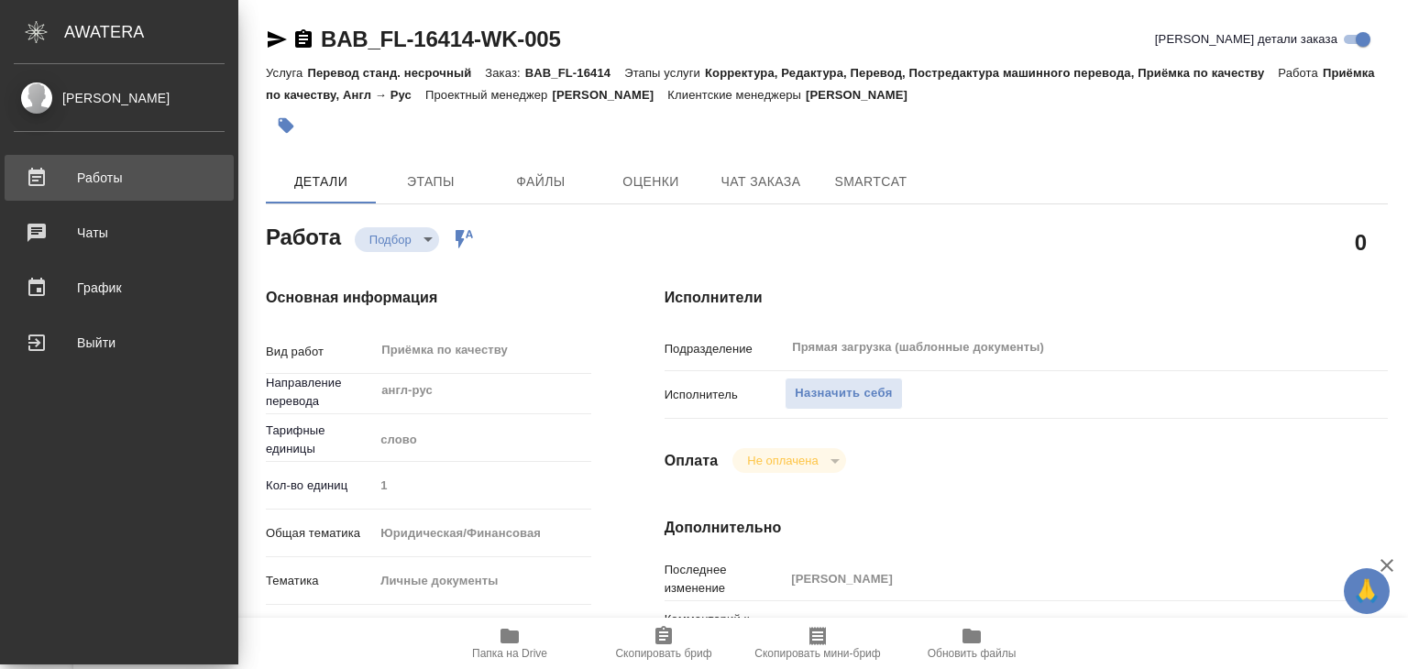
click at [97, 174] on div "Работы" at bounding box center [119, 177] width 211 height 27
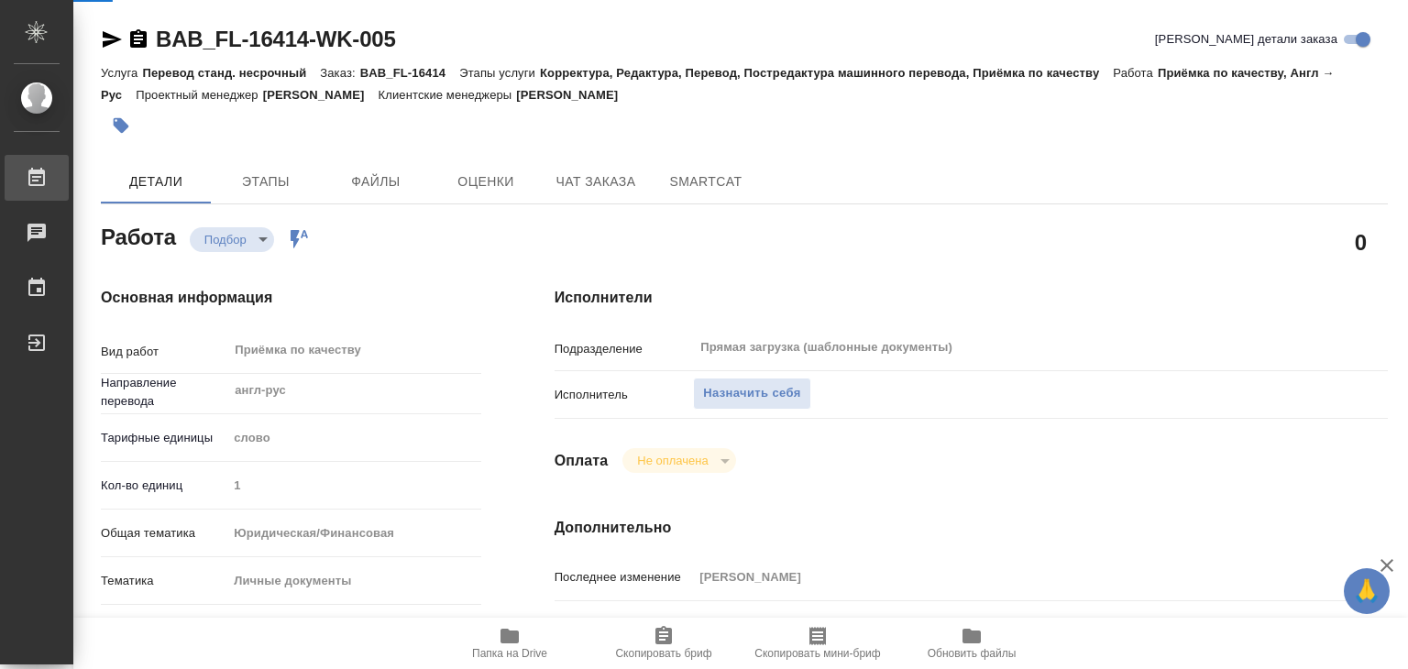
type textarea "x"
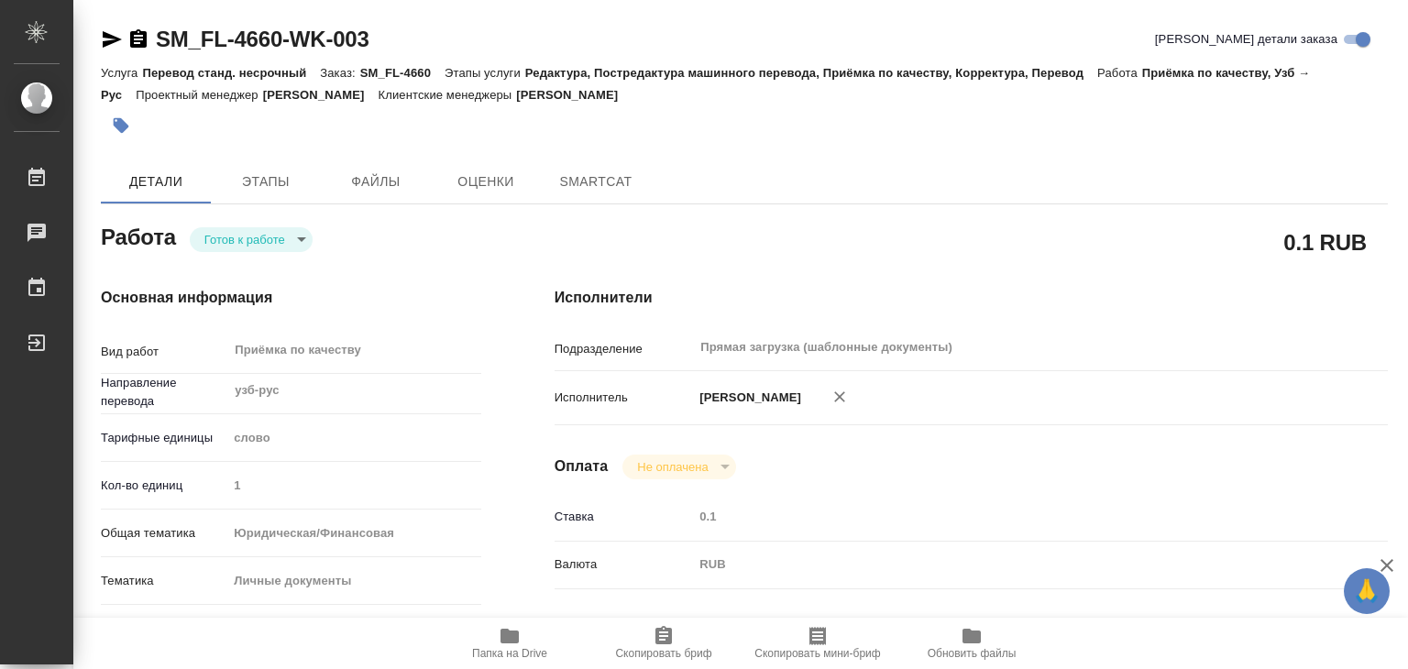
type textarea "x"
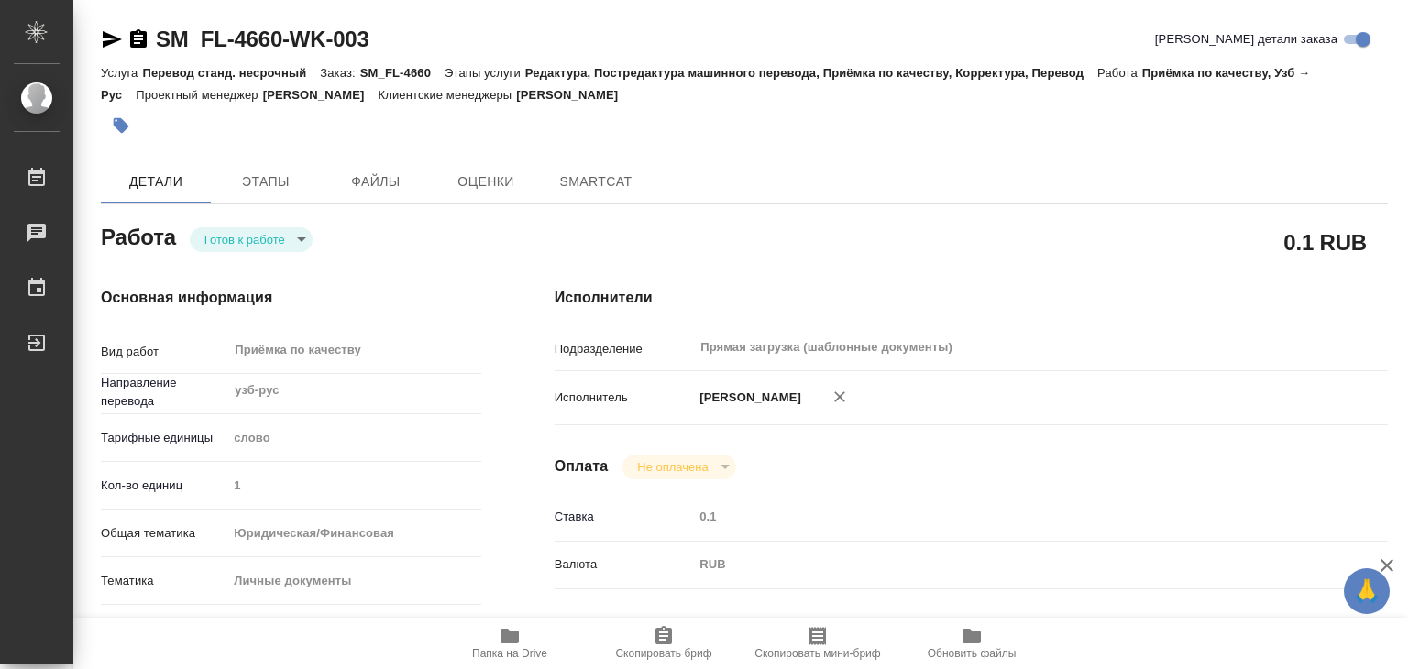
type textarea "x"
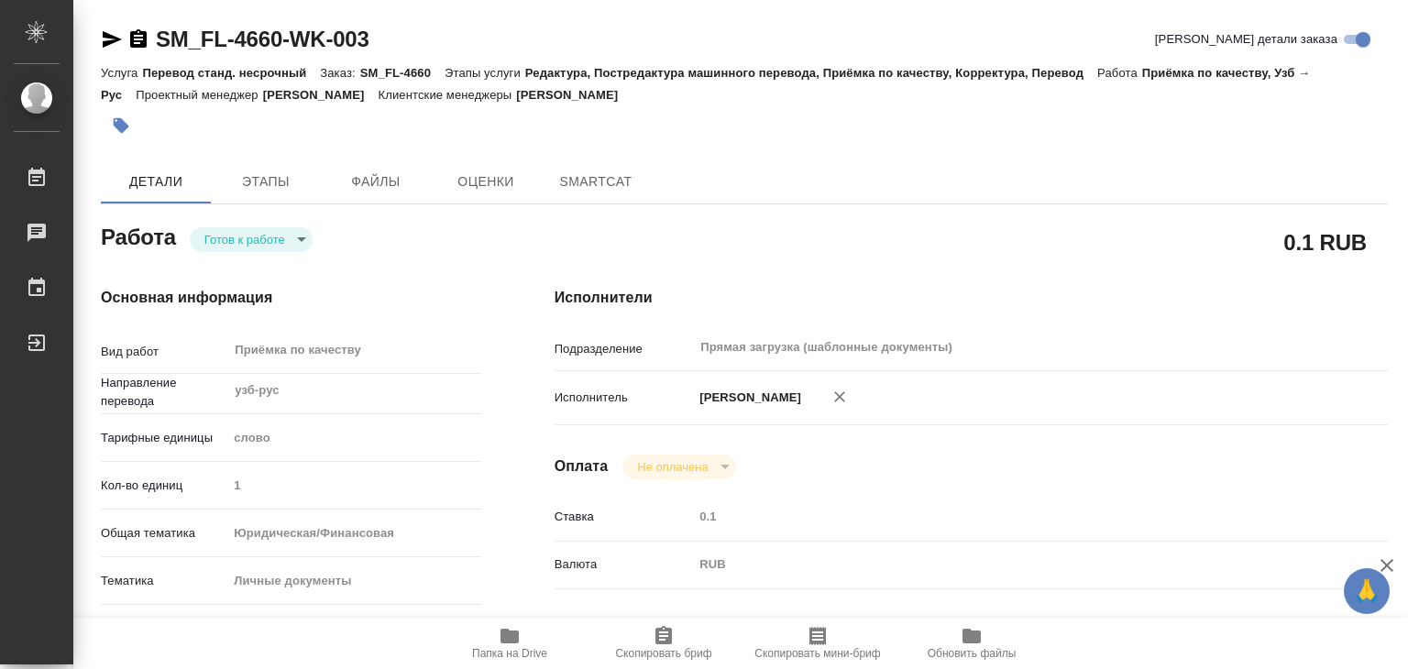
type textarea "x"
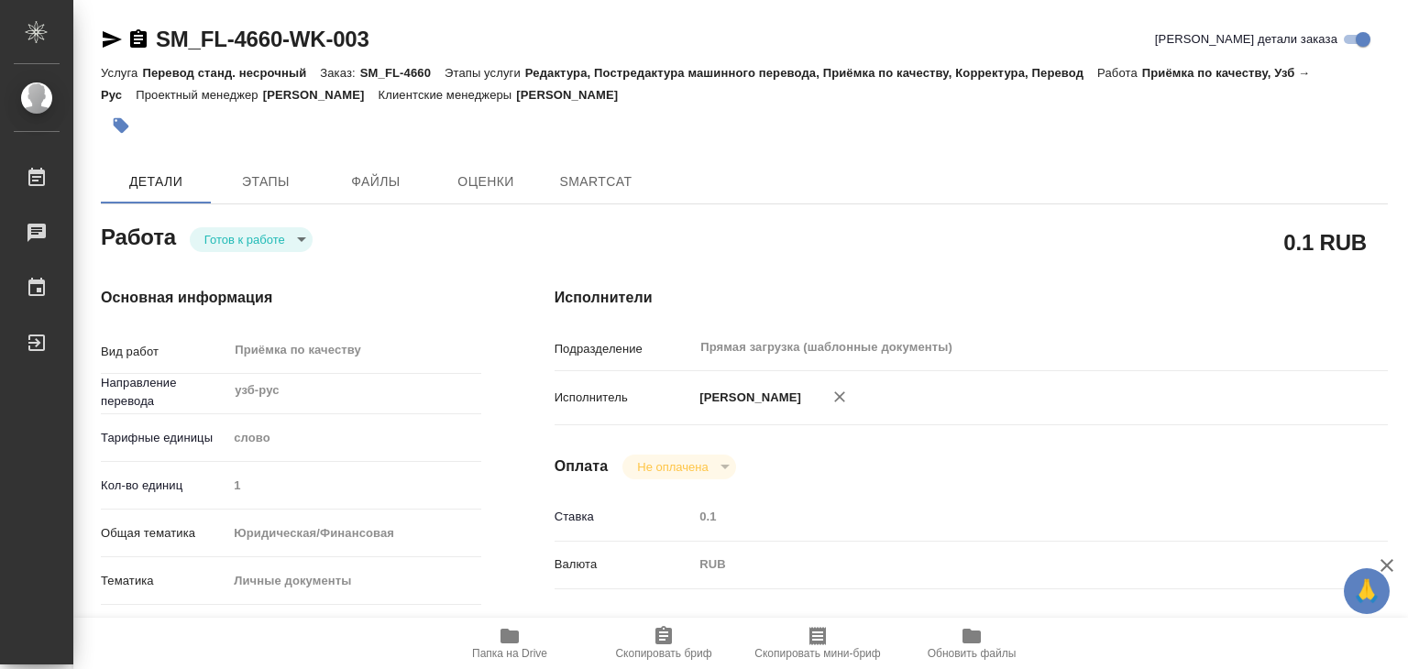
type textarea "x"
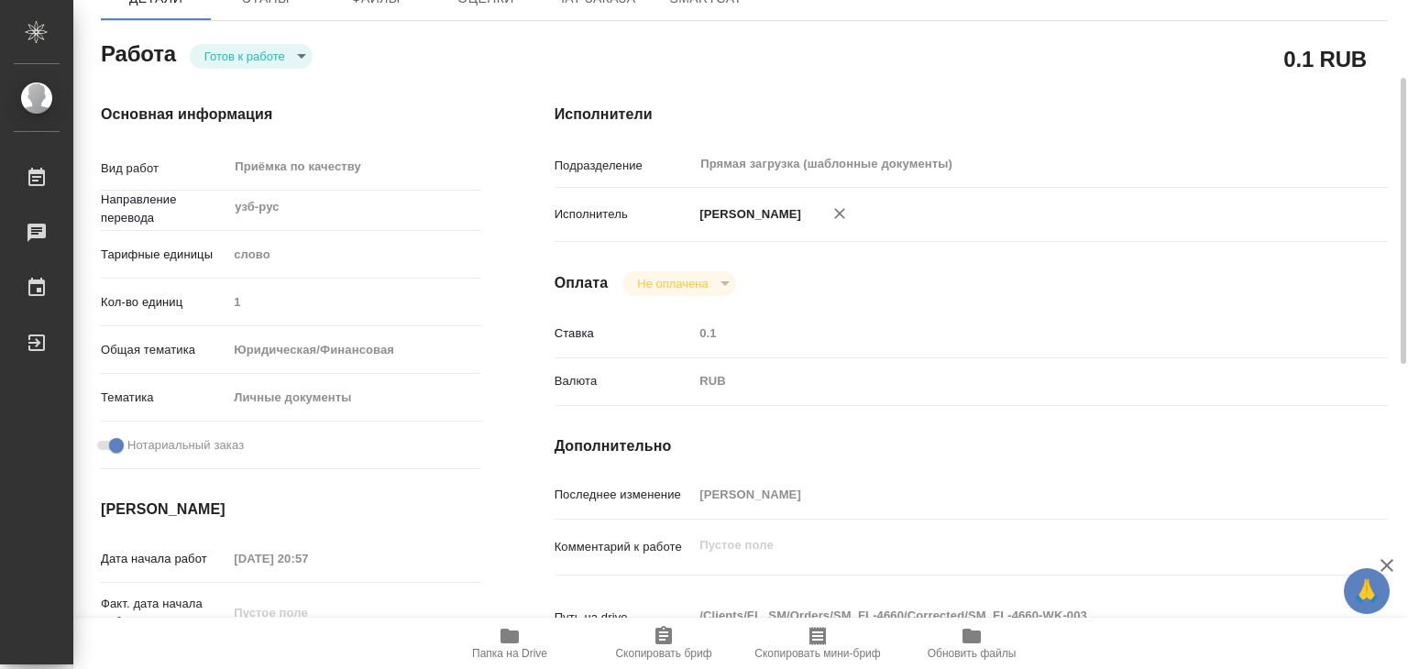
type textarea "x"
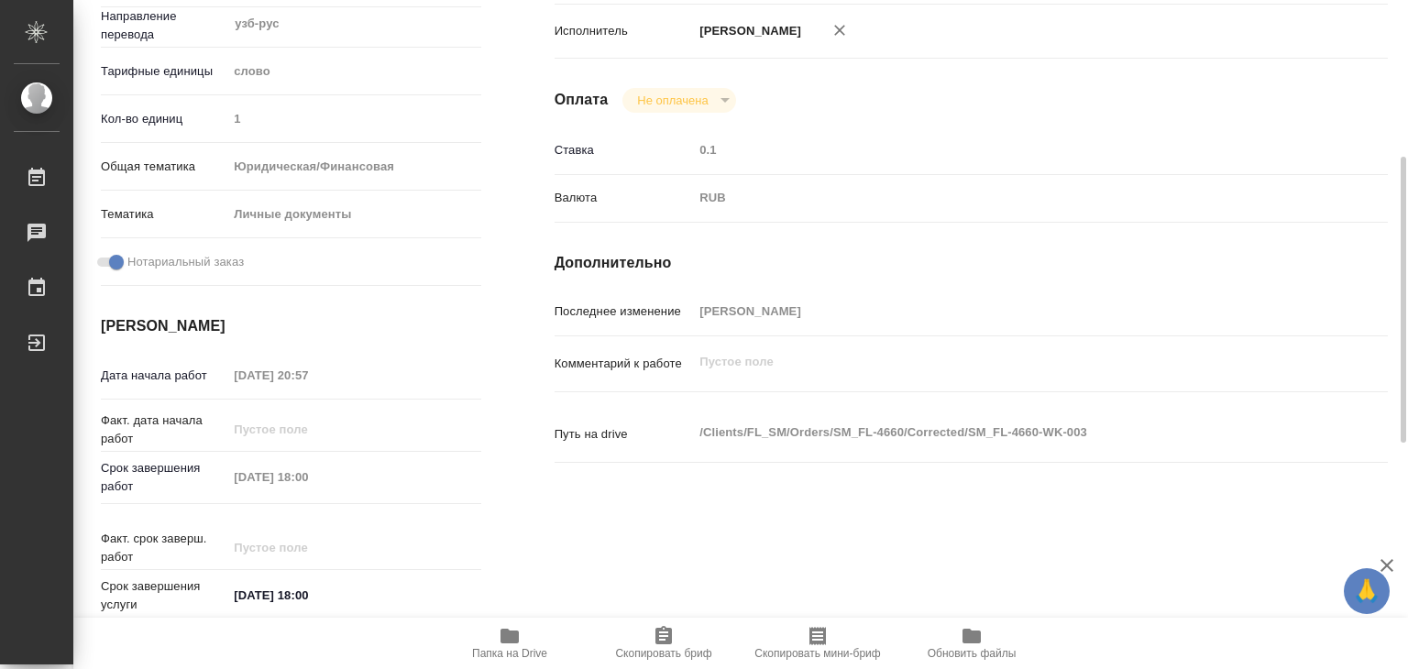
type textarea "x"
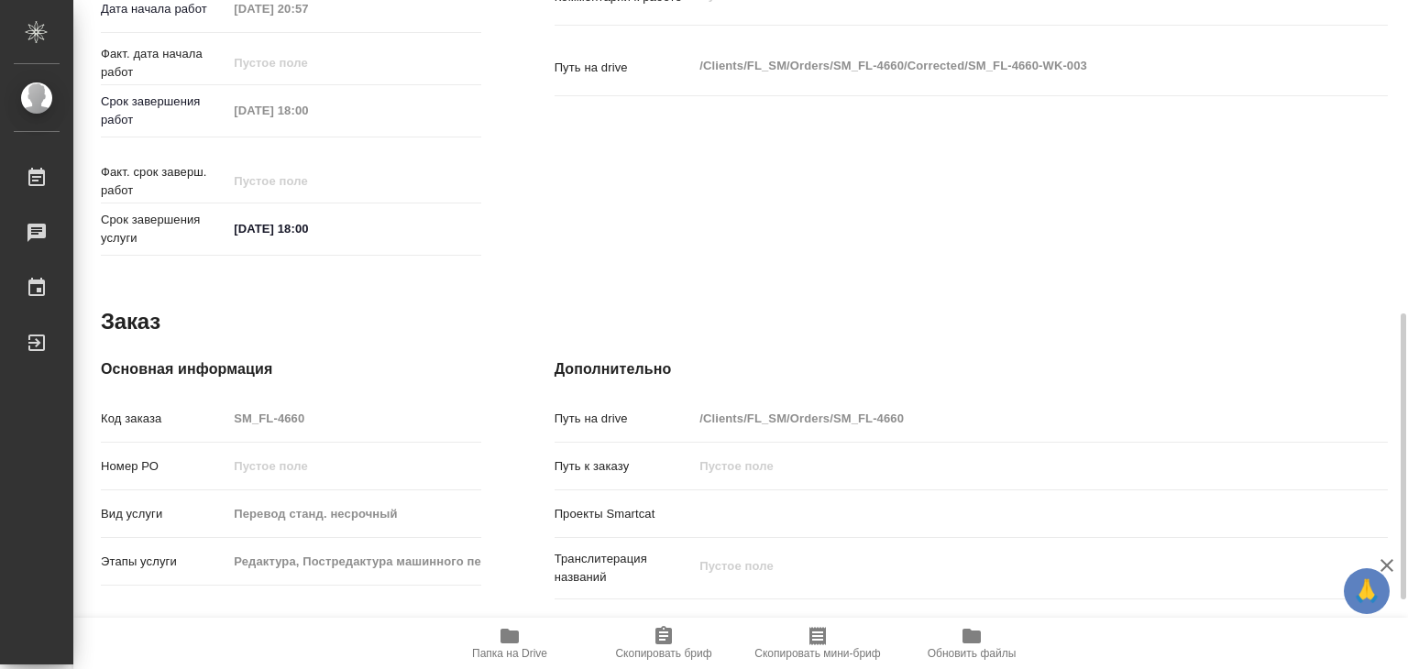
scroll to position [367, 0]
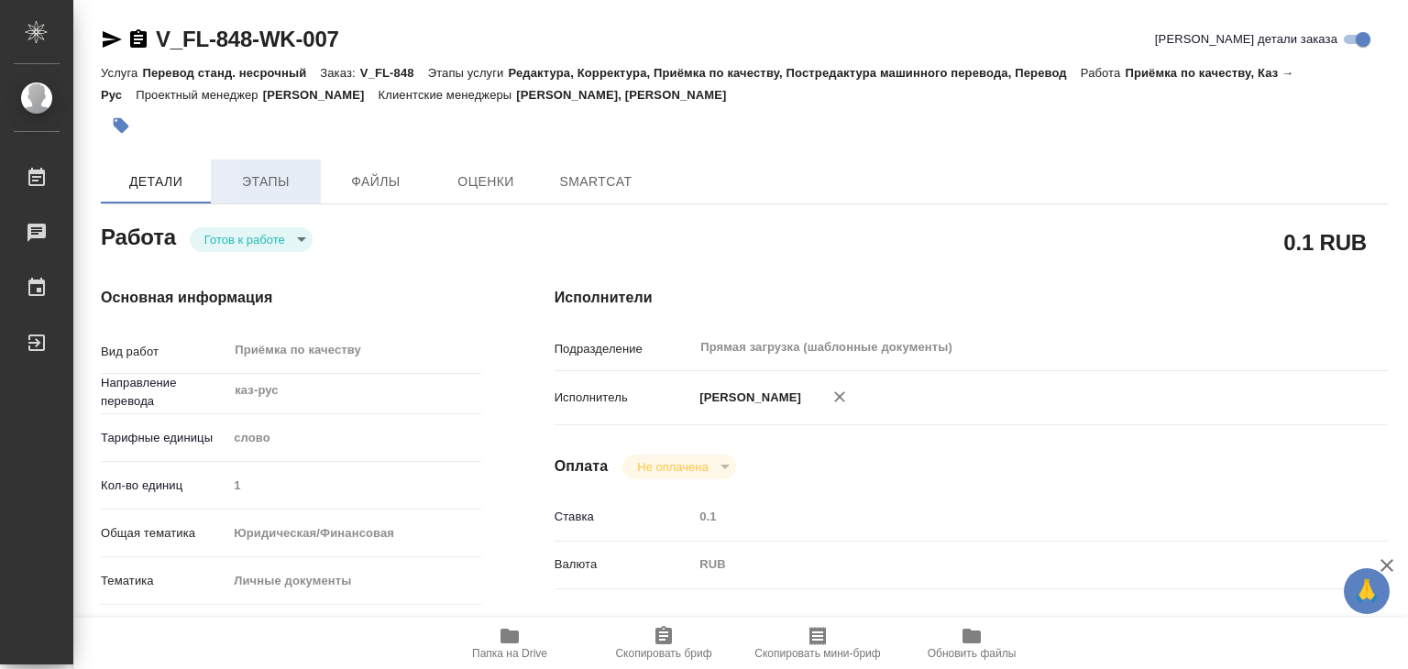
type textarea "x"
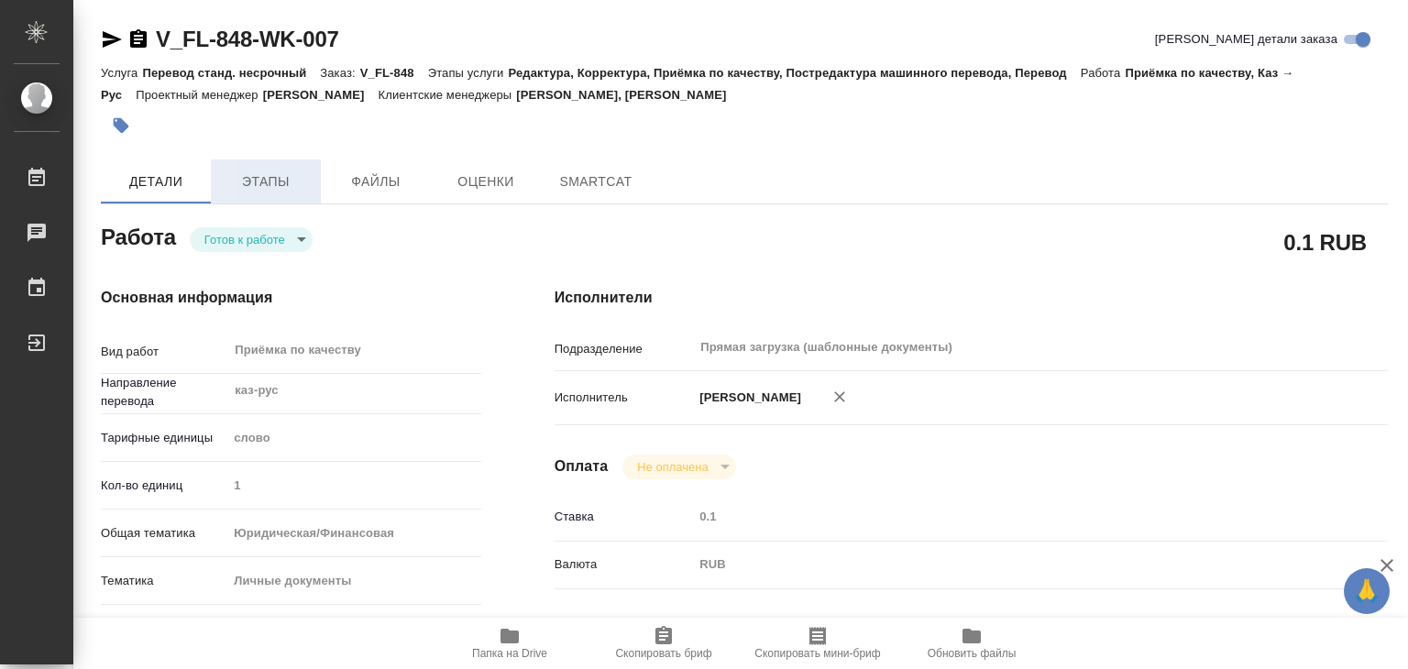
type textarea "x"
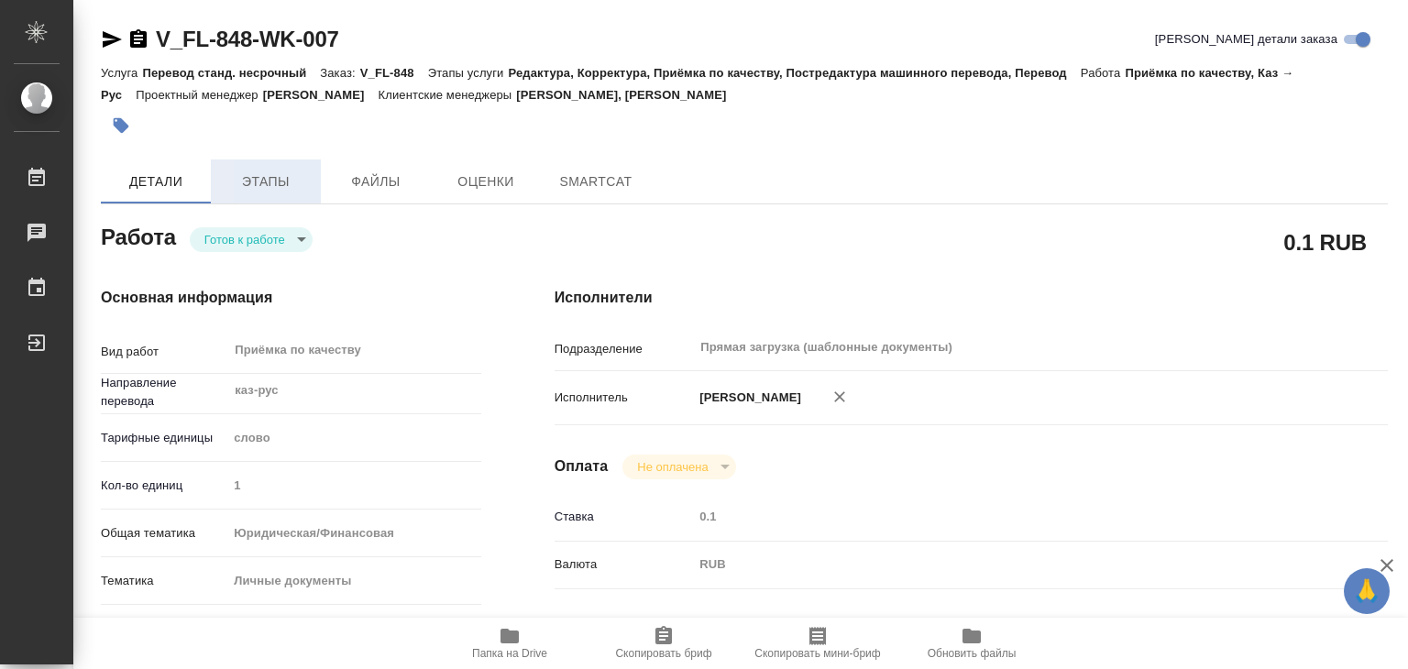
type textarea "x"
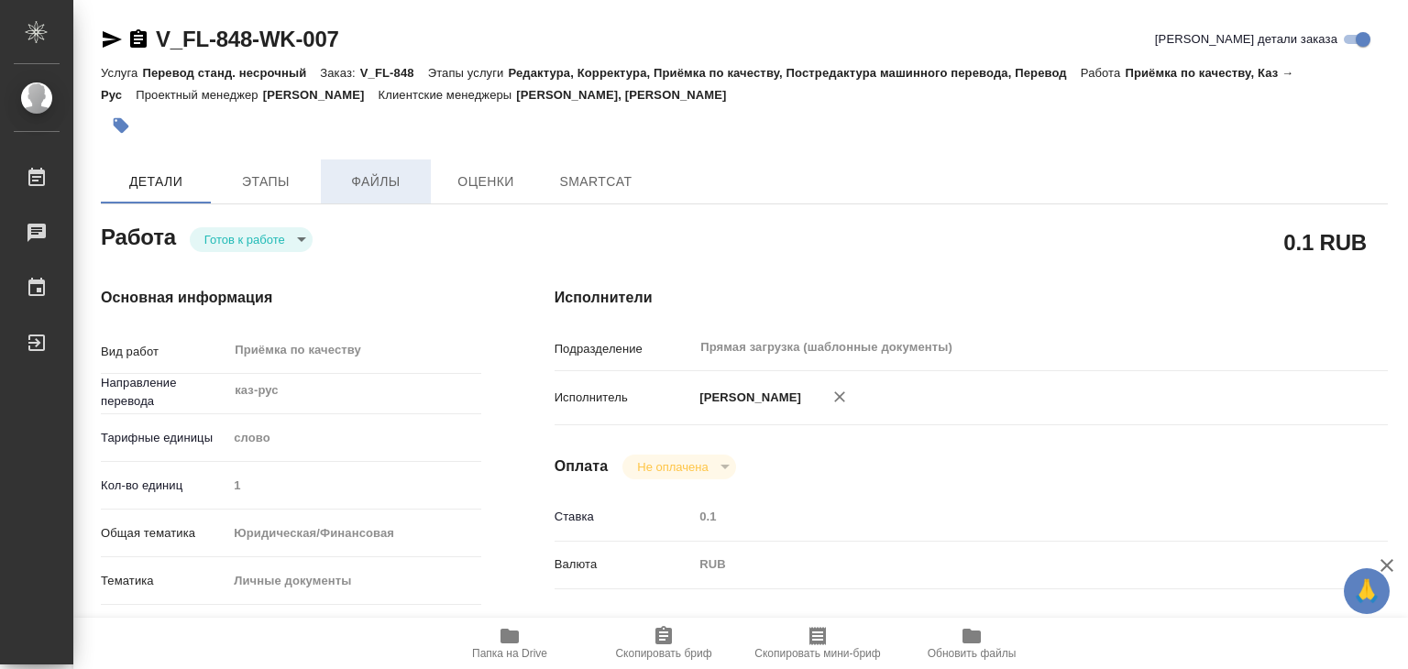
type textarea "x"
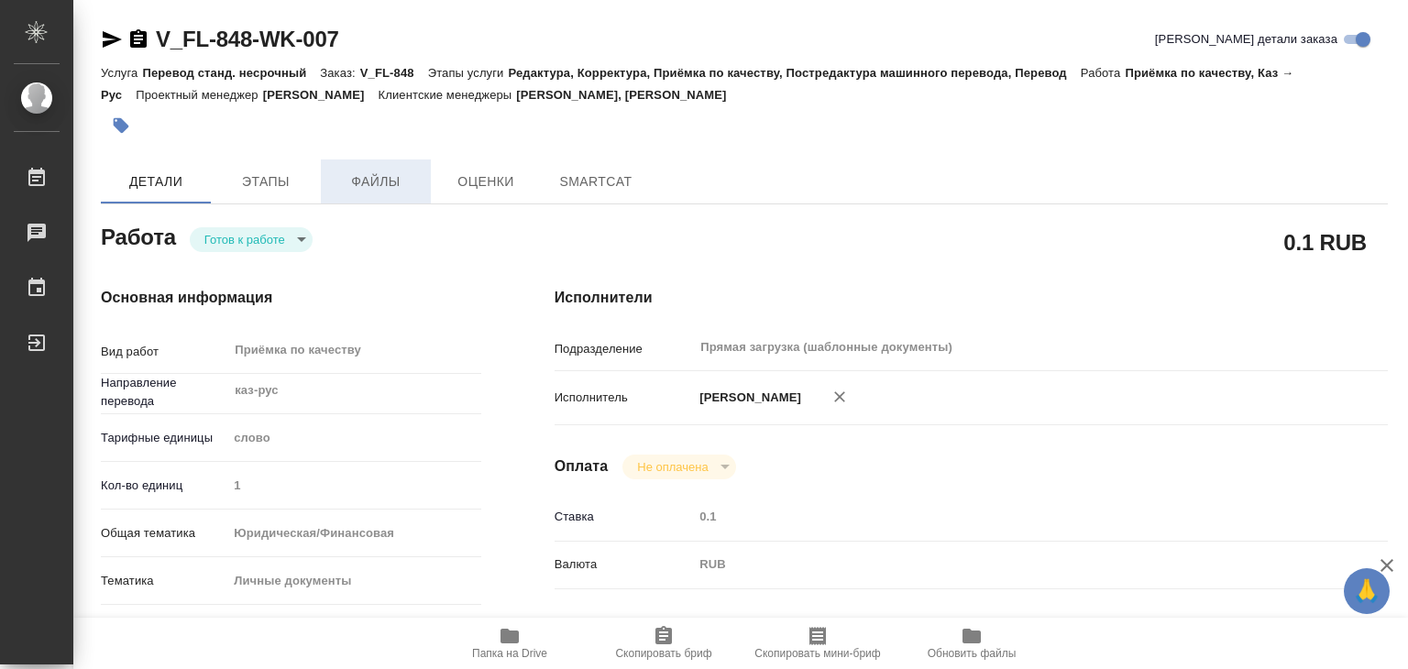
type textarea "x"
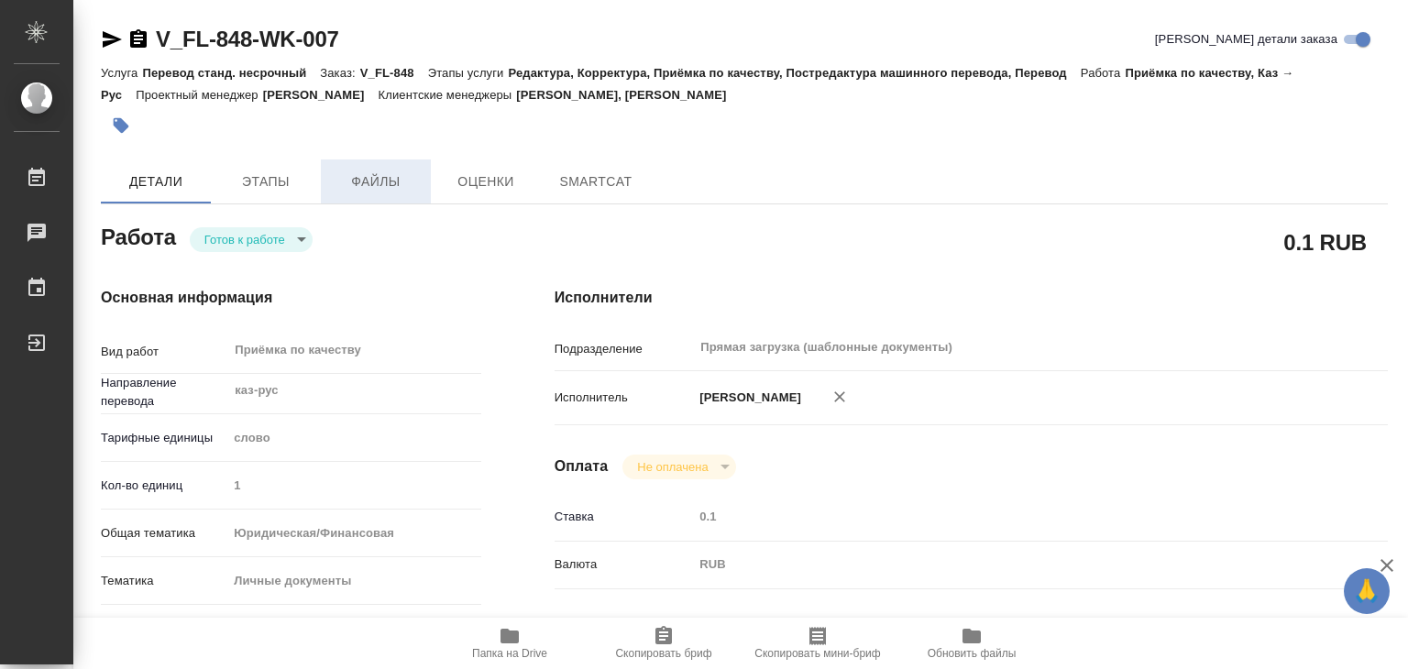
click at [377, 170] on span "Файлы" at bounding box center [376, 181] width 88 height 23
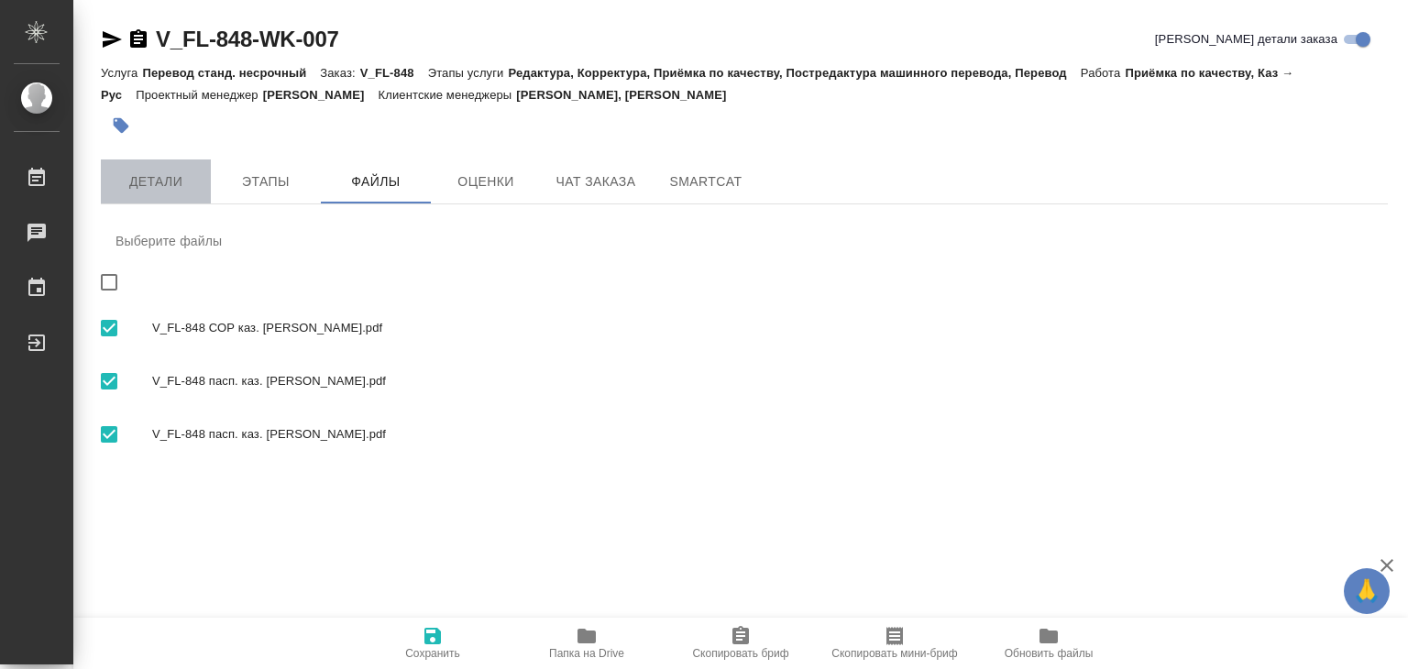
click at [160, 183] on span "Детали" at bounding box center [156, 181] width 88 height 23
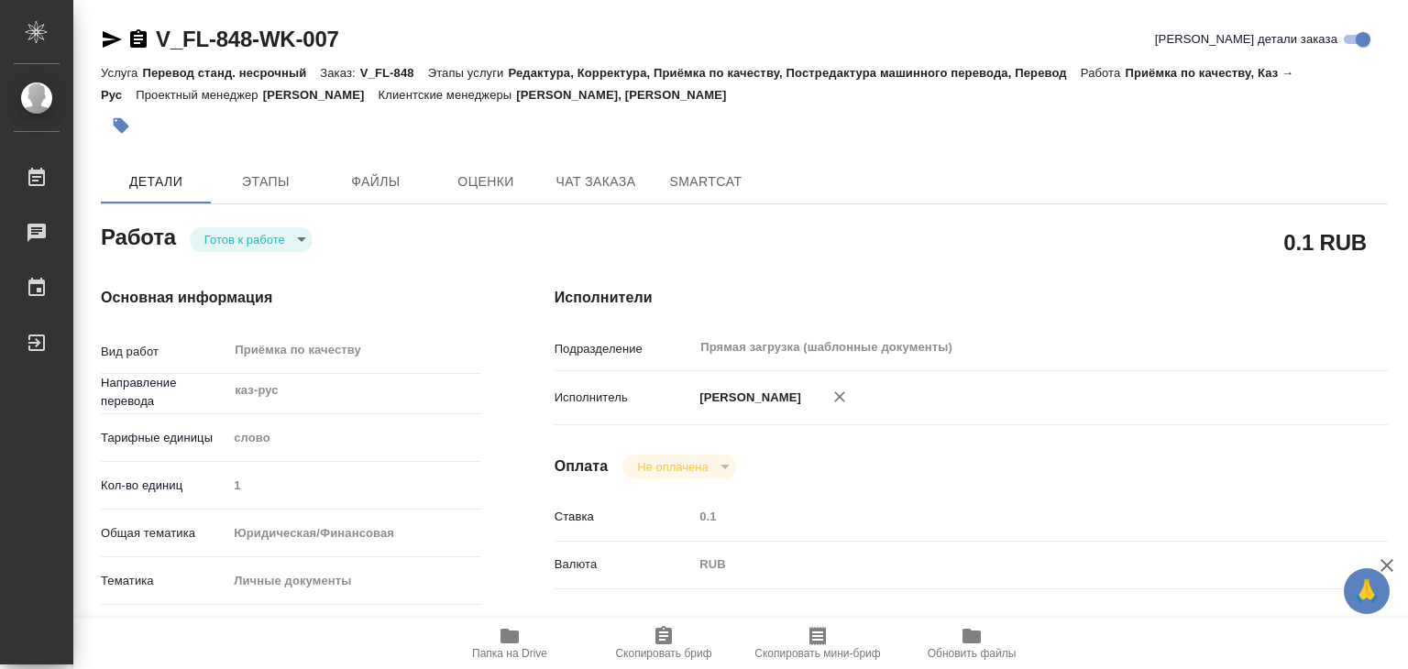
type textarea "x"
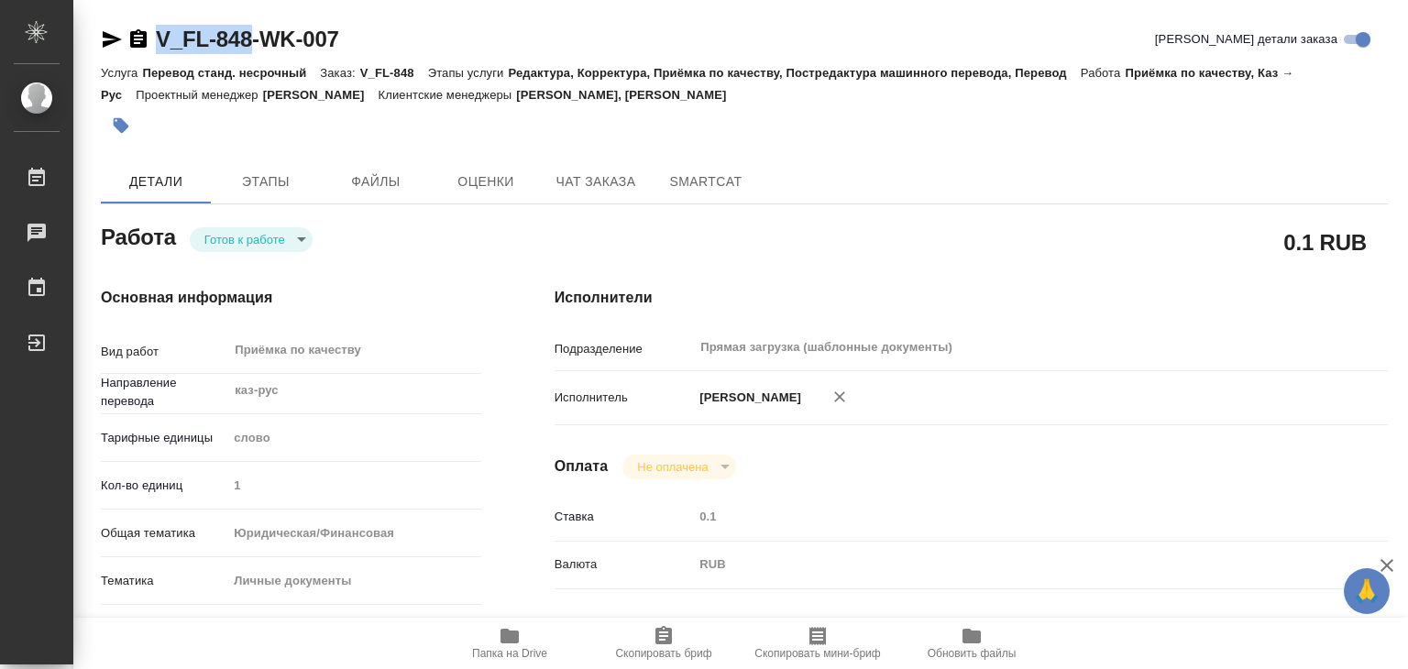
type textarea "x"
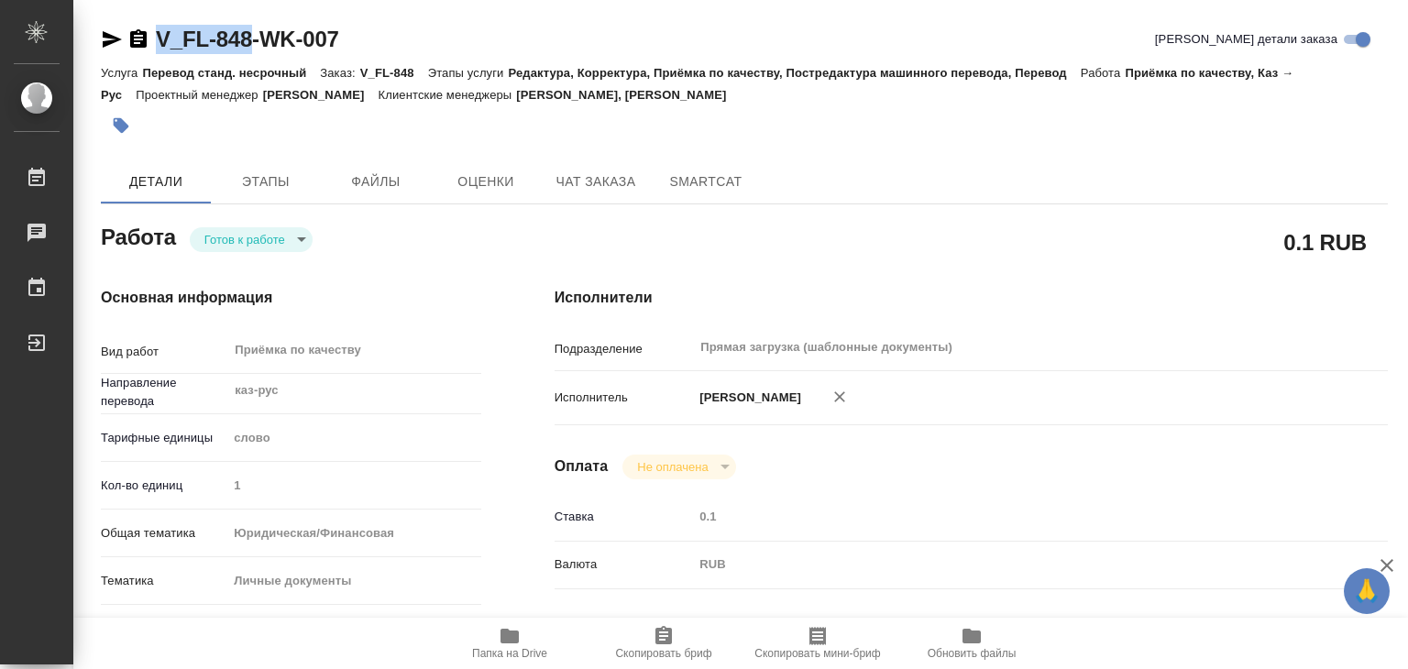
drag, startPoint x: 154, startPoint y: 18, endPoint x: 254, endPoint y: 30, distance: 100.6
copy link "V_FL-848"
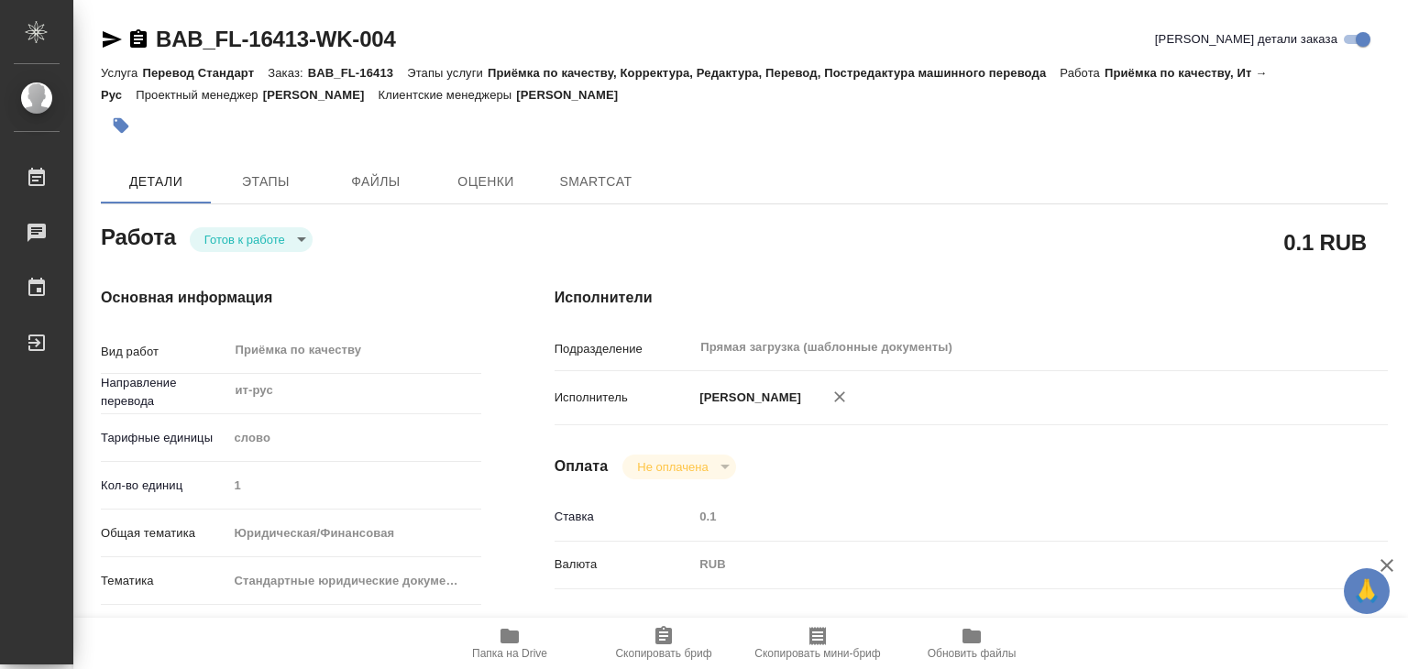
type textarea "x"
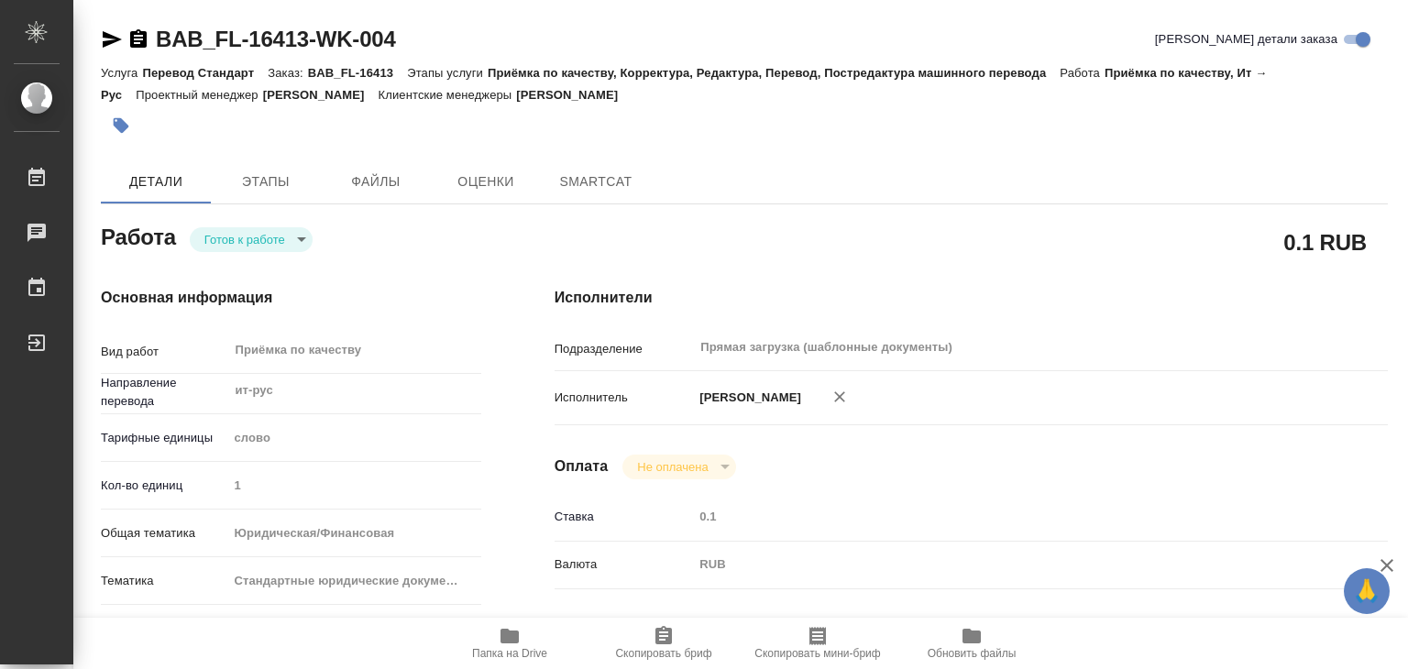
type textarea "x"
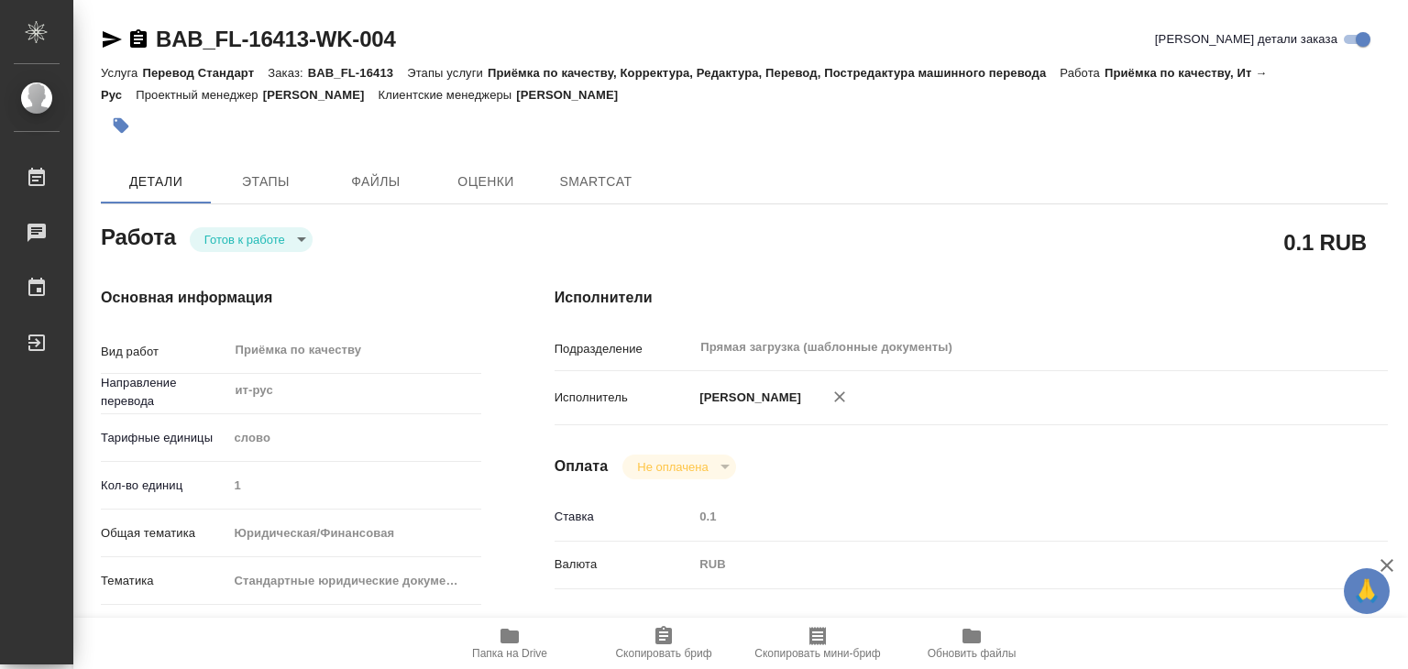
type textarea "x"
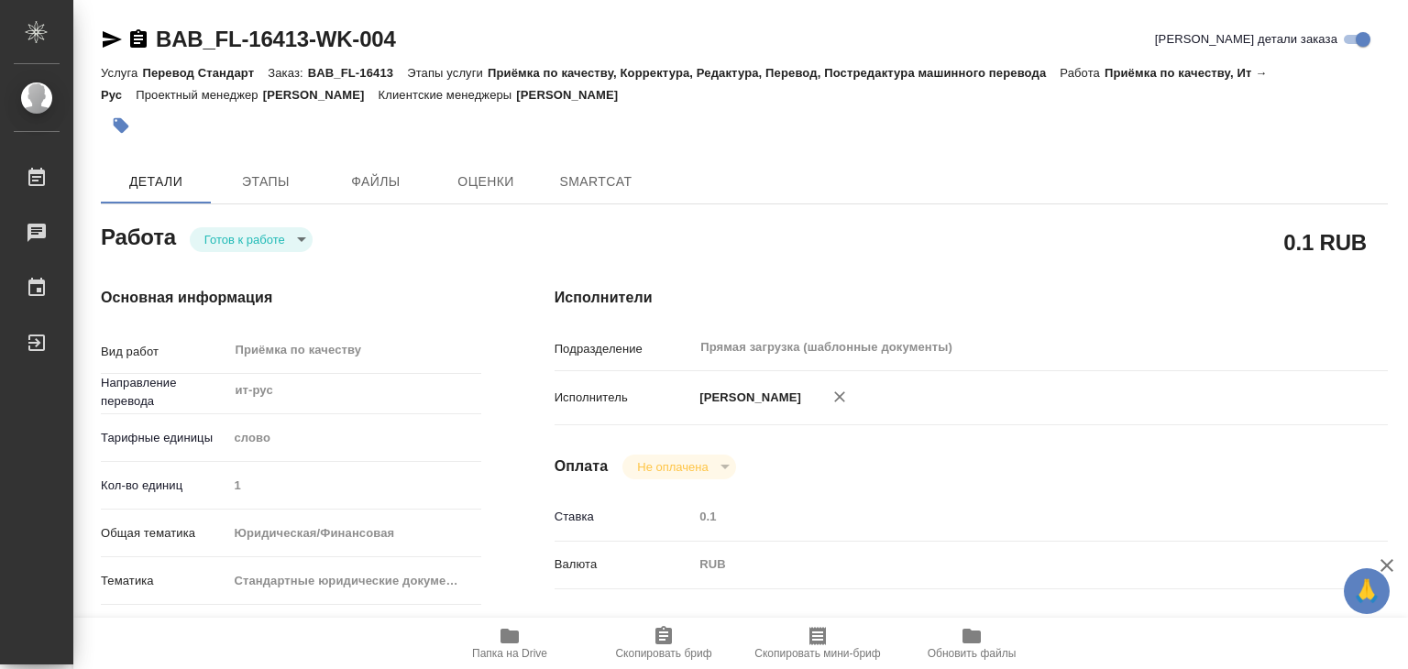
type textarea "x"
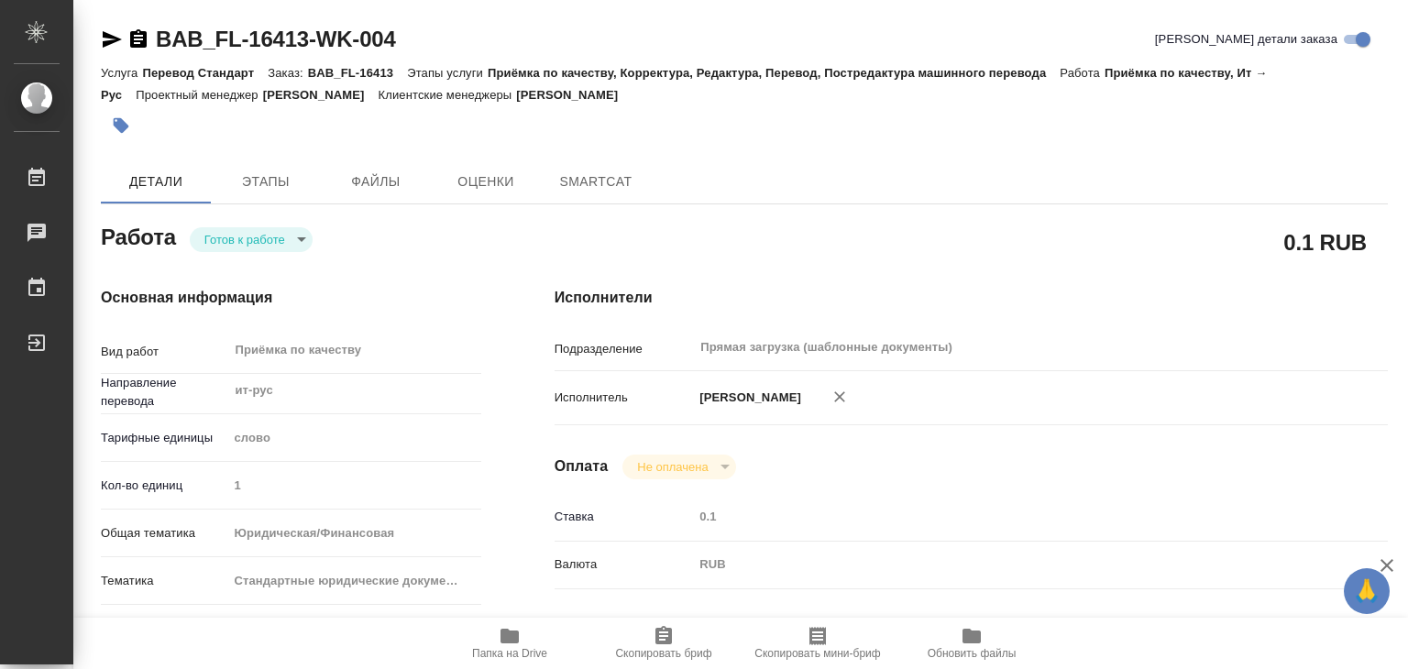
type textarea "x"
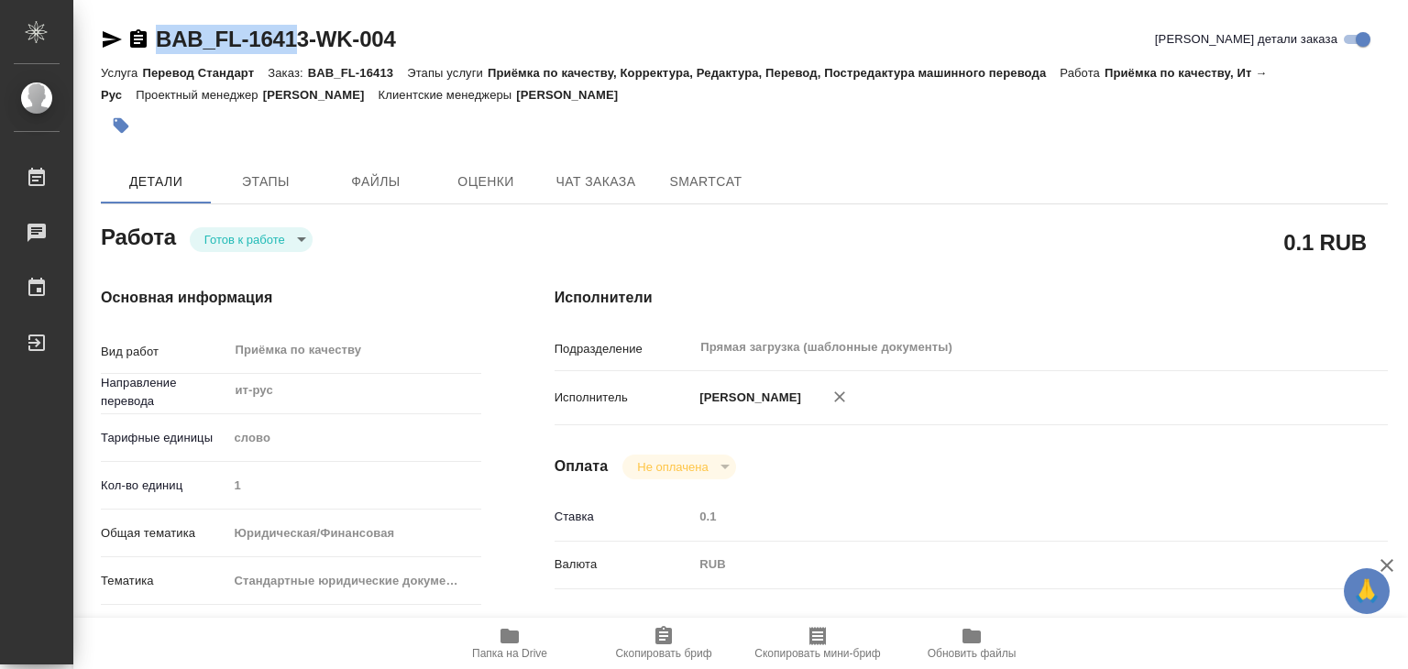
type textarea "x"
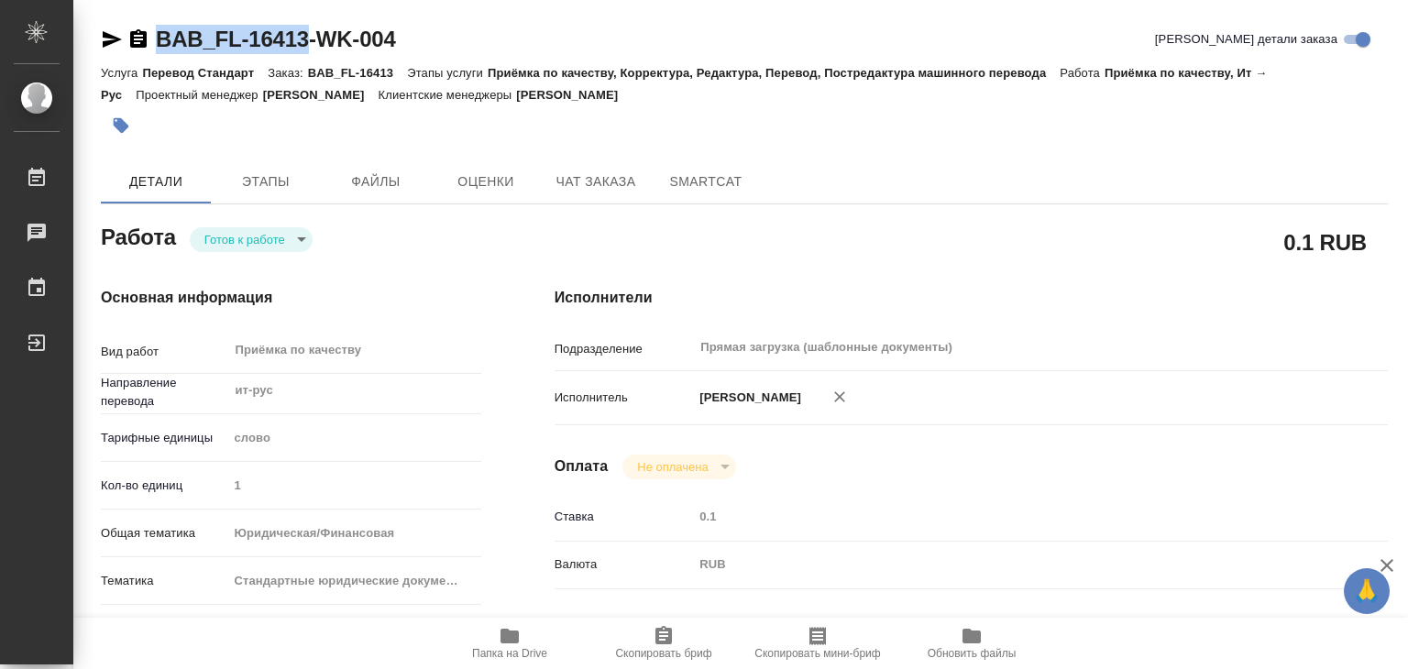
drag, startPoint x: 145, startPoint y: 16, endPoint x: 301, endPoint y: 41, distance: 157.9
copy link "BAB_FL-16413"
type textarea "x"
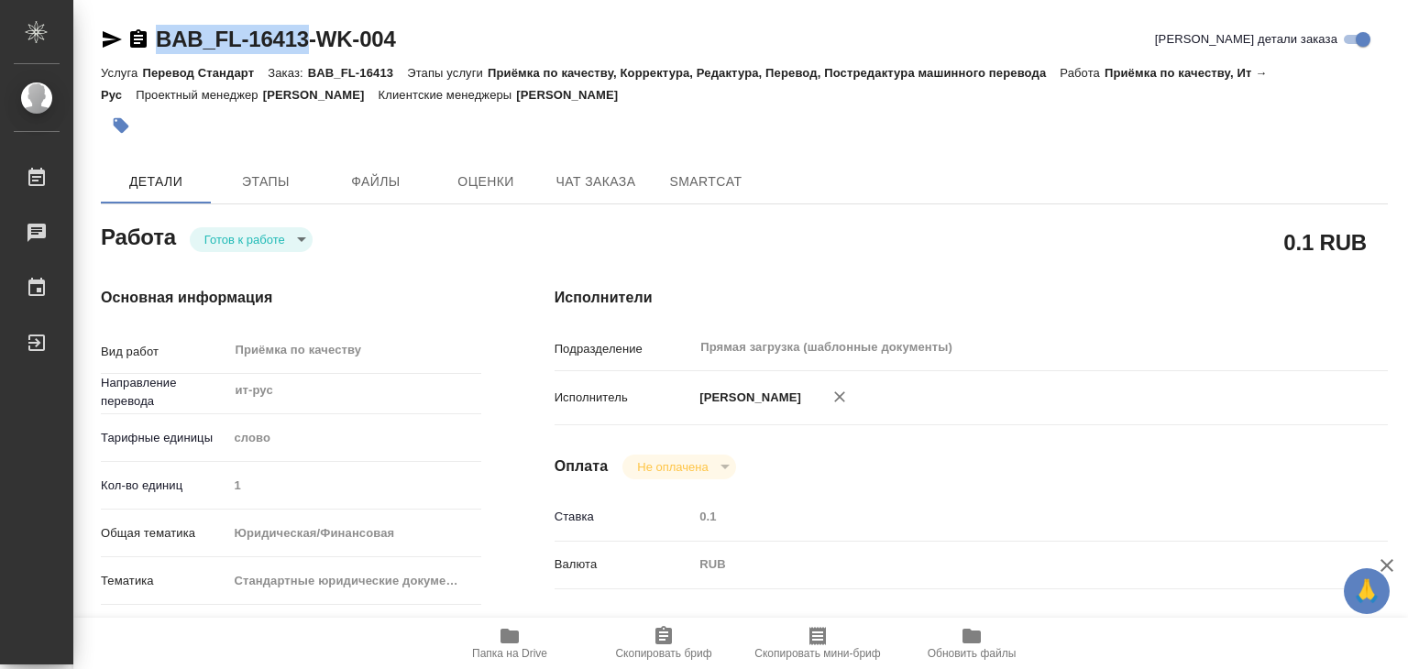
type textarea "x"
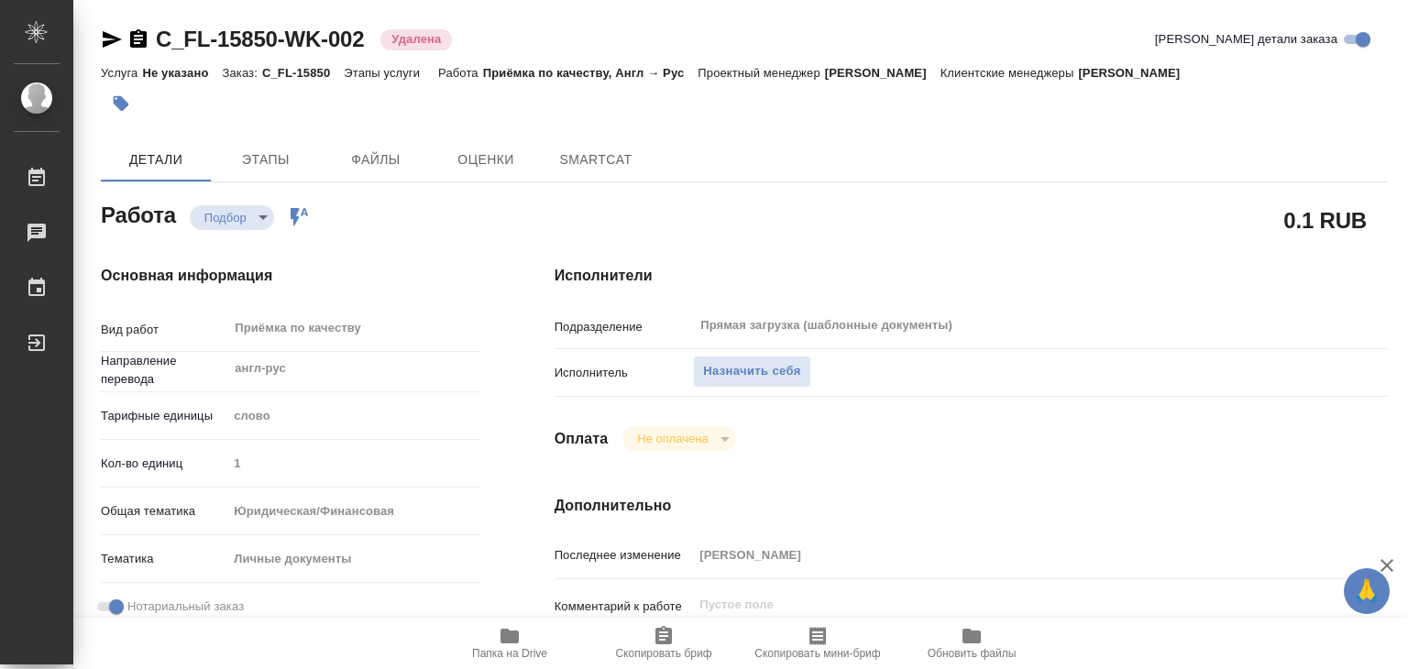
type textarea "x"
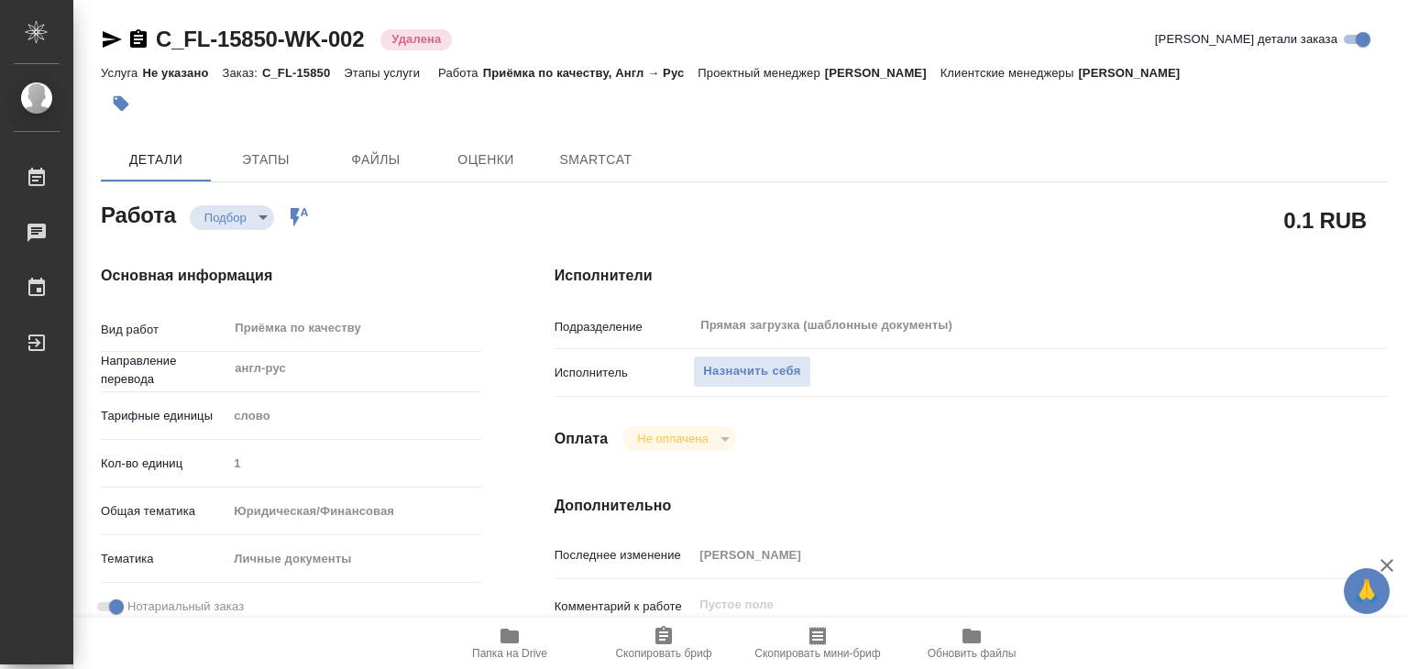
type textarea "x"
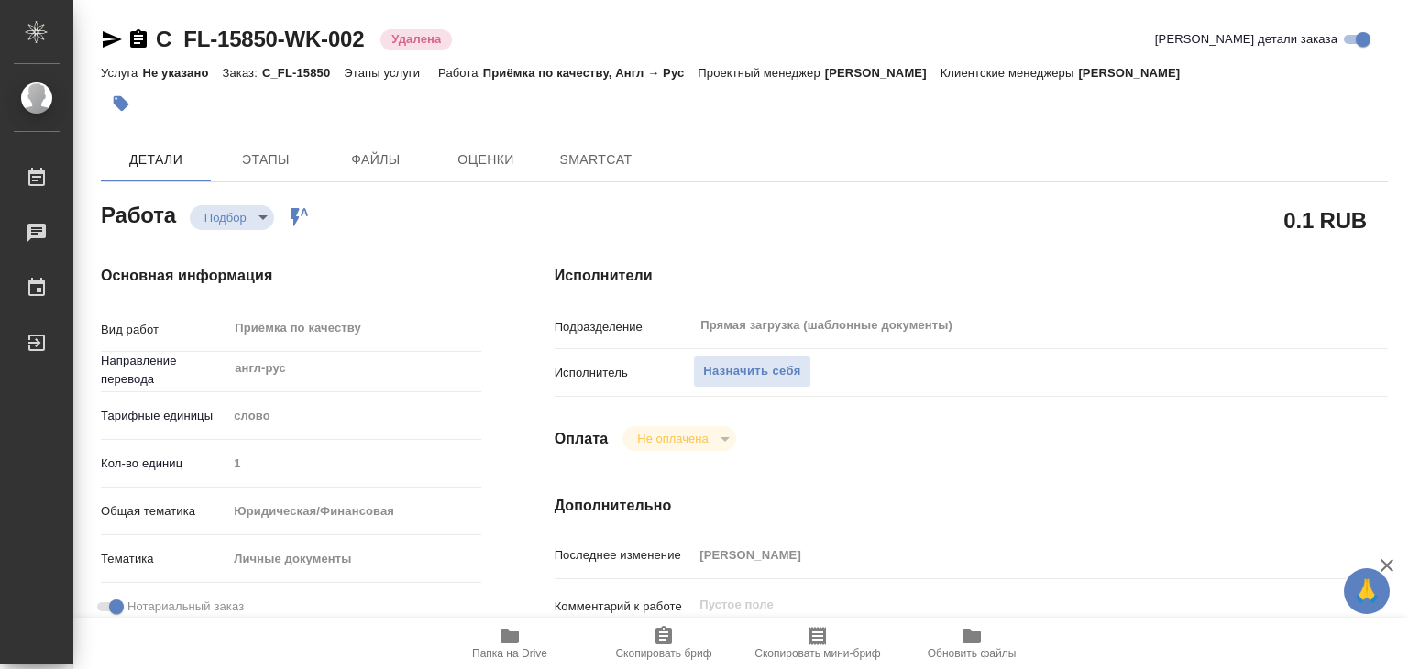
type textarea "x"
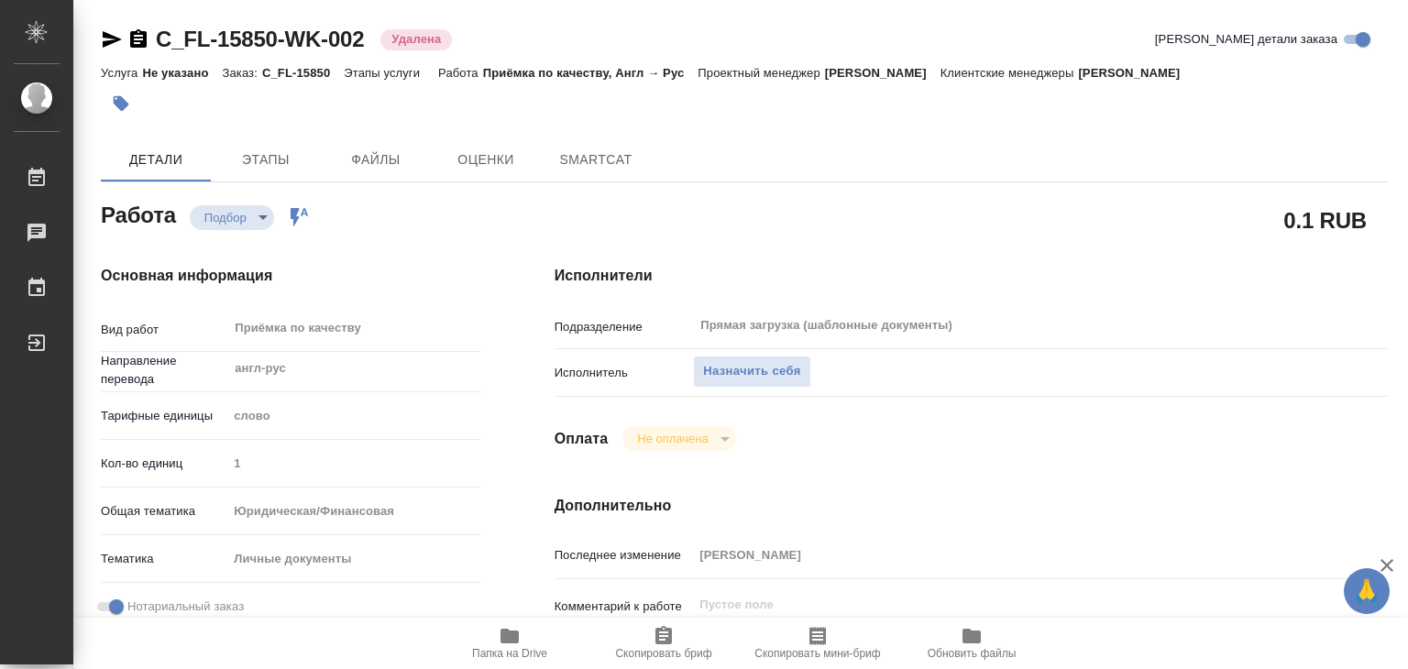
type textarea "x"
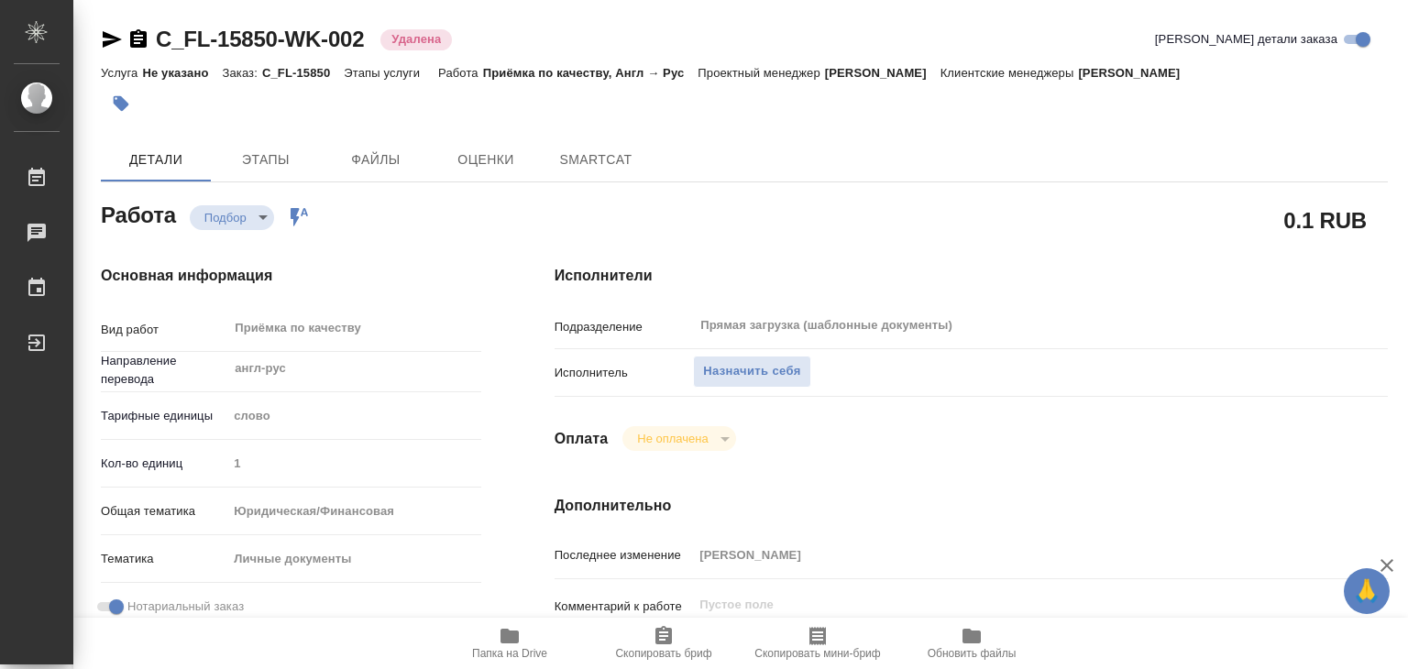
type textarea "x"
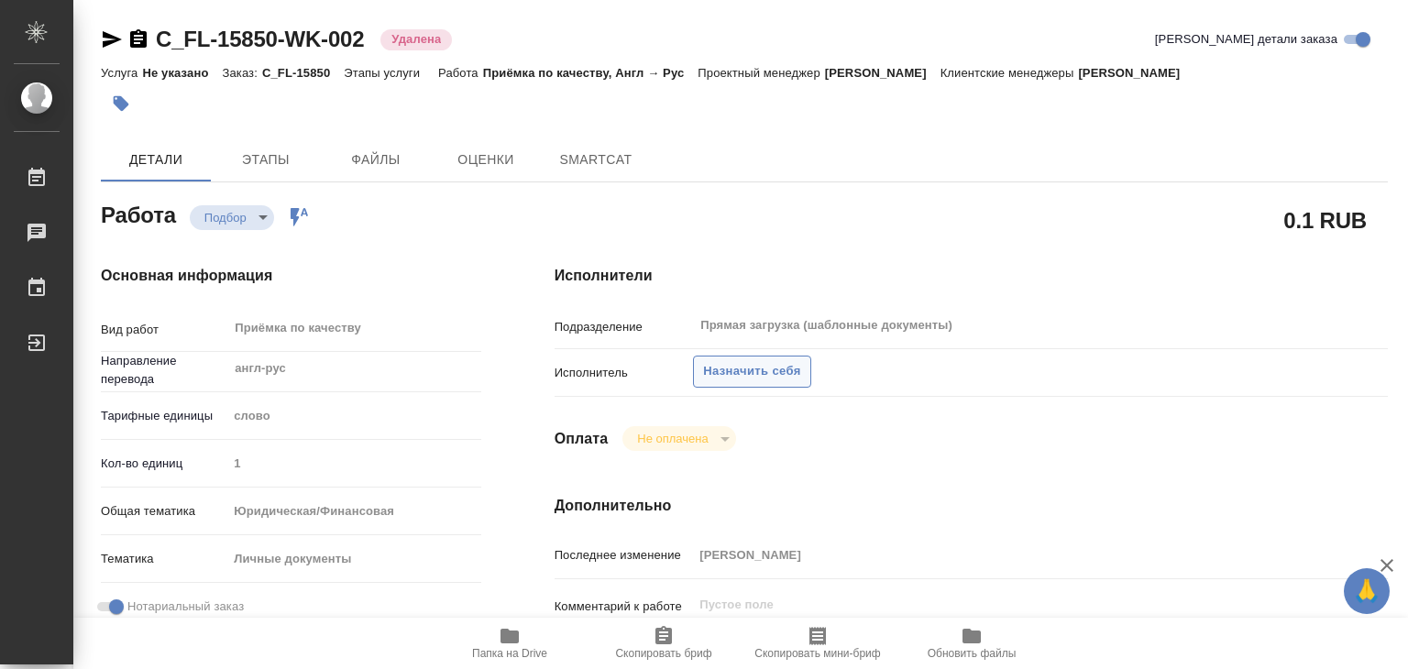
type textarea "x"
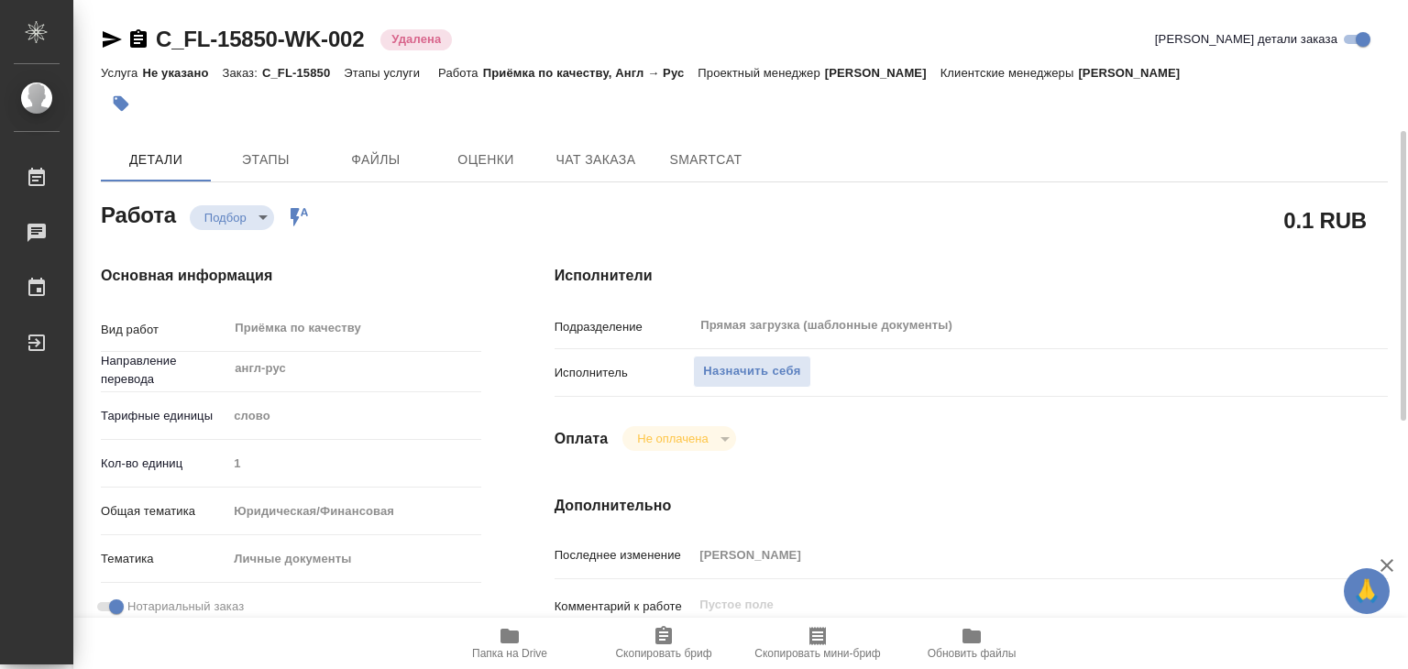
scroll to position [458, 0]
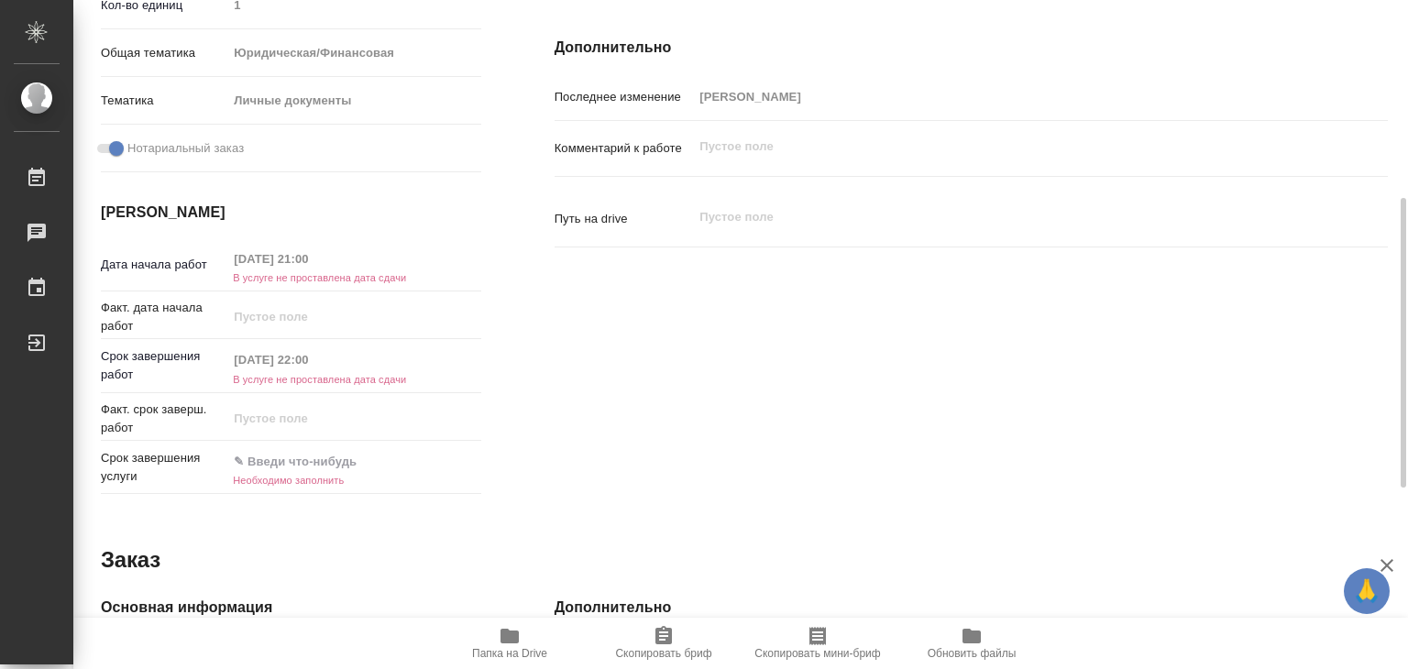
type textarea "x"
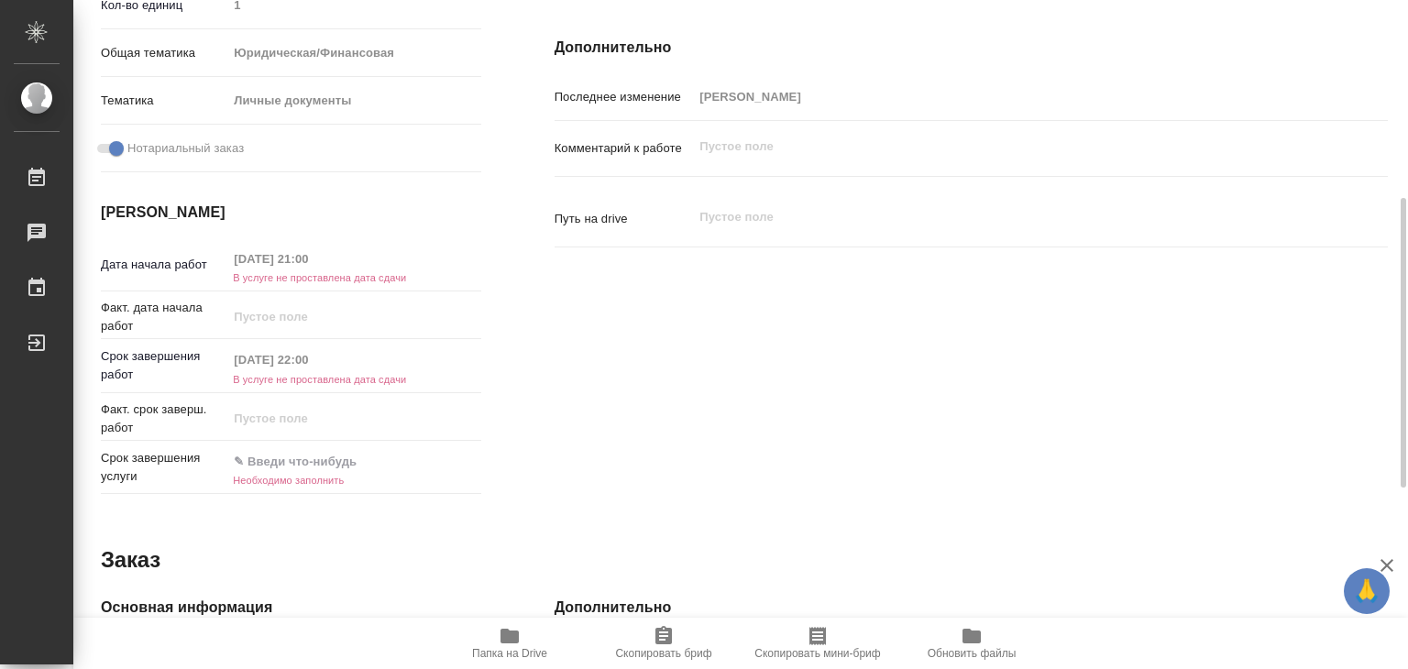
type textarea "x"
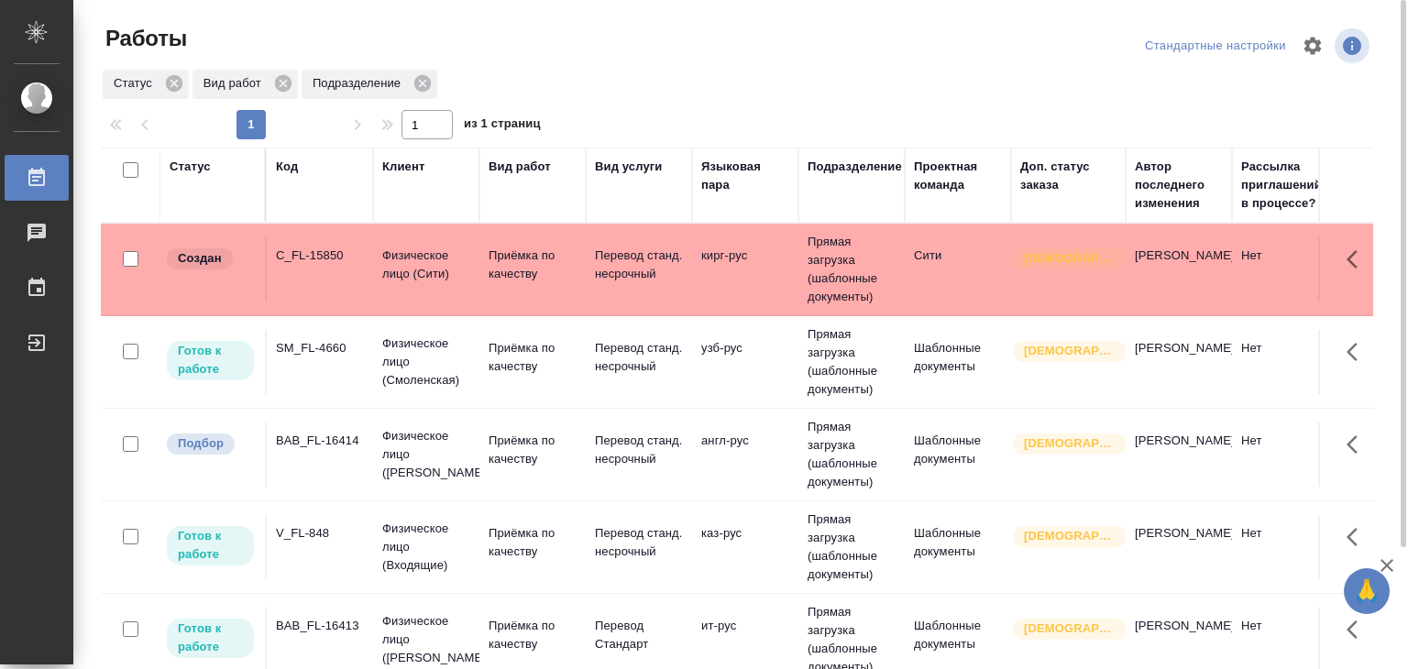
click at [357, 261] on div "C_FL-15850" at bounding box center [320, 256] width 88 height 18
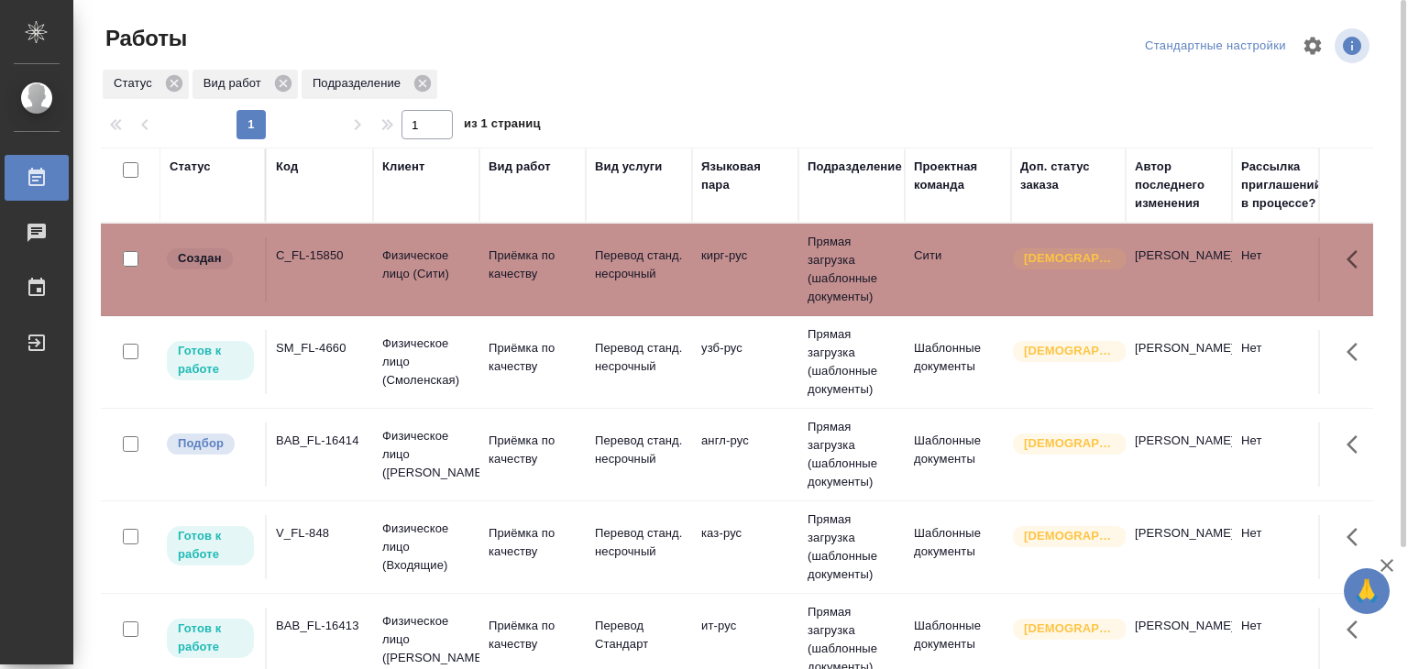
click at [378, 463] on td "Физическое лицо (Бабушкинская)" at bounding box center [426, 454] width 106 height 73
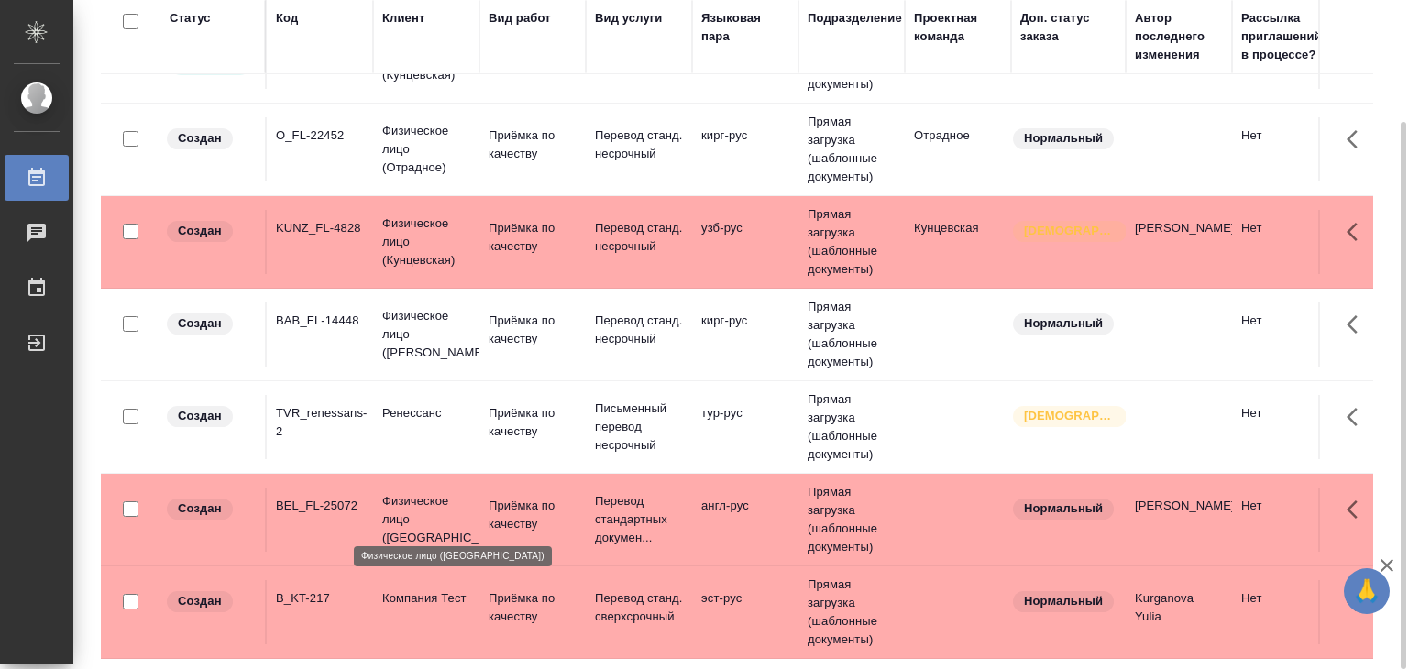
scroll to position [726, 0]
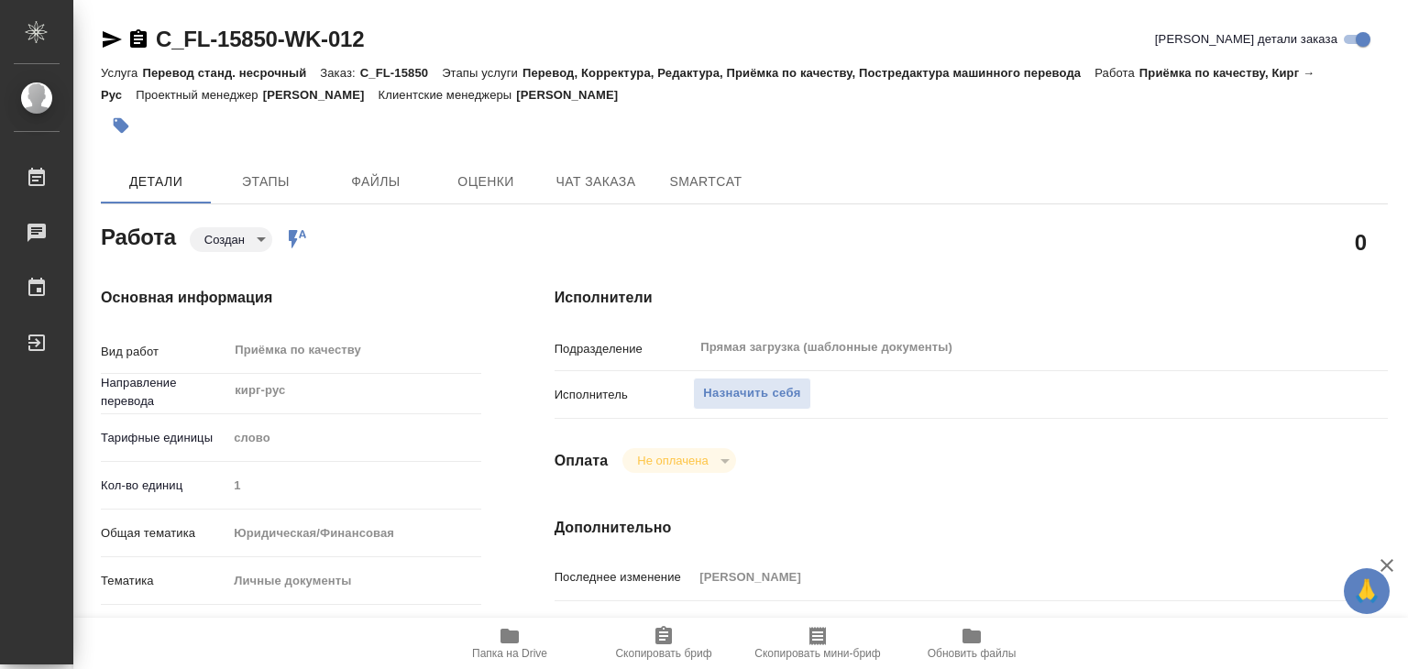
click at [504, 635] on icon "button" at bounding box center [509, 636] width 18 height 15
click at [722, 389] on span "Назначить себя" at bounding box center [751, 393] width 97 height 21
type textarea "x"
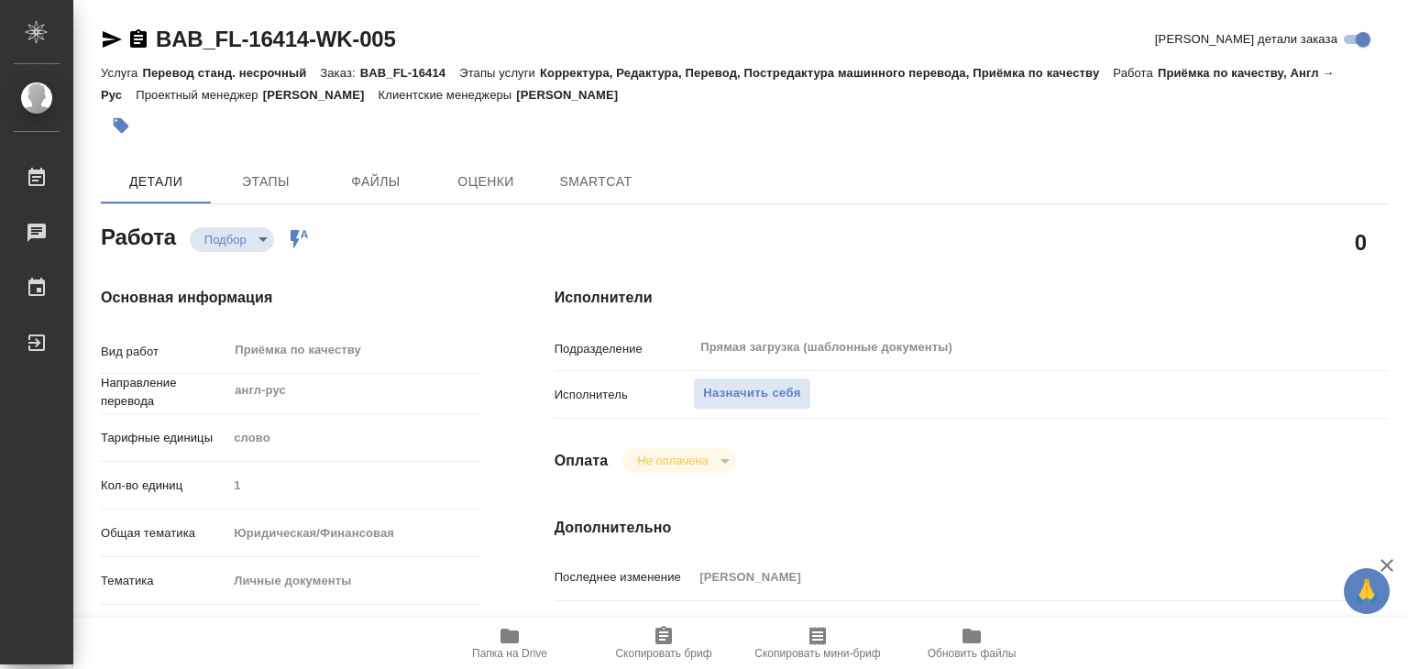
type textarea "x"
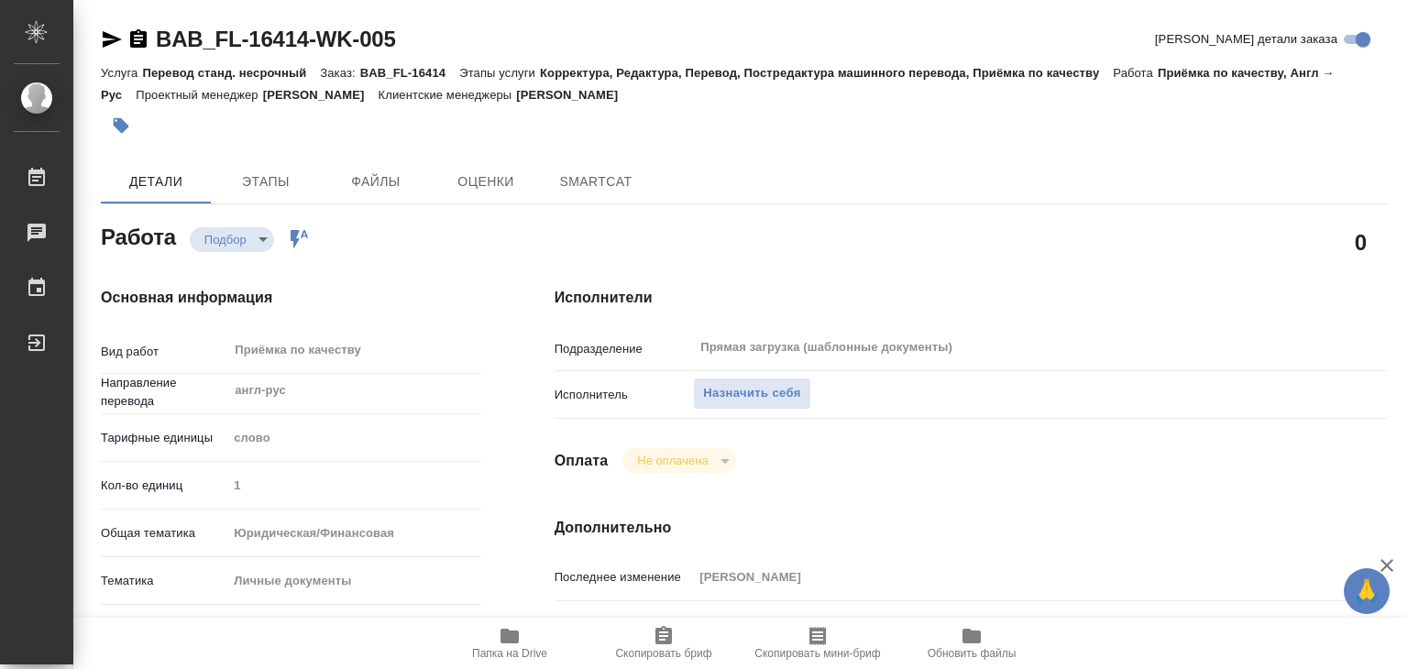
type textarea "x"
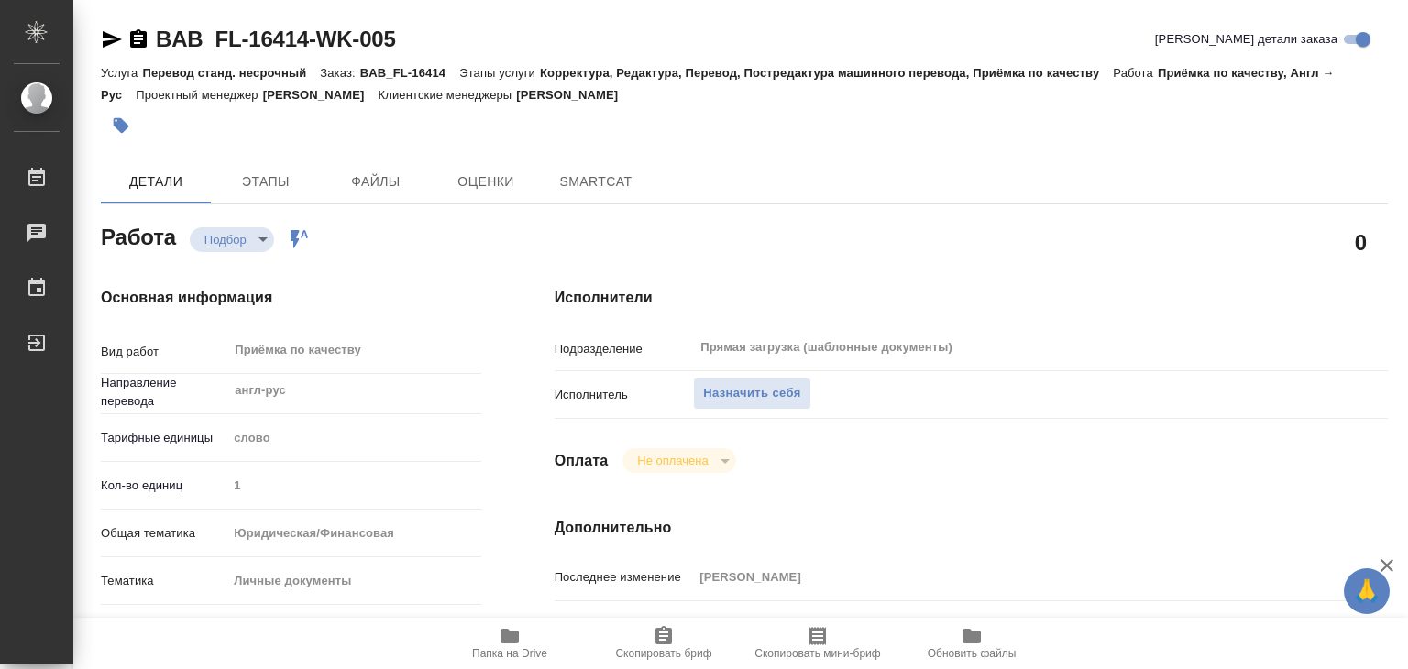
type textarea "x"
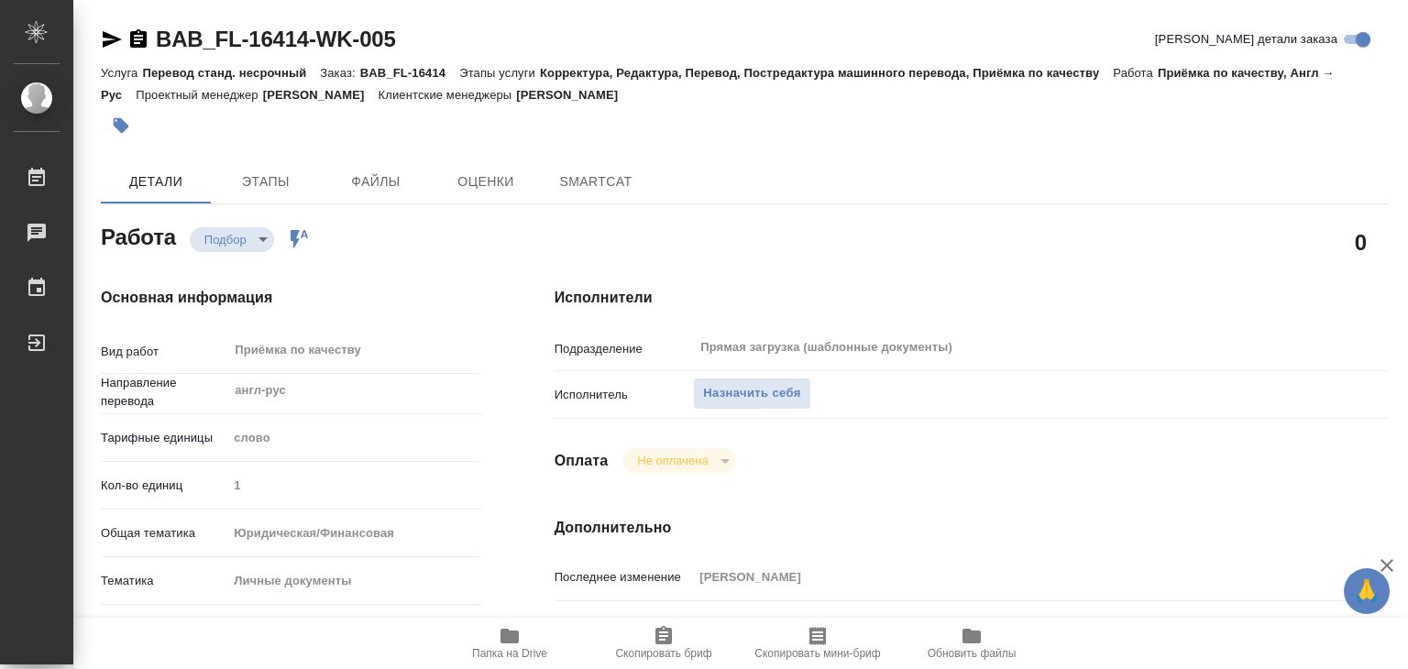
type textarea "x"
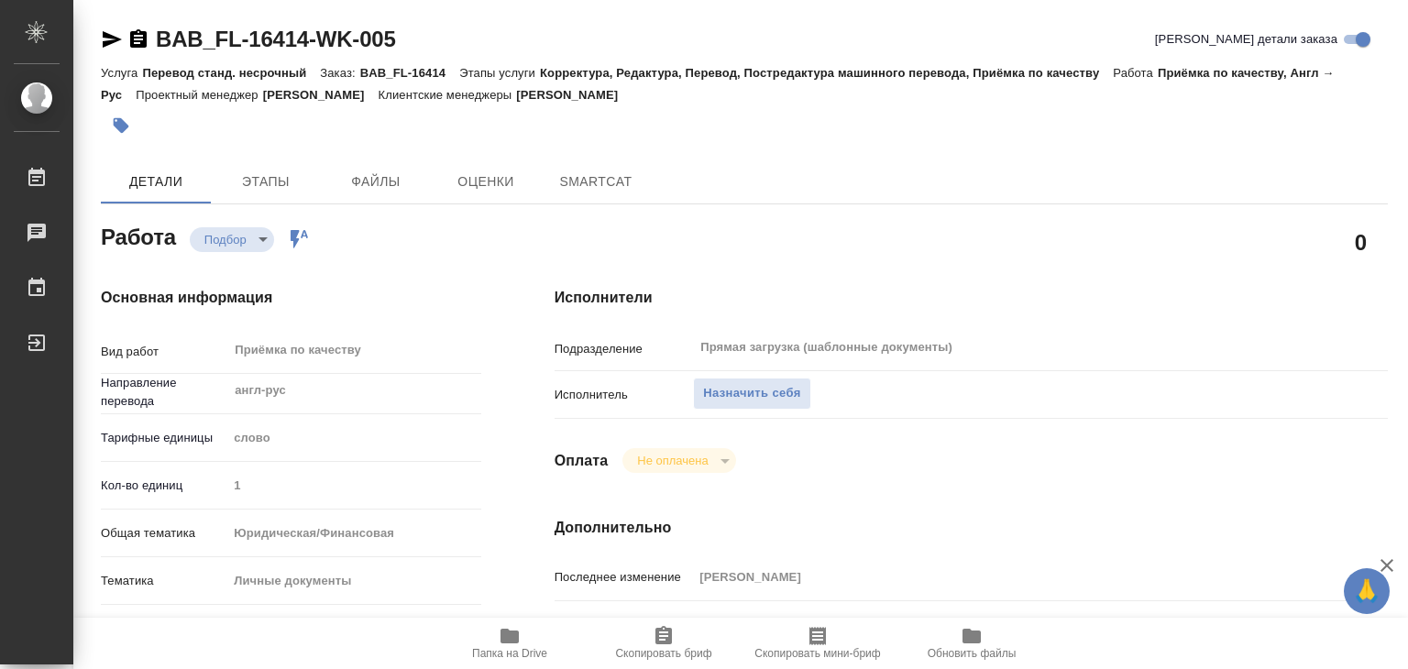
type textarea "x"
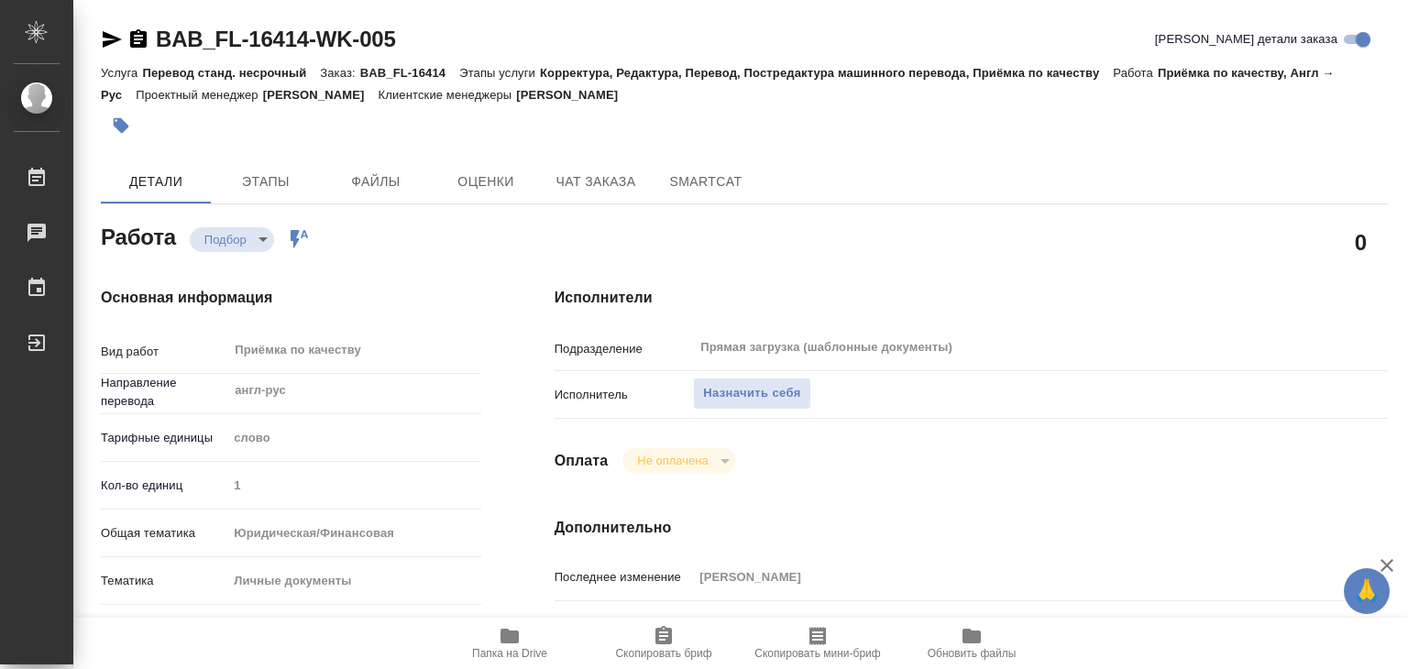
type textarea "x"
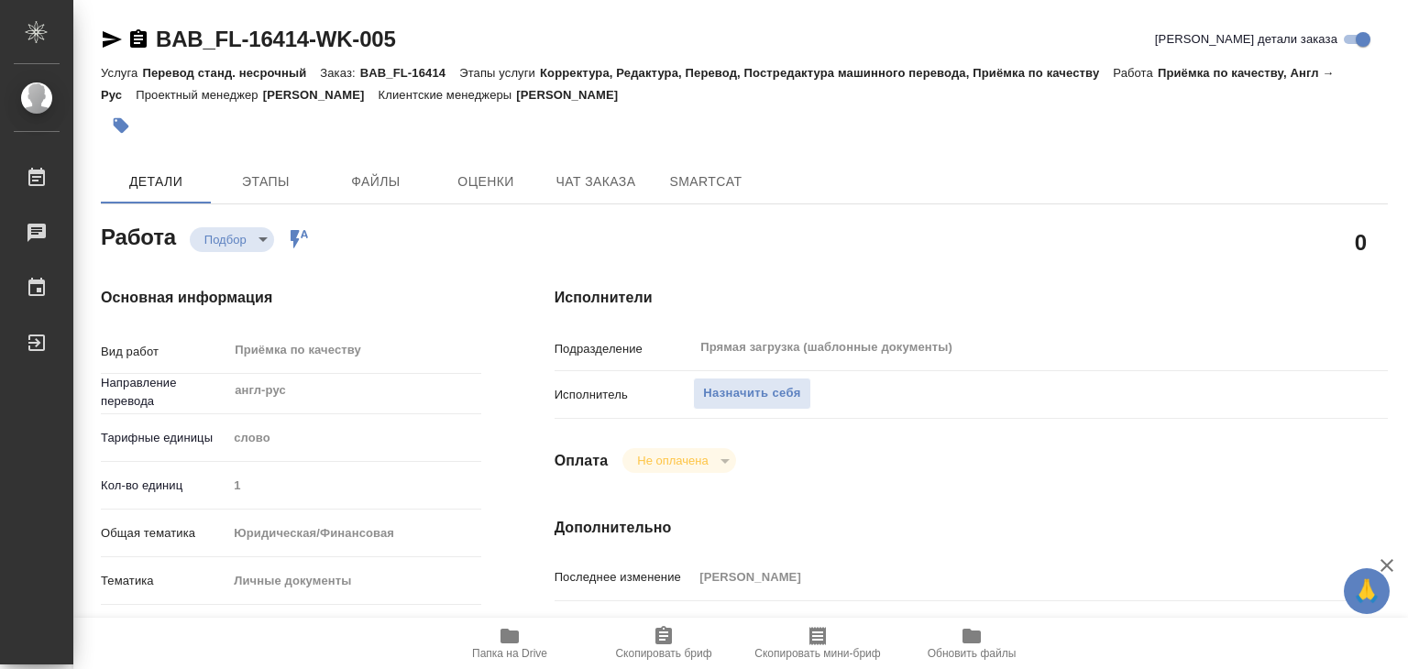
type textarea "x"
click at [511, 625] on icon "button" at bounding box center [510, 636] width 22 height 22
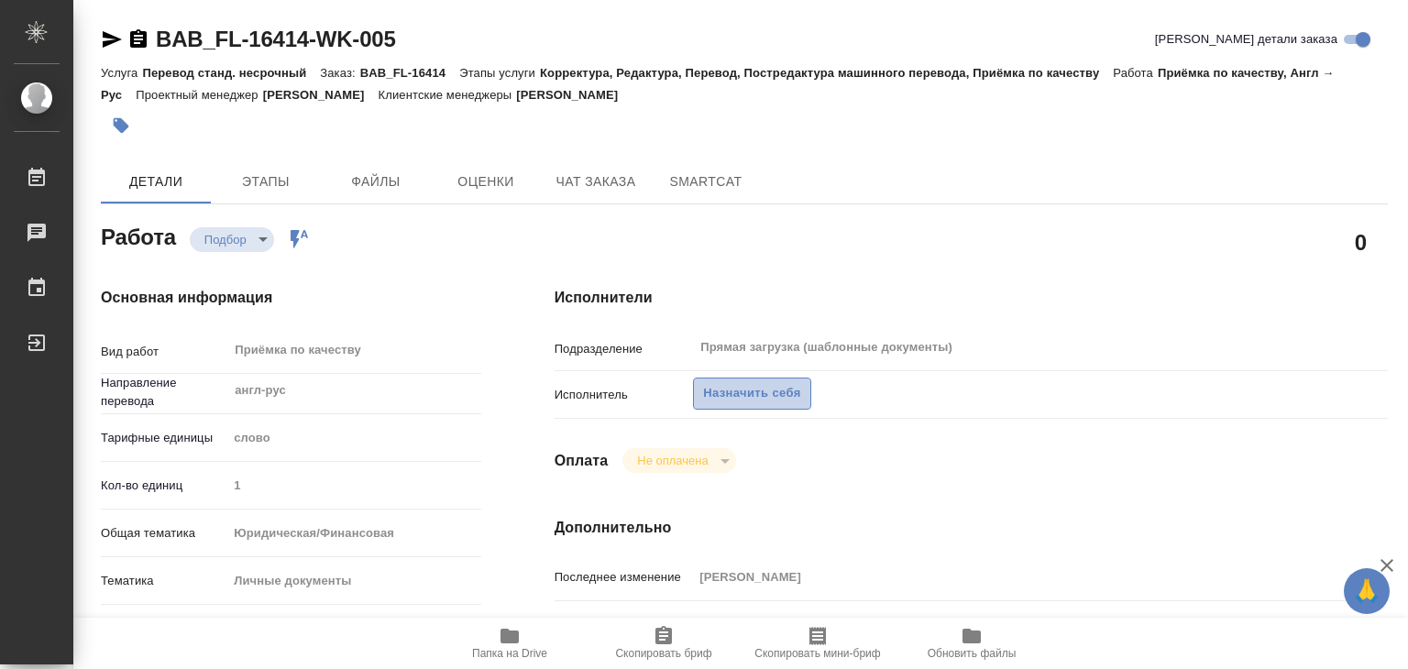
click at [725, 380] on button "Назначить себя" at bounding box center [751, 394] width 117 height 32
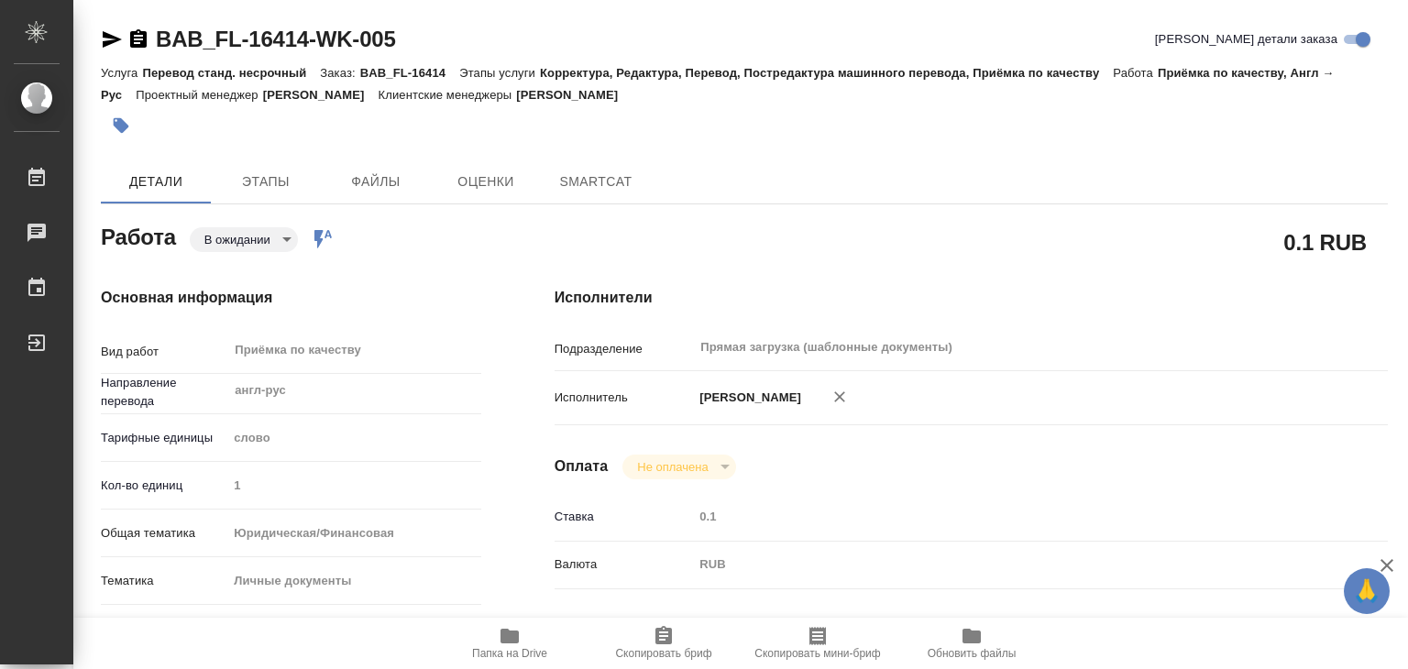
type textarea "x"
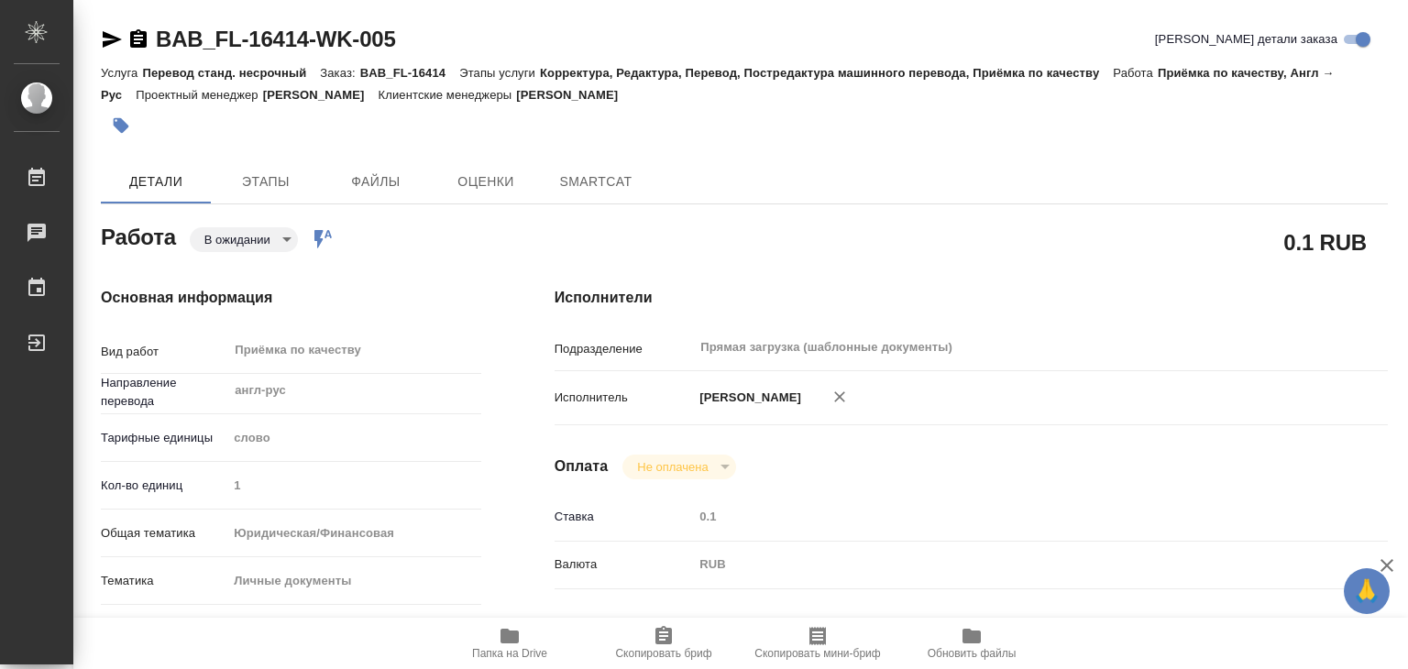
type textarea "x"
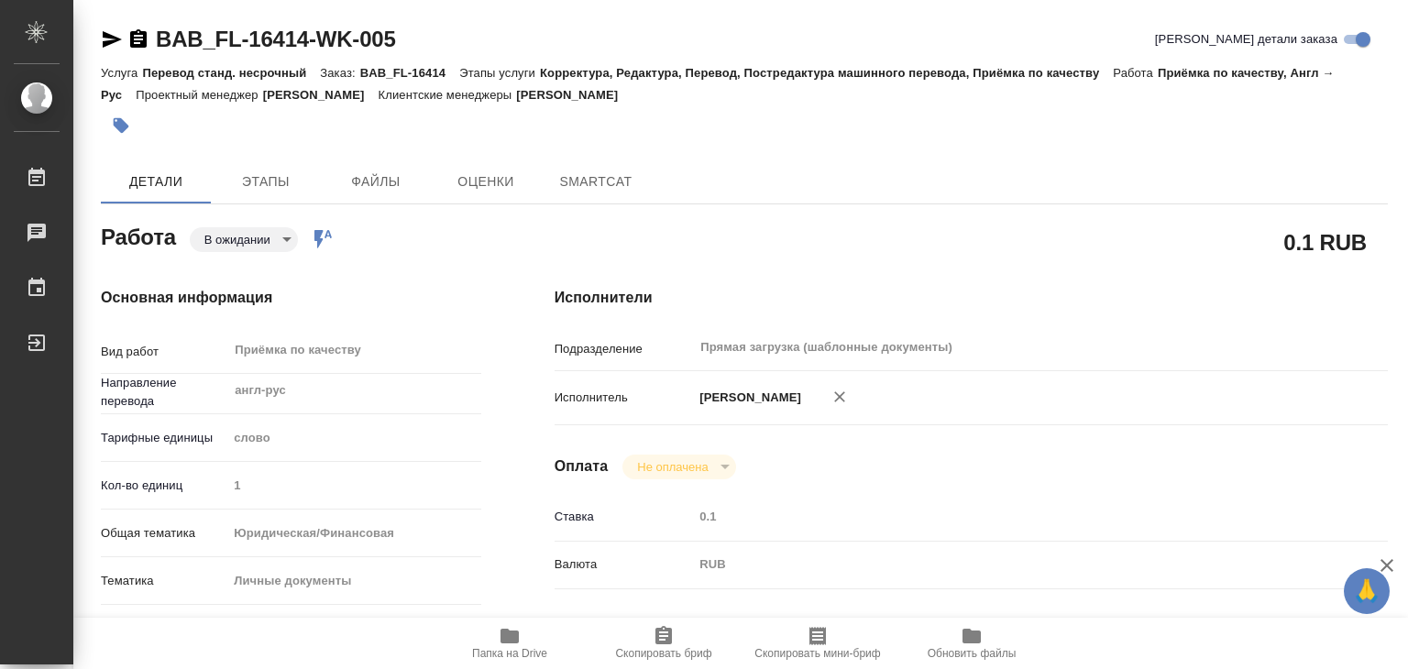
type textarea "x"
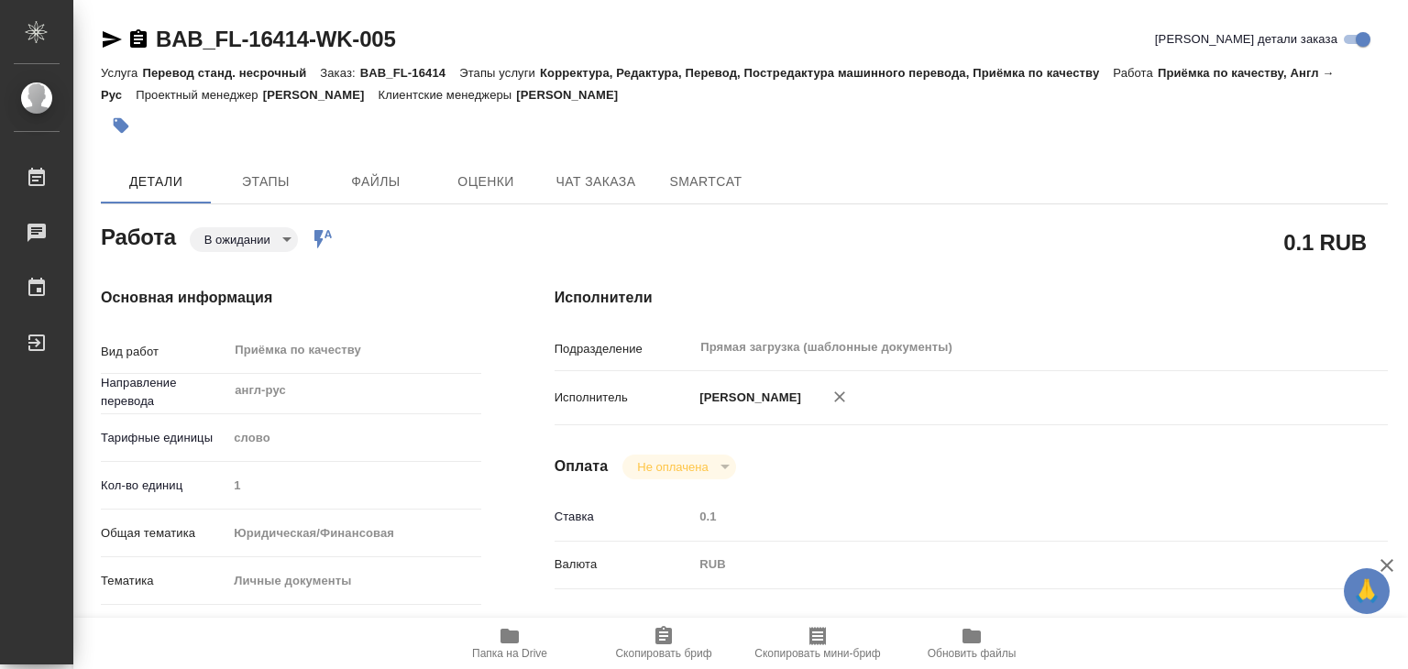
type textarea "x"
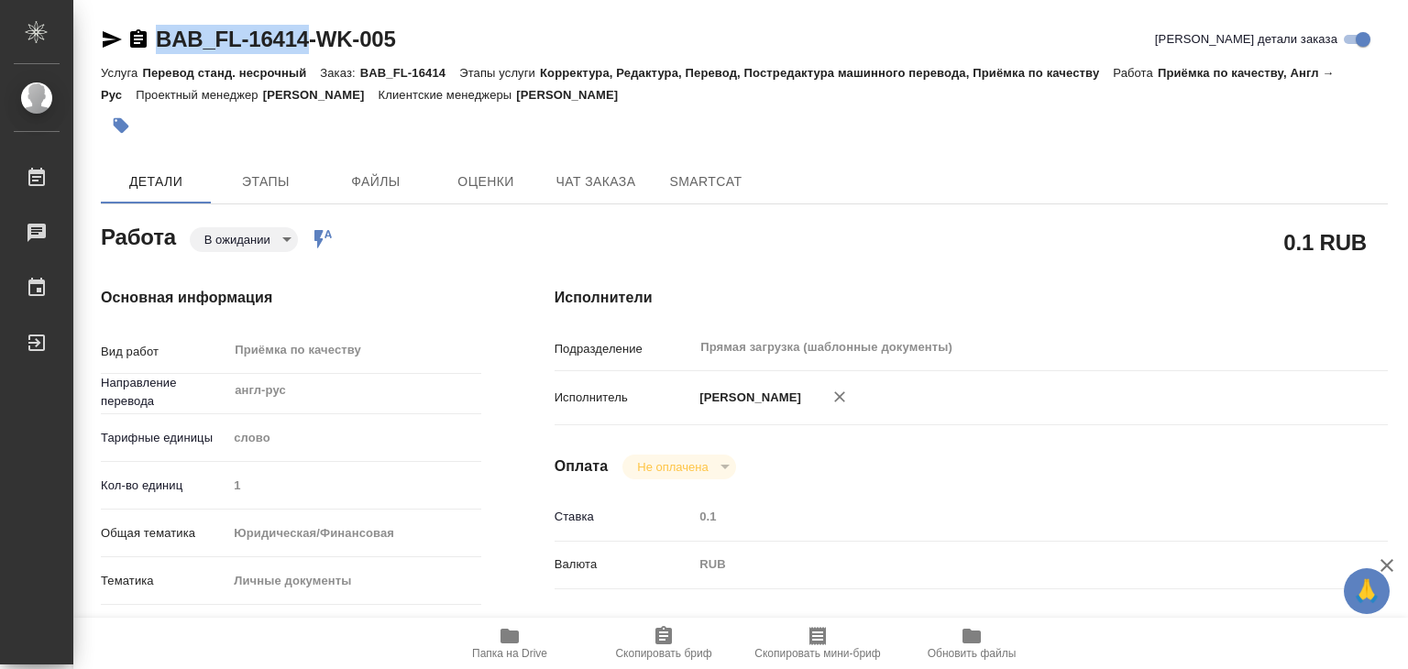
drag, startPoint x: 152, startPoint y: 19, endPoint x: 304, endPoint y: 57, distance: 156.7
type textarea "x"
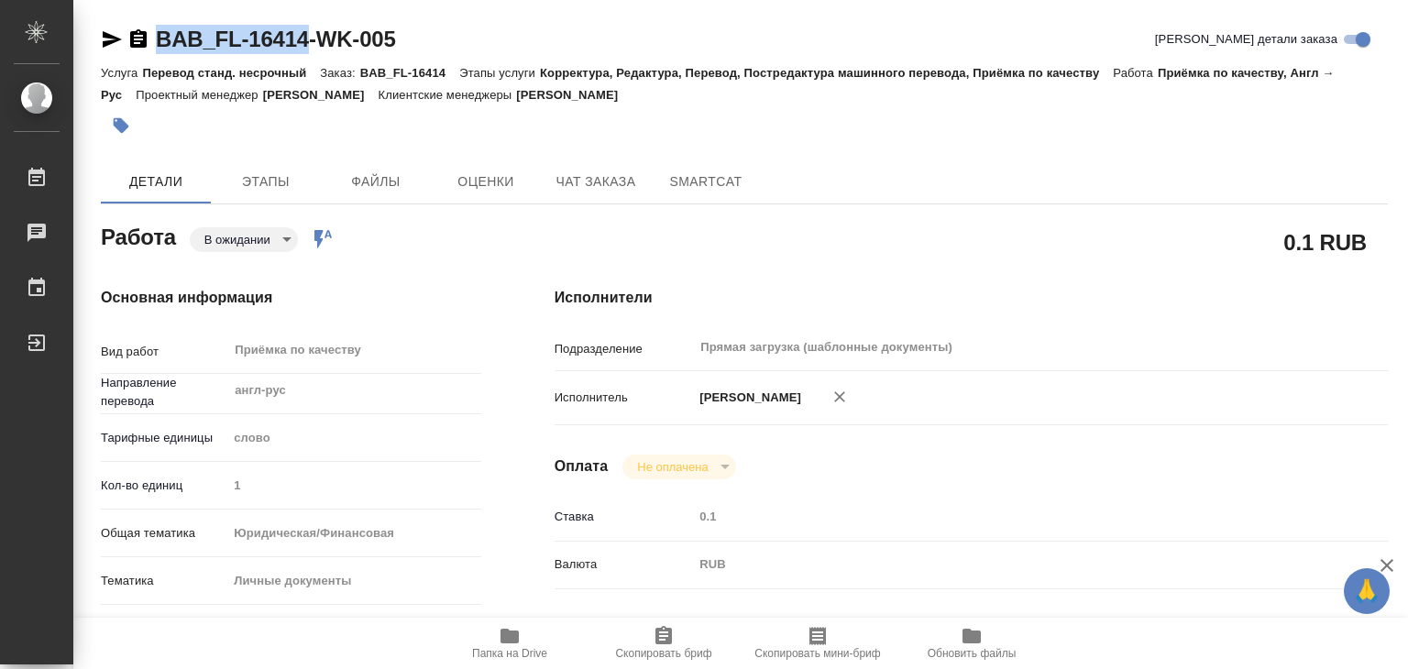
type textarea "x"
copy link "BAB_FL-16414"
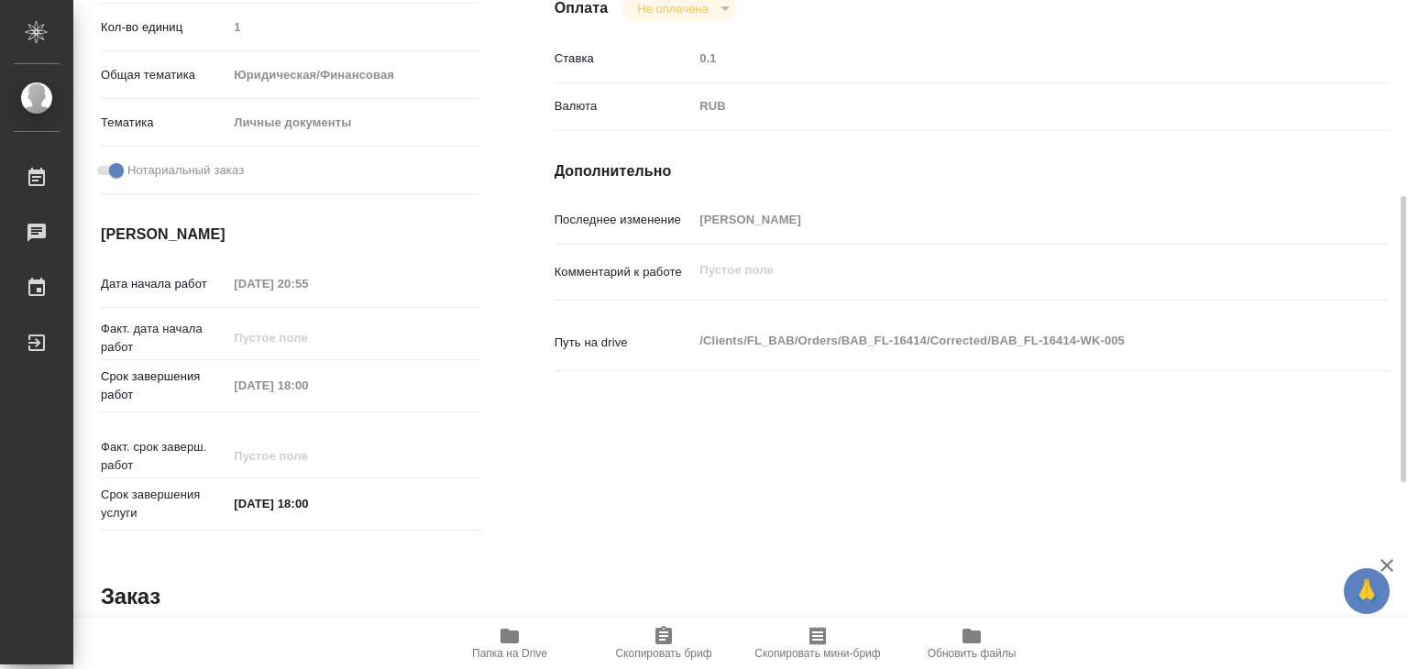
scroll to position [275, 0]
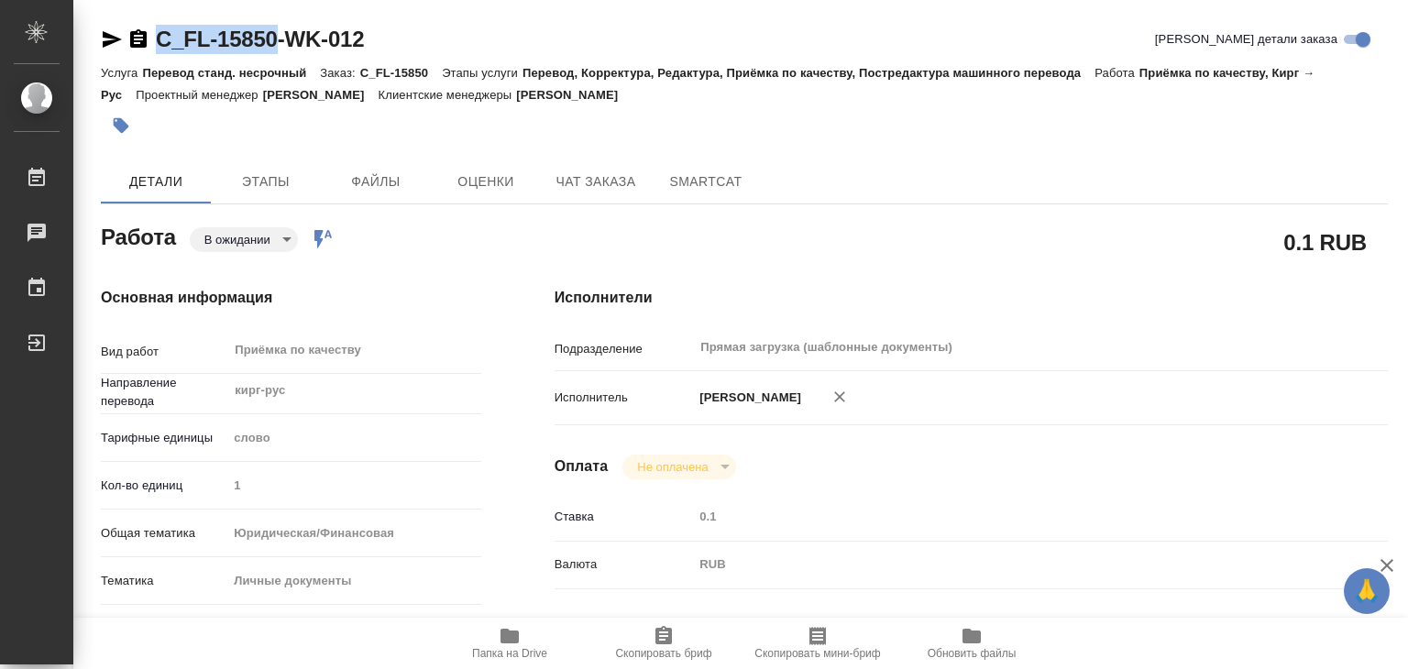
drag, startPoint x: 165, startPoint y: 28, endPoint x: 280, endPoint y: 33, distance: 114.7
copy link "C_FL-15850"
click at [37, 175] on div "Работы" at bounding box center [14, 177] width 46 height 27
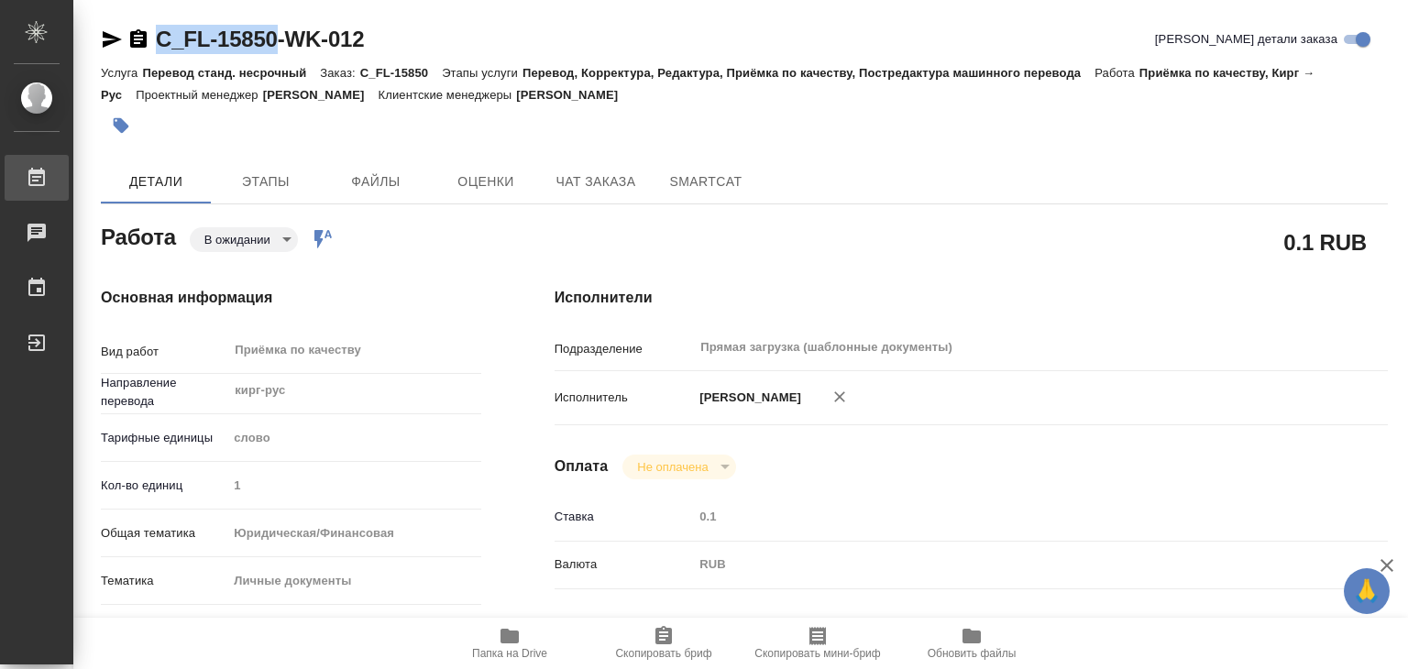
click at [37, 175] on div "Работы" at bounding box center [14, 177] width 46 height 27
type textarea "x"
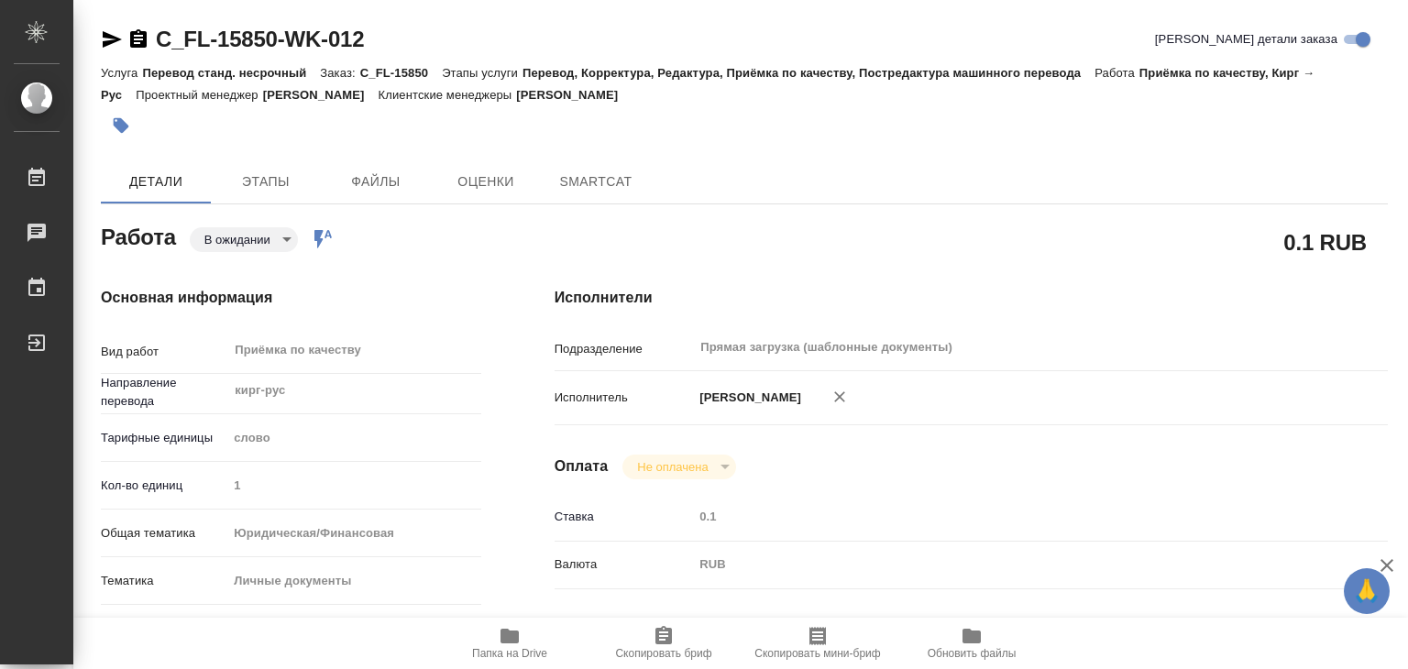
type textarea "x"
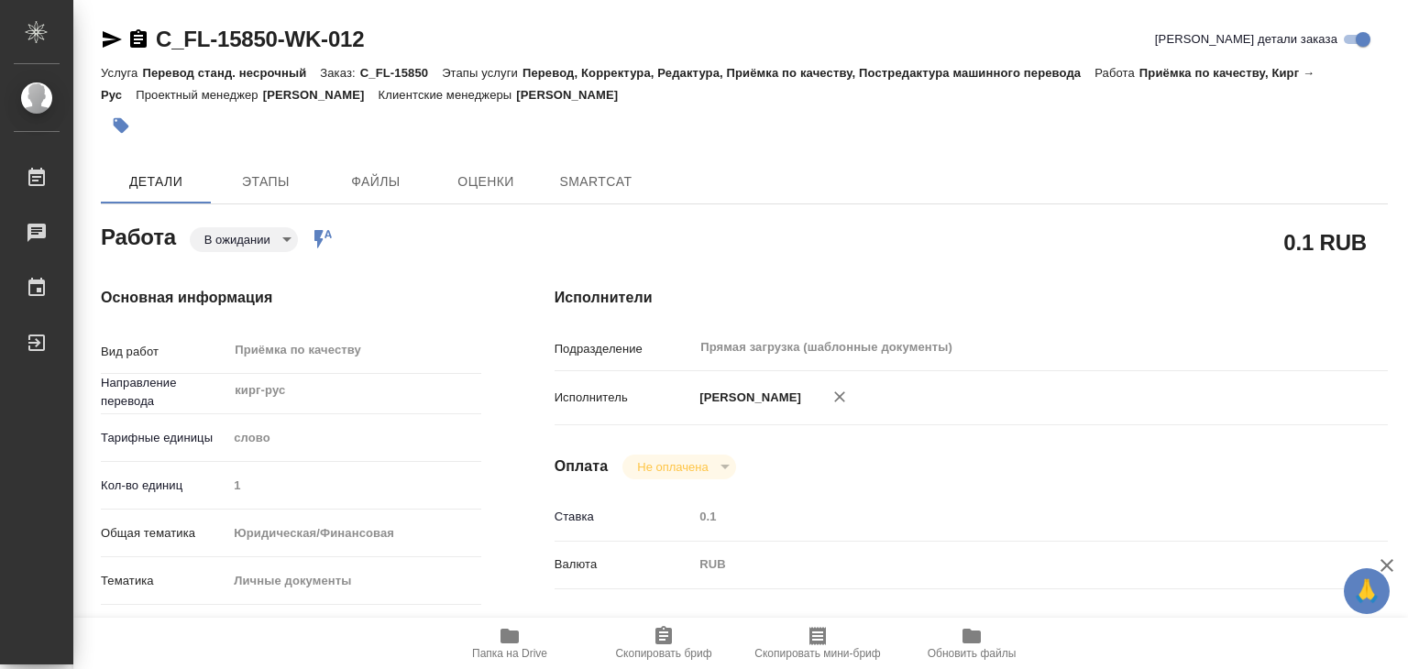
type textarea "x"
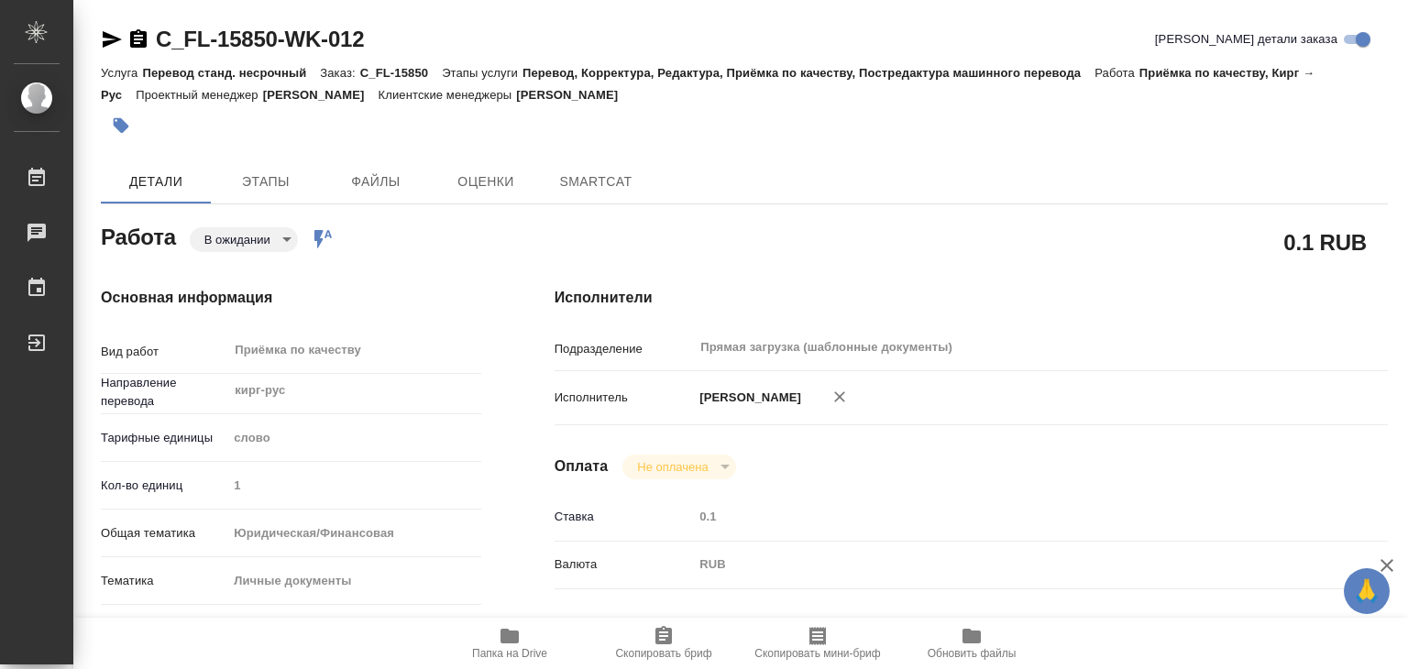
type textarea "x"
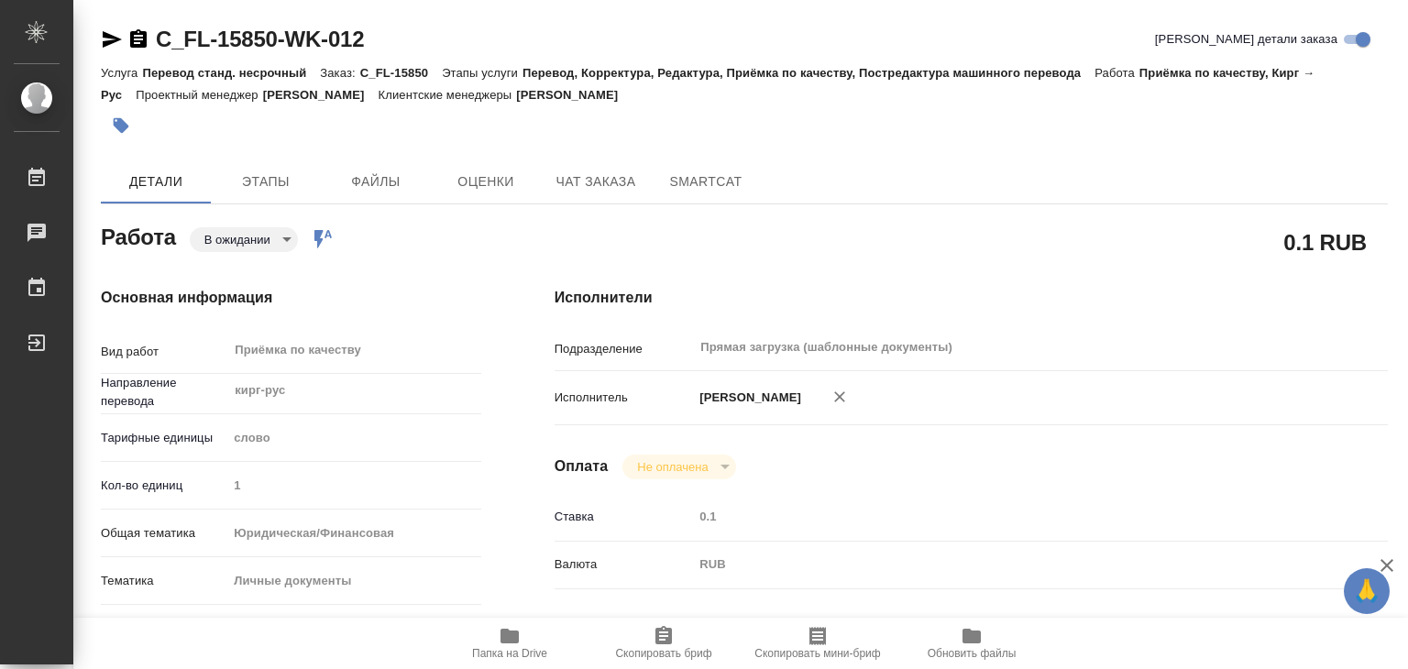
type textarea "x"
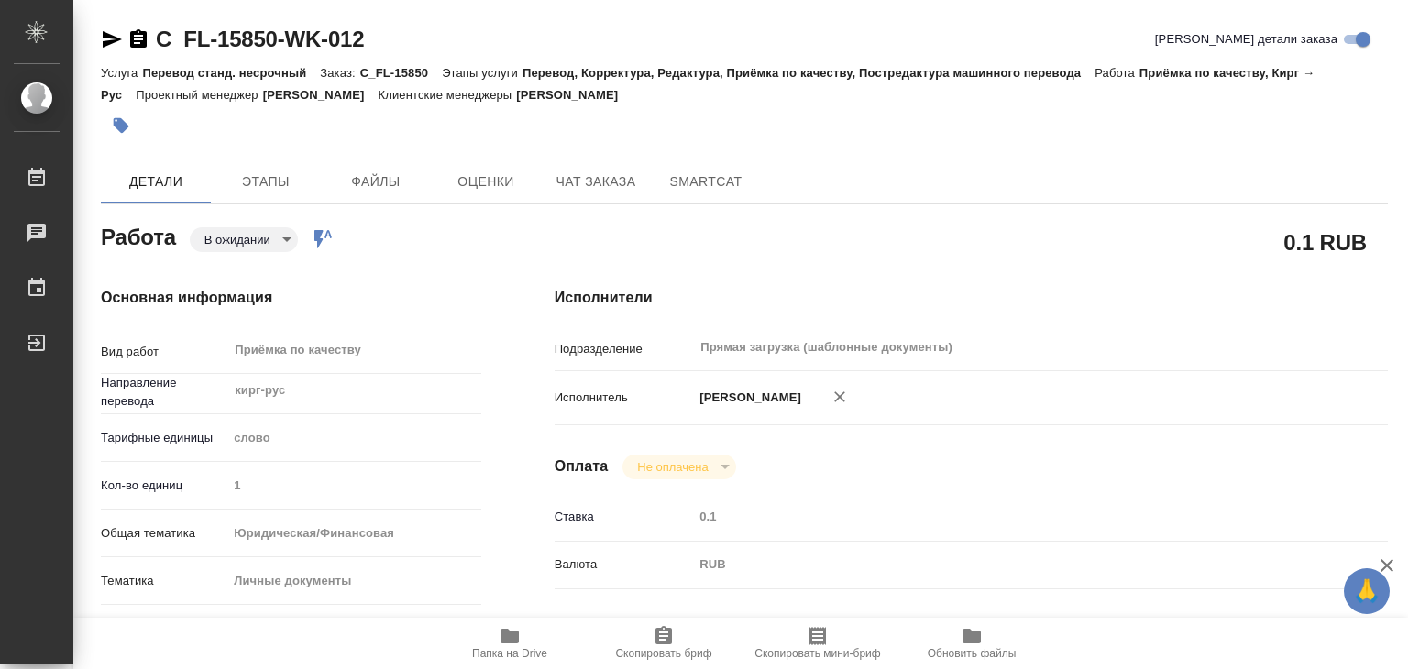
type textarea "x"
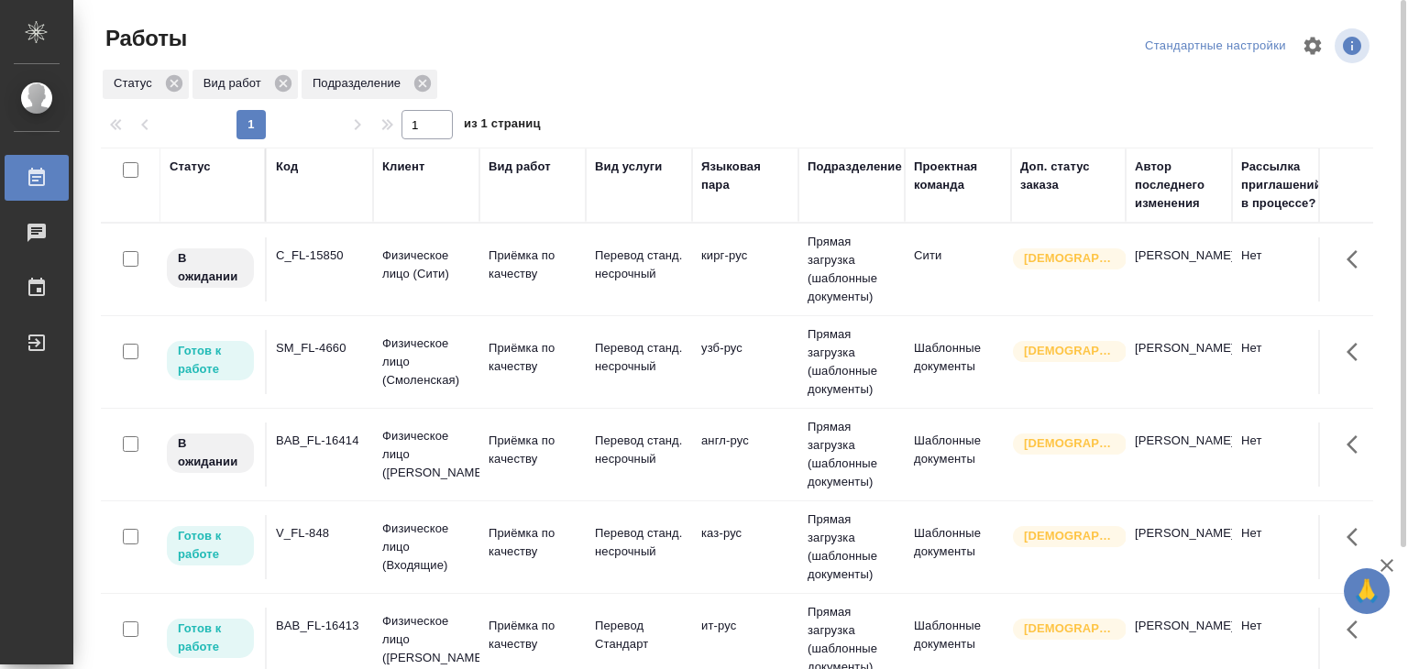
click at [733, 374] on td "узб-рус" at bounding box center [745, 362] width 106 height 64
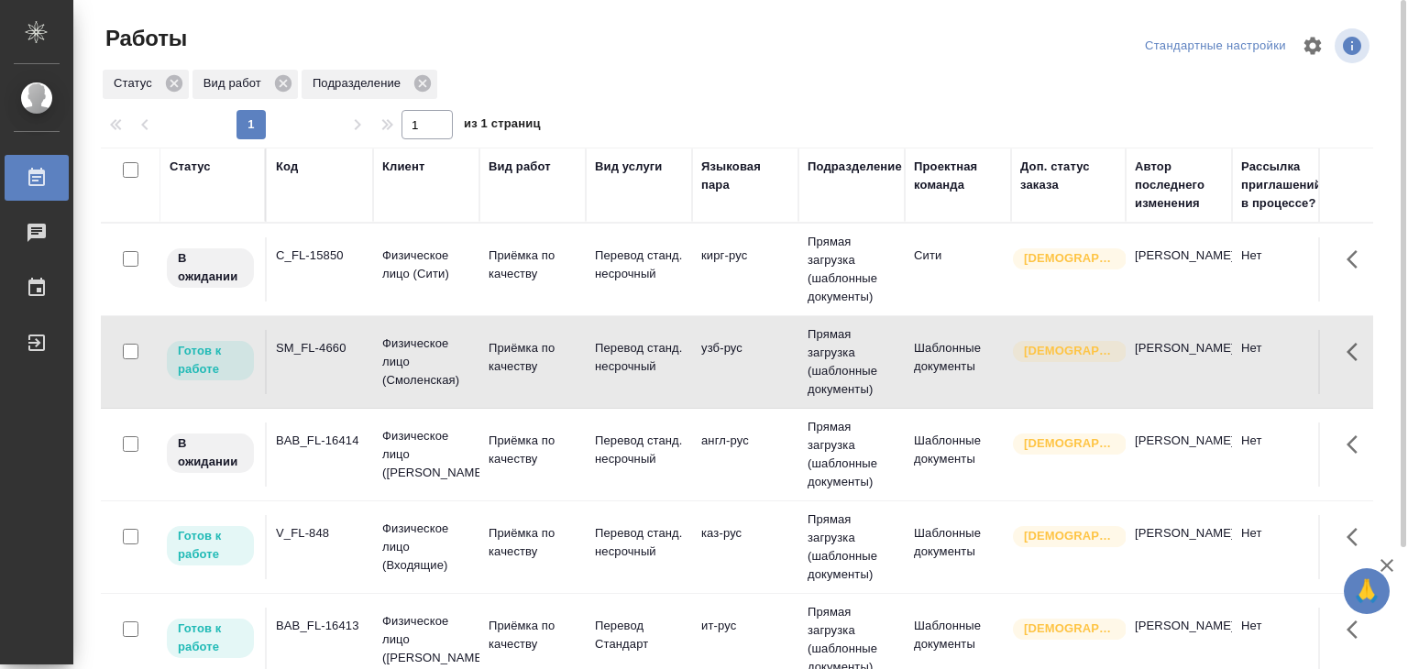
click at [638, 283] on p "Перевод станд. несрочный" at bounding box center [639, 265] width 88 height 37
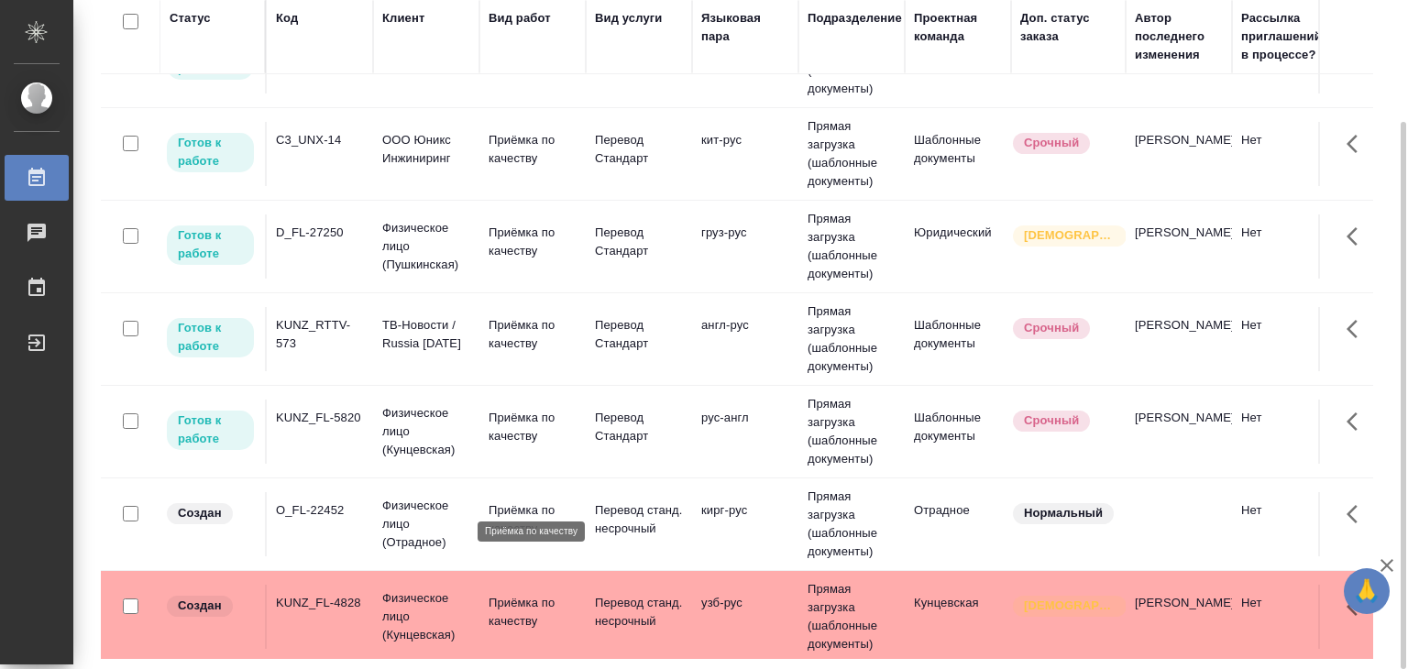
scroll to position [825, 0]
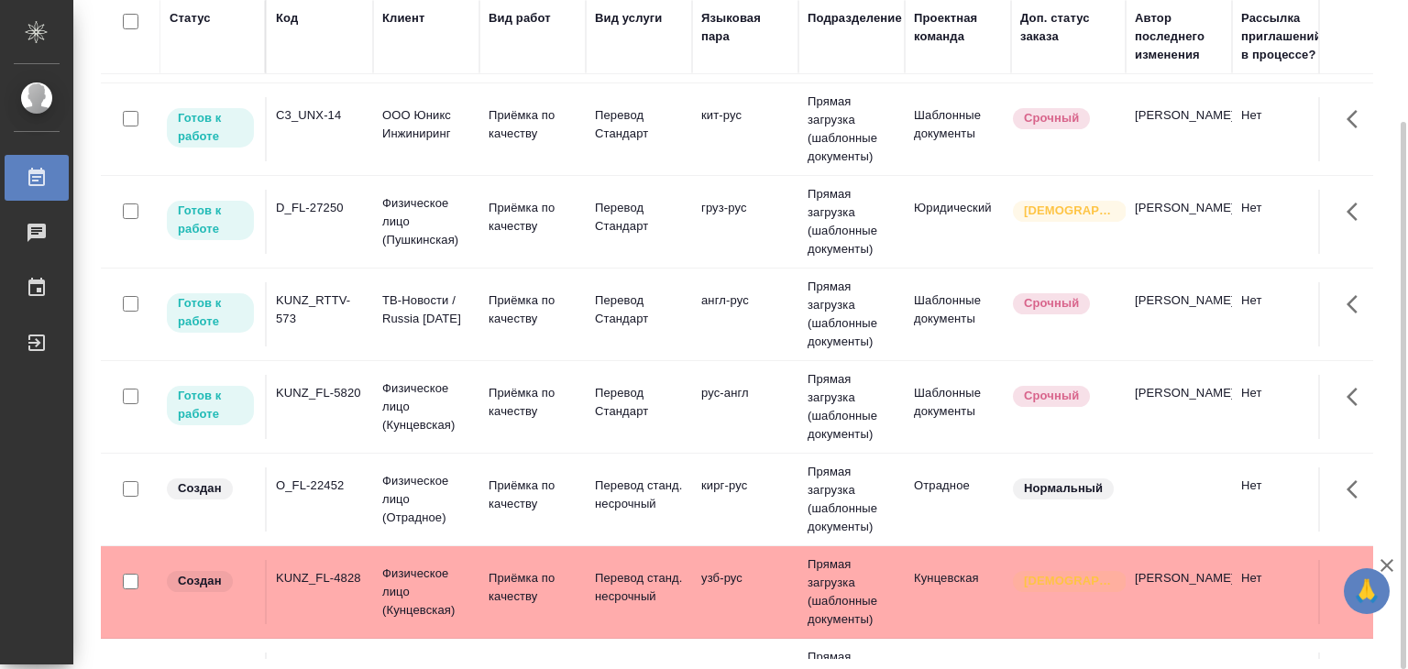
click at [324, 403] on td "KUNZ_FL-5820" at bounding box center [320, 407] width 106 height 64
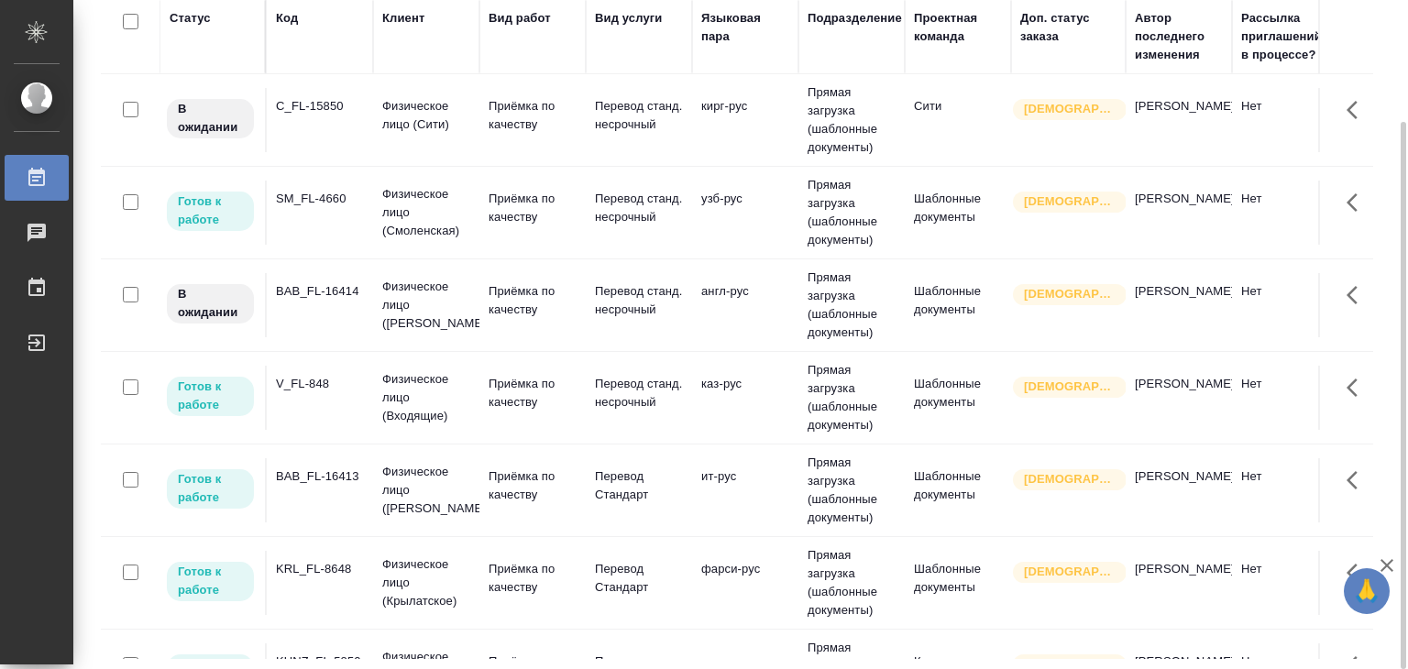
scroll to position [0, 0]
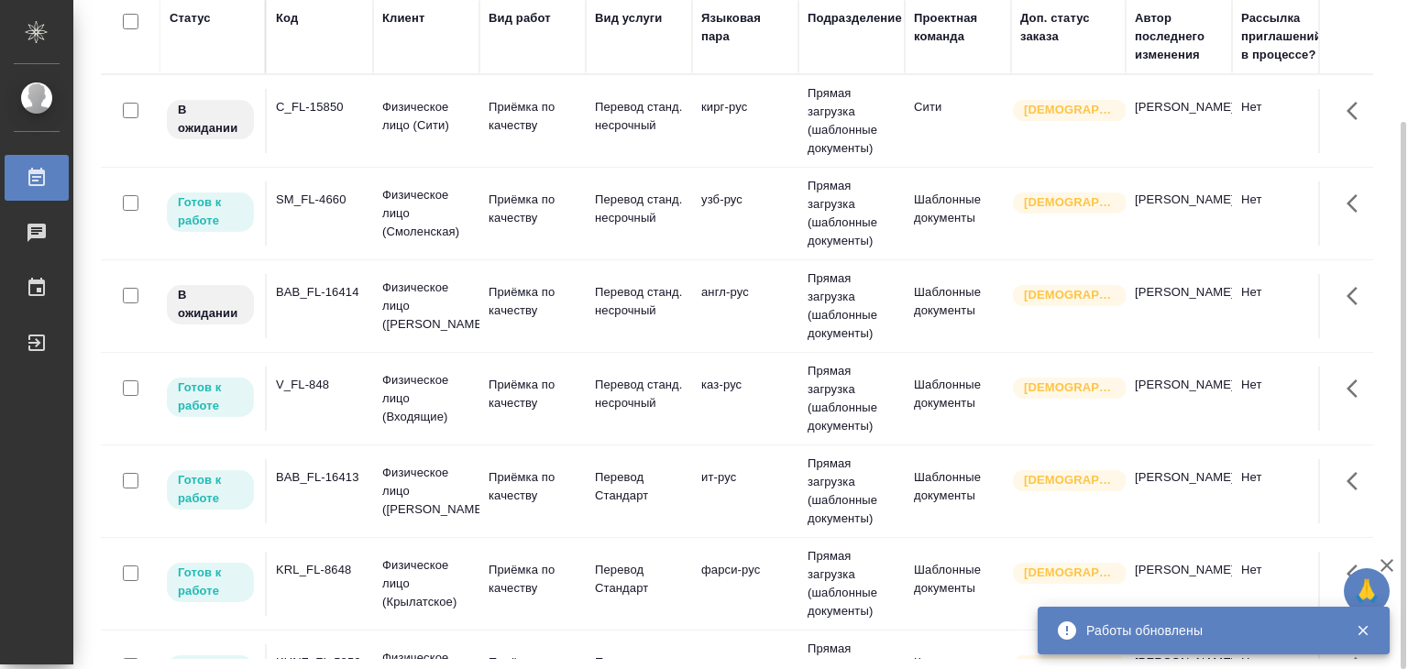
click at [487, 111] on td "Приёмка по качеству" at bounding box center [532, 121] width 106 height 64
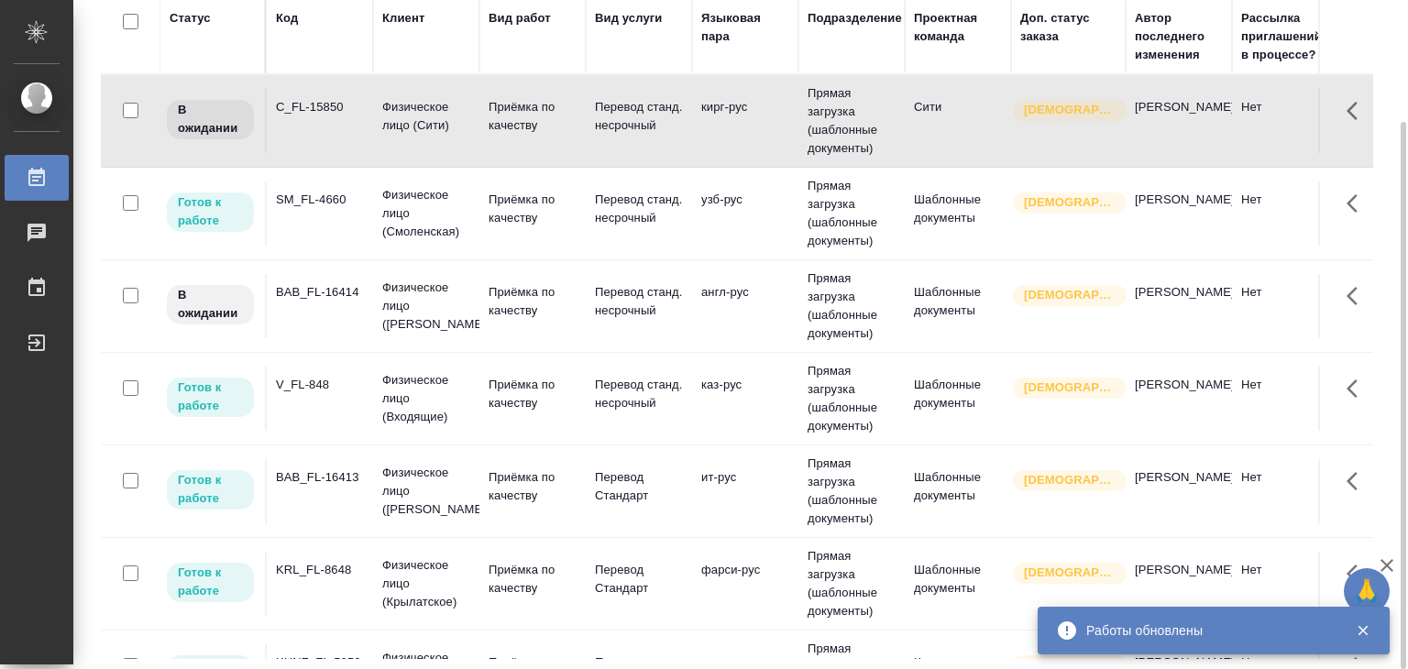
click at [464, 228] on p "Физическое лицо (Смоленская)" at bounding box center [426, 213] width 88 height 55
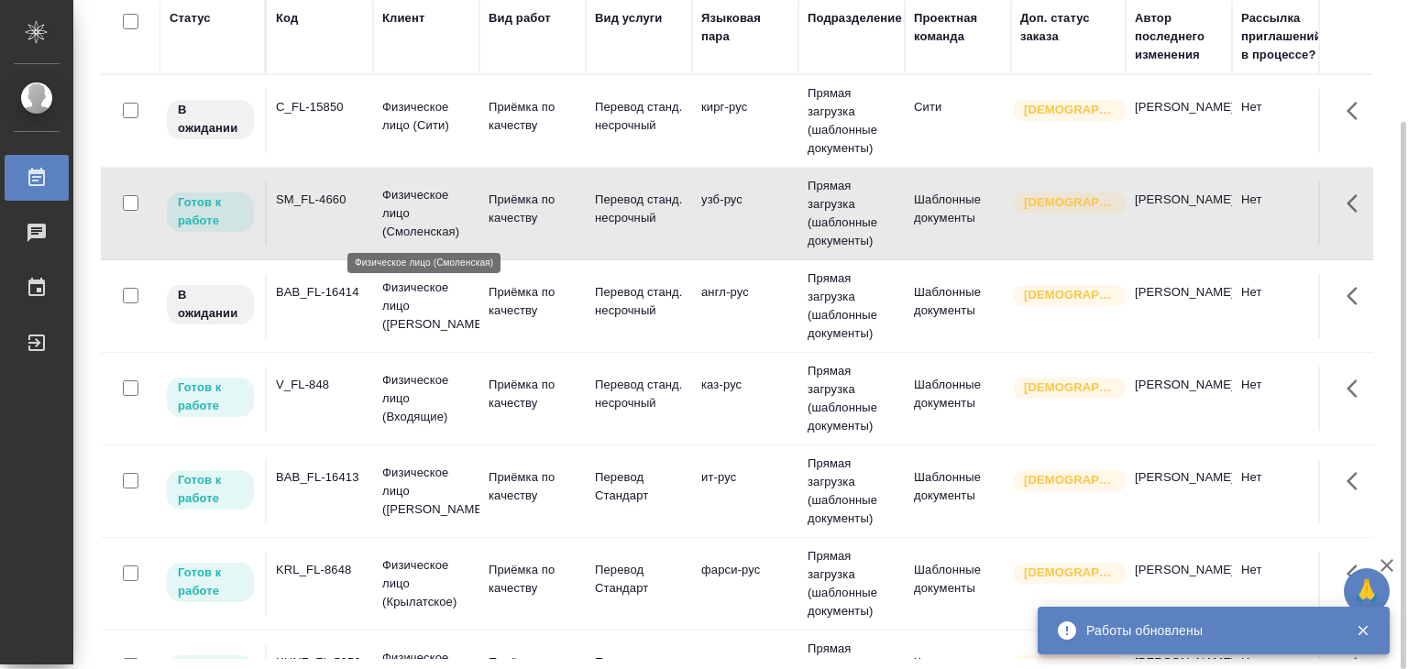
click at [455, 291] on p "Физическое лицо (Бабушкинская)" at bounding box center [426, 306] width 88 height 55
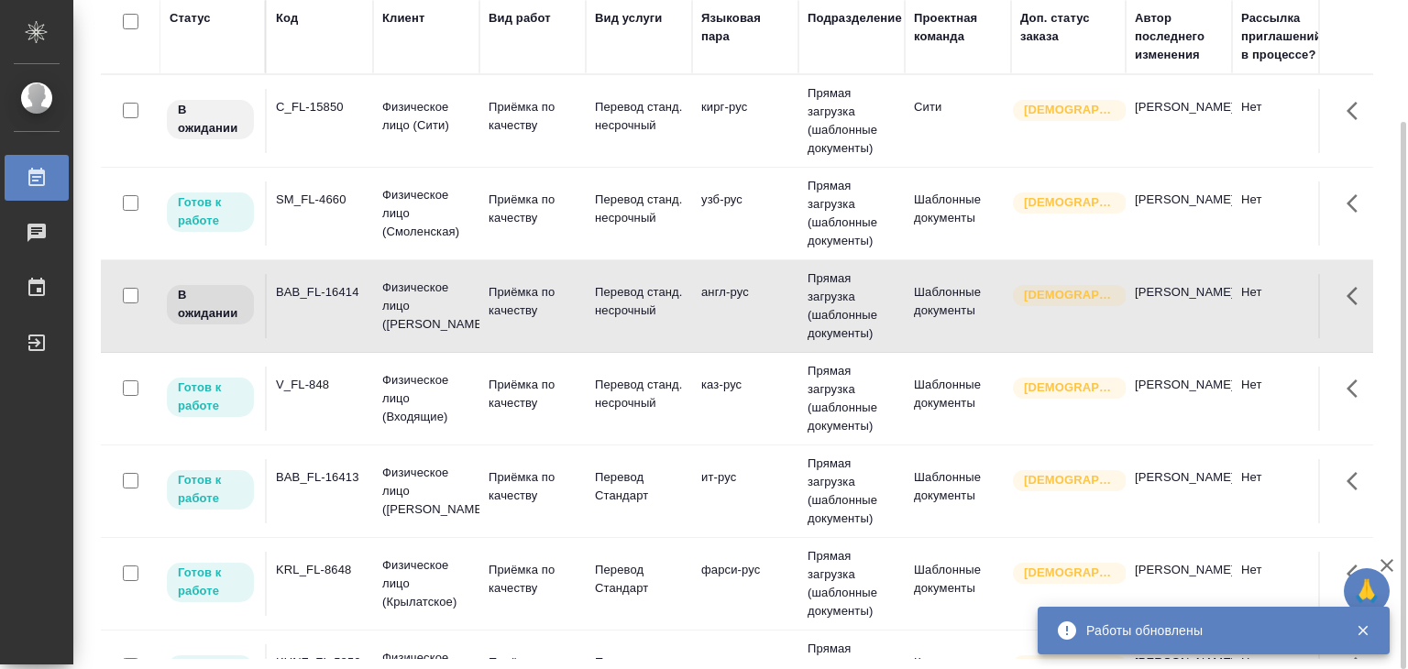
click at [455, 416] on p "Физическое лицо (Входящие)" at bounding box center [426, 398] width 88 height 55
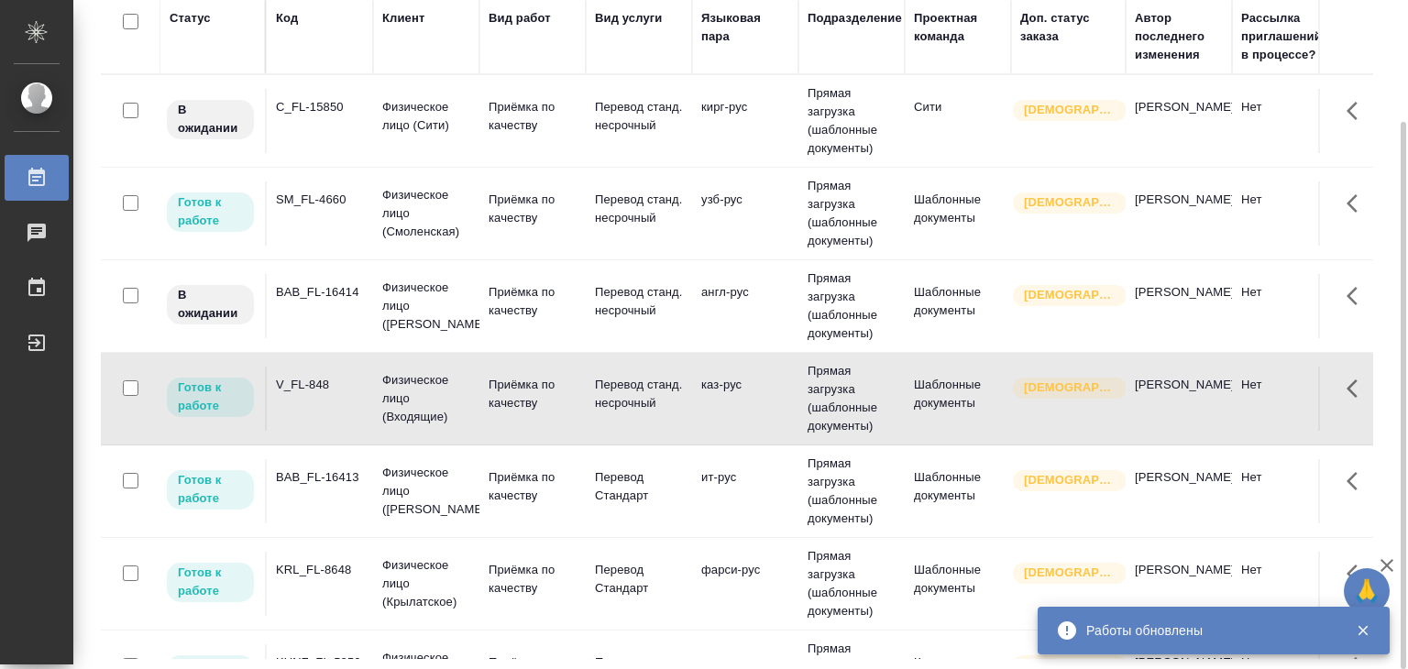
click at [455, 416] on p "Физическое лицо (Входящие)" at bounding box center [426, 398] width 88 height 55
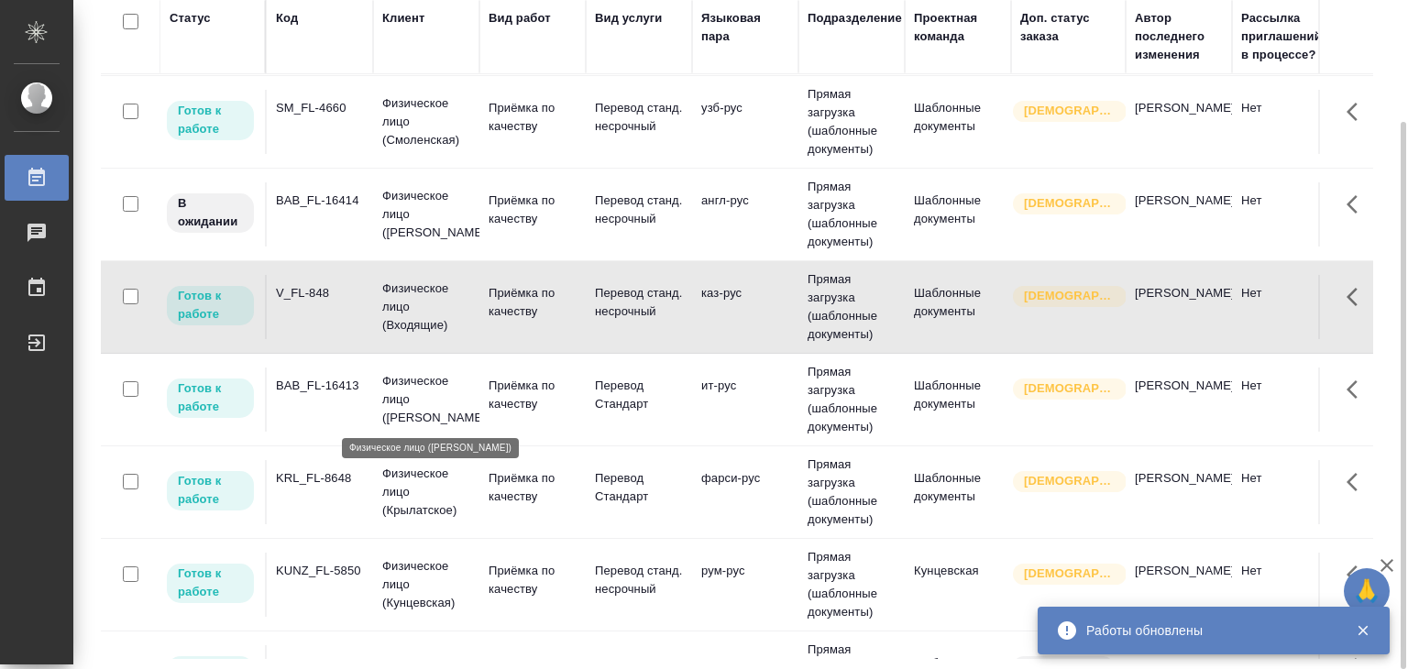
click at [456, 403] on p "Физическое лицо (Бабушкинская)" at bounding box center [426, 399] width 88 height 55
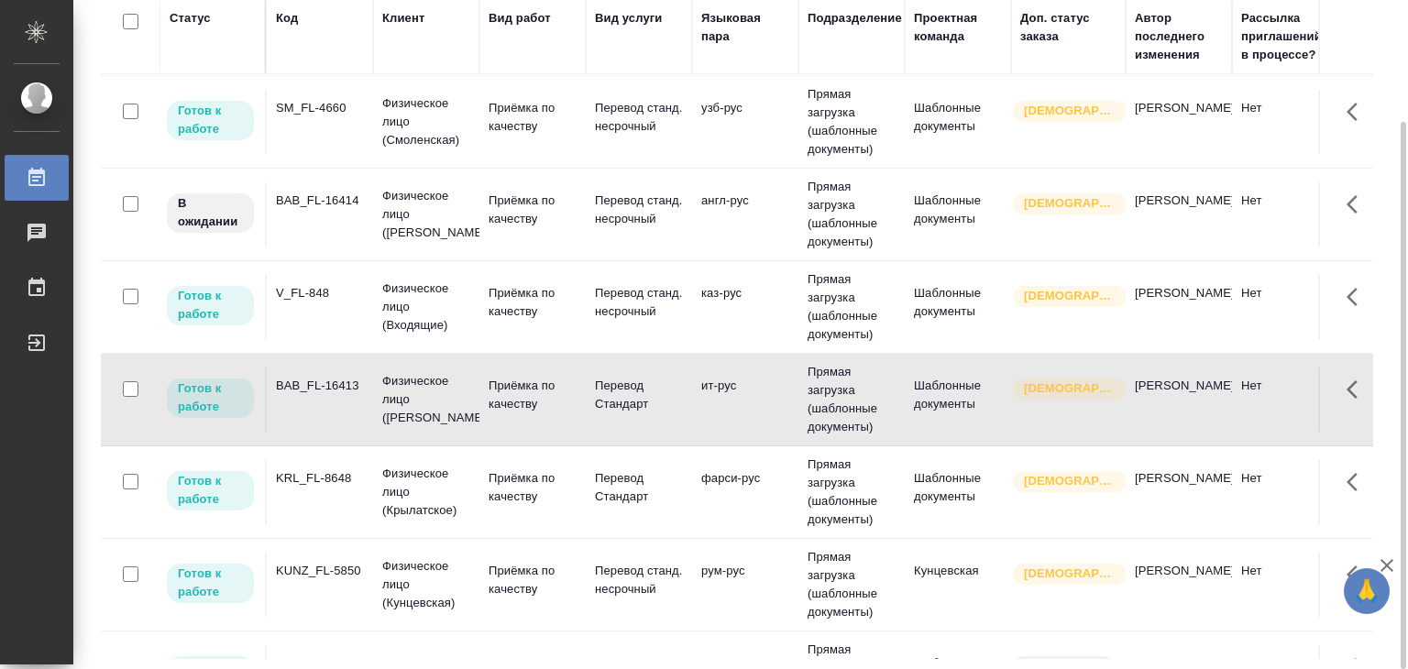
click at [465, 489] on p "Физическое лицо (Крылатское)" at bounding box center [426, 492] width 88 height 55
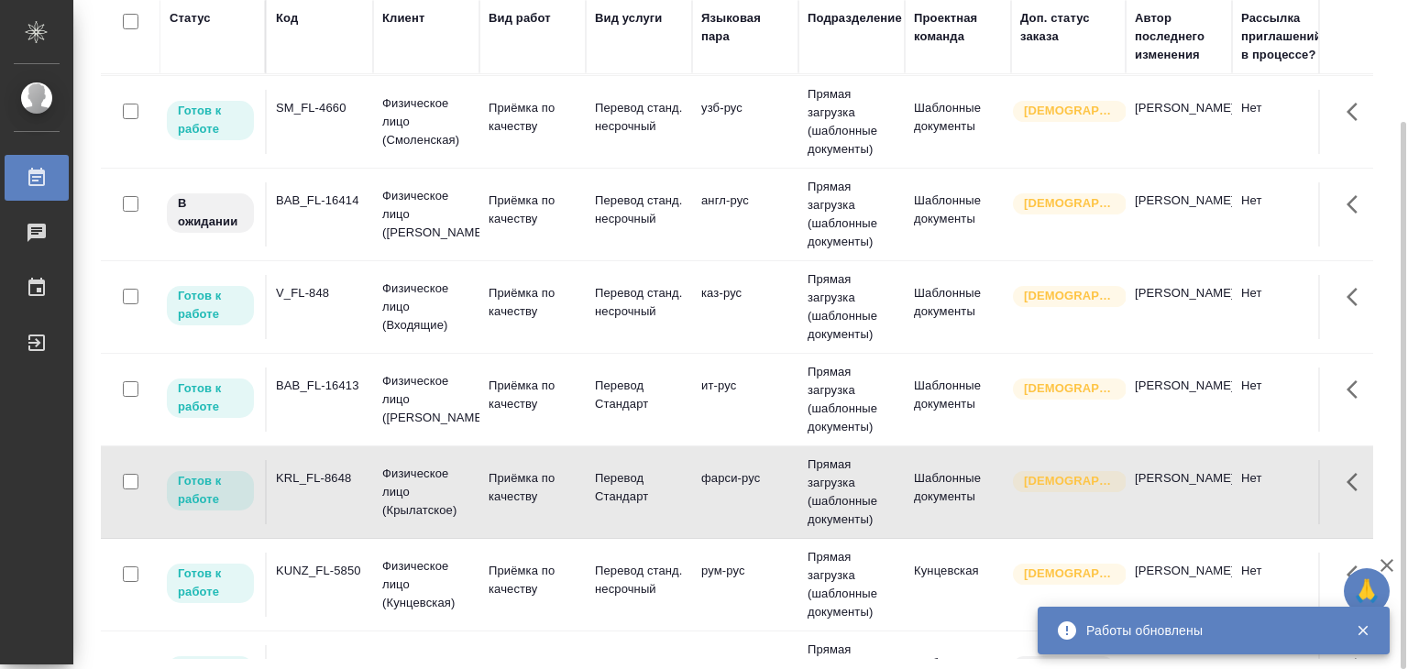
scroll to position [183, 0]
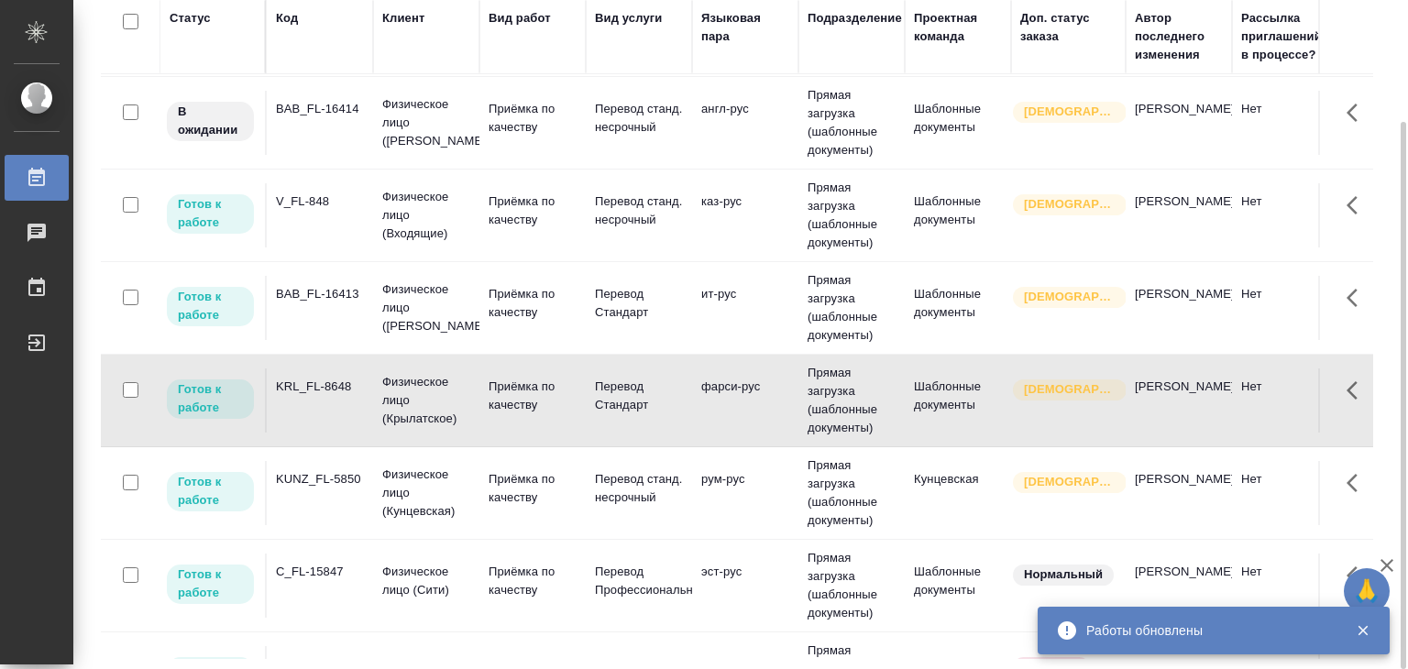
click at [456, 503] on p "Физическое лицо (Кунцевская)" at bounding box center [426, 493] width 88 height 55
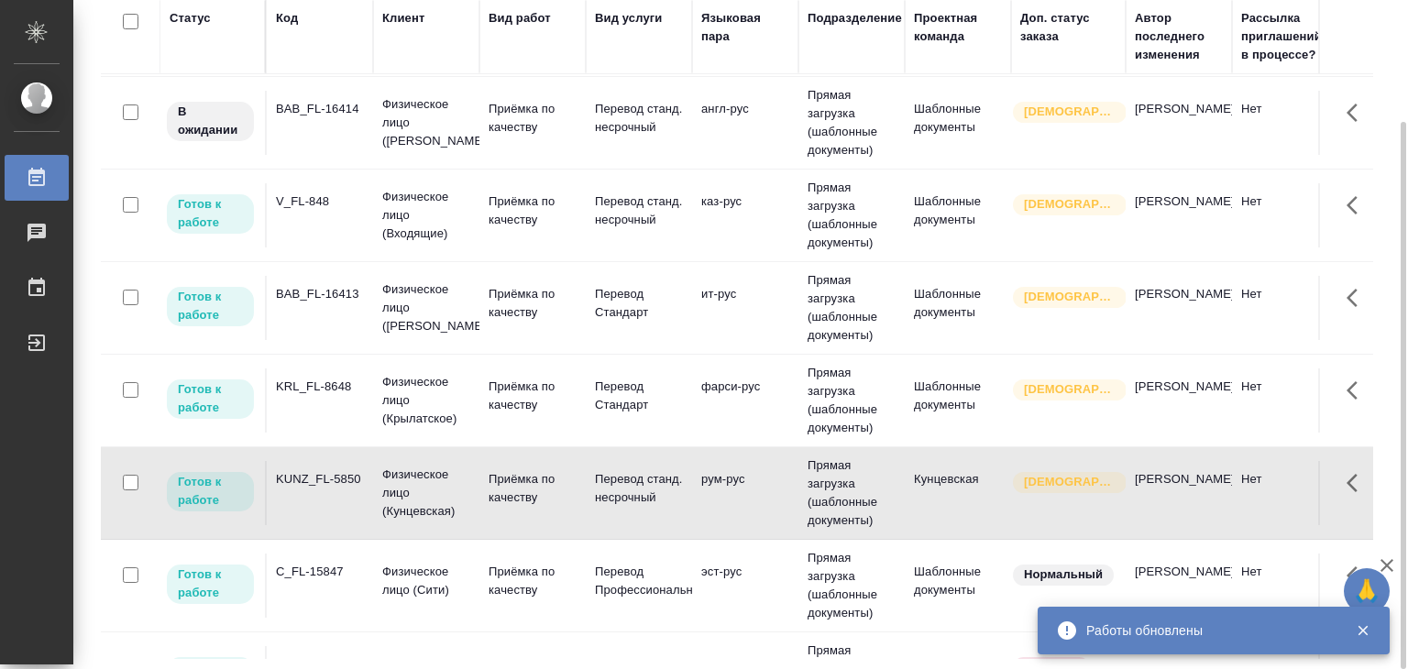
click at [412, 581] on p "Физическое лицо (Сити)" at bounding box center [426, 581] width 88 height 37
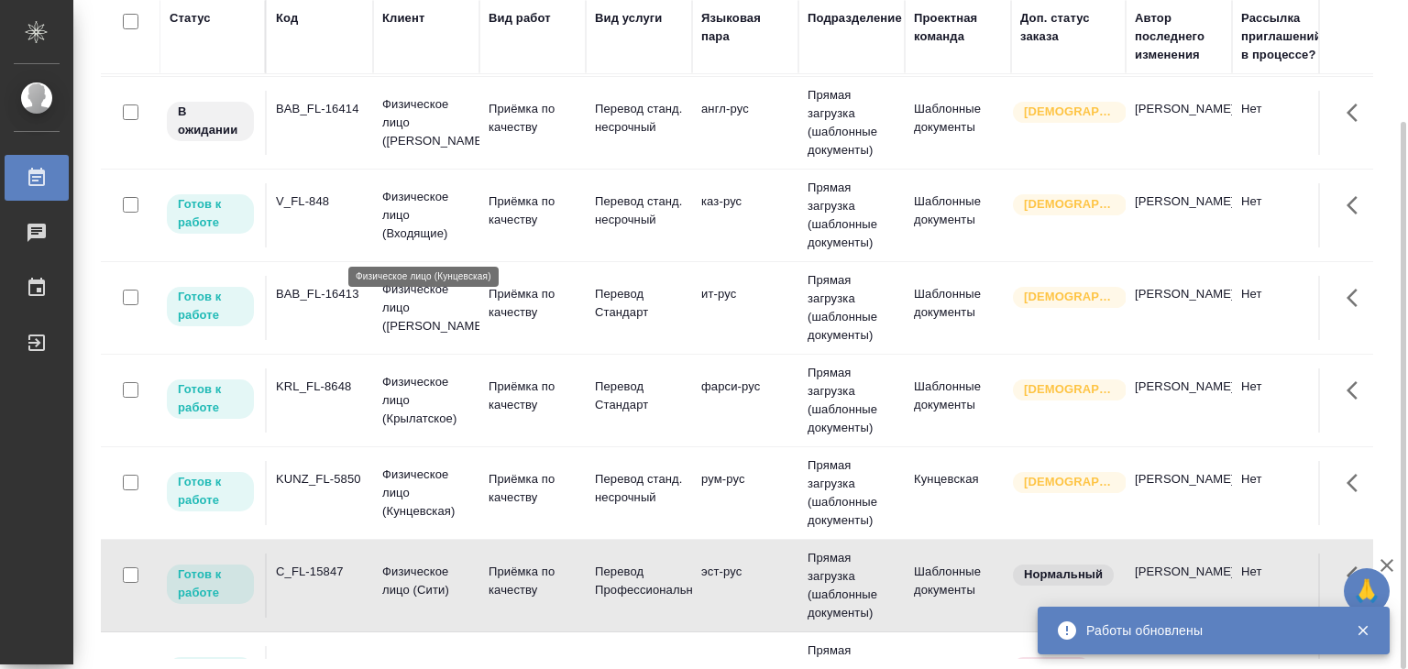
scroll to position [458, 0]
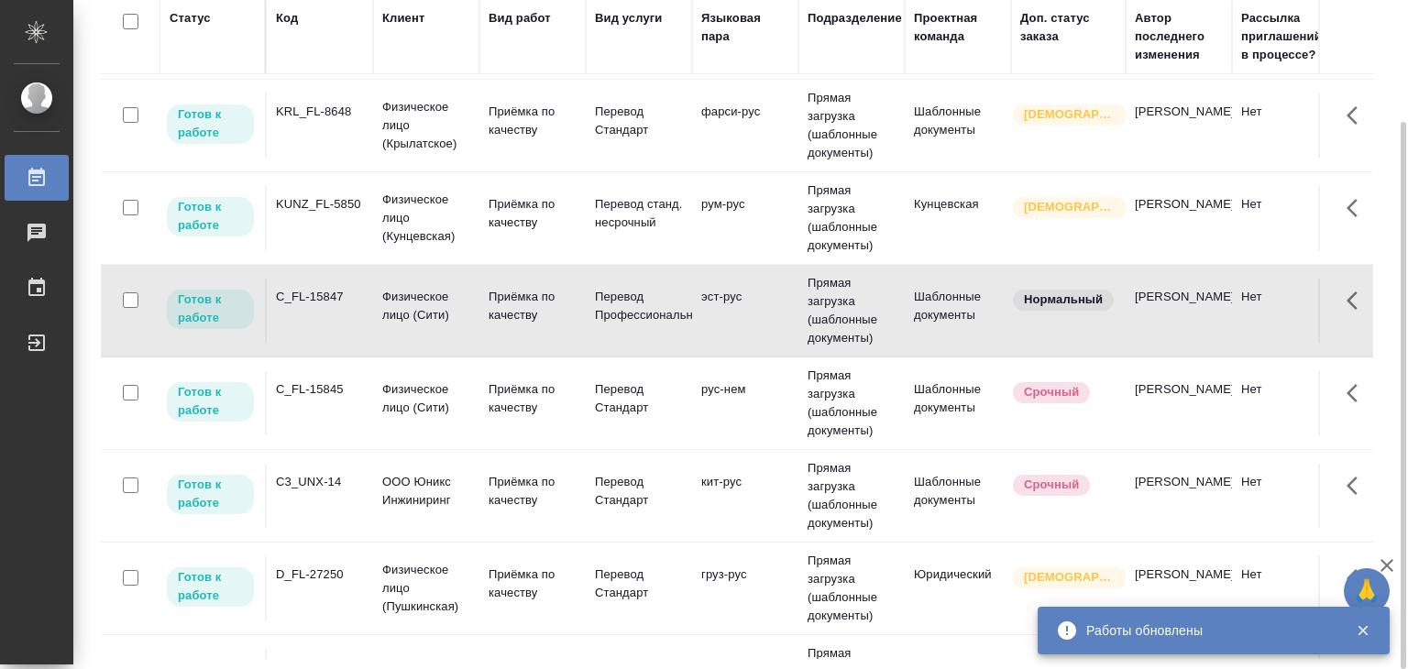
click at [467, 394] on p "Физическое лицо (Сити)" at bounding box center [426, 398] width 88 height 37
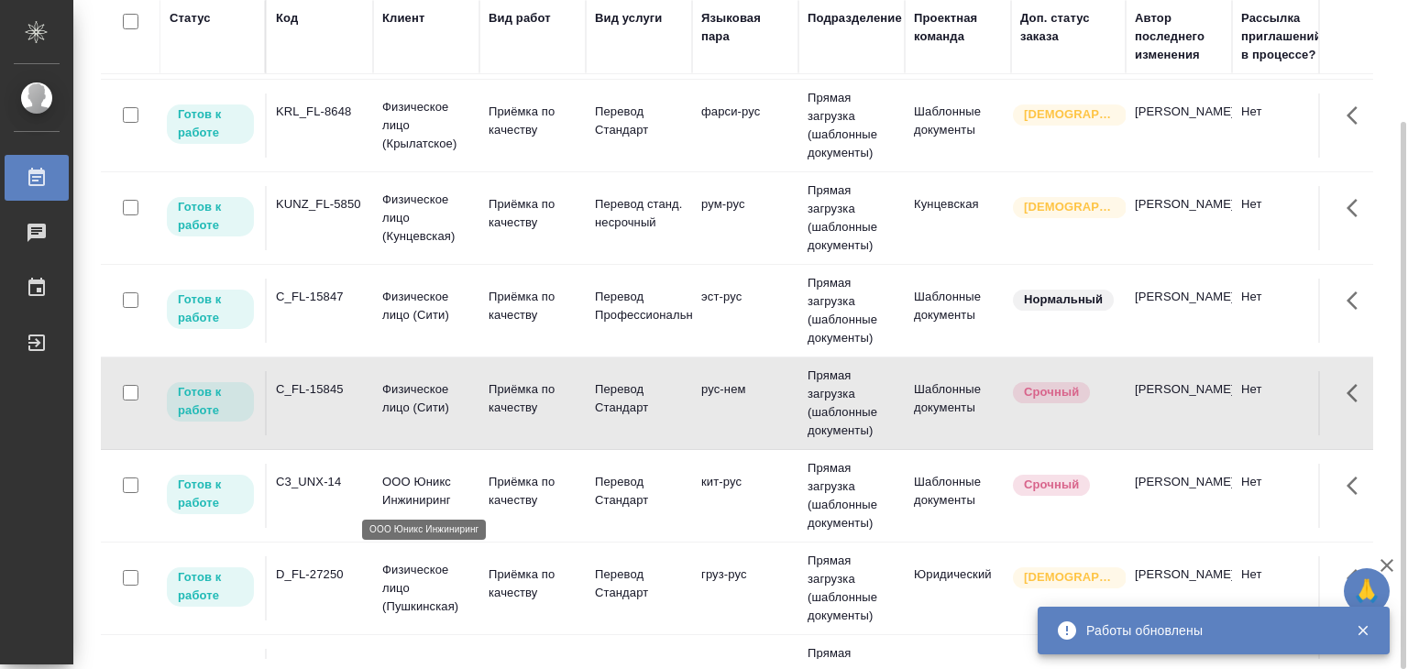
click at [432, 494] on p "ООО Юникс Инжиниринг" at bounding box center [426, 491] width 88 height 37
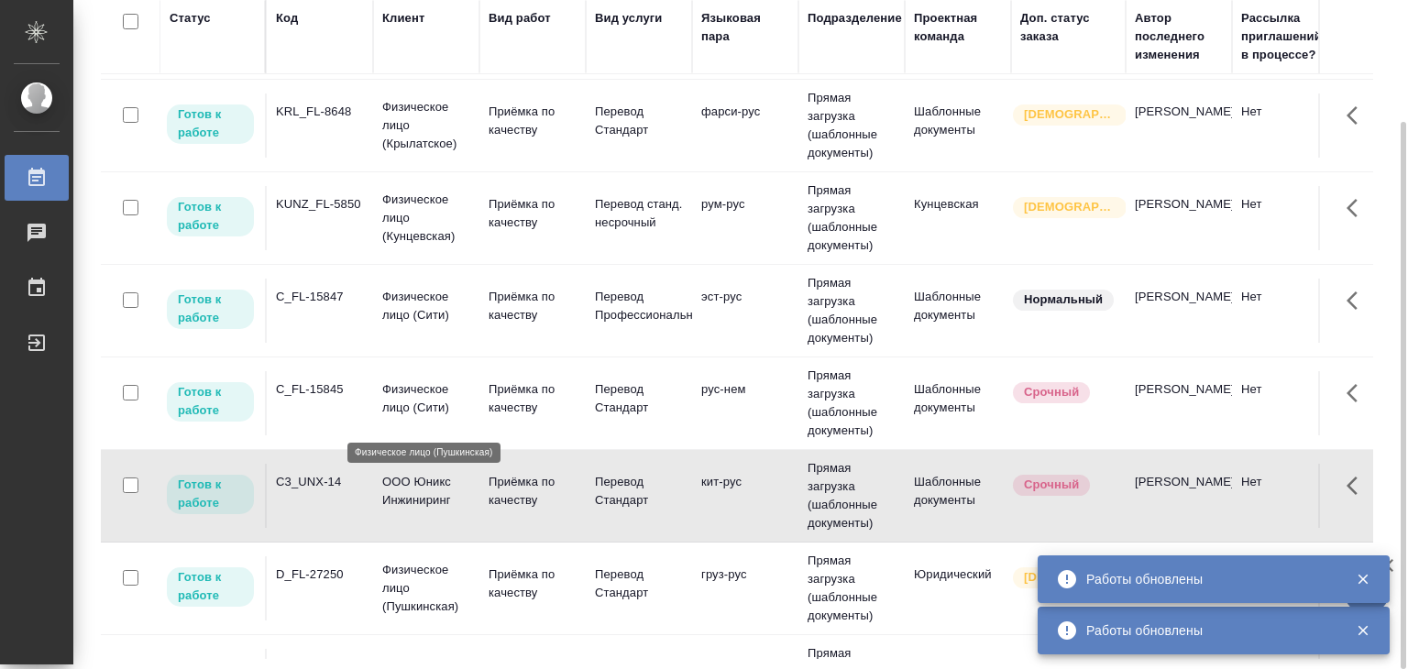
scroll to position [642, 0]
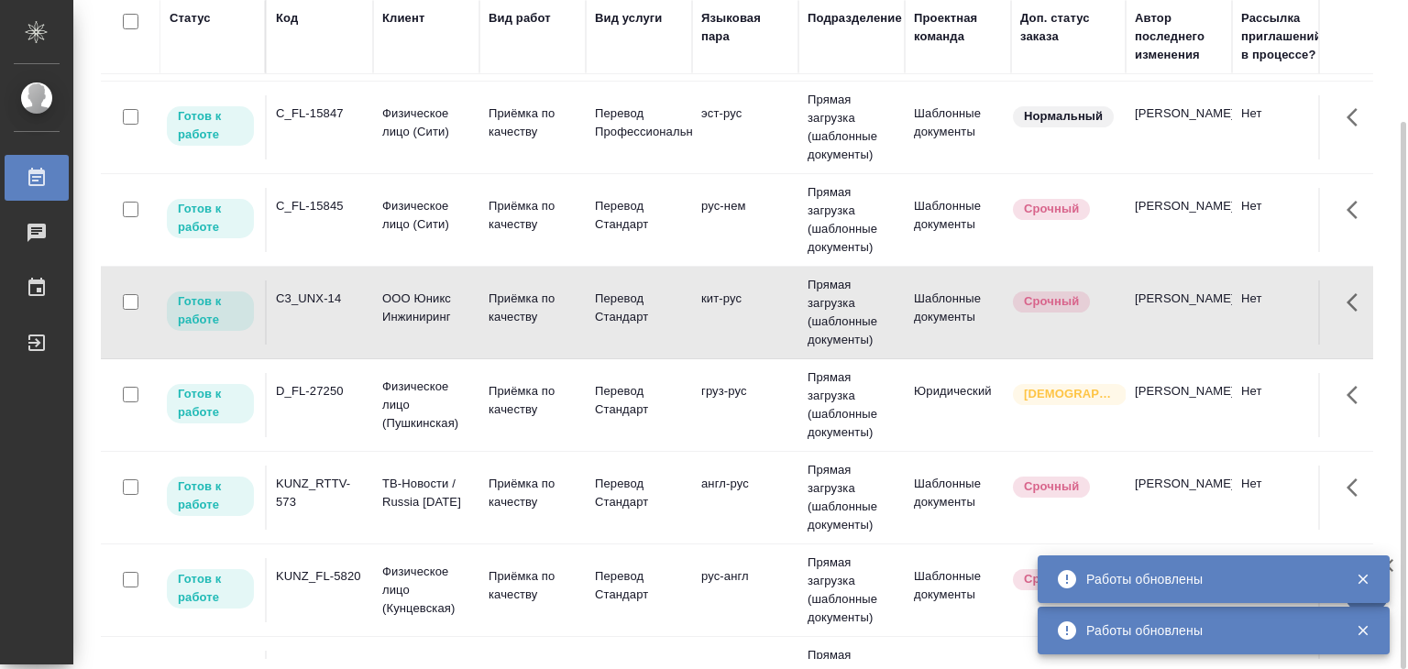
click at [430, 405] on p "Физическое лицо (Пушкинская)" at bounding box center [426, 405] width 88 height 55
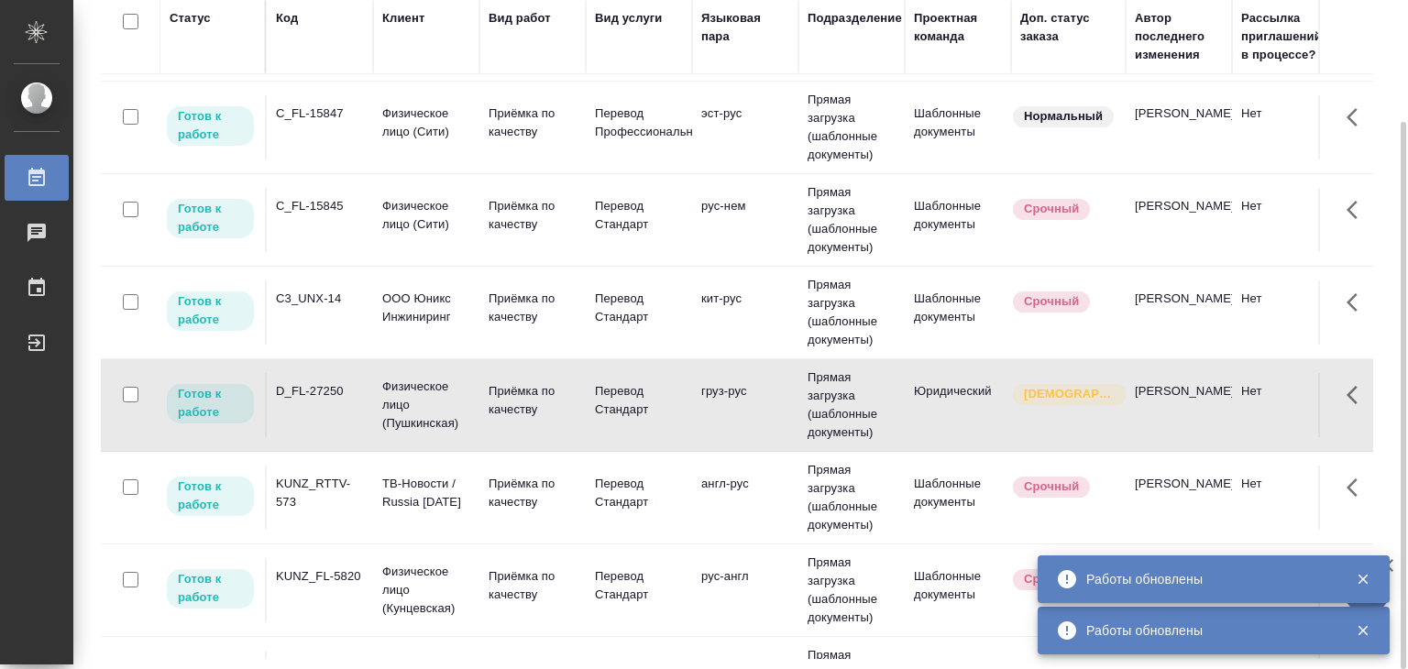
click at [458, 584] on p "Физическое лицо (Кунцевская)" at bounding box center [426, 590] width 88 height 55
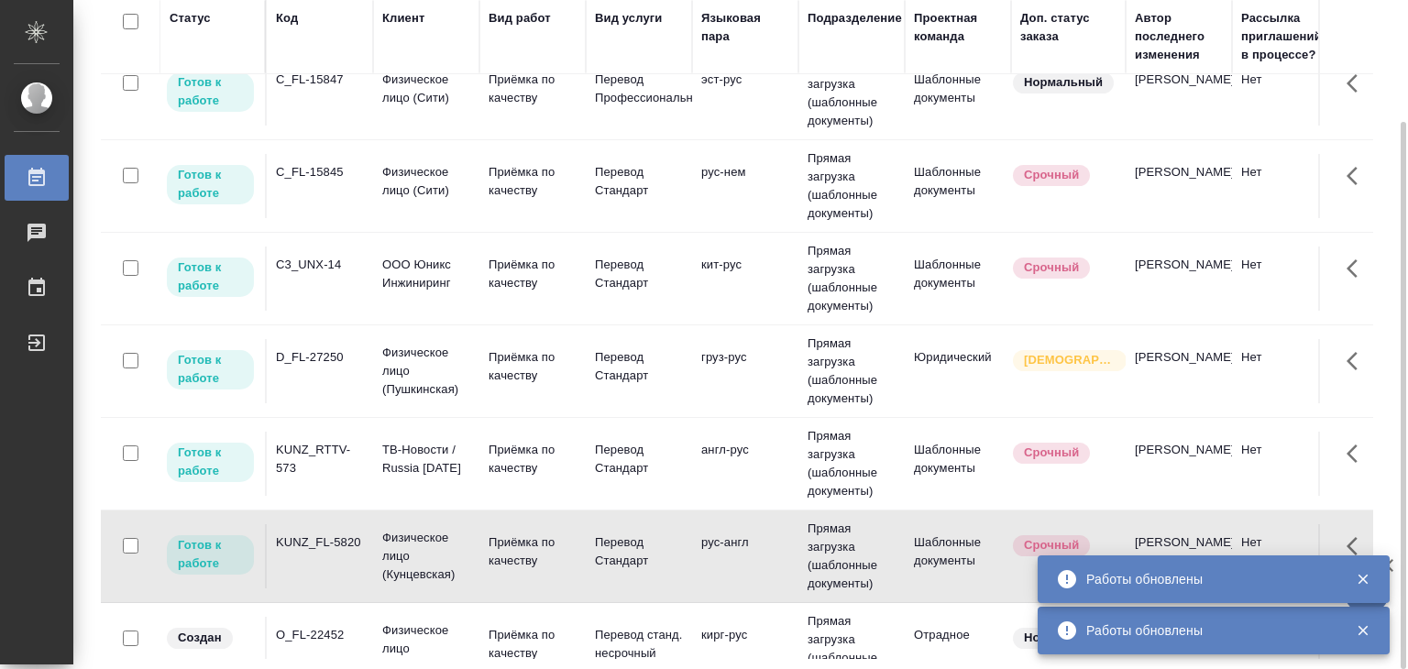
scroll to position [825, 0]
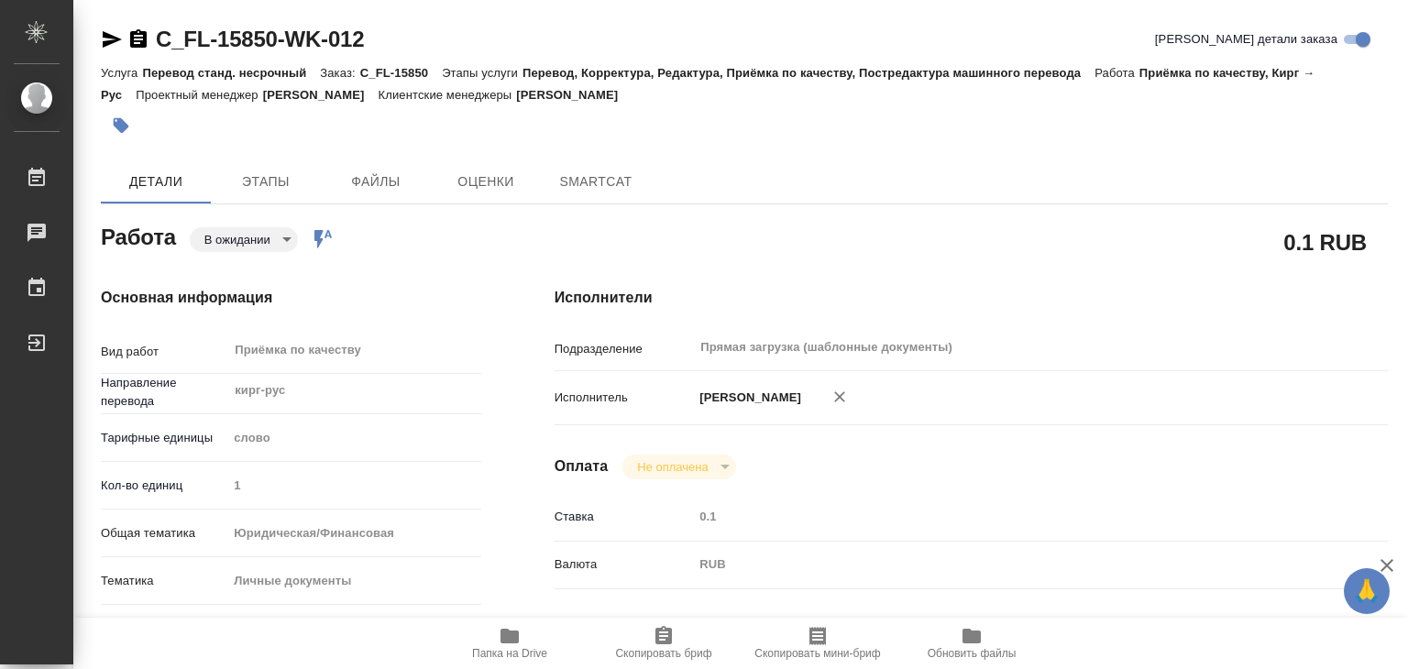
type textarea "x"
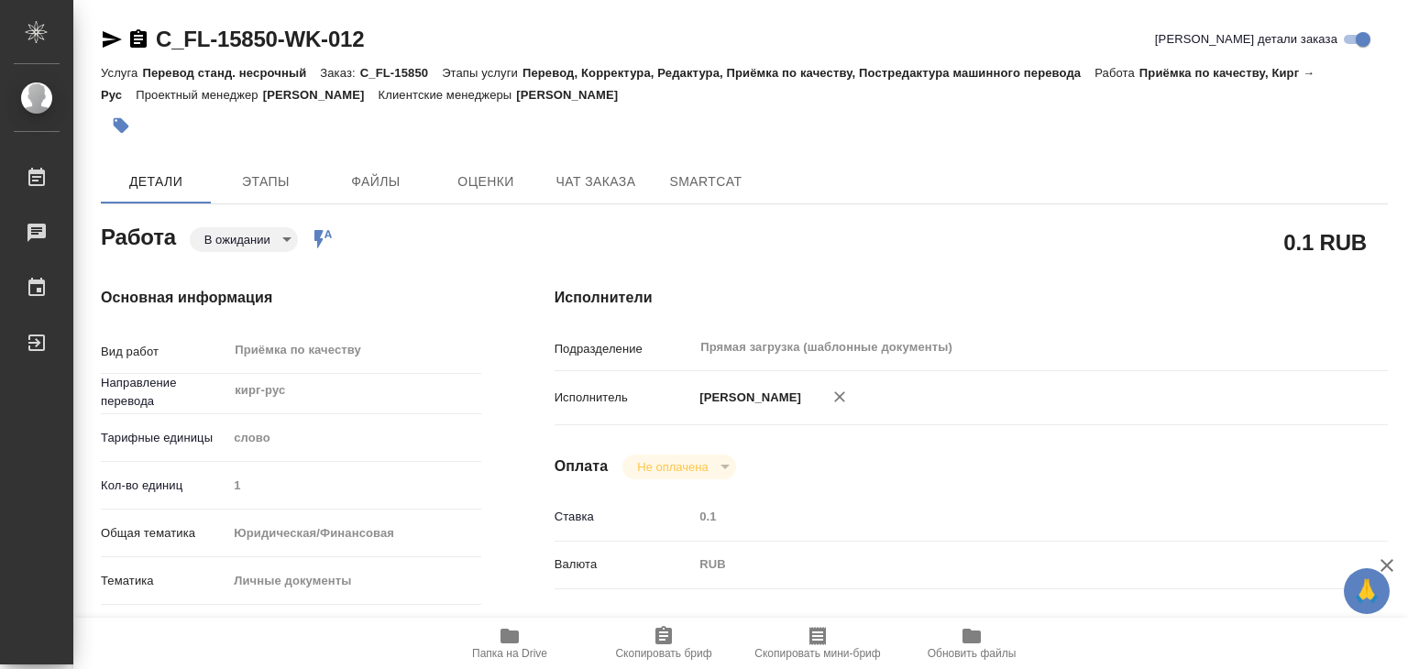
type textarea "x"
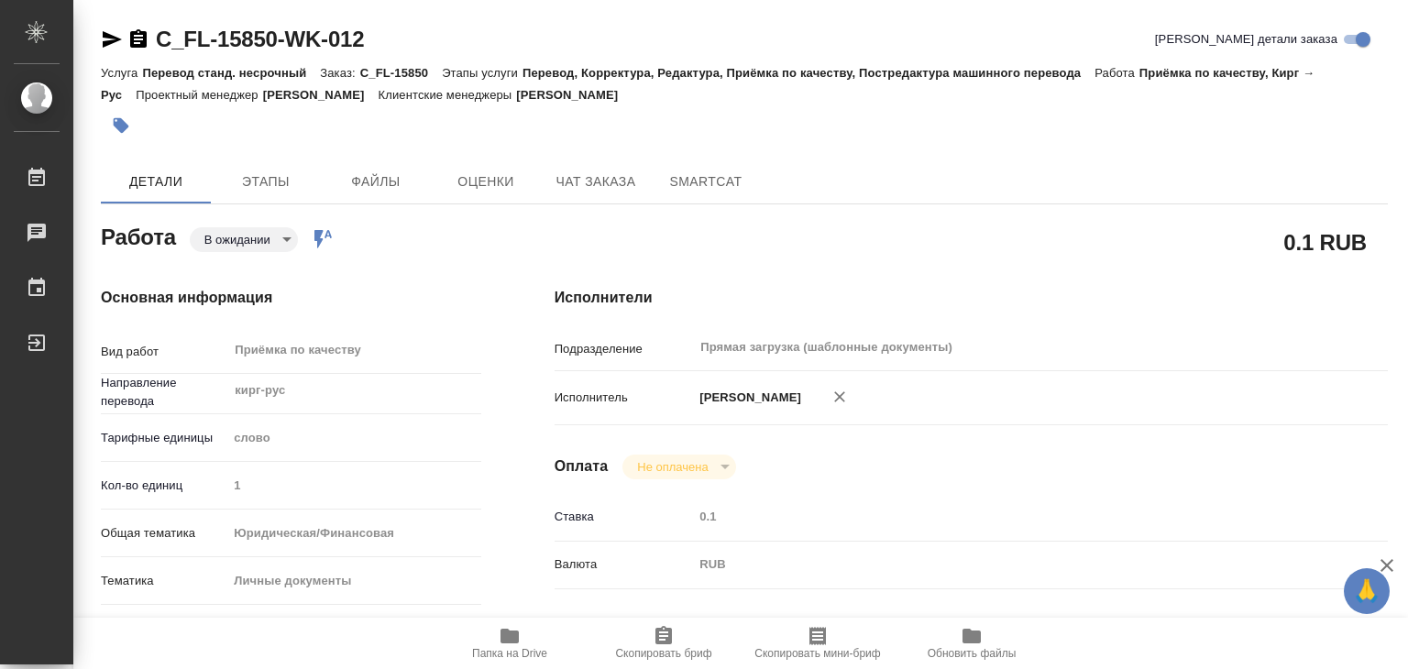
type textarea "x"
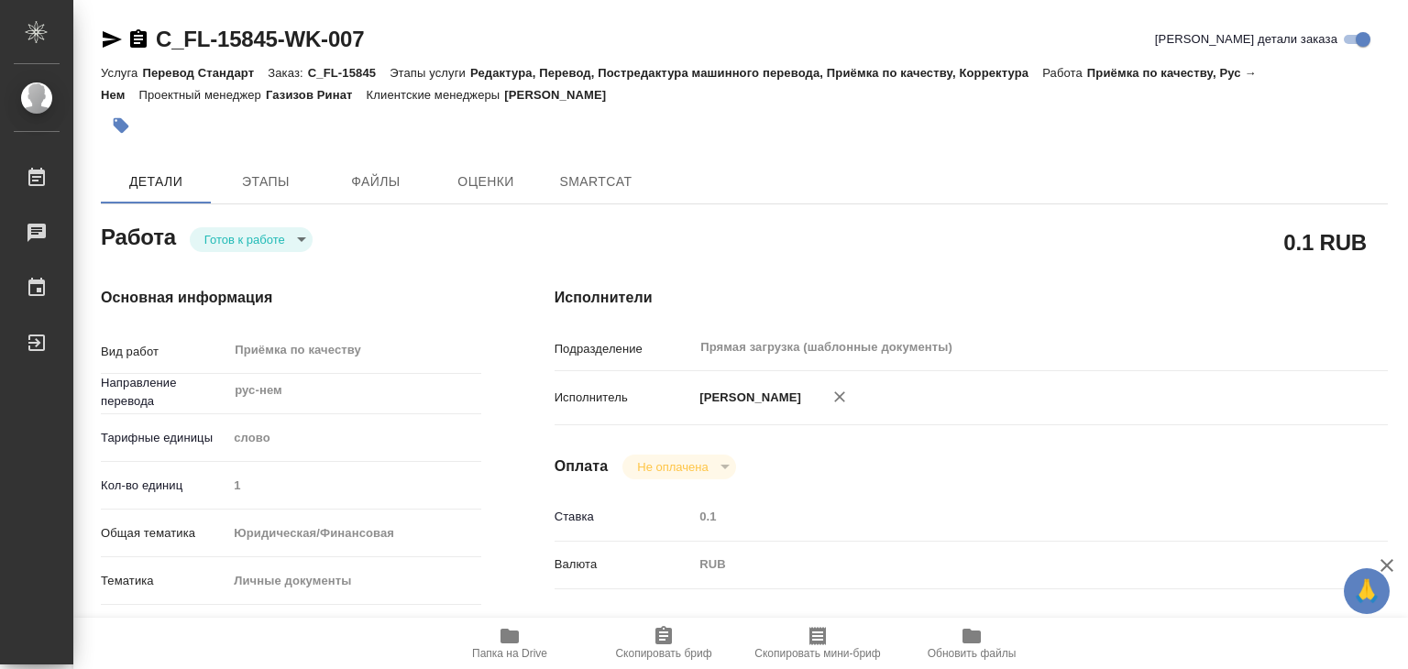
type textarea "x"
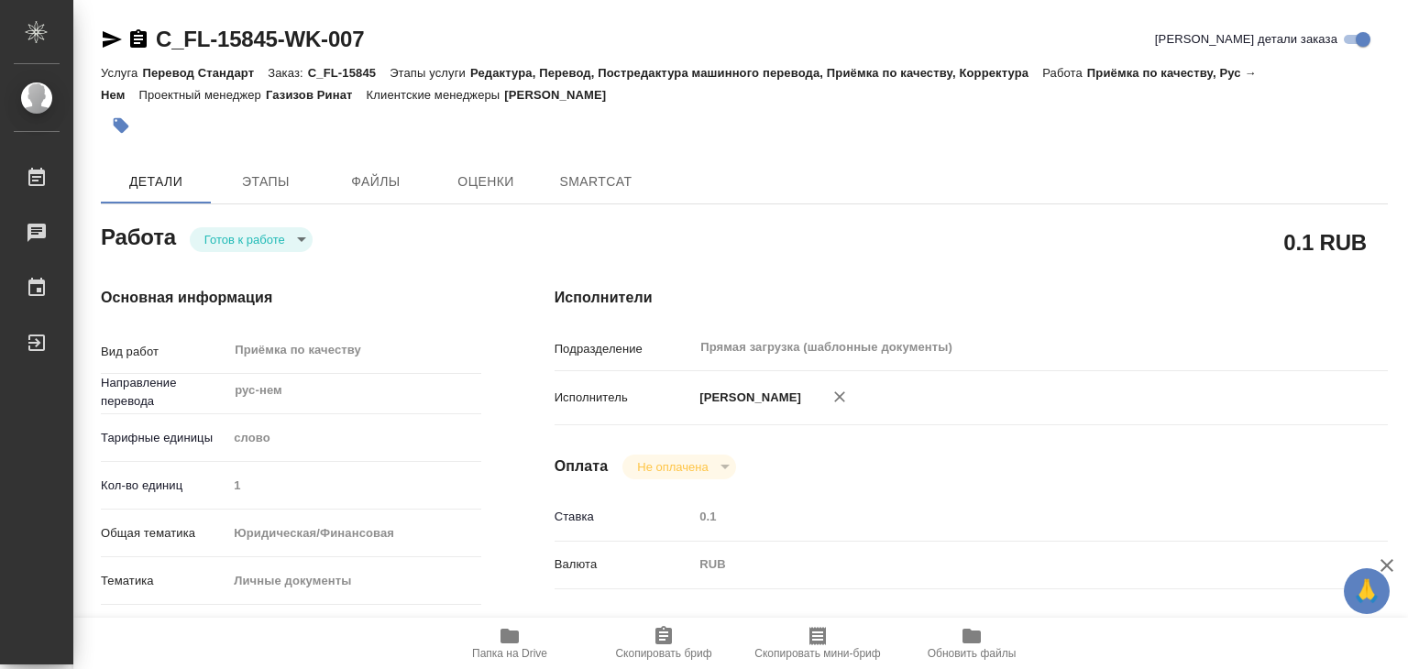
type textarea "x"
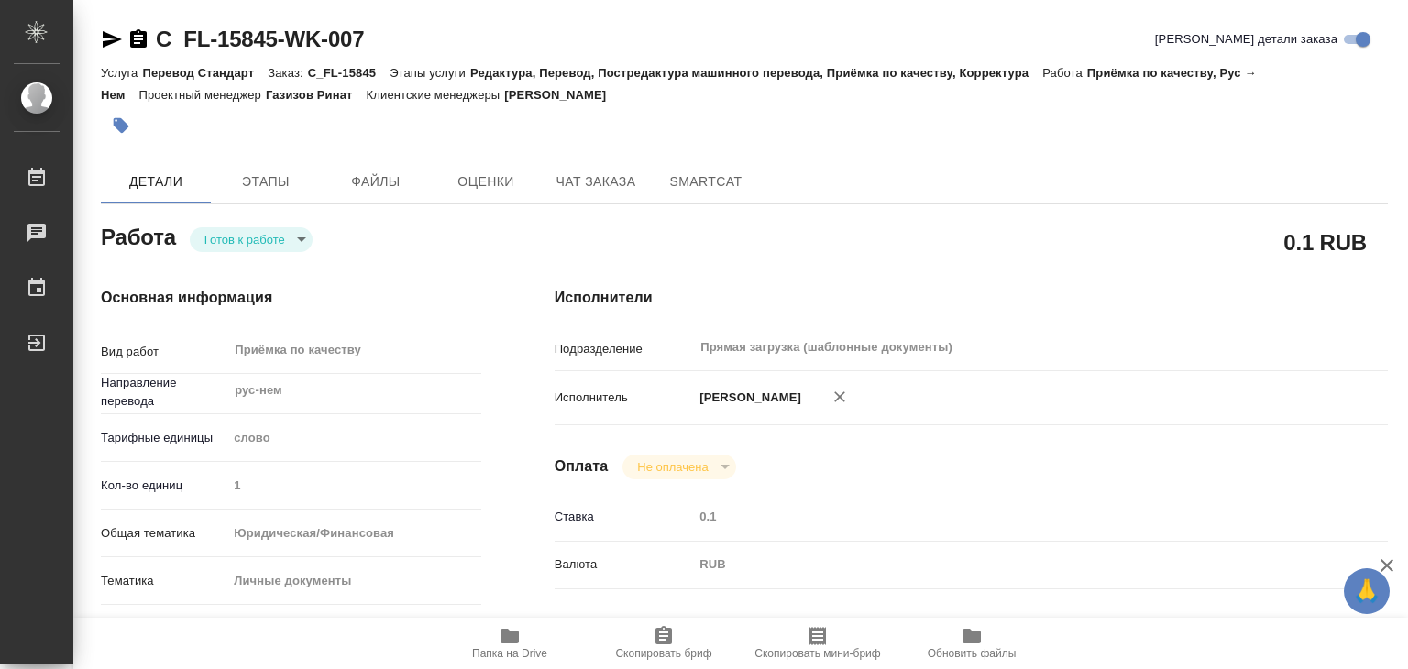
type textarea "x"
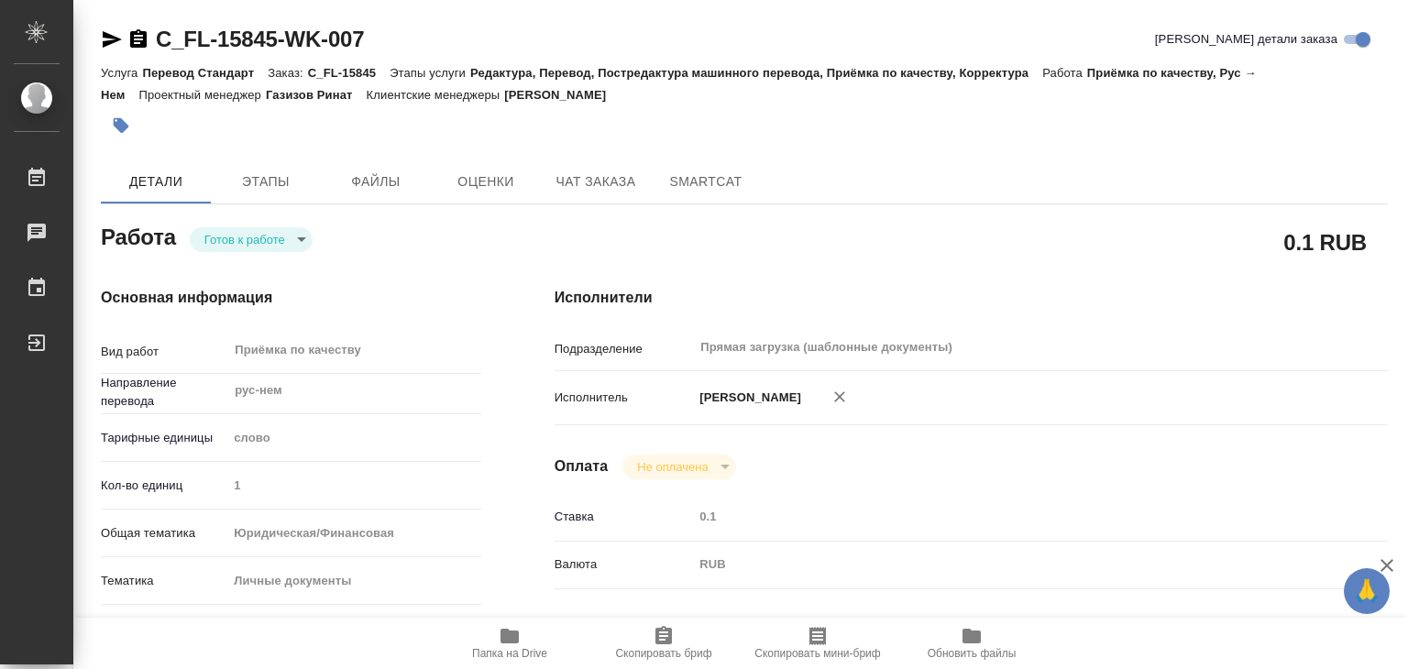
type textarea "x"
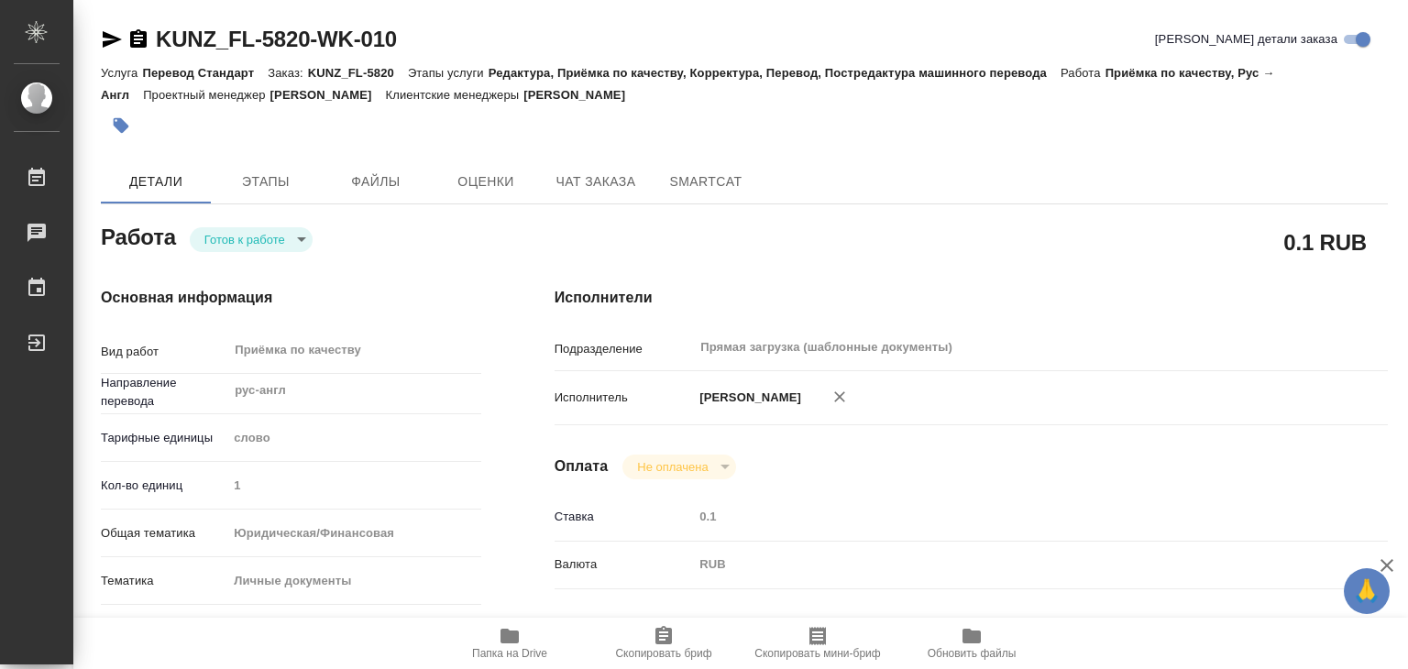
type textarea "x"
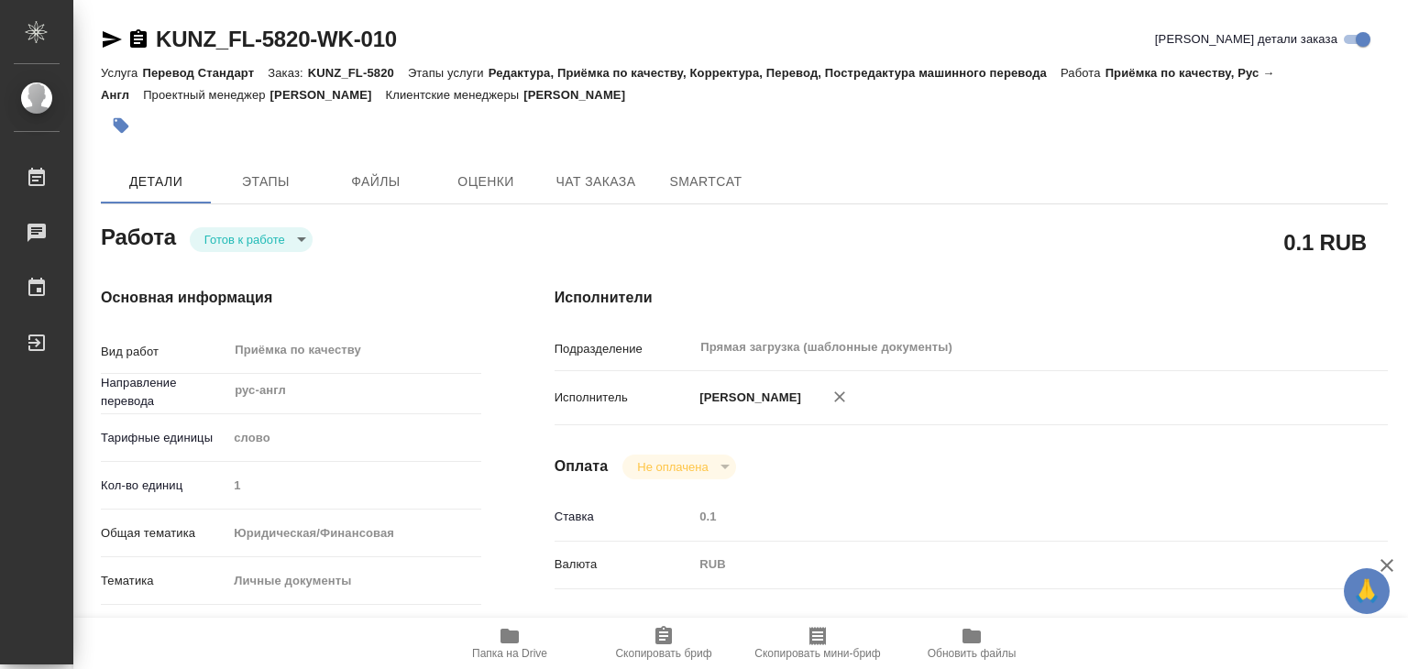
type textarea "x"
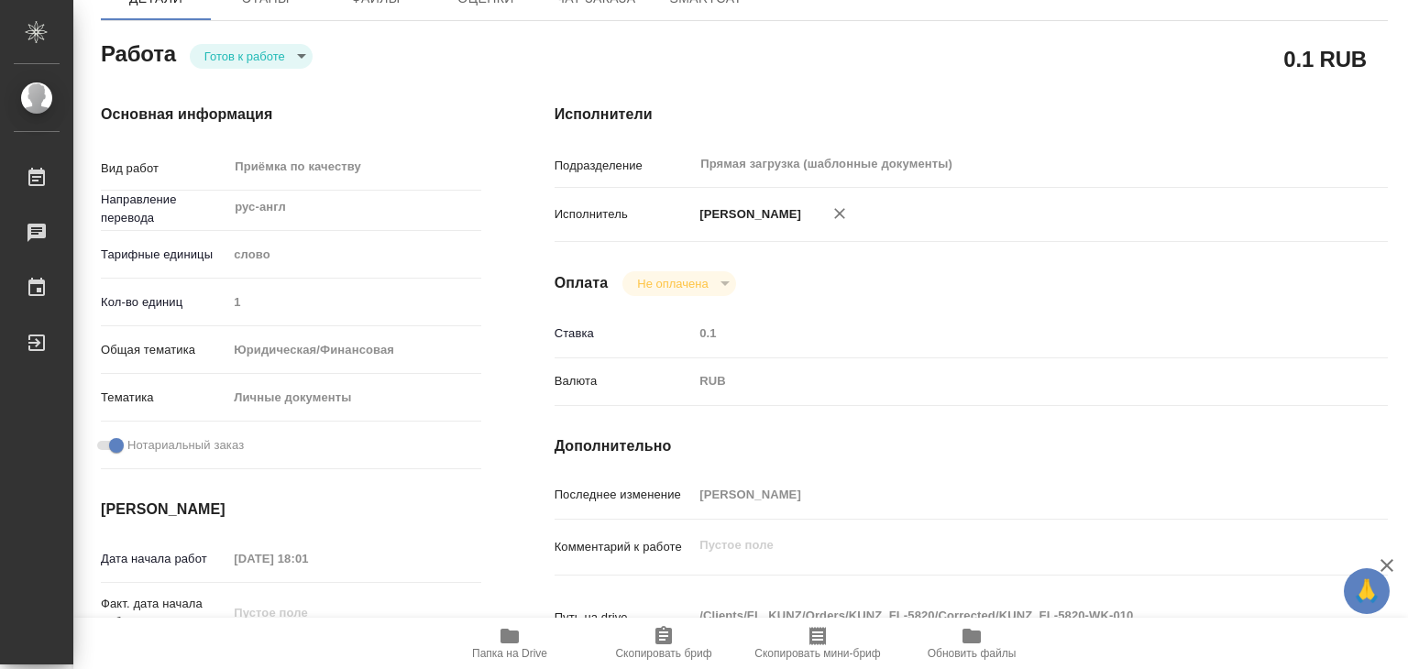
type textarea "x"
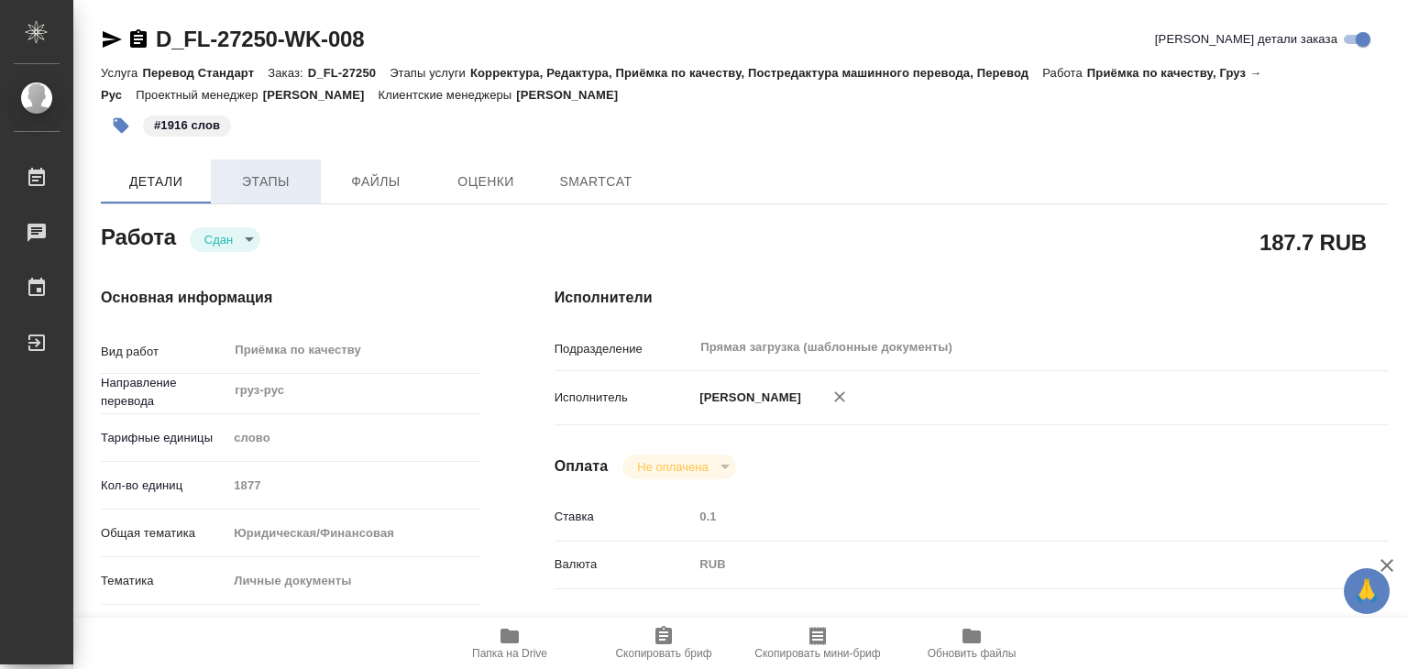
type textarea "x"
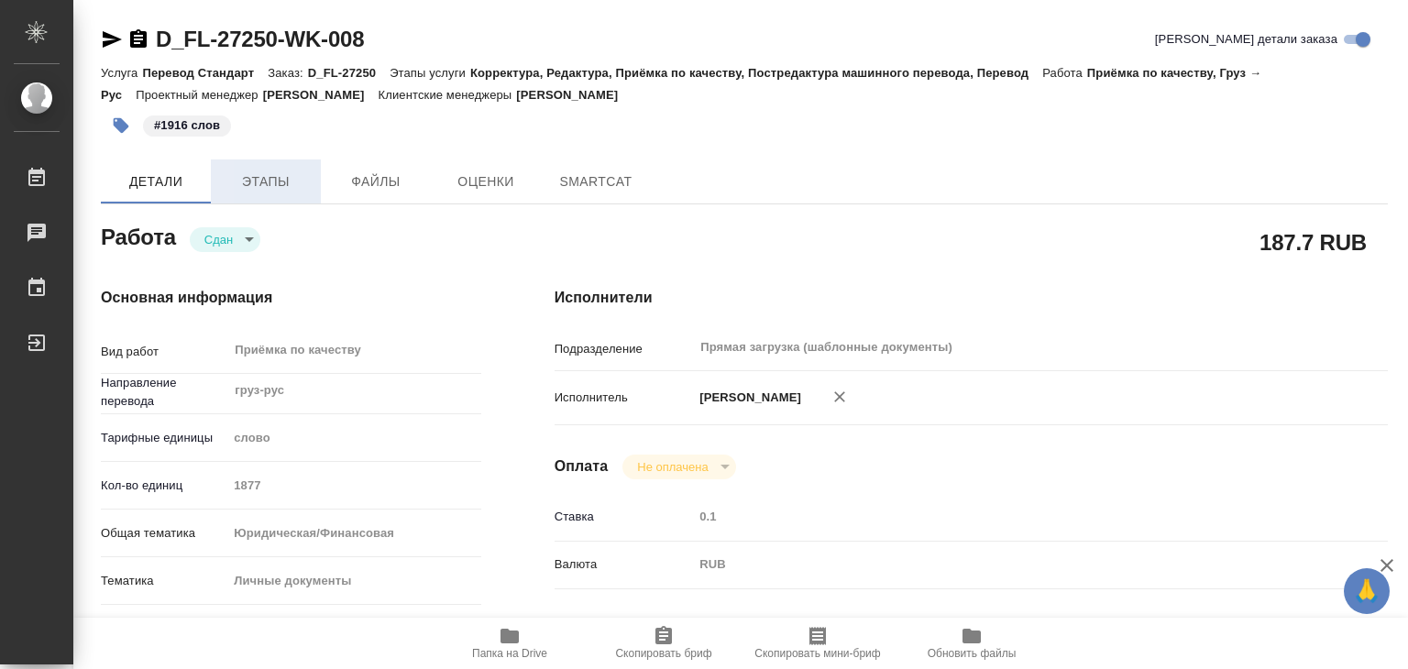
type textarea "x"
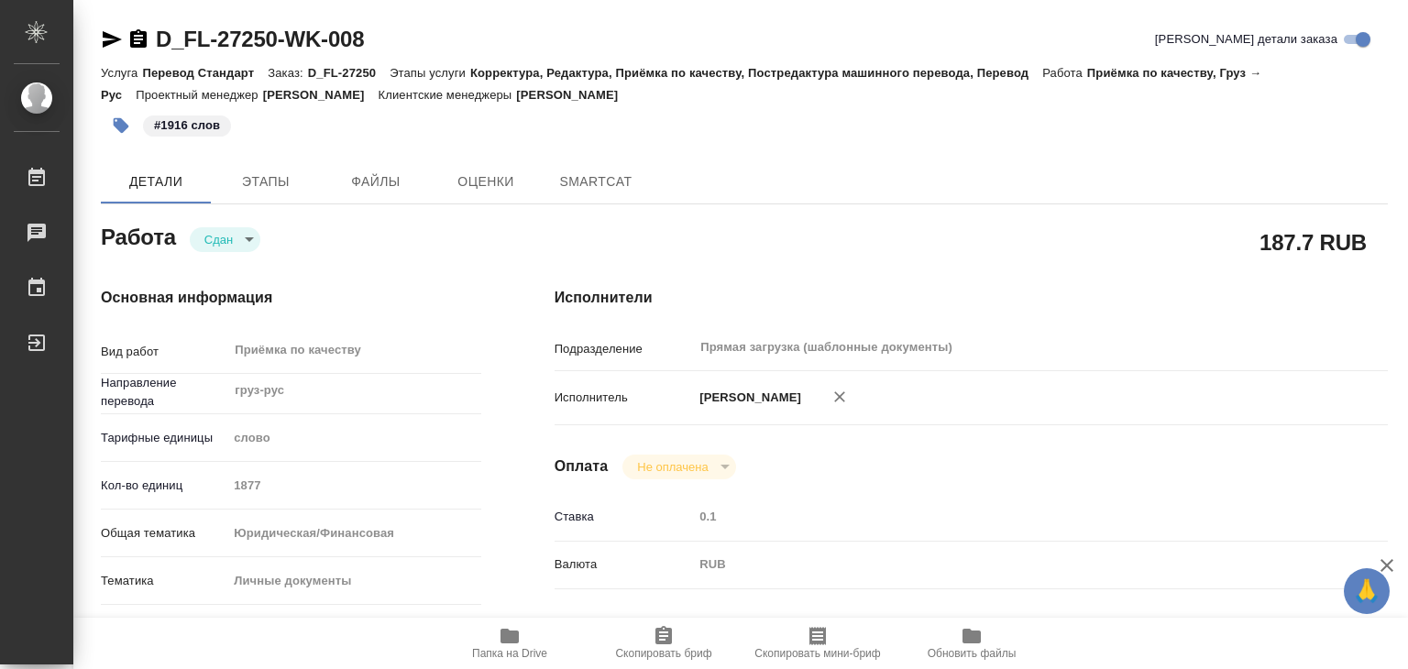
type textarea "x"
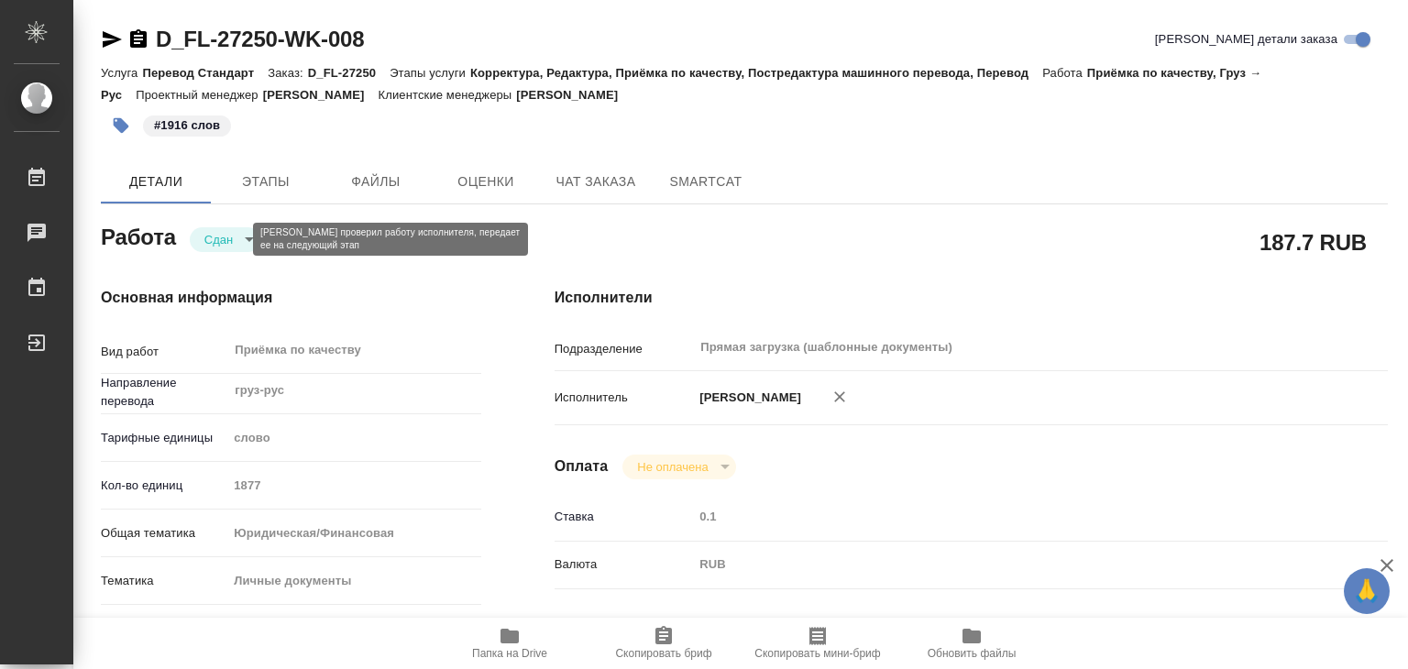
click at [234, 243] on body "🙏 .cls-1 fill:#fff; AWATERA Alilekova [PERSON_NAME] Работы Чаты График Выйти D_…" at bounding box center [704, 334] width 1408 height 669
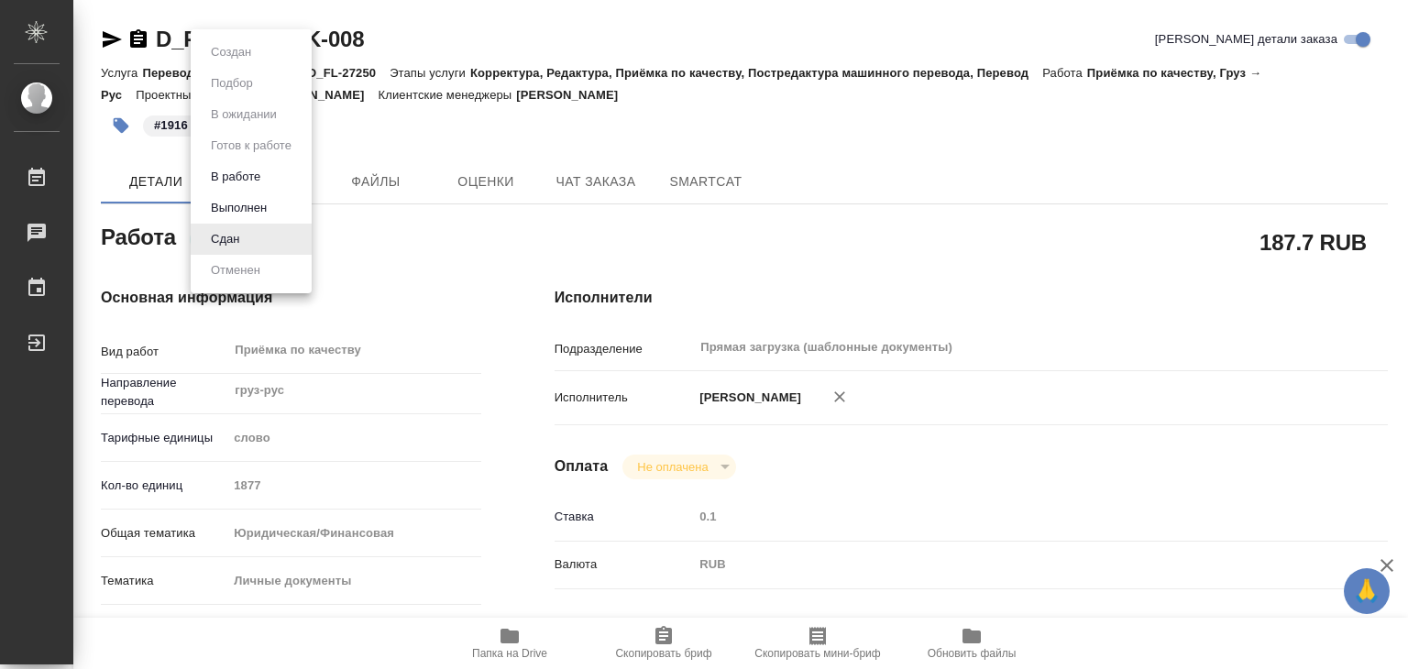
type textarea "x"
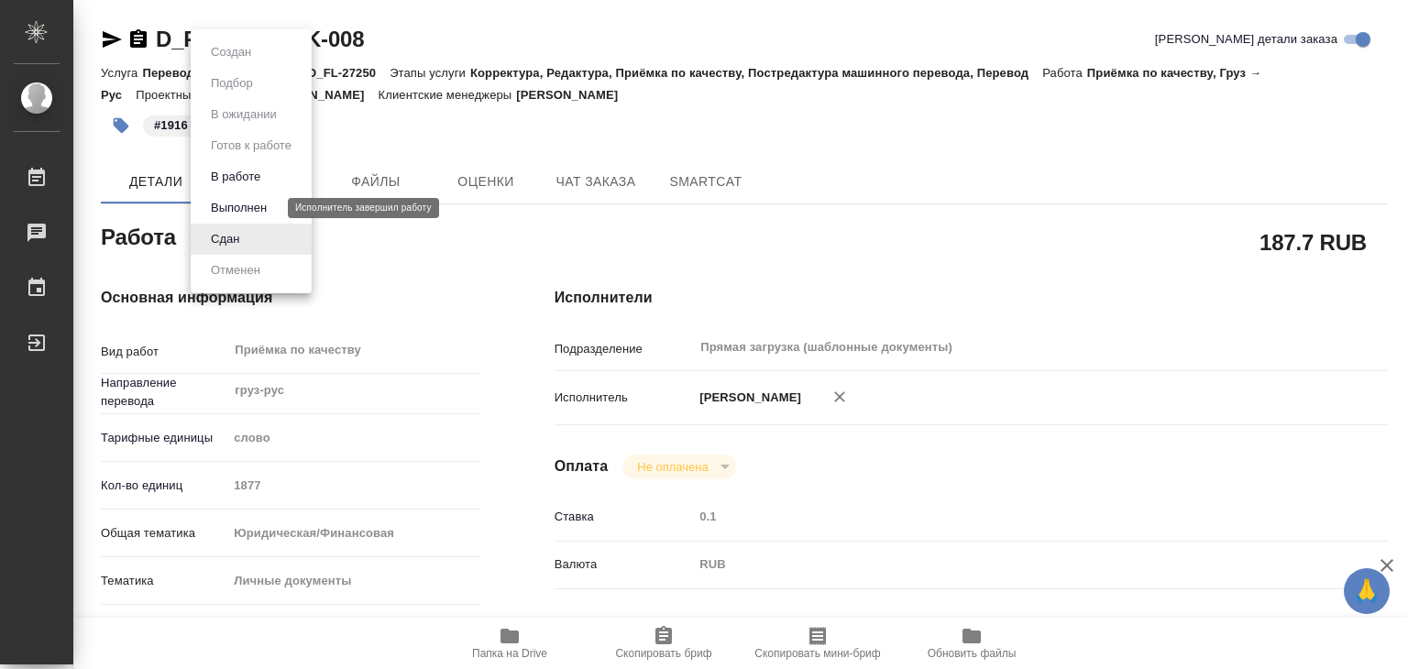
click at [272, 209] on button "Выполнен" at bounding box center [238, 208] width 67 height 20
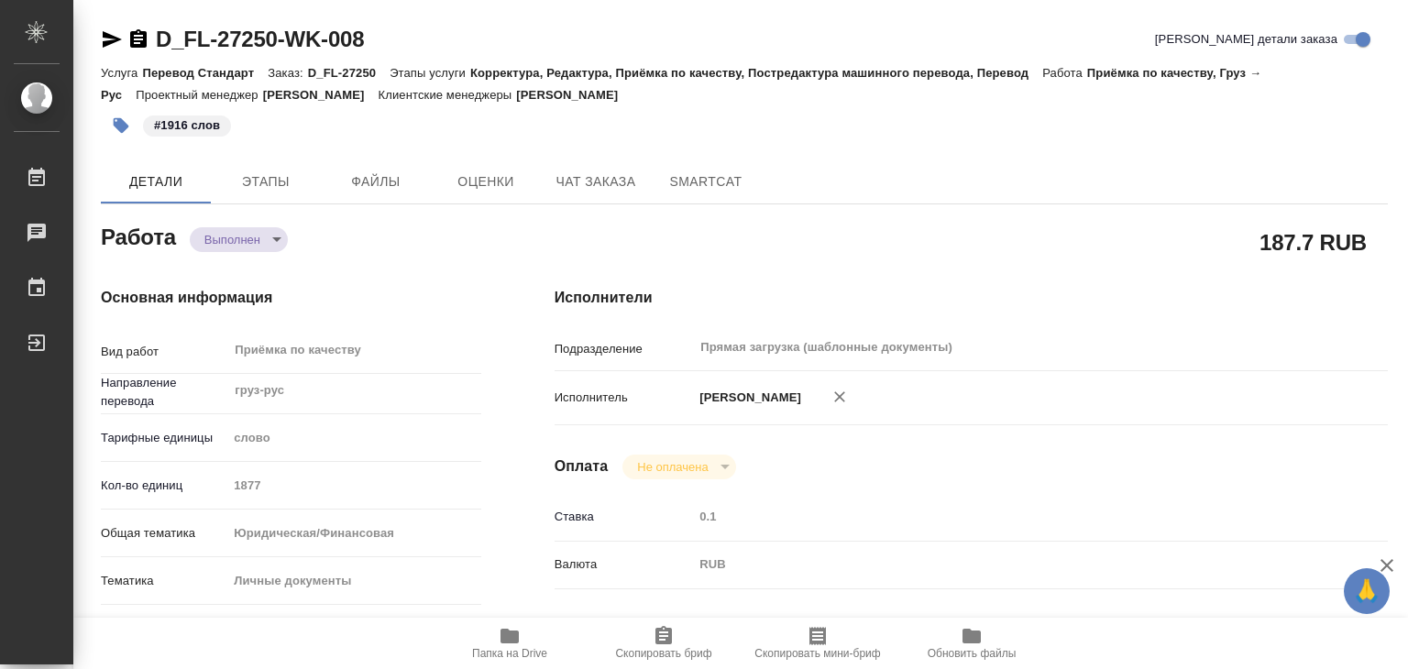
type textarea "x"
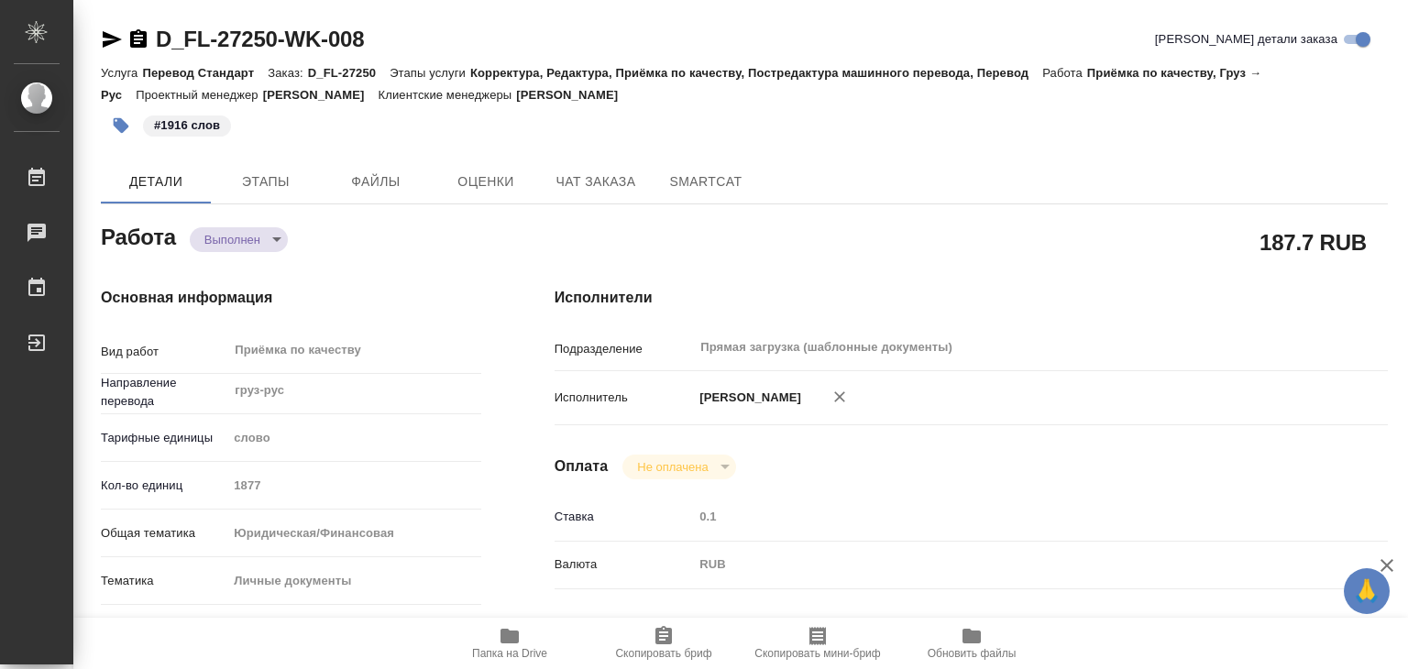
type textarea "x"
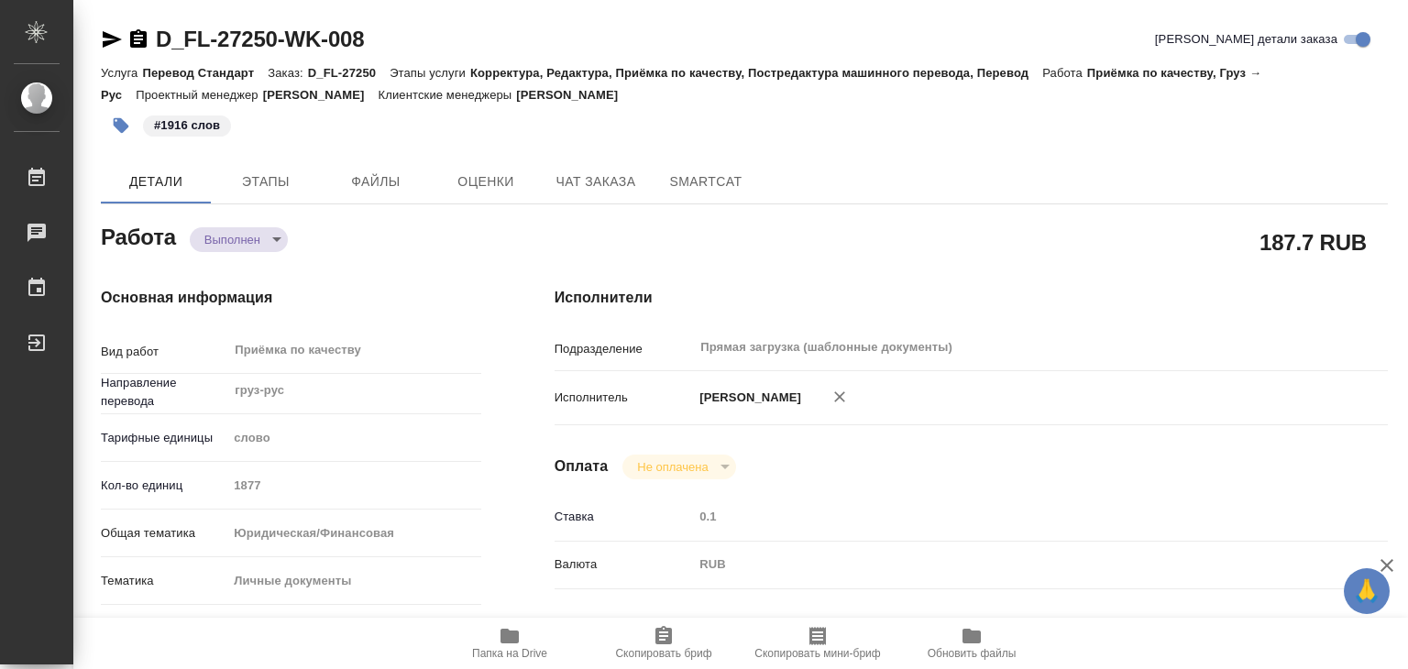
type textarea "x"
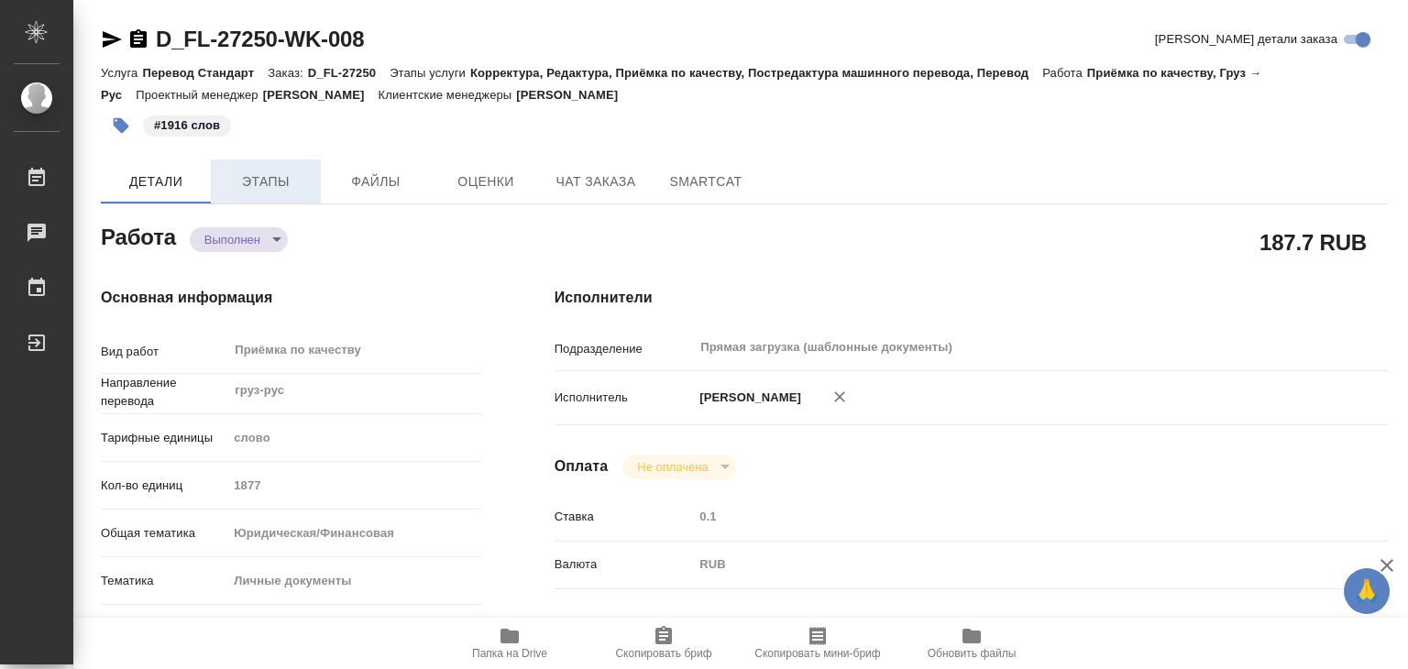
click at [286, 183] on span "Этапы" at bounding box center [266, 181] width 88 height 23
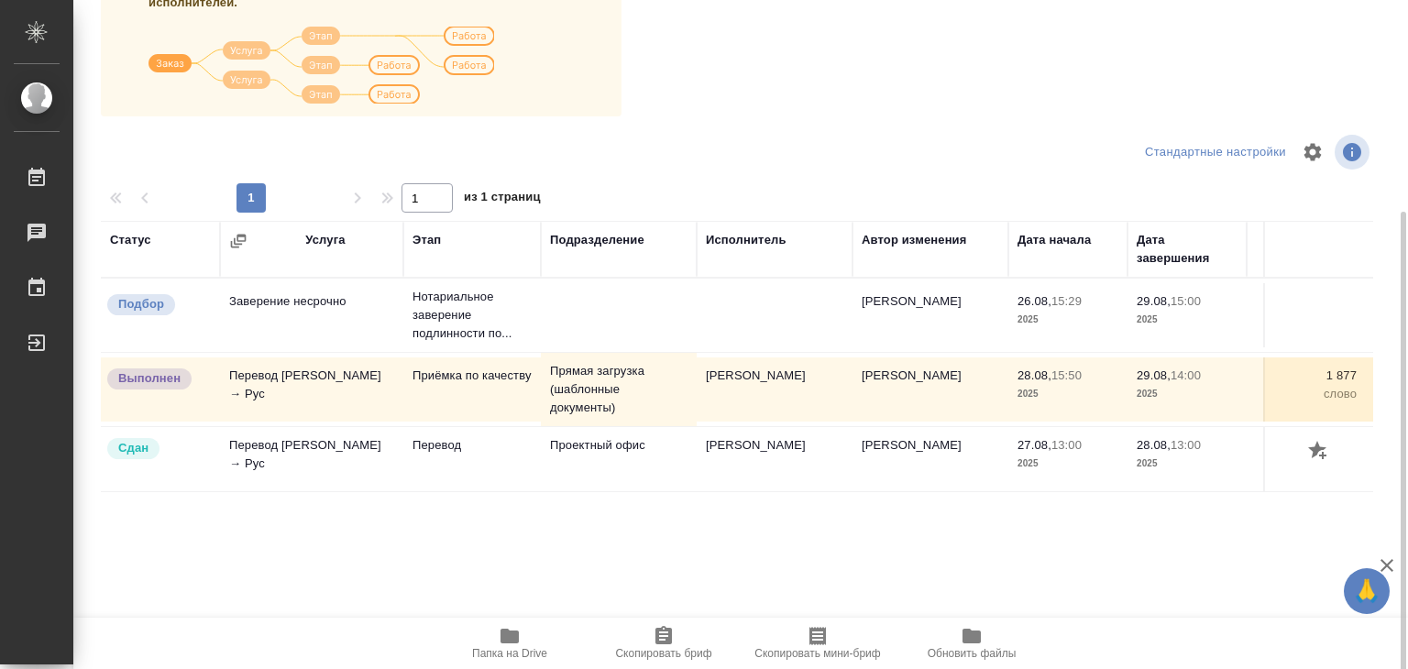
scroll to position [286, 0]
